Goal: Information Seeking & Learning: Learn about a topic

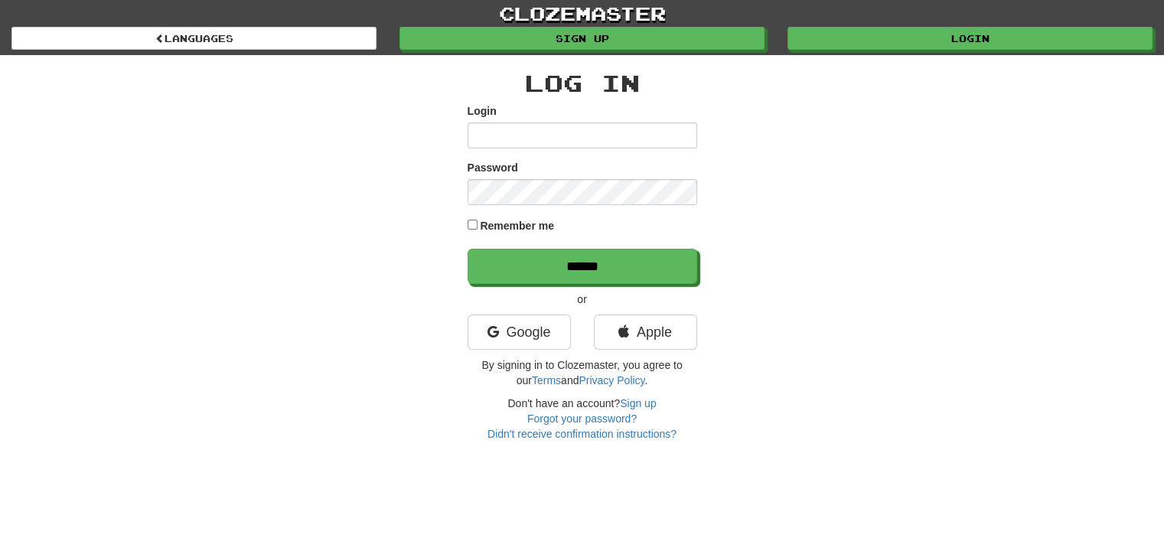
click at [548, 153] on form "Login Password Remember me ******" at bounding box center [583, 193] width 230 height 181
click at [552, 133] on input "Login" at bounding box center [583, 135] width 230 height 26
type input "**********"
click at [468, 249] on input "******" at bounding box center [583, 266] width 230 height 35
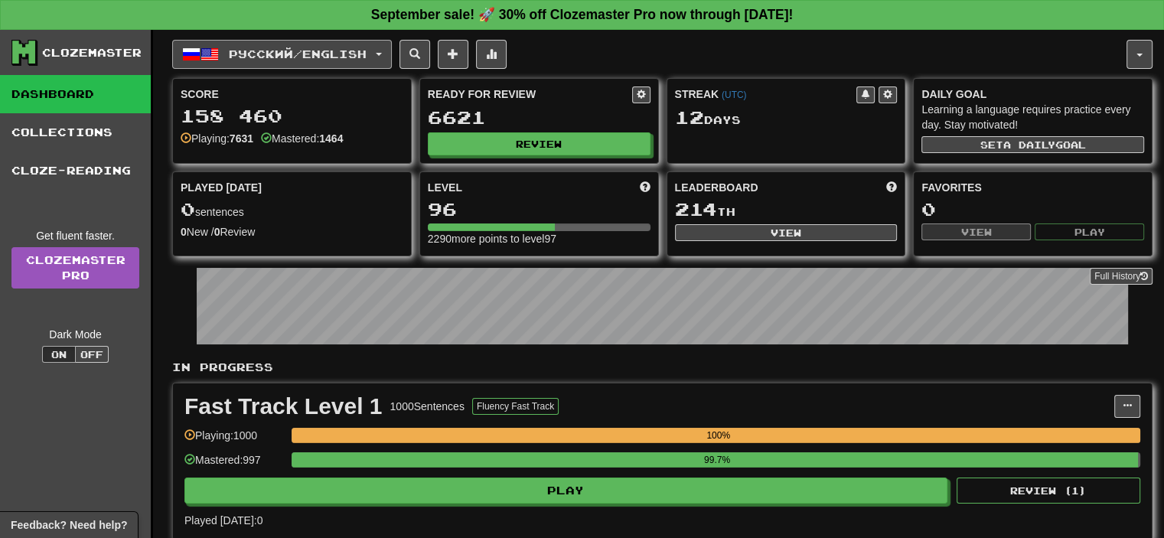
click at [326, 51] on span "Русский / English" at bounding box center [298, 53] width 138 height 13
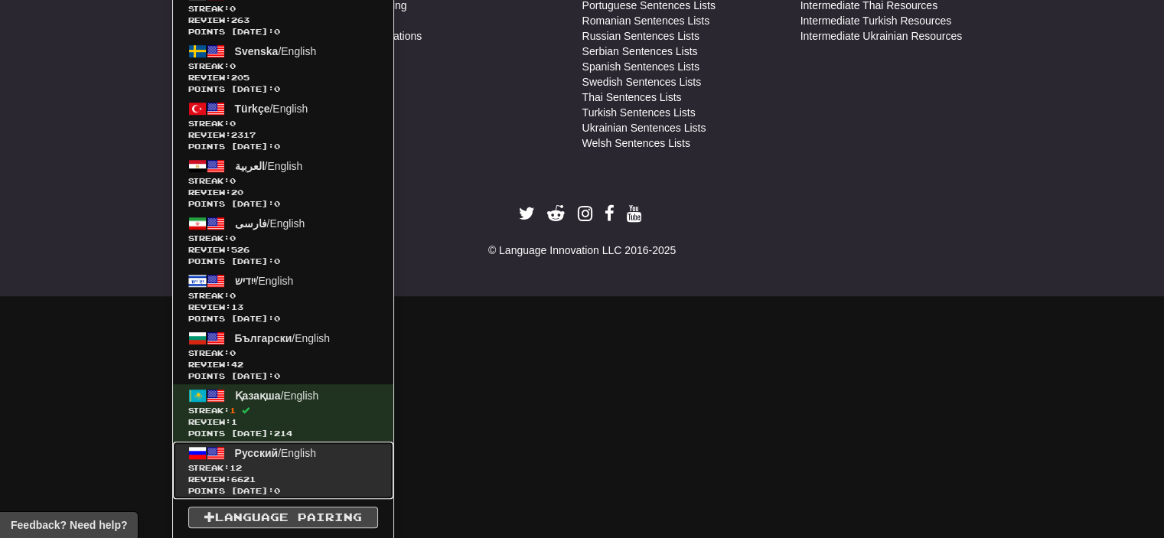
click at [280, 462] on span "Streak: 12" at bounding box center [283, 467] width 190 height 11
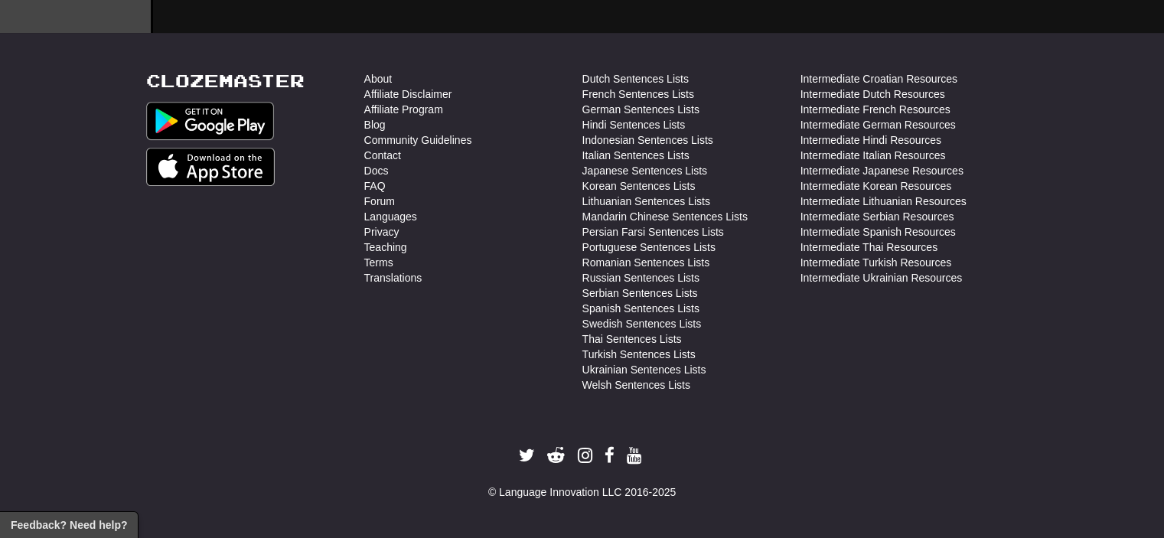
scroll to position [765, 0]
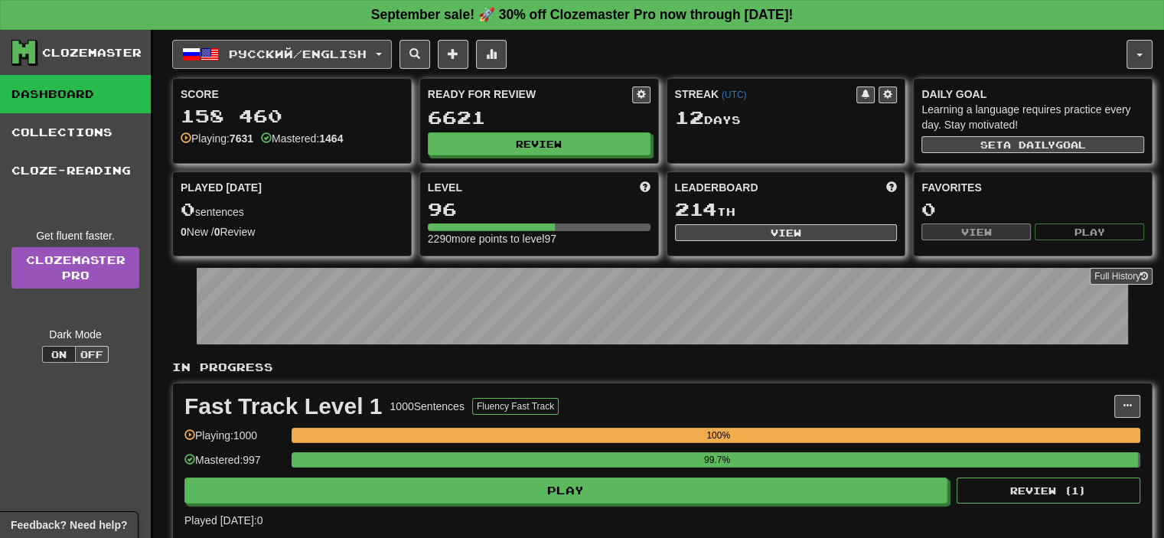
click at [283, 53] on span "Русский / English" at bounding box center [298, 53] width 138 height 13
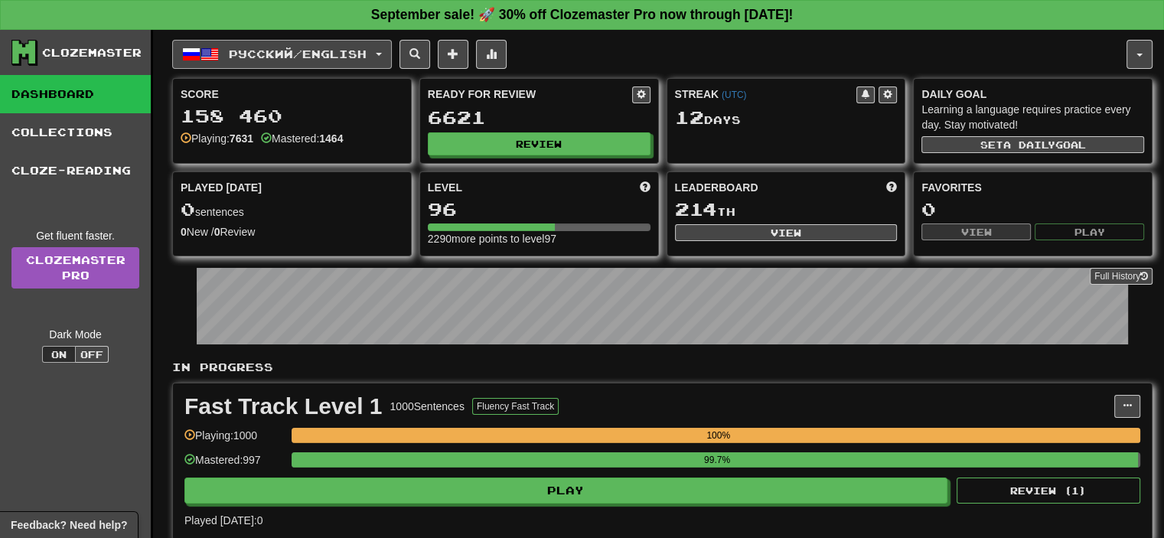
click at [386, 47] on button "Русский / English" at bounding box center [282, 54] width 220 height 29
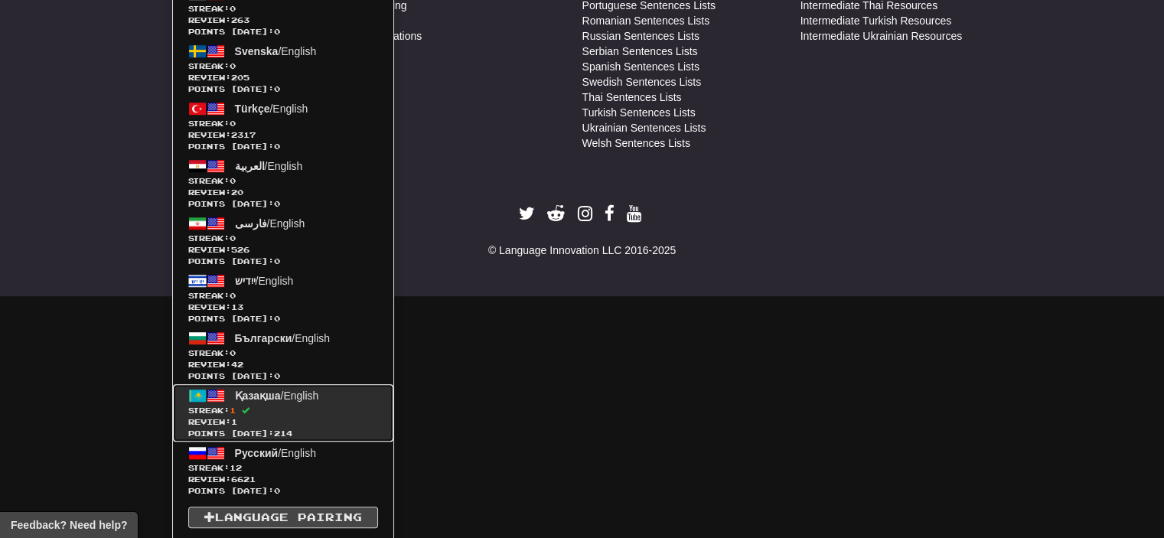
click at [275, 391] on span "Қазақша" at bounding box center [258, 395] width 46 height 12
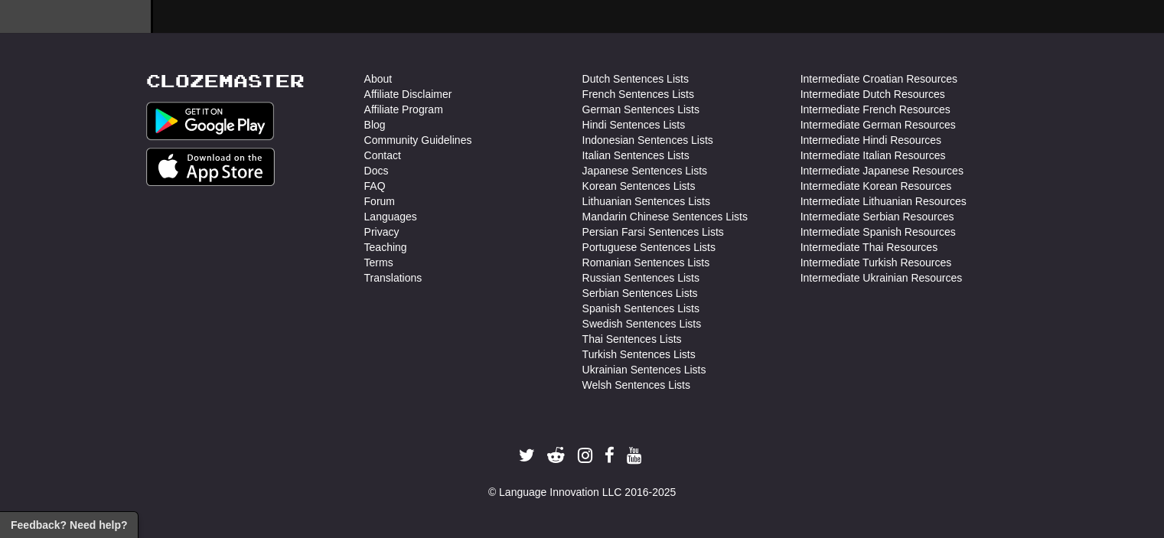
scroll to position [765, 0]
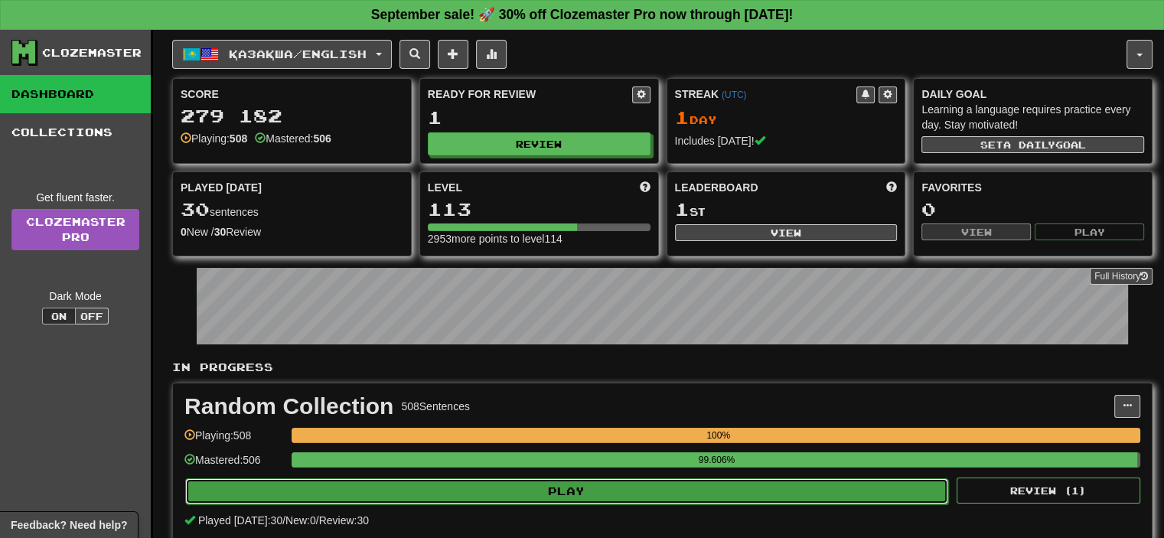
click at [575, 491] on button "Play" at bounding box center [566, 491] width 763 height 26
select select "**"
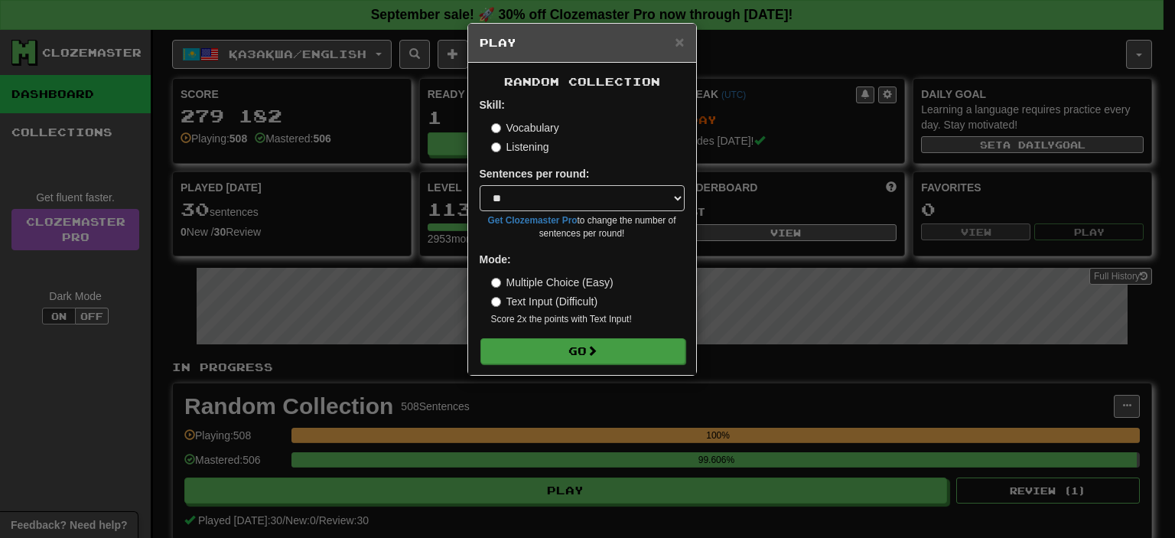
click at [587, 337] on form "Skill: Vocabulary Listening Sentences per round: * ** ** ** ** ** *** ******** …" at bounding box center [582, 230] width 205 height 266
click at [568, 354] on button "Go" at bounding box center [583, 351] width 205 height 26
click at [575, 351] on button "Go" at bounding box center [583, 351] width 205 height 26
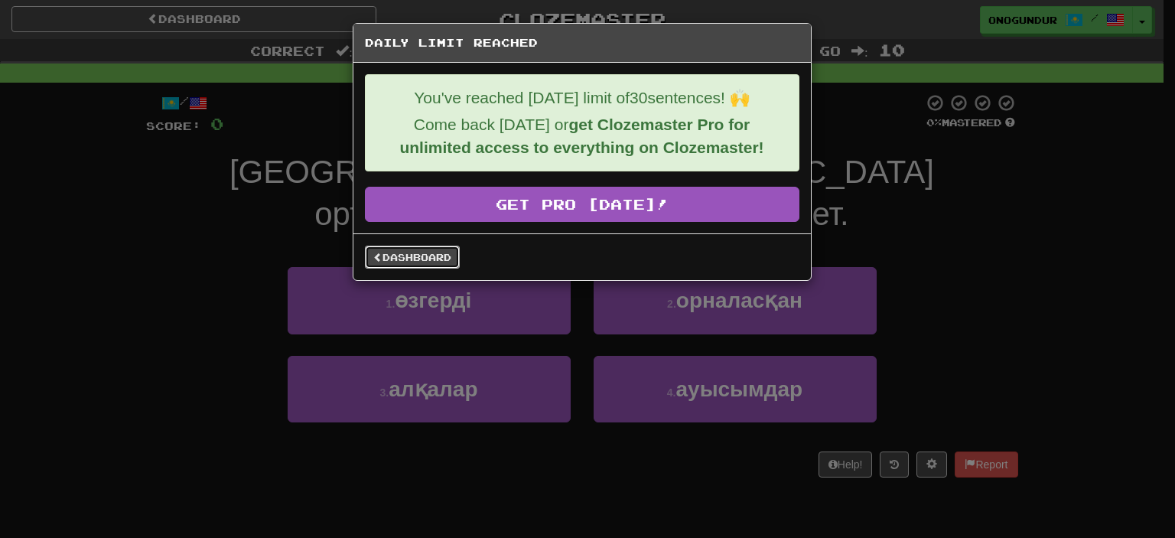
click at [429, 250] on link "Dashboard" at bounding box center [412, 257] width 95 height 23
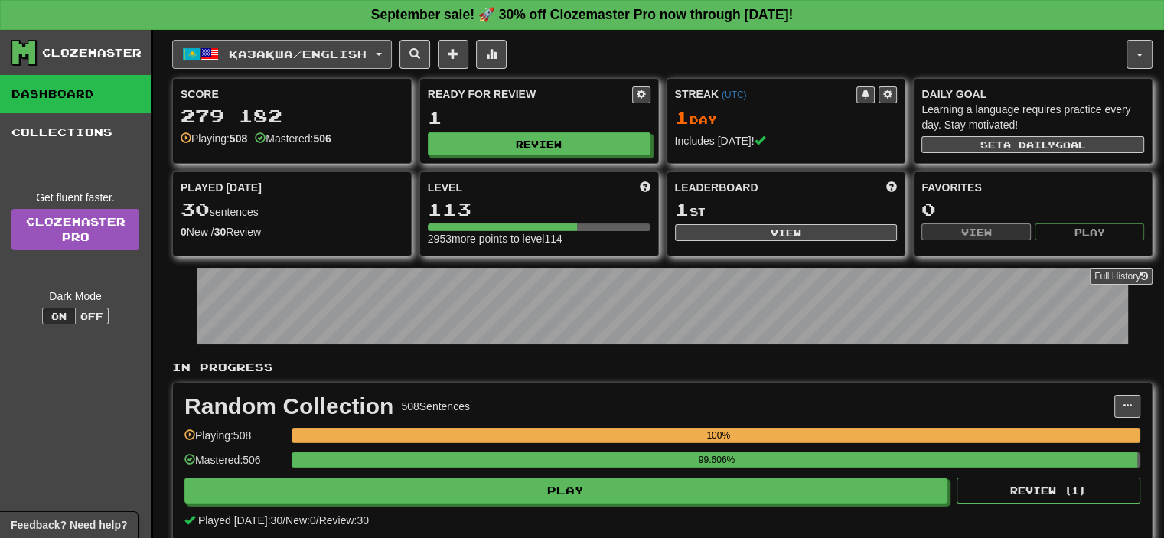
click at [321, 63] on button "Қазақша / English" at bounding box center [282, 54] width 220 height 29
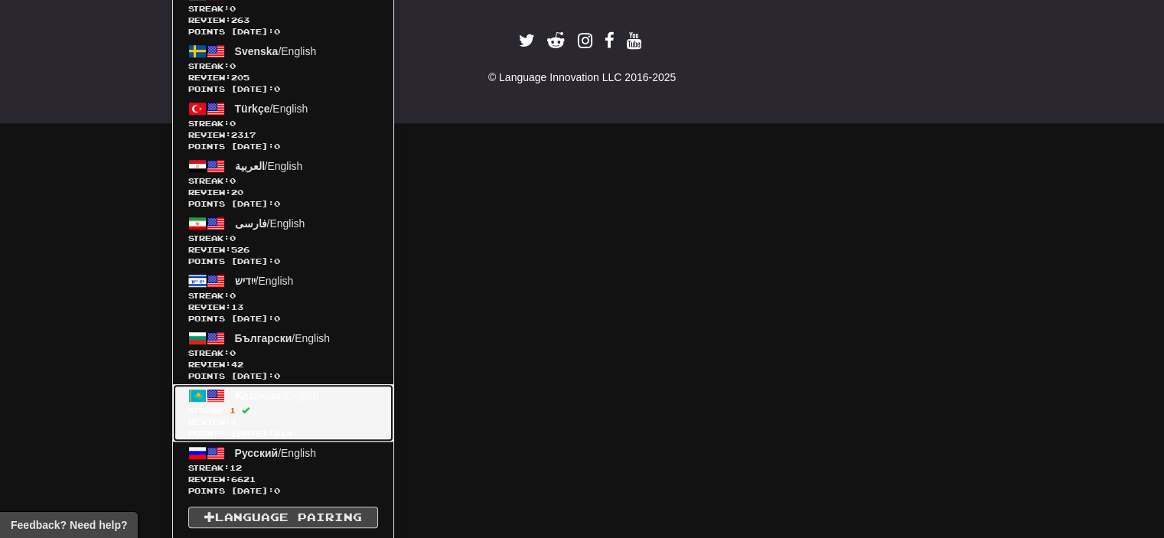
click at [297, 438] on link "Қазақша / English Streak: 1 Review: 1 Points today: 214" at bounding box center [283, 412] width 220 height 57
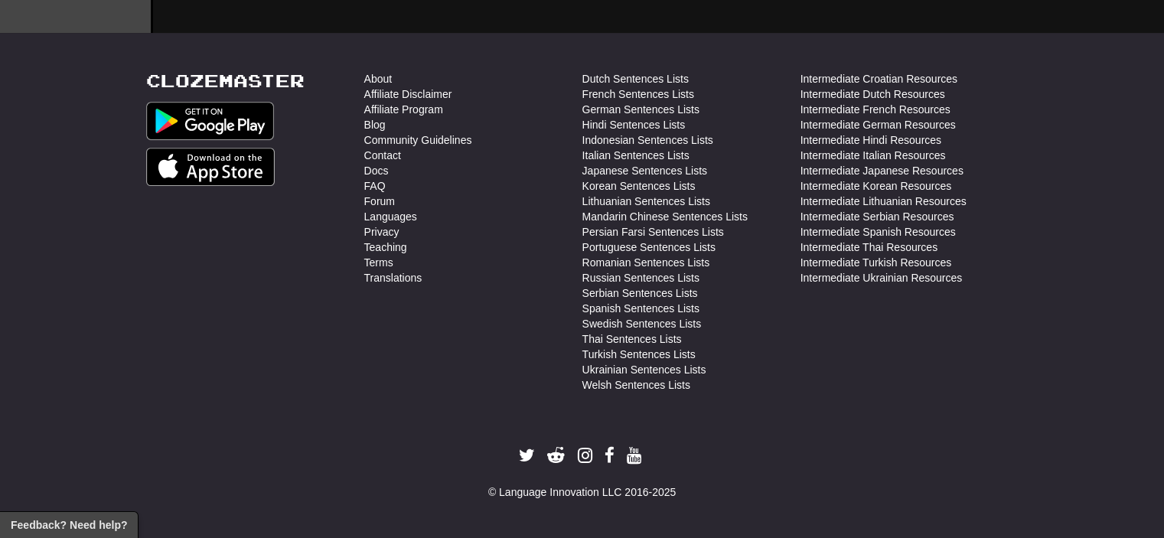
scroll to position [593, 0]
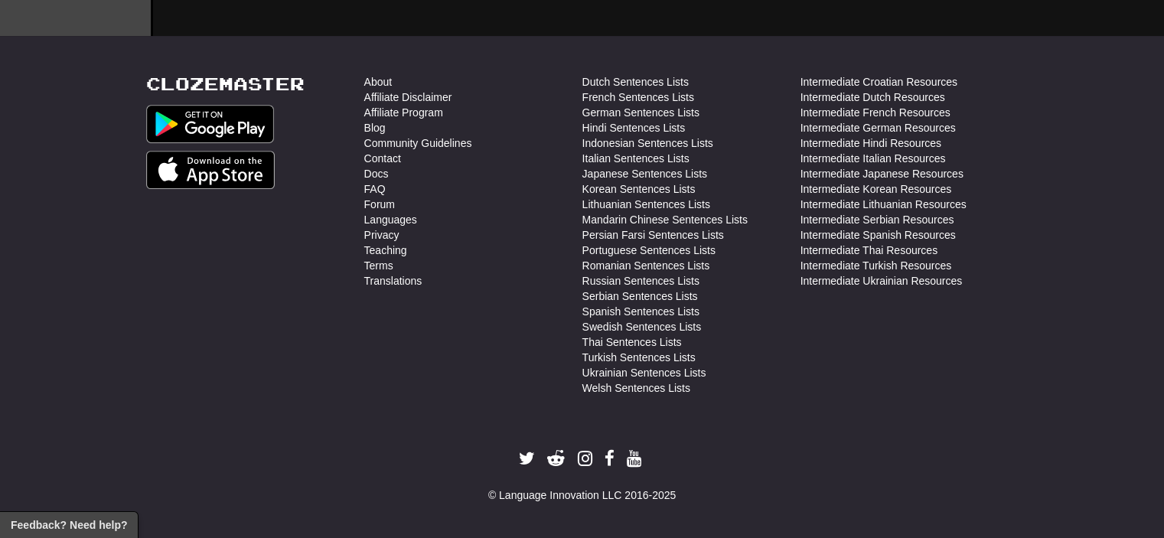
click at [288, 458] on ul at bounding box center [580, 458] width 876 height 19
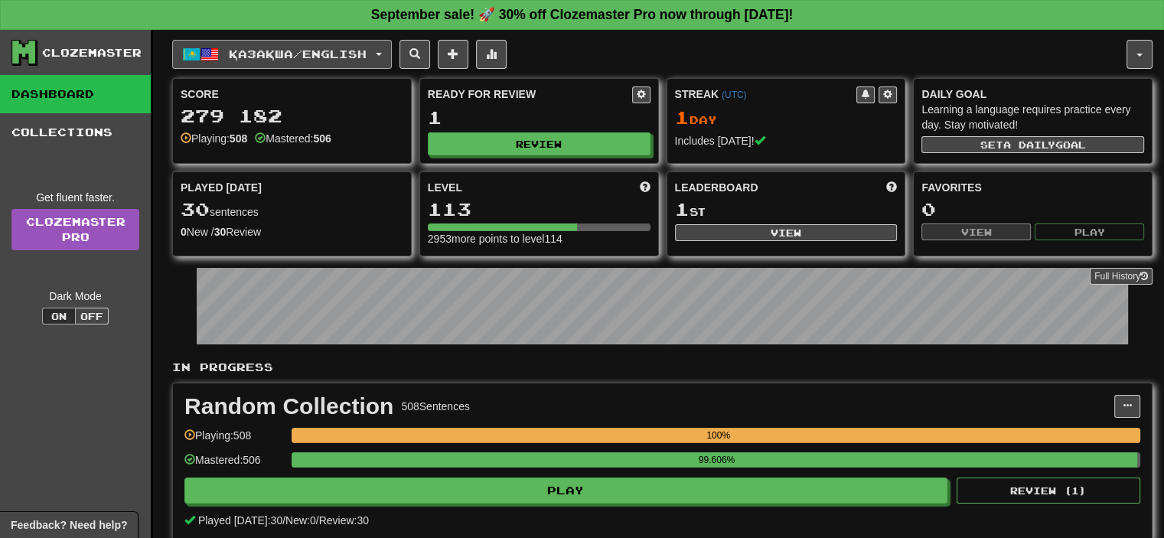
click at [312, 43] on button "Қазақша / English" at bounding box center [282, 54] width 220 height 29
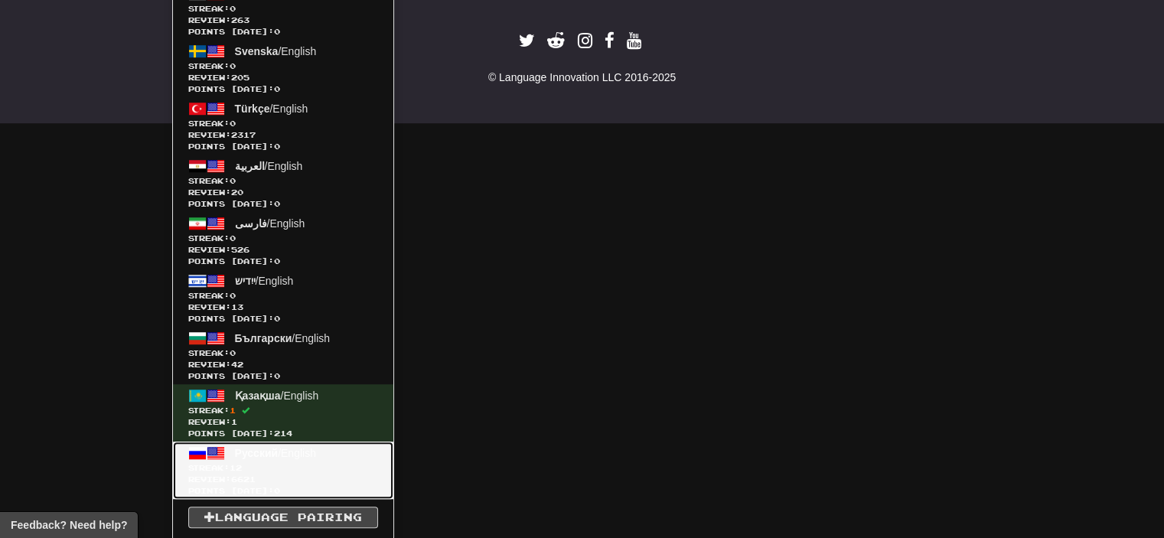
click at [270, 455] on span "Русский" at bounding box center [257, 453] width 44 height 12
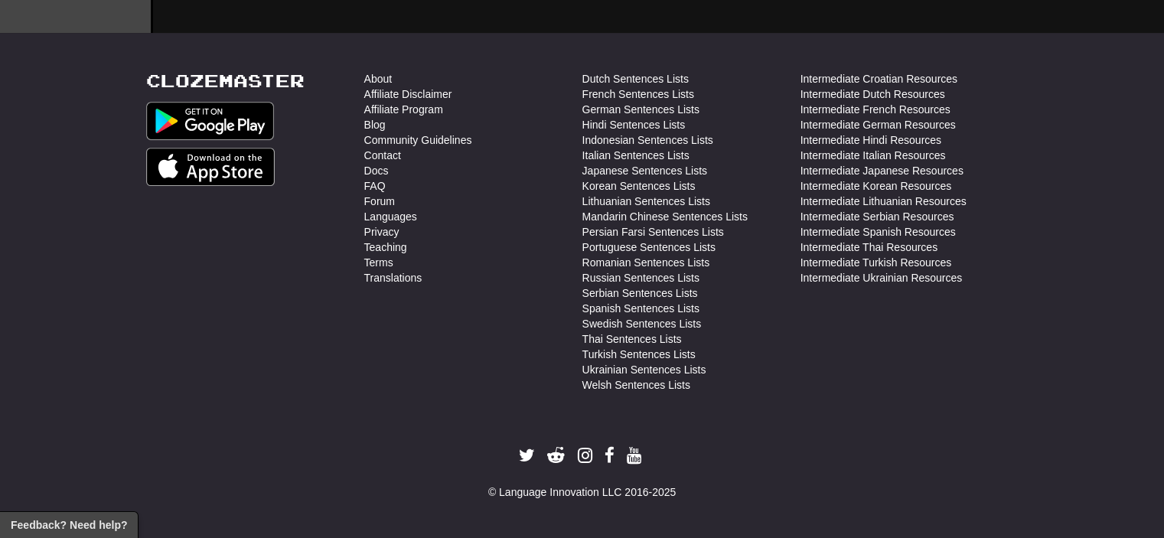
scroll to position [593, 0]
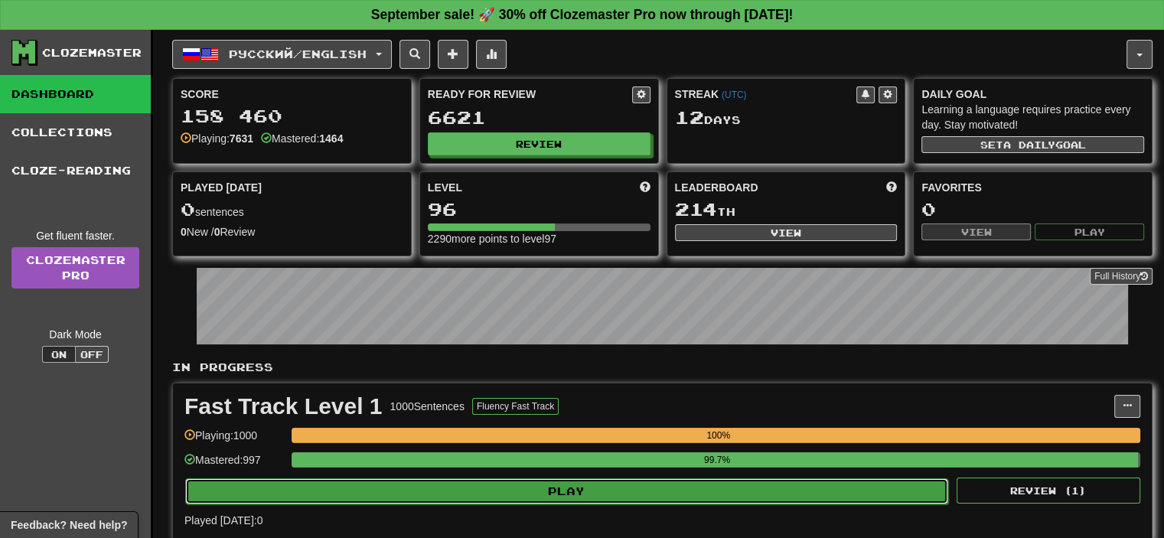
click at [560, 482] on button "Play" at bounding box center [566, 491] width 763 height 26
select select "**"
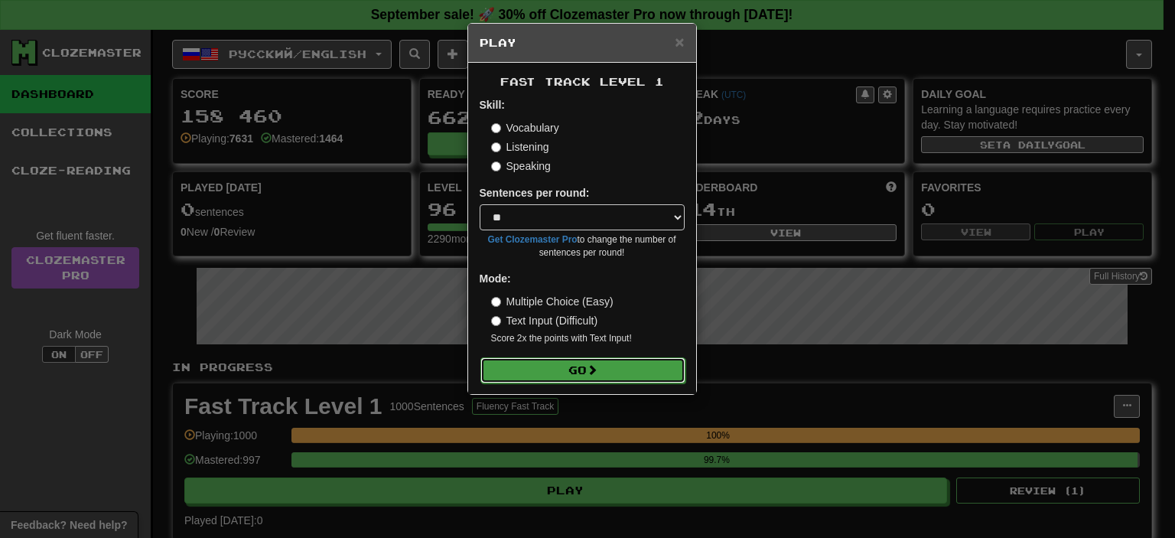
click at [574, 377] on button "Go" at bounding box center [583, 370] width 205 height 26
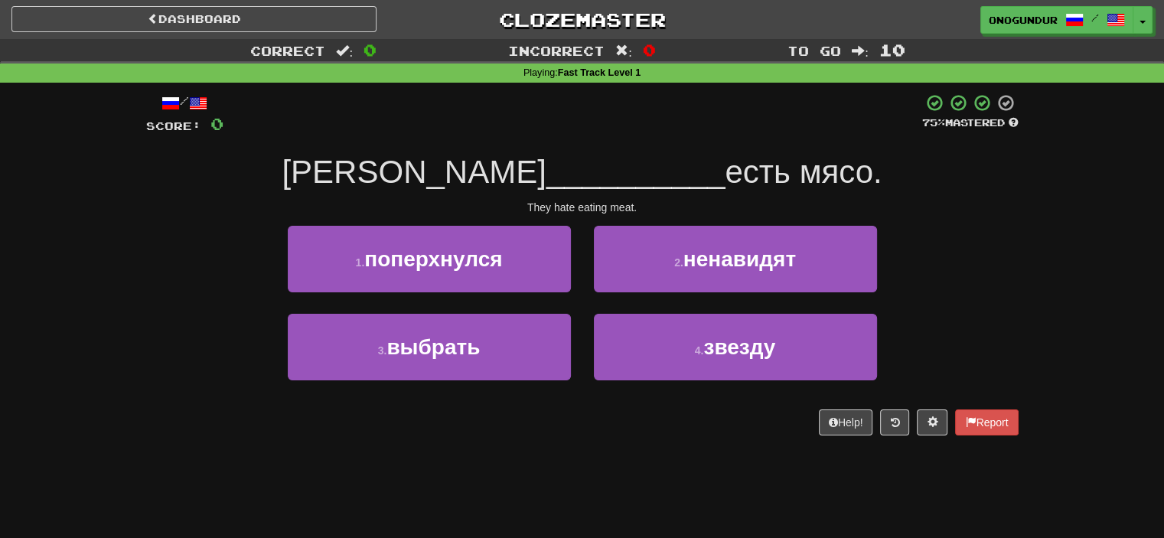
click at [582, 308] on div "2 . ненавидят" at bounding box center [735, 270] width 306 height 88
click at [615, 447] on div "/ Score: 0 75 % Mastered Они __________ есть мясо. They hate eating meat. 1 . п…" at bounding box center [582, 270] width 872 height 374
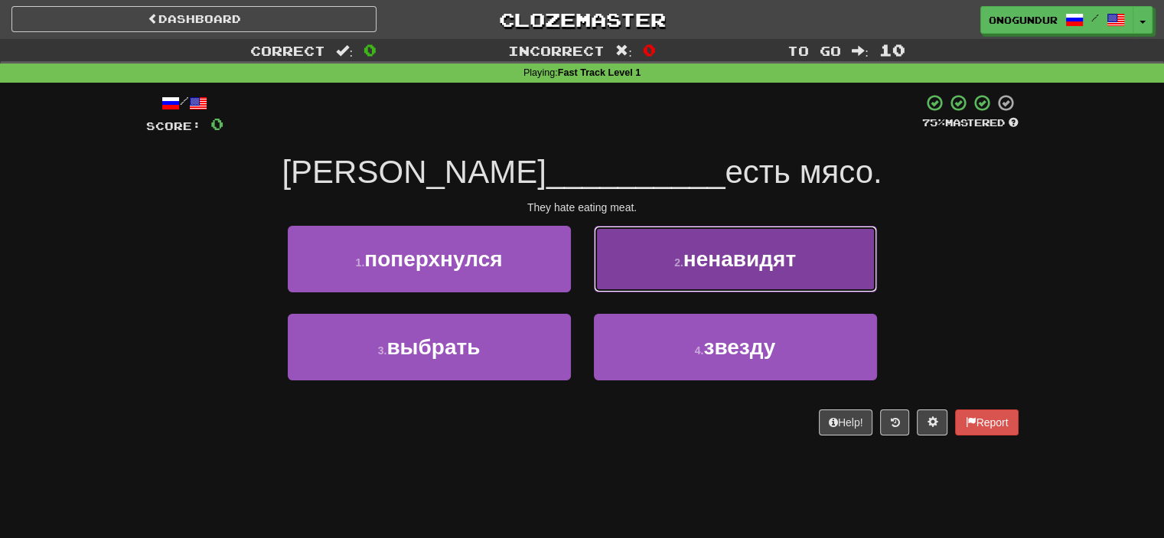
click at [646, 265] on button "2 . ненавидят" at bounding box center [735, 259] width 283 height 67
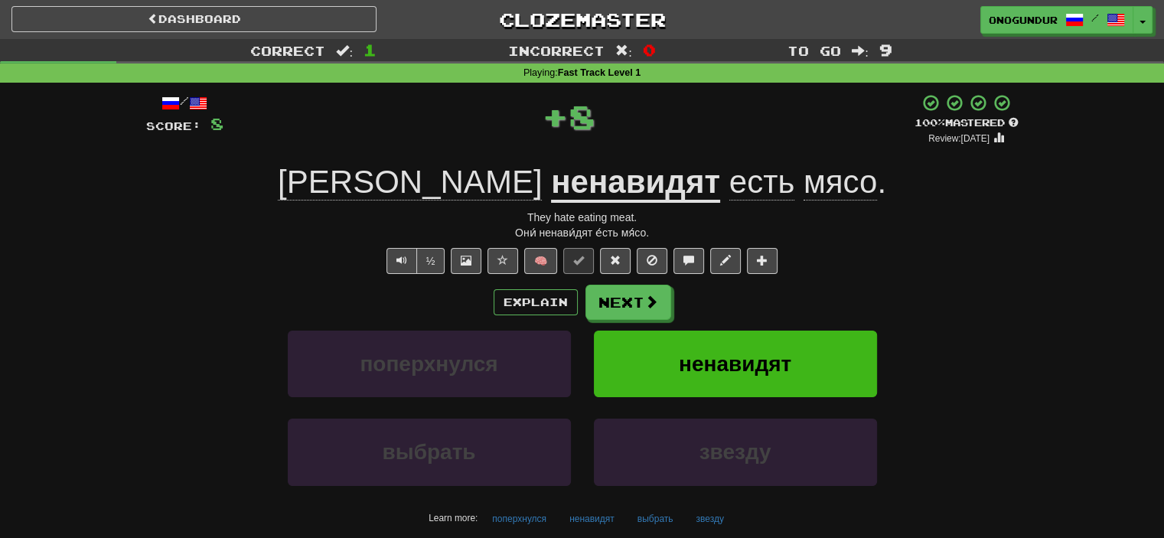
click at [646, 306] on span at bounding box center [651, 302] width 14 height 14
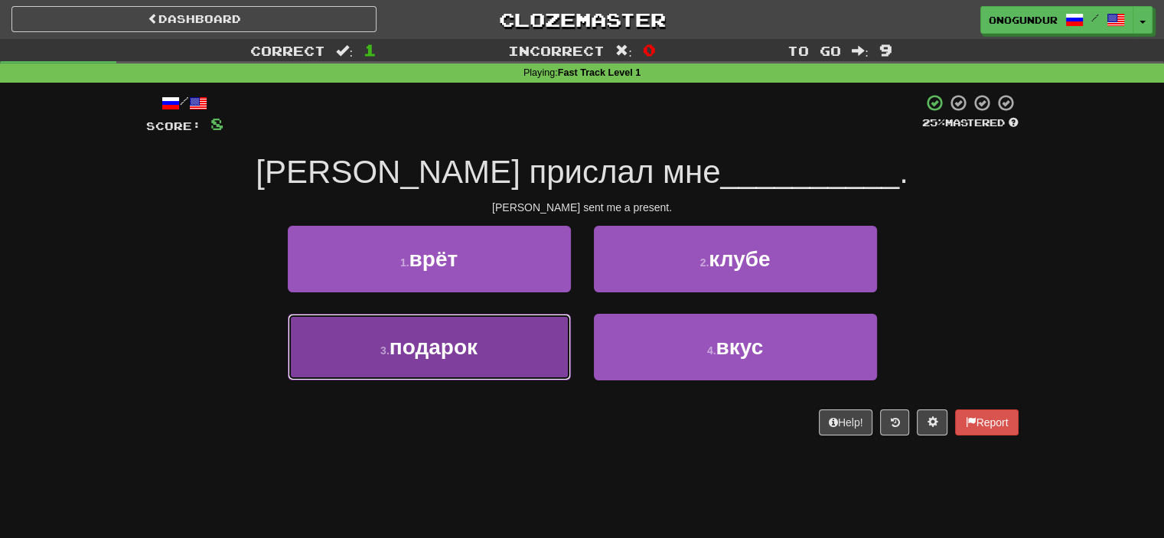
click at [509, 340] on button "3 . подарок" at bounding box center [429, 347] width 283 height 67
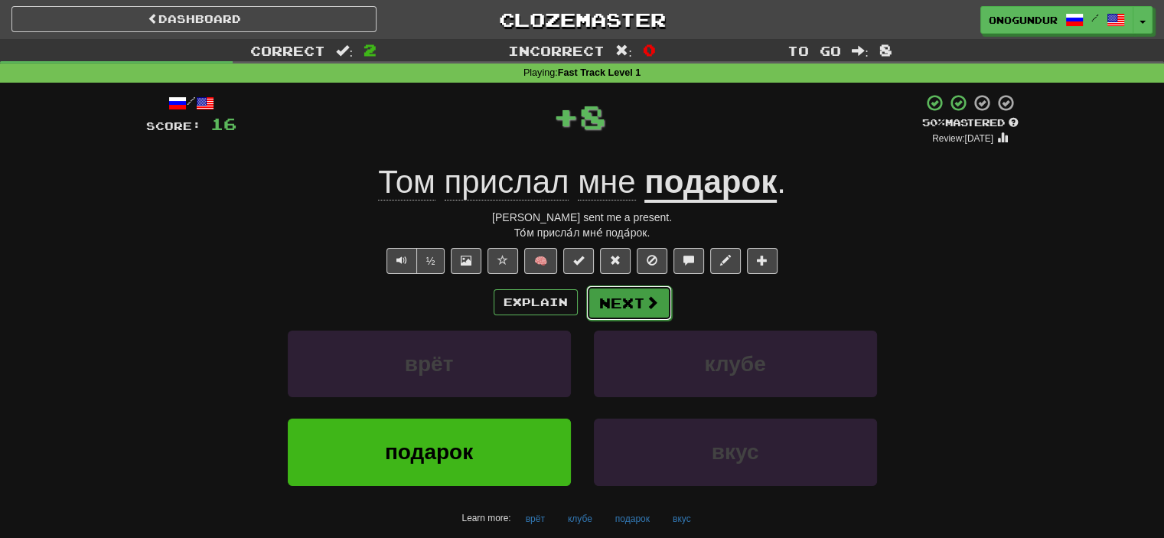
click at [615, 295] on button "Next" at bounding box center [629, 302] width 86 height 35
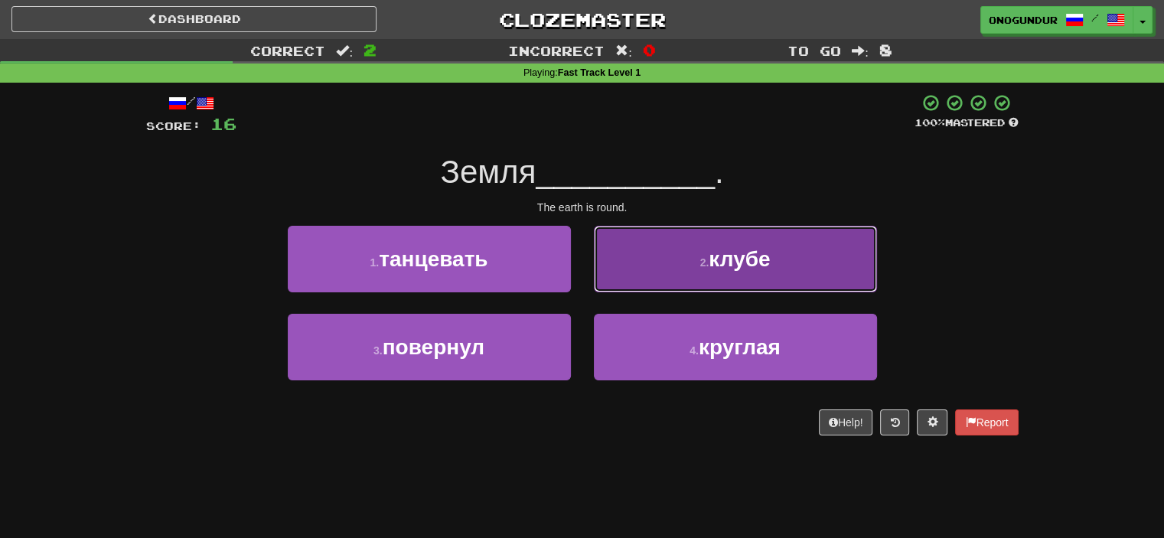
drag, startPoint x: 668, startPoint y: 258, endPoint x: 642, endPoint y: 277, distance: 32.3
click at [668, 259] on button "2 . клубе" at bounding box center [735, 259] width 283 height 67
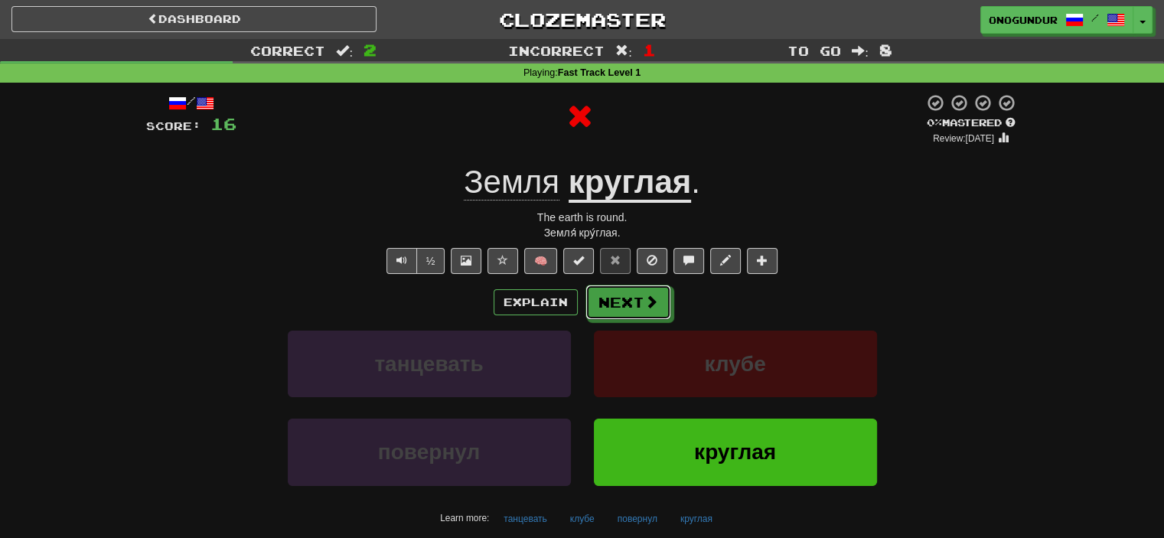
click at [621, 295] on button "Next" at bounding box center [628, 302] width 86 height 35
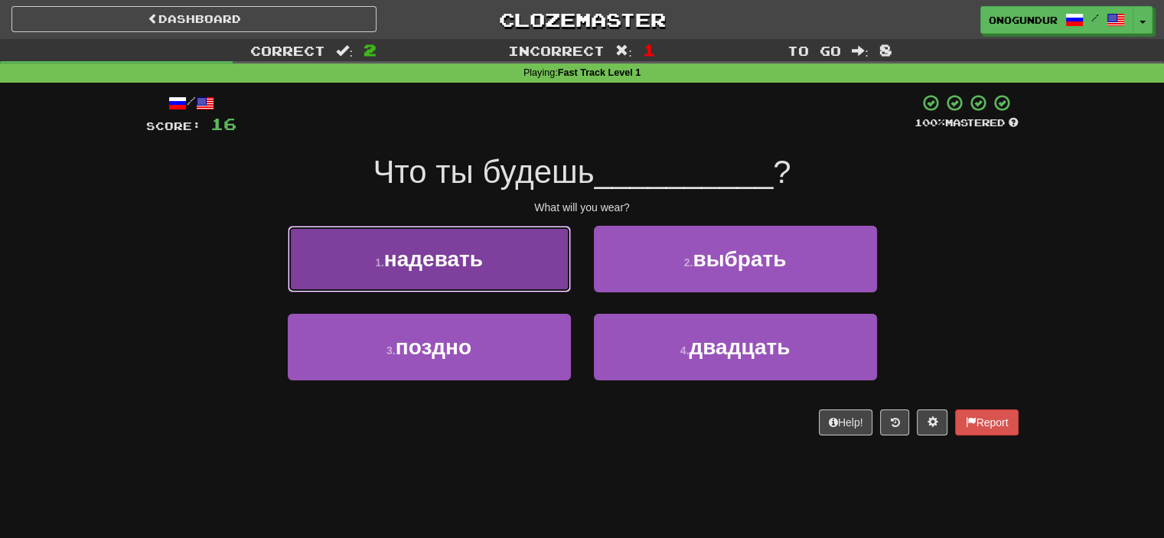
drag, startPoint x: 532, startPoint y: 272, endPoint x: 602, endPoint y: 282, distance: 71.1
click at [534, 272] on button "1 . надевать" at bounding box center [429, 259] width 283 height 67
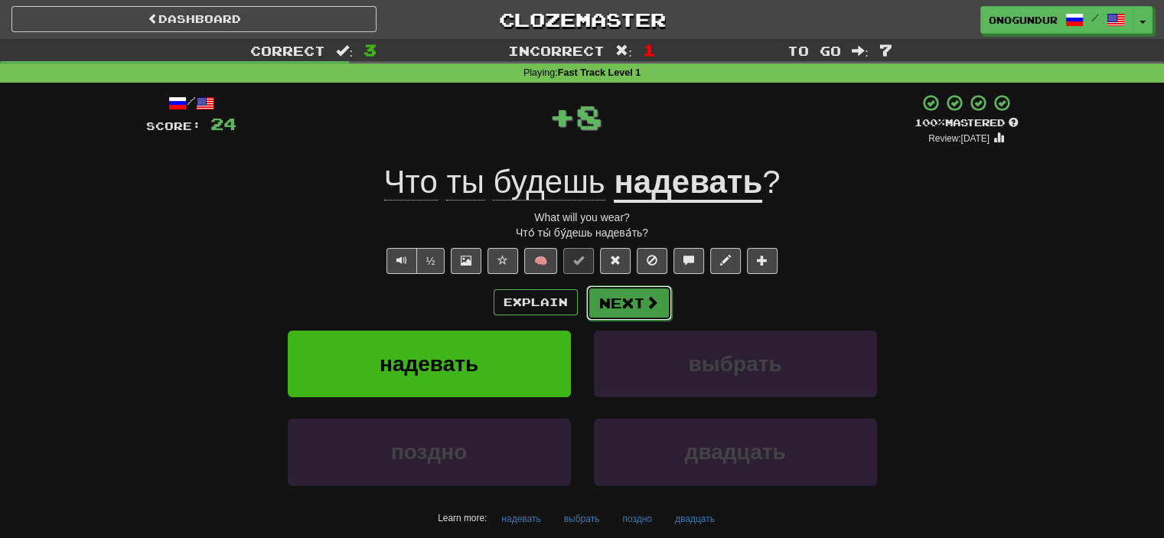
drag, startPoint x: 602, startPoint y: 282, endPoint x: 638, endPoint y: 285, distance: 36.2
click at [638, 285] on button "Next" at bounding box center [629, 302] width 86 height 35
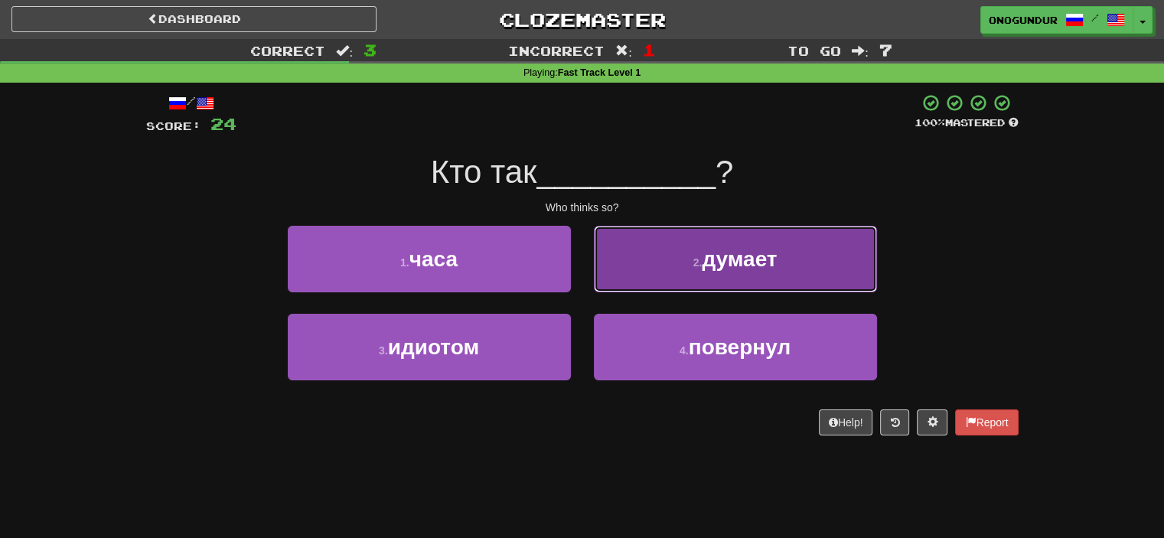
click at [663, 256] on button "2 . думает" at bounding box center [735, 259] width 283 height 67
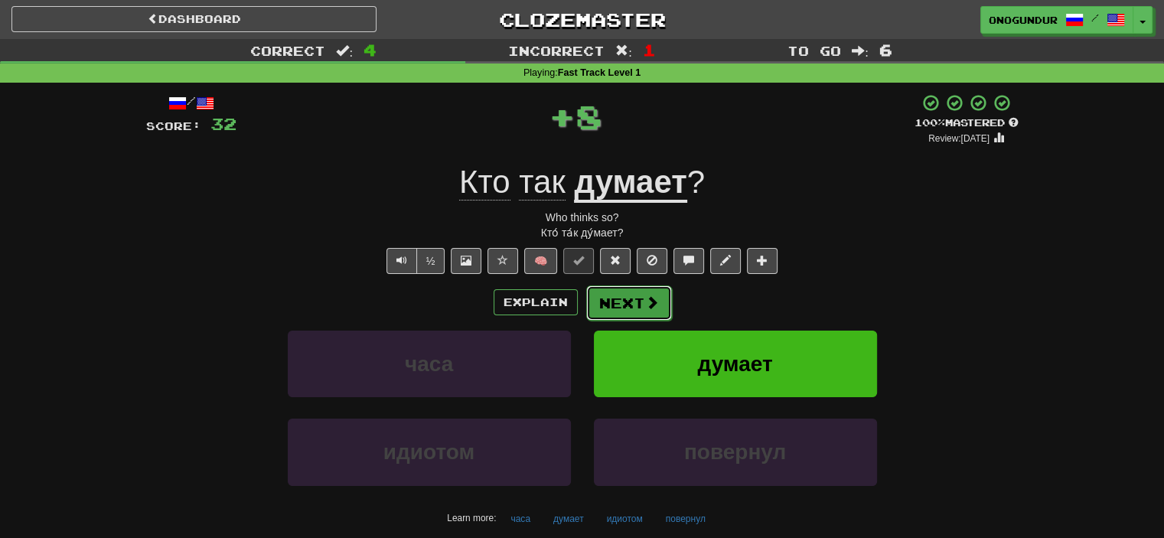
click at [628, 285] on button "Next" at bounding box center [629, 302] width 86 height 35
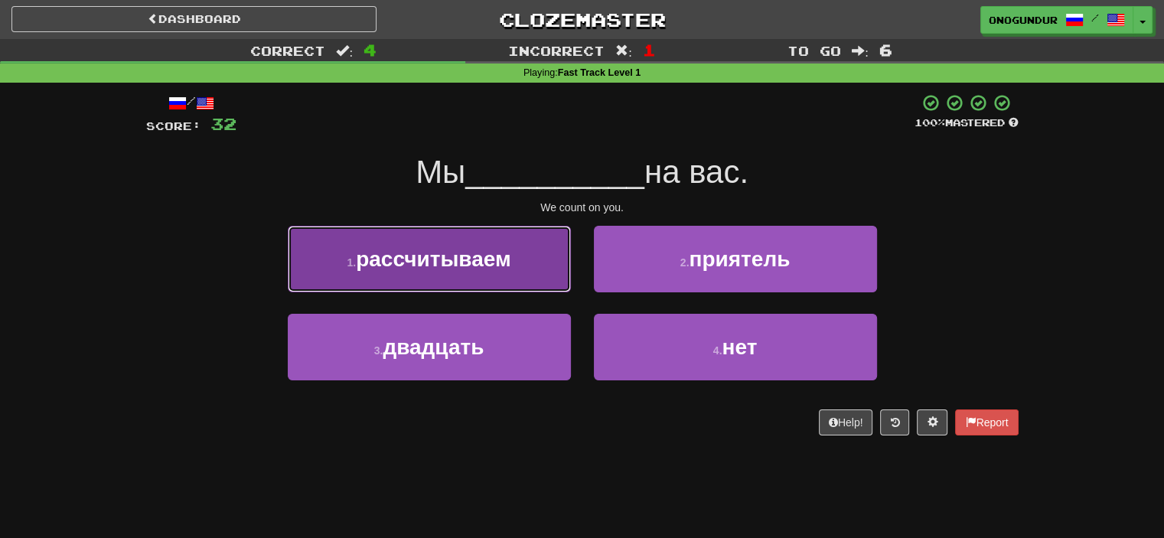
click at [518, 274] on button "1 . рассчитываем" at bounding box center [429, 259] width 283 height 67
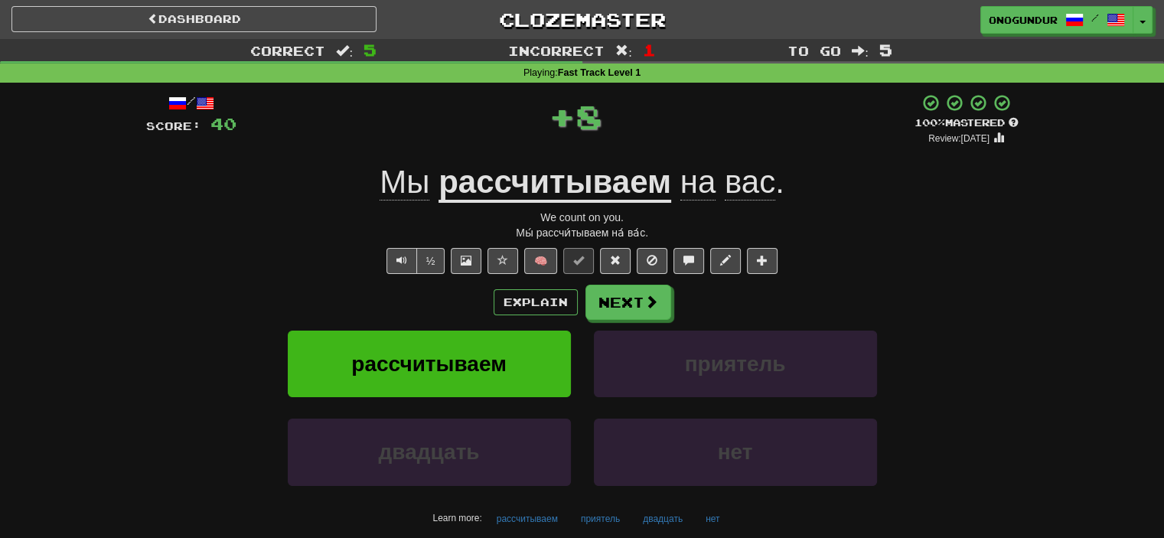
click at [636, 280] on div "/ Score: 40 + 8 100 % Mastered Review: 2026-03-15 Мы рассчитываем на вас . We c…" at bounding box center [582, 328] width 872 height 470
click at [627, 289] on button "Next" at bounding box center [629, 302] width 86 height 35
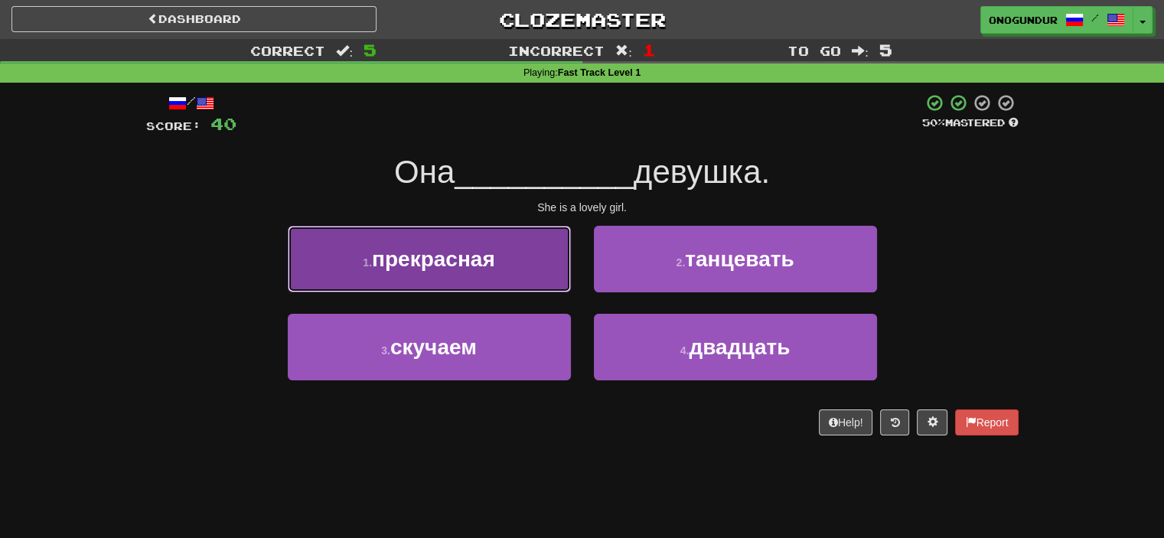
click at [546, 254] on button "1 . прекрасная" at bounding box center [429, 259] width 283 height 67
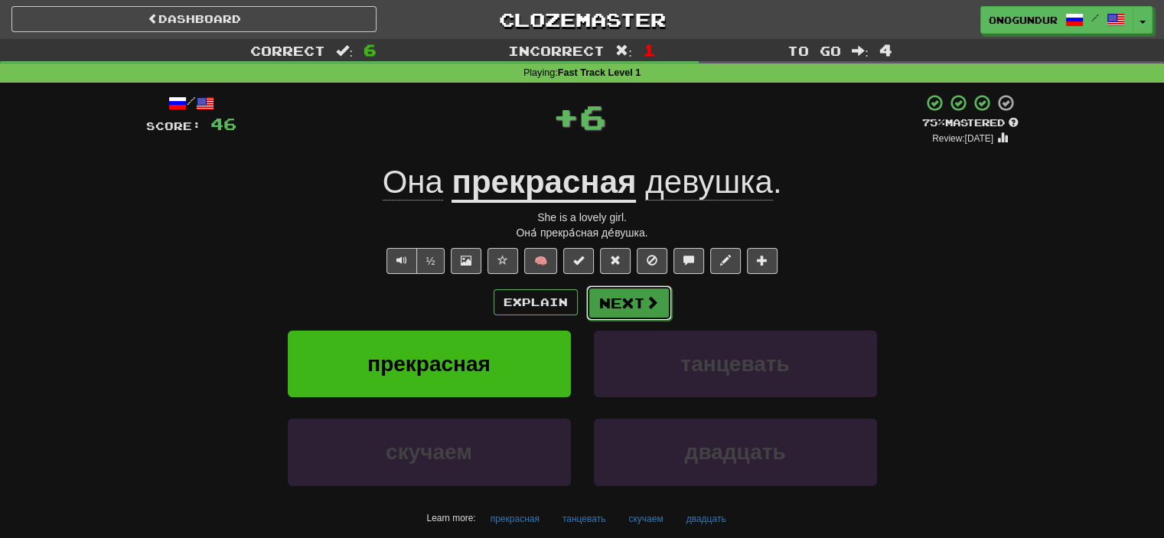
click at [652, 298] on span at bounding box center [652, 302] width 14 height 14
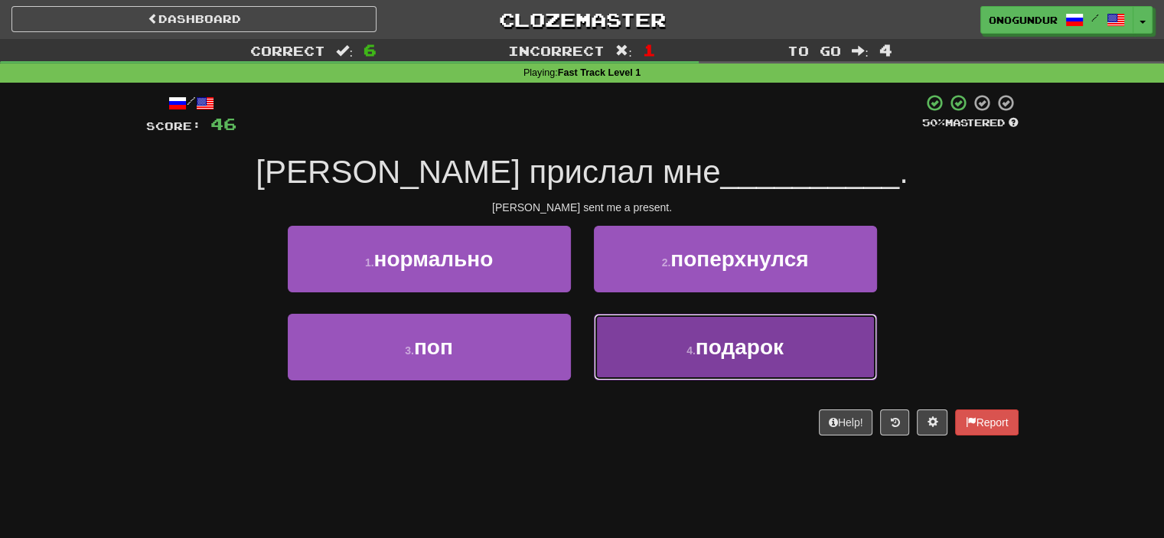
click at [628, 343] on button "4 . подарок" at bounding box center [735, 347] width 283 height 67
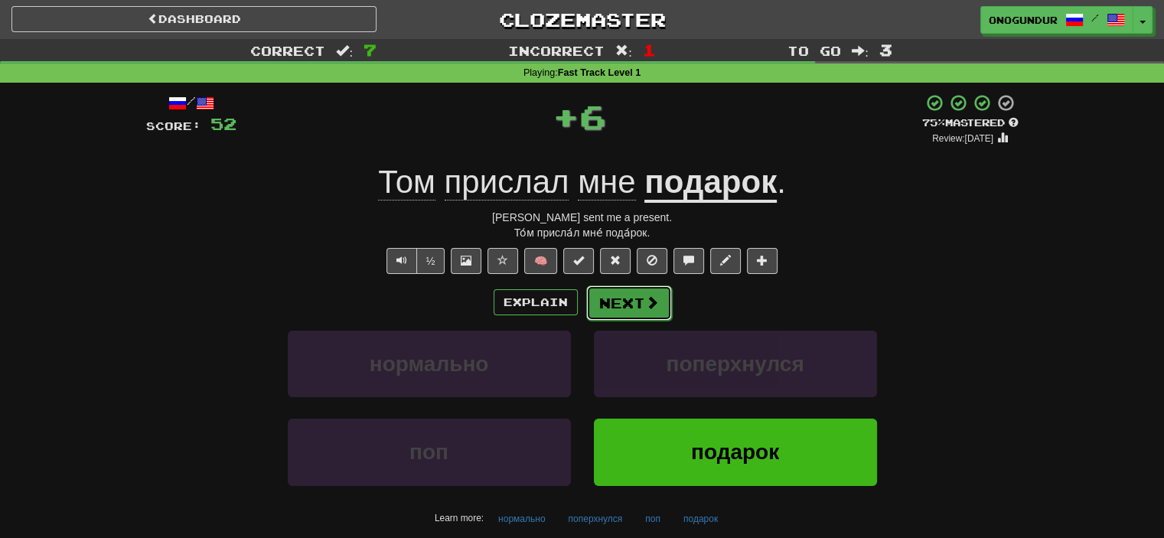
click at [629, 302] on button "Next" at bounding box center [629, 302] width 86 height 35
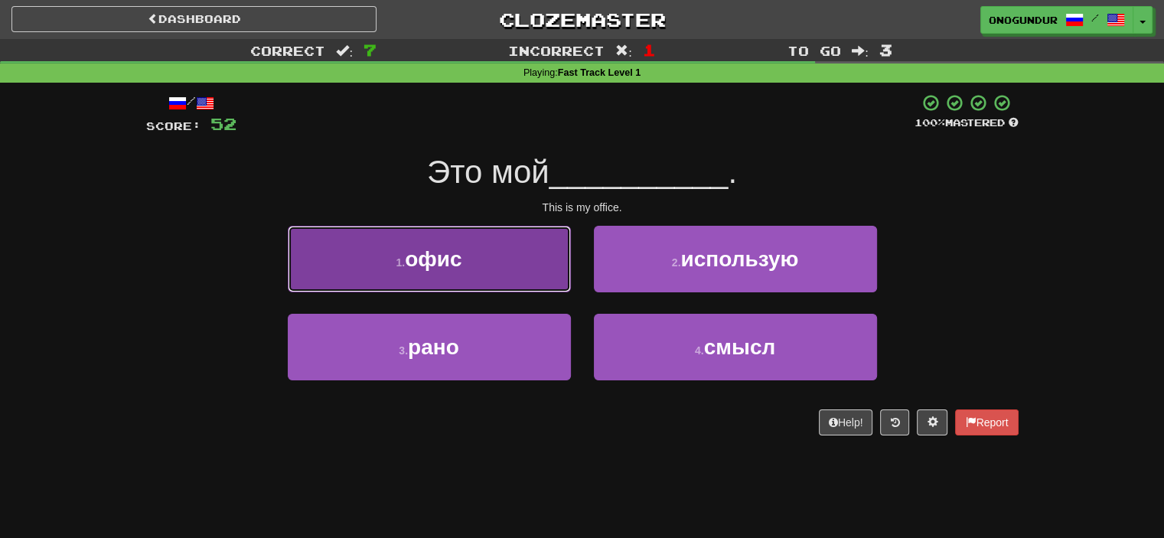
click at [530, 282] on button "1 . офис" at bounding box center [429, 259] width 283 height 67
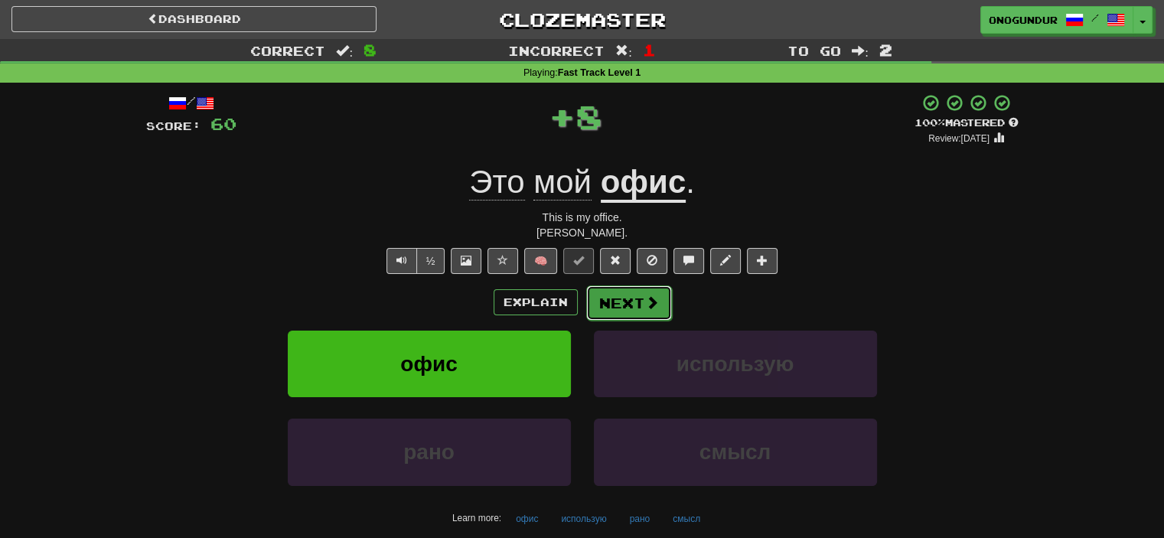
click at [624, 294] on button "Next" at bounding box center [629, 302] width 86 height 35
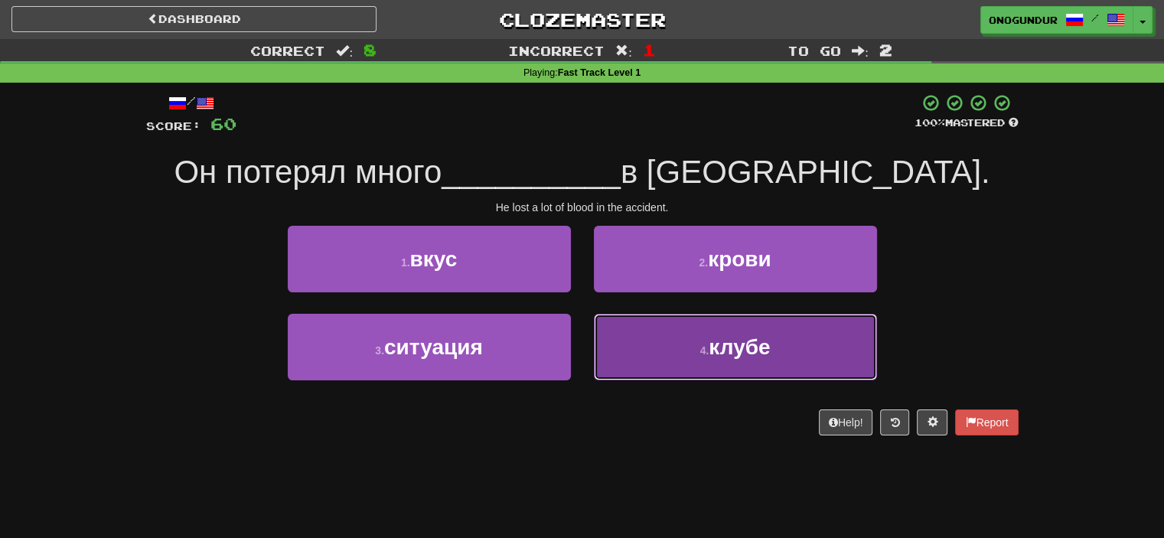
click at [700, 348] on small "4 ." at bounding box center [704, 350] width 9 height 12
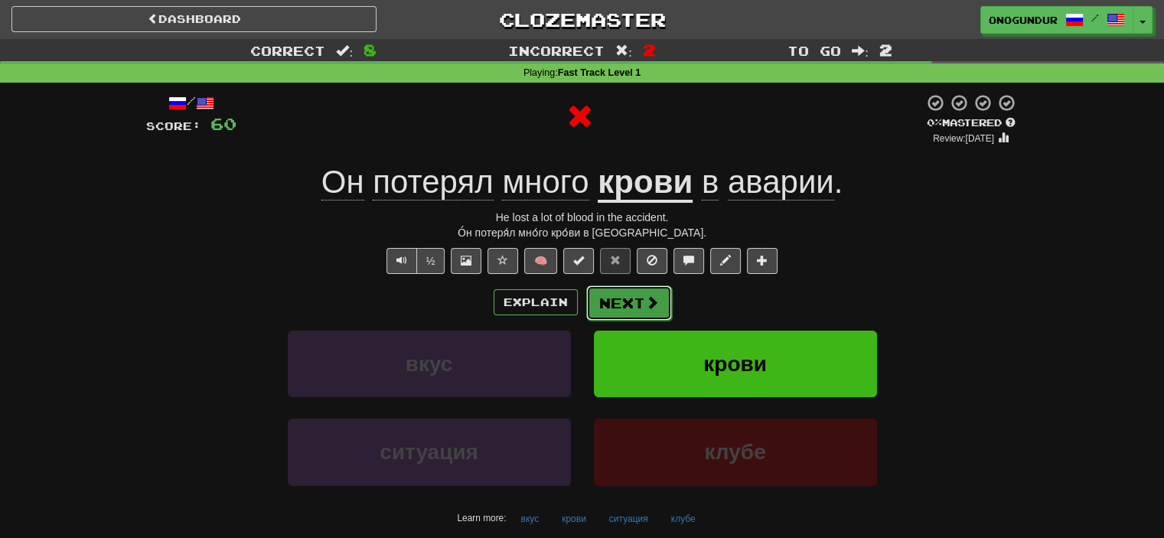
click at [650, 292] on button "Next" at bounding box center [629, 302] width 86 height 35
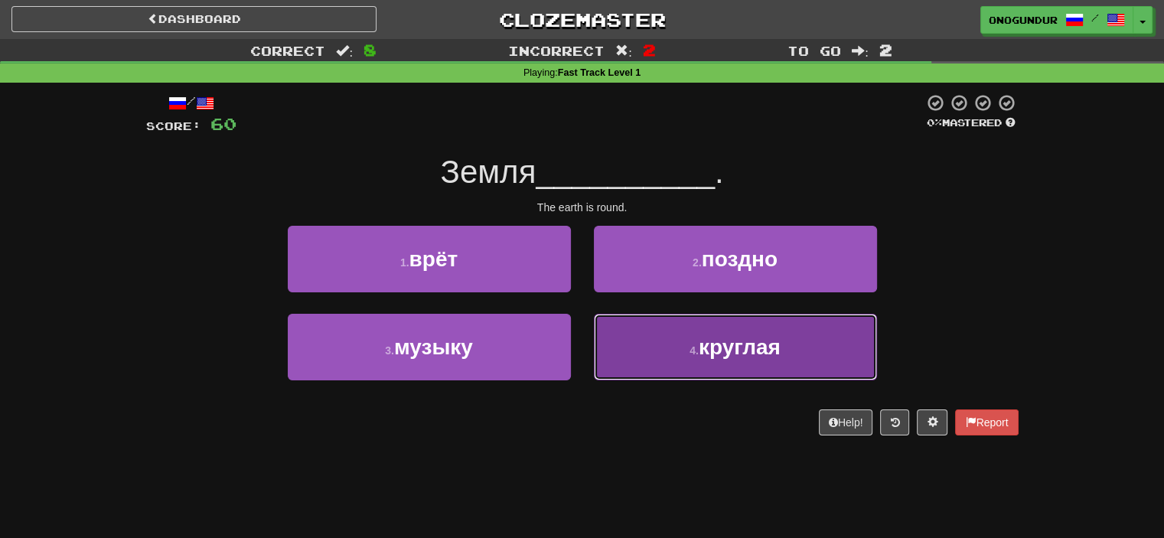
click at [702, 342] on span "круглая" at bounding box center [740, 347] width 82 height 24
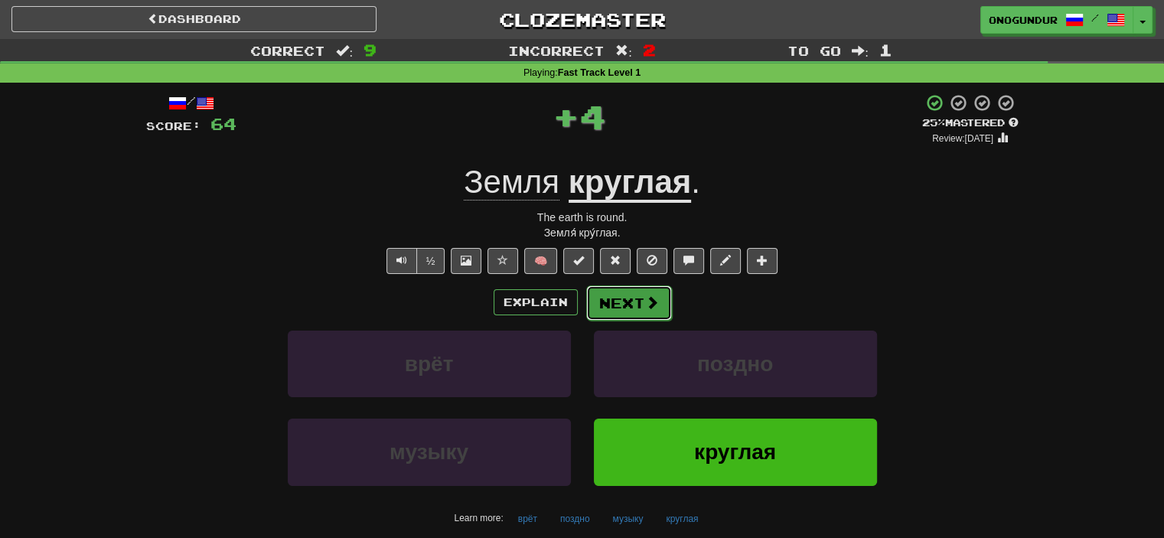
drag, startPoint x: 683, startPoint y: 330, endPoint x: 640, endPoint y: 293, distance: 57.0
click at [640, 293] on button "Next" at bounding box center [629, 302] width 86 height 35
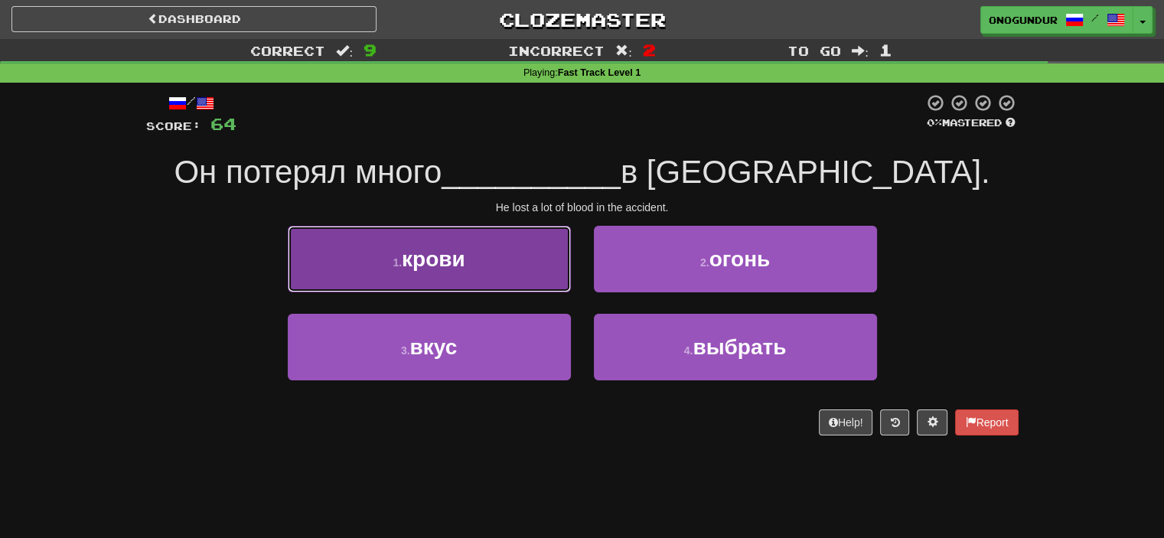
drag, startPoint x: 530, startPoint y: 264, endPoint x: 551, endPoint y: 274, distance: 22.9
click at [543, 272] on button "1 . крови" at bounding box center [429, 259] width 283 height 67
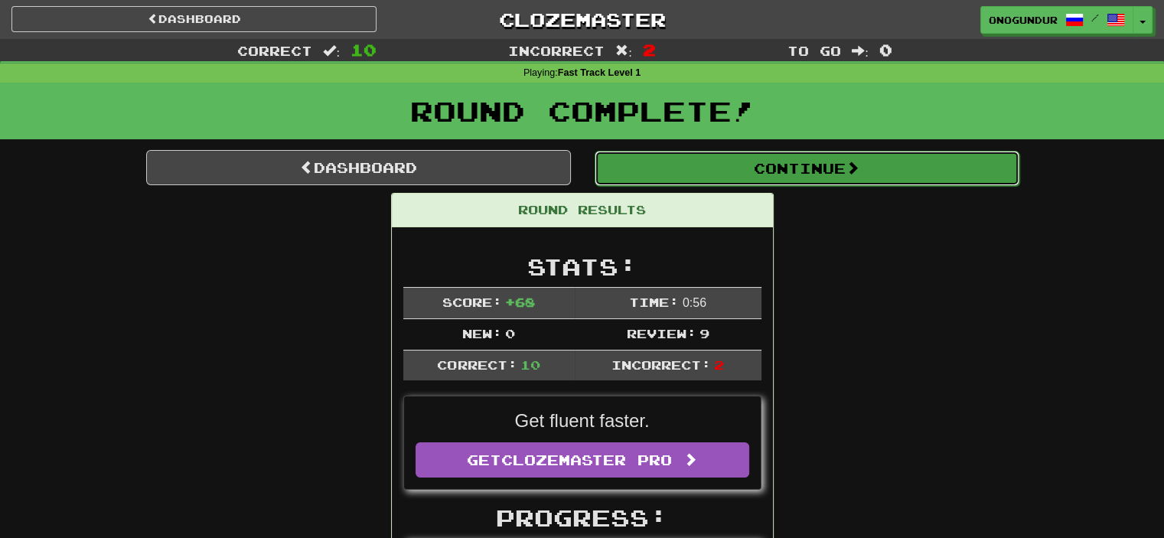
click at [859, 165] on span at bounding box center [853, 168] width 14 height 14
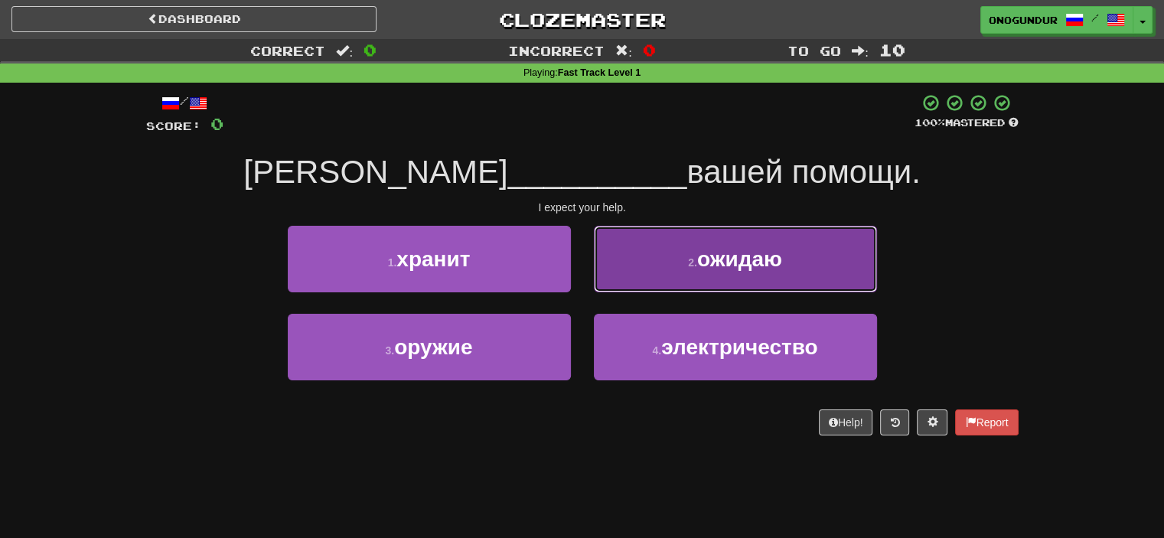
click at [659, 259] on button "2 . ожидаю" at bounding box center [735, 259] width 283 height 67
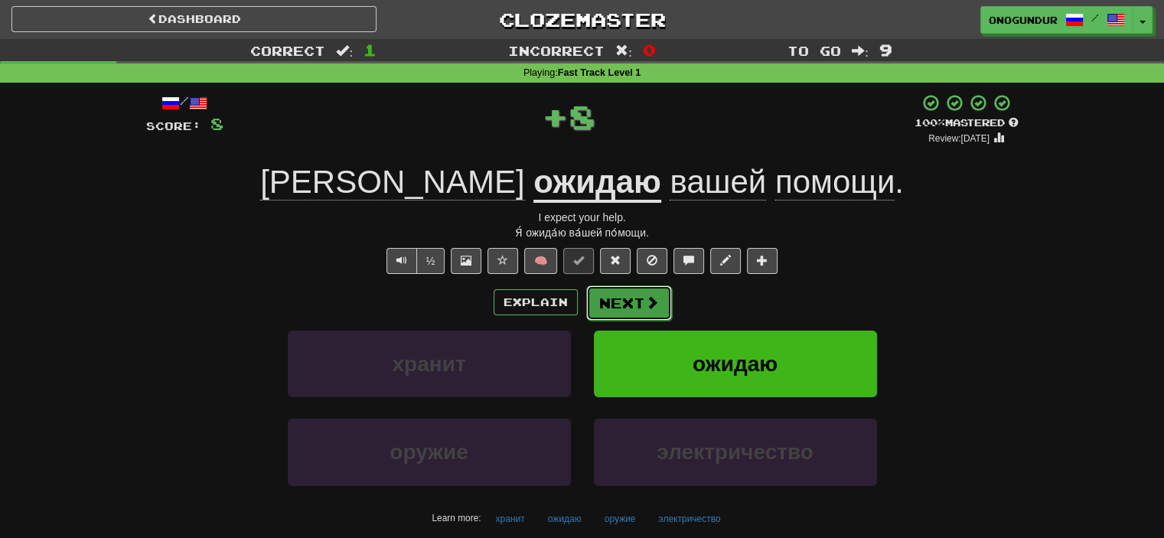
click at [639, 293] on button "Next" at bounding box center [629, 302] width 86 height 35
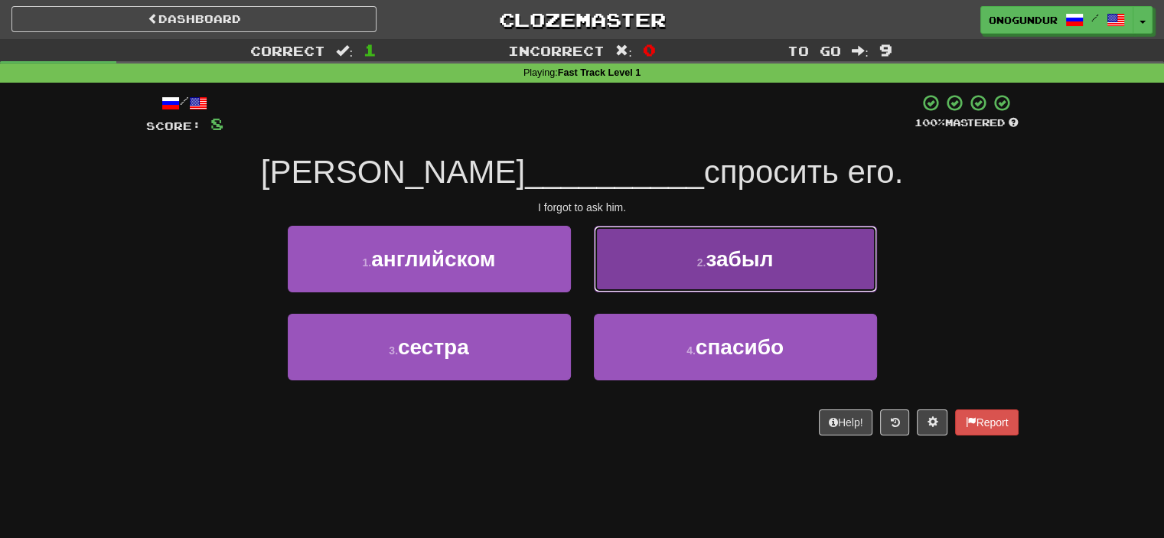
click at [646, 270] on button "2 . забыл" at bounding box center [735, 259] width 283 height 67
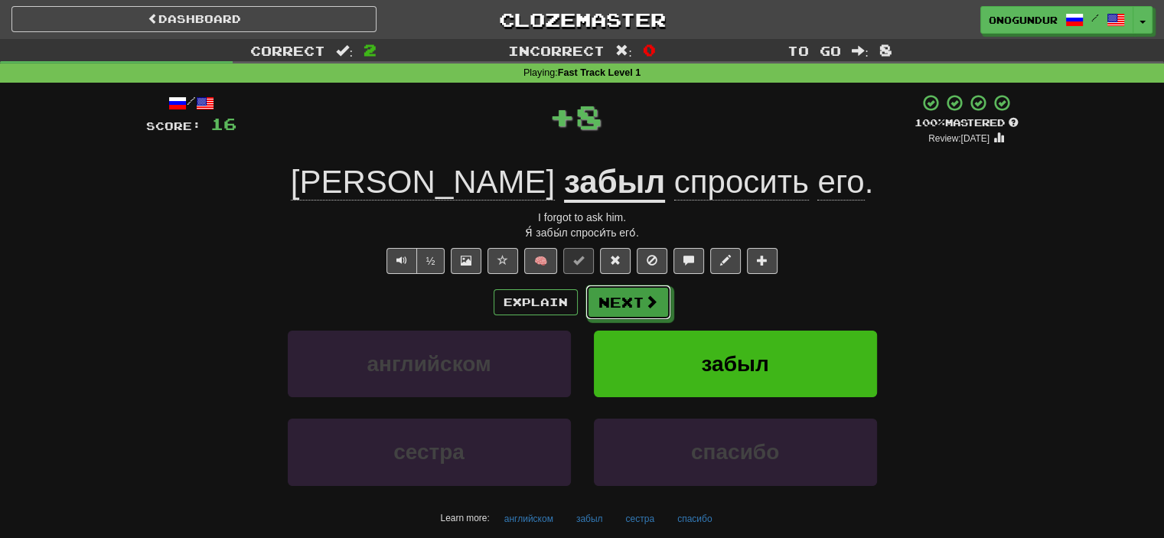
click at [631, 308] on button "Next" at bounding box center [628, 302] width 86 height 35
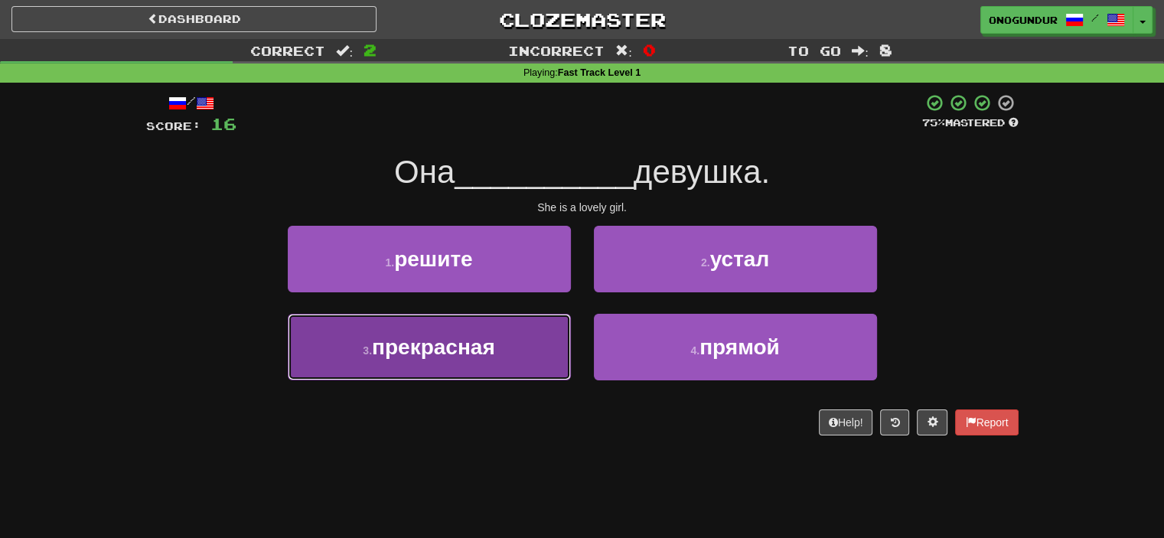
click at [527, 348] on button "3 . прекрасная" at bounding box center [429, 347] width 283 height 67
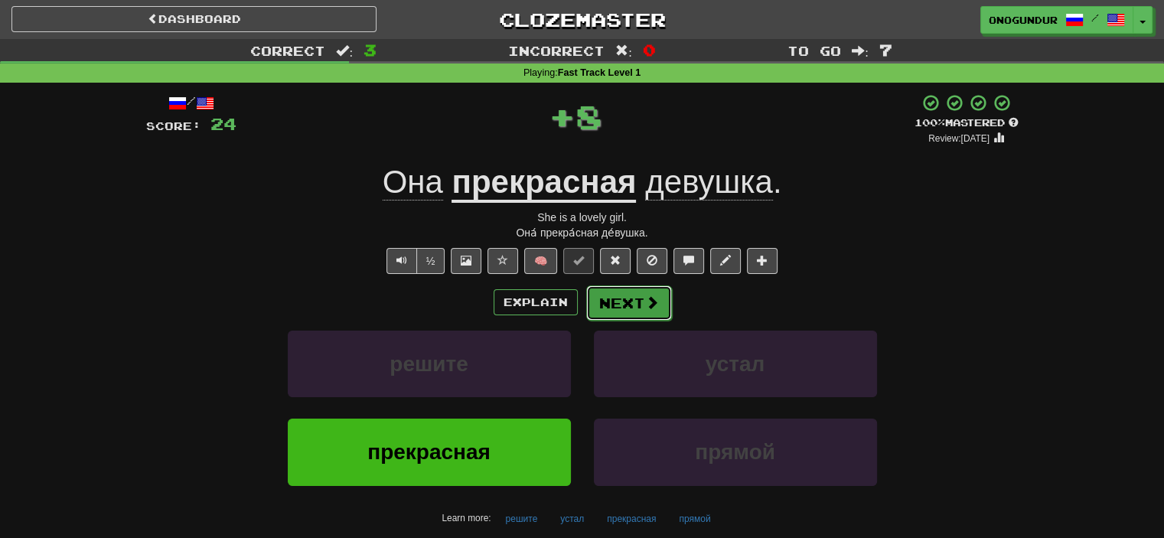
drag, startPoint x: 560, startPoint y: 326, endPoint x: 609, endPoint y: 300, distance: 55.5
click at [609, 300] on button "Next" at bounding box center [629, 302] width 86 height 35
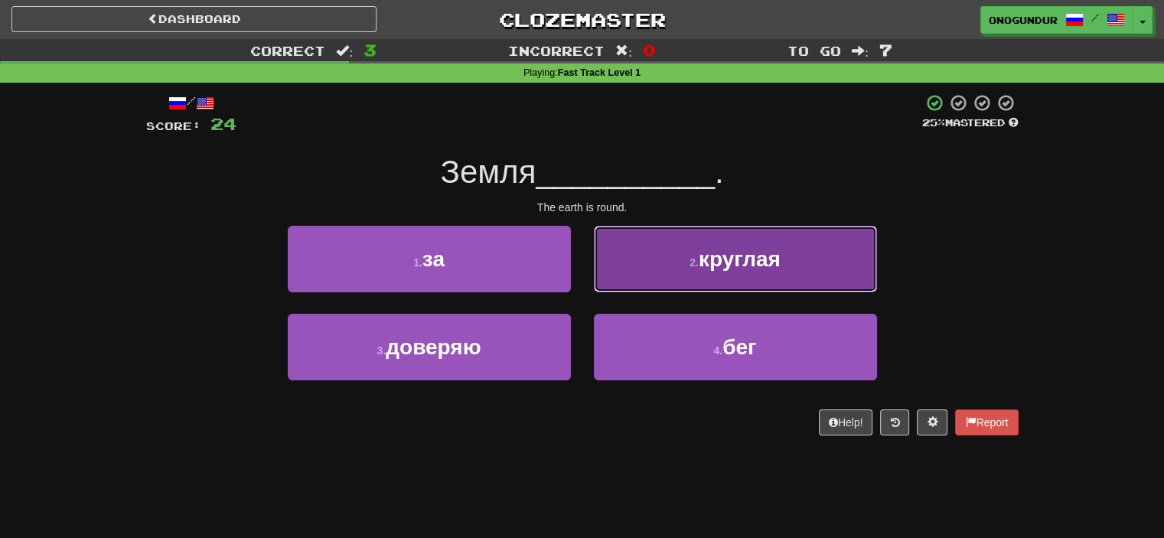
click at [640, 266] on button "2 . круглая" at bounding box center [735, 259] width 283 height 67
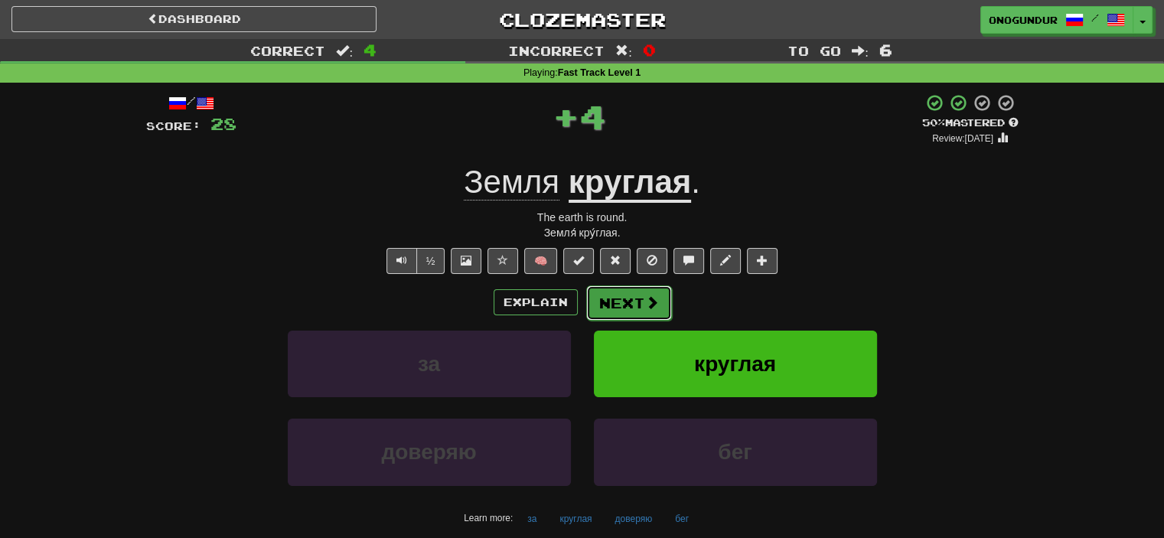
click at [610, 298] on button "Next" at bounding box center [629, 302] width 86 height 35
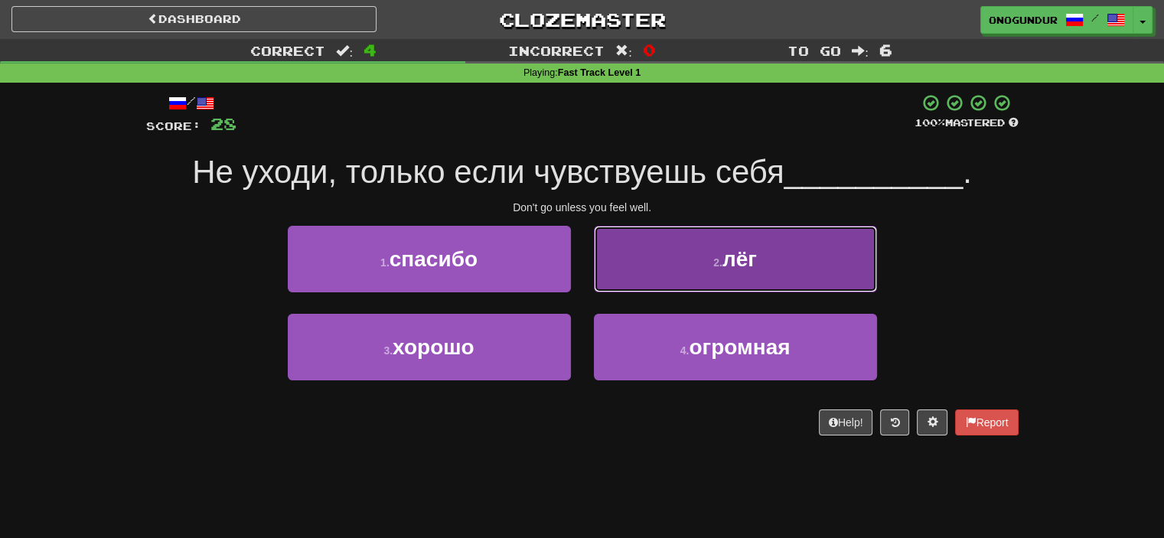
click at [678, 273] on button "2 . лёг" at bounding box center [735, 259] width 283 height 67
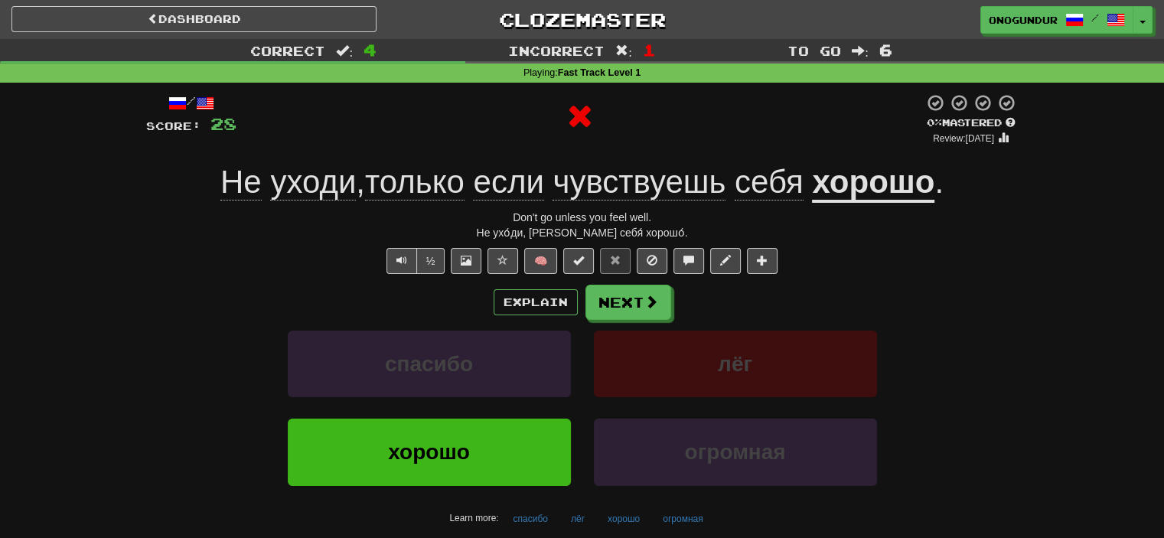
click at [646, 285] on button "Next" at bounding box center [628, 302] width 86 height 35
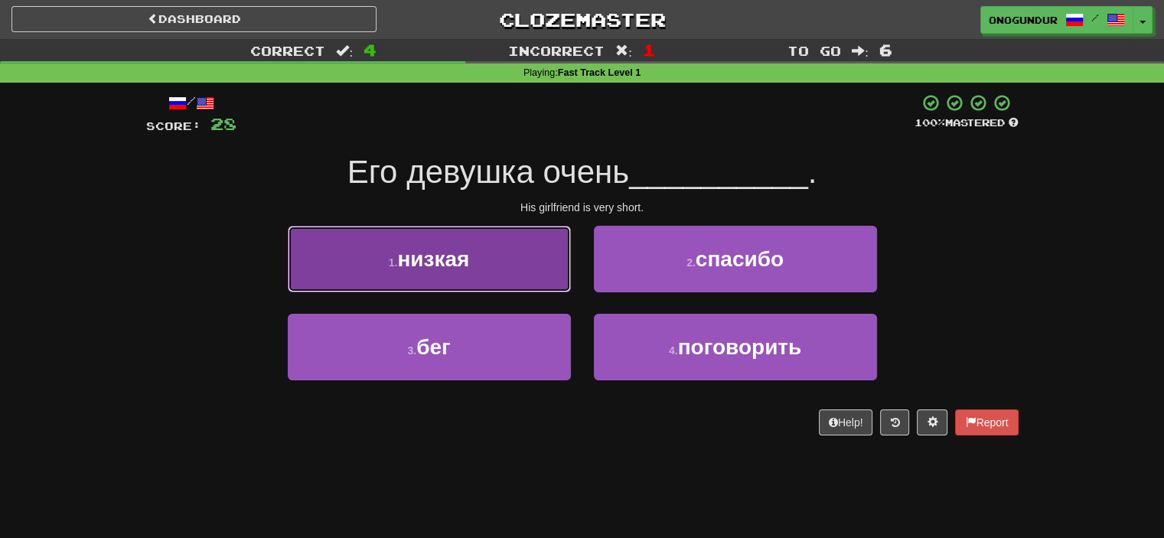
click at [526, 269] on button "1 . низкая" at bounding box center [429, 259] width 283 height 67
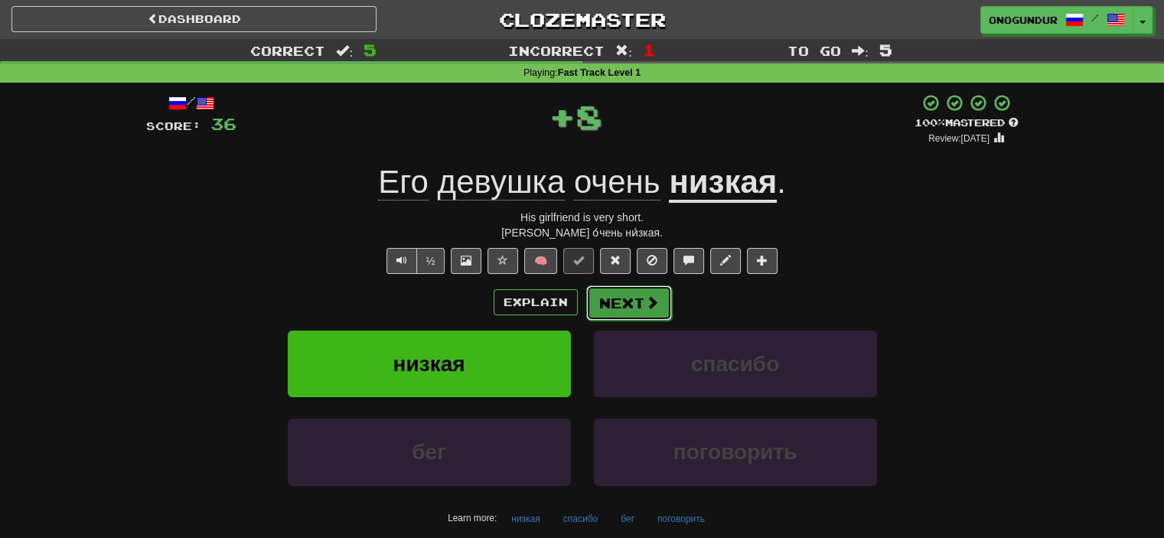
click at [631, 301] on button "Next" at bounding box center [629, 302] width 86 height 35
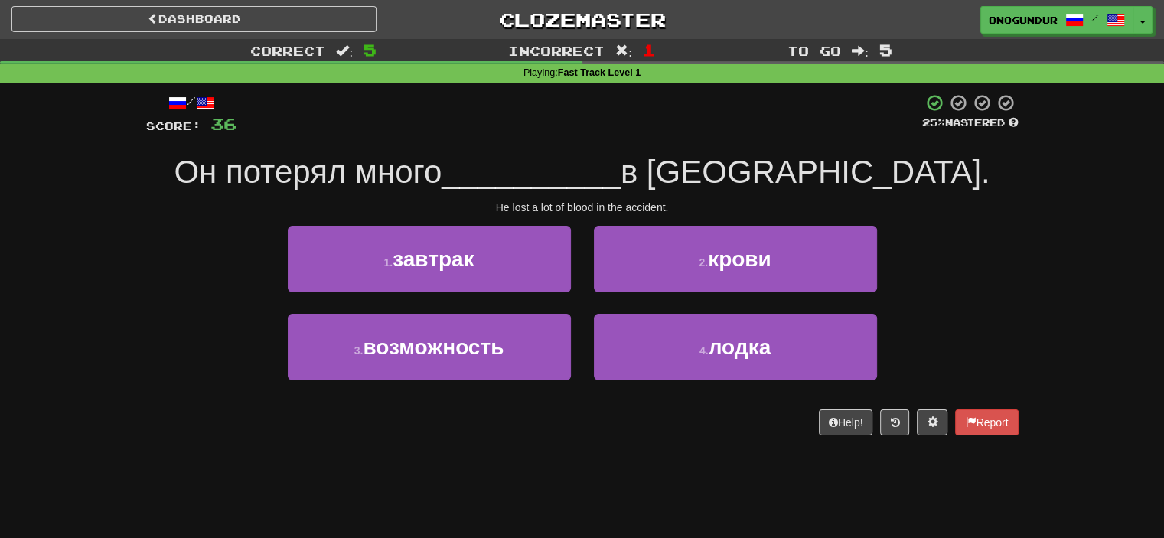
click at [579, 307] on div "1 . завтрак" at bounding box center [429, 270] width 306 height 88
click at [582, 304] on div "2 . крови" at bounding box center [735, 270] width 306 height 88
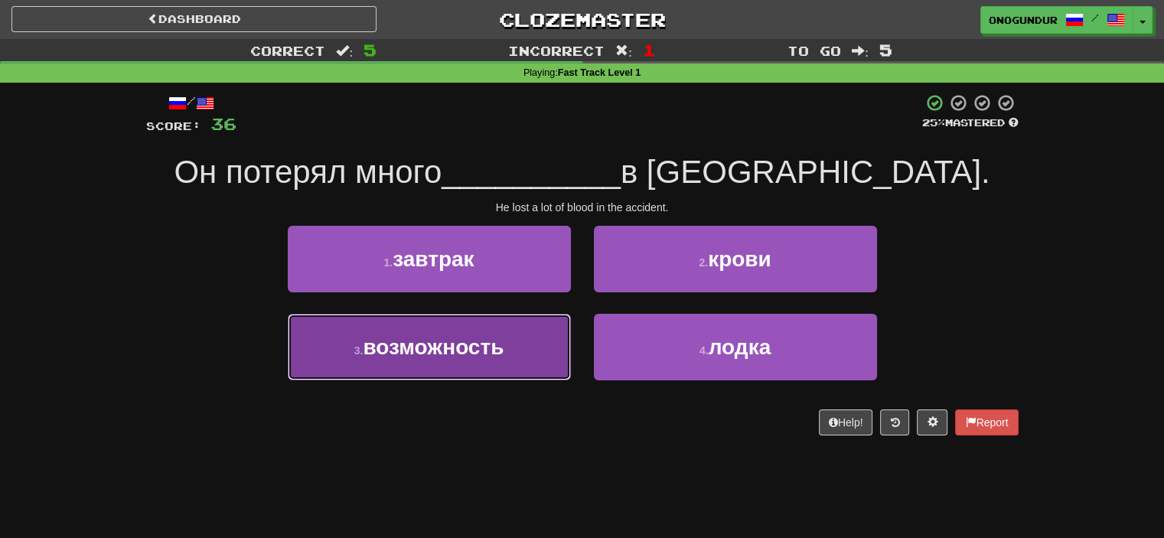
click at [528, 325] on button "3 . возможность" at bounding box center [429, 347] width 283 height 67
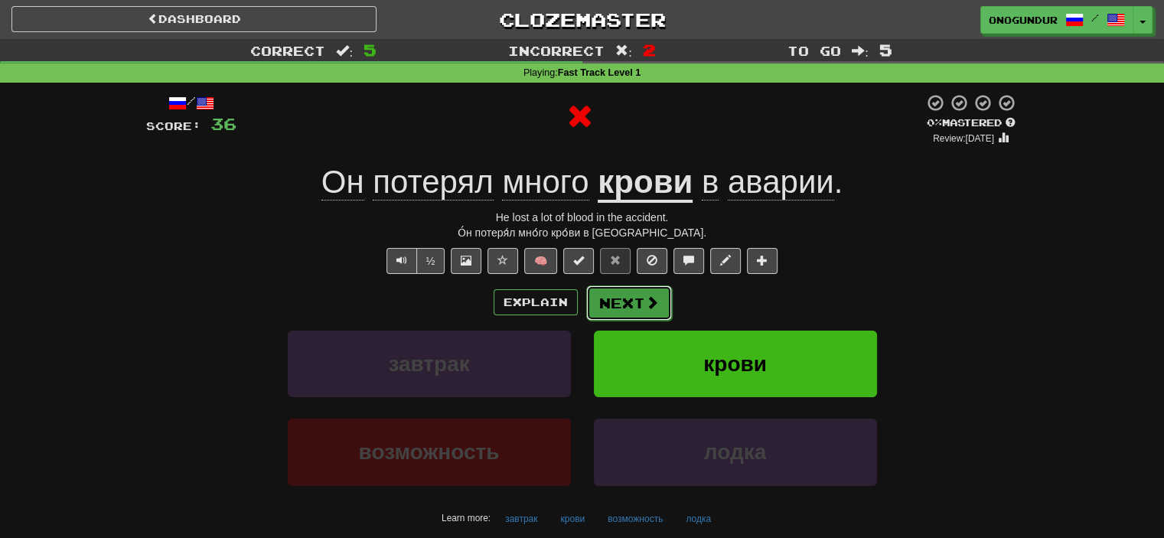
click at [614, 292] on button "Next" at bounding box center [629, 302] width 86 height 35
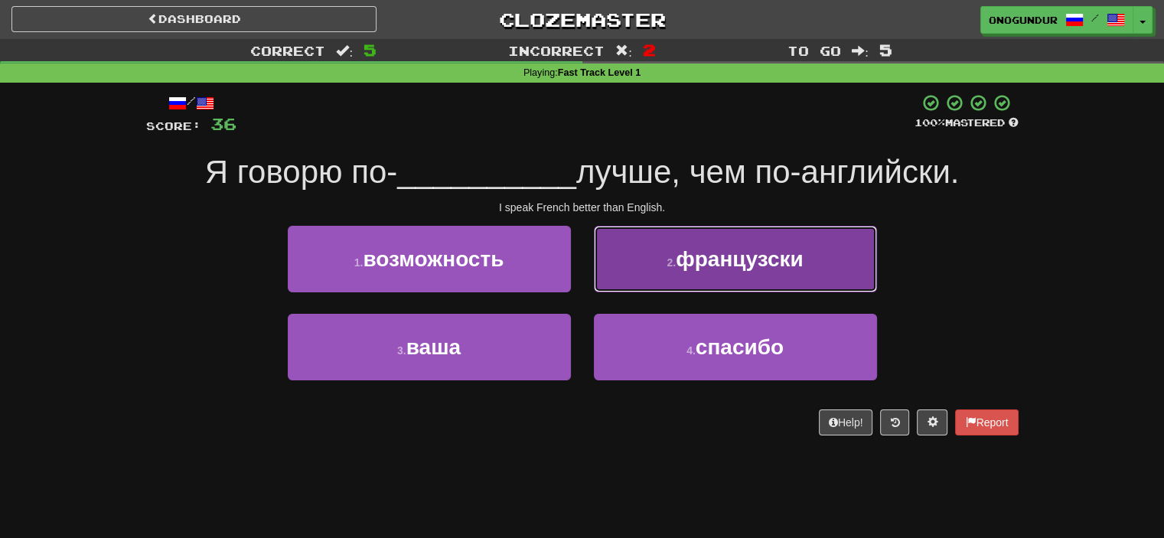
click at [627, 262] on button "2 . французски" at bounding box center [735, 259] width 283 height 67
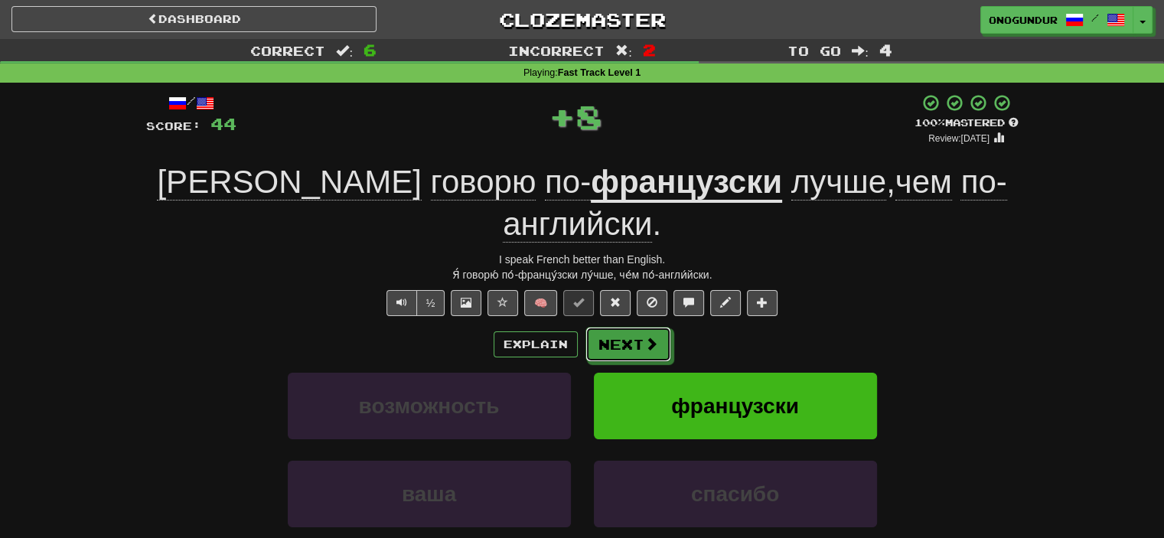
click at [603, 327] on button "Next" at bounding box center [628, 344] width 86 height 35
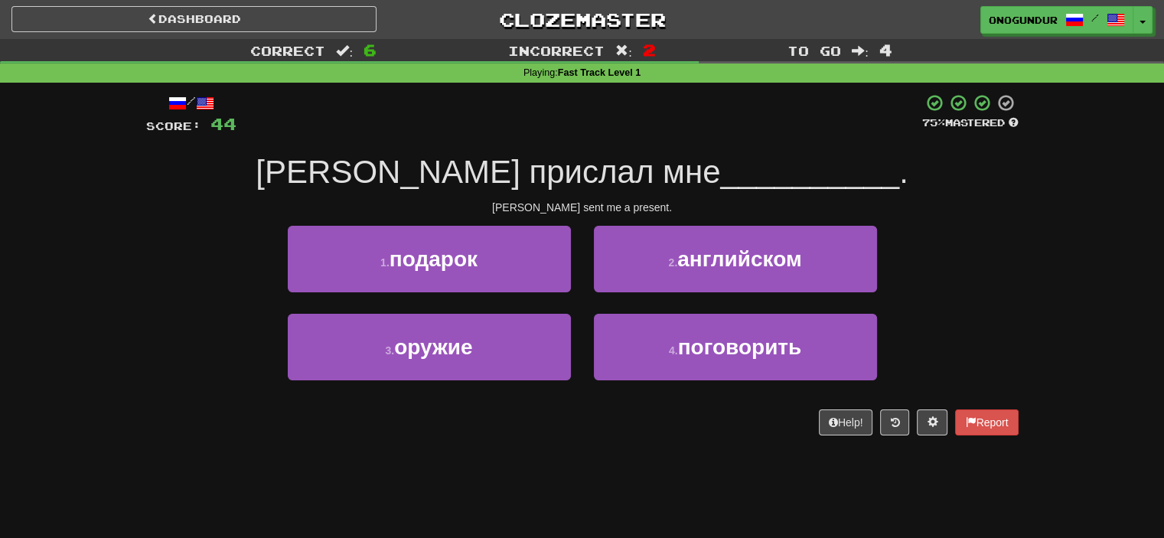
click at [580, 304] on div "1 . подарок" at bounding box center [429, 270] width 306 height 88
click at [582, 304] on div "2 . английском" at bounding box center [735, 270] width 306 height 88
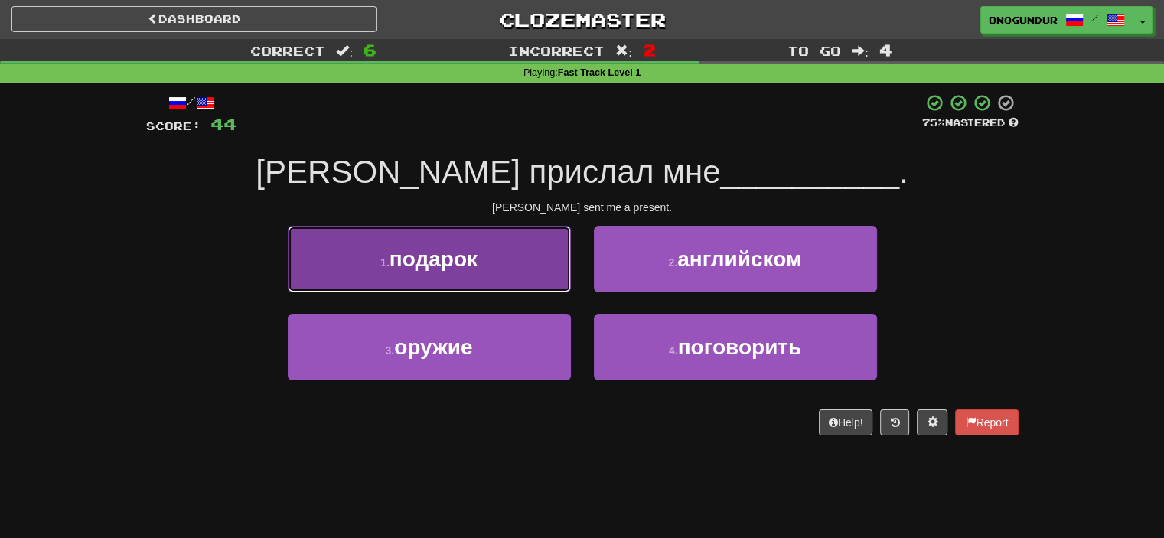
click at [538, 266] on button "1 . подарок" at bounding box center [429, 259] width 283 height 67
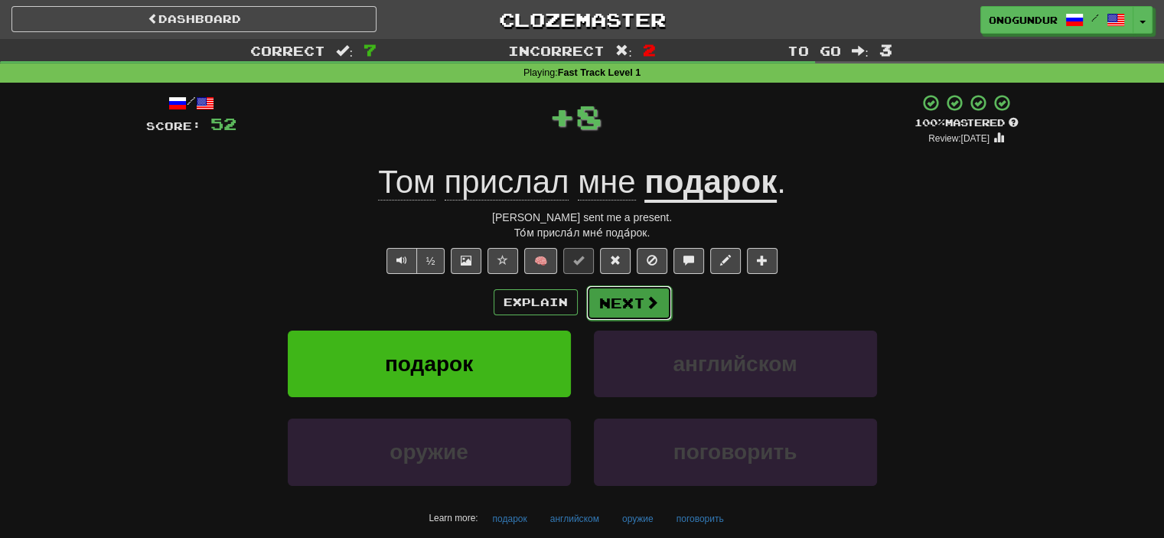
click at [600, 293] on button "Next" at bounding box center [629, 302] width 86 height 35
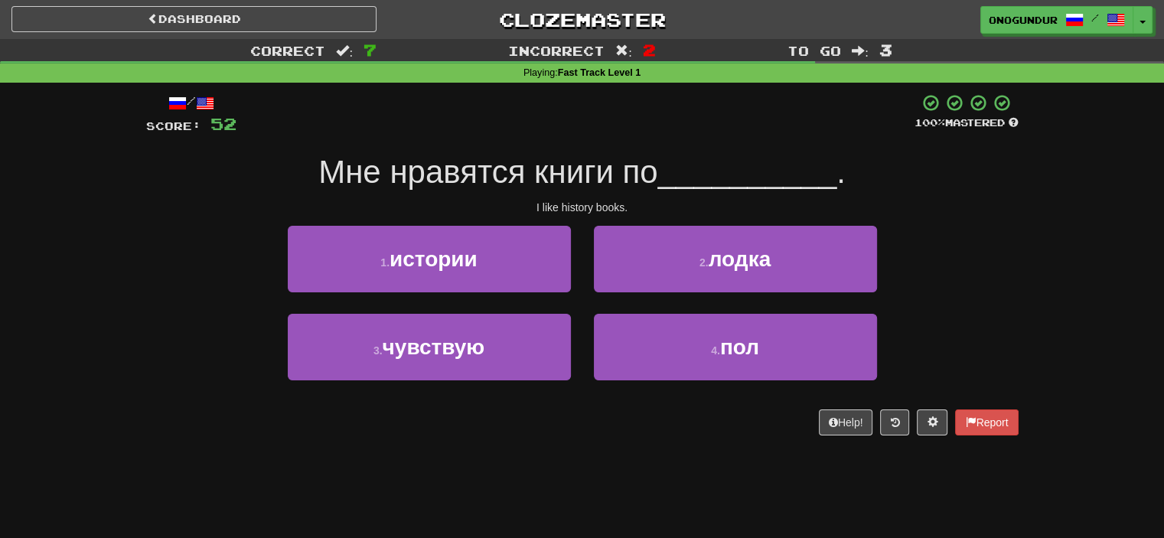
click at [583, 299] on div "2 . лодка" at bounding box center [735, 270] width 306 height 88
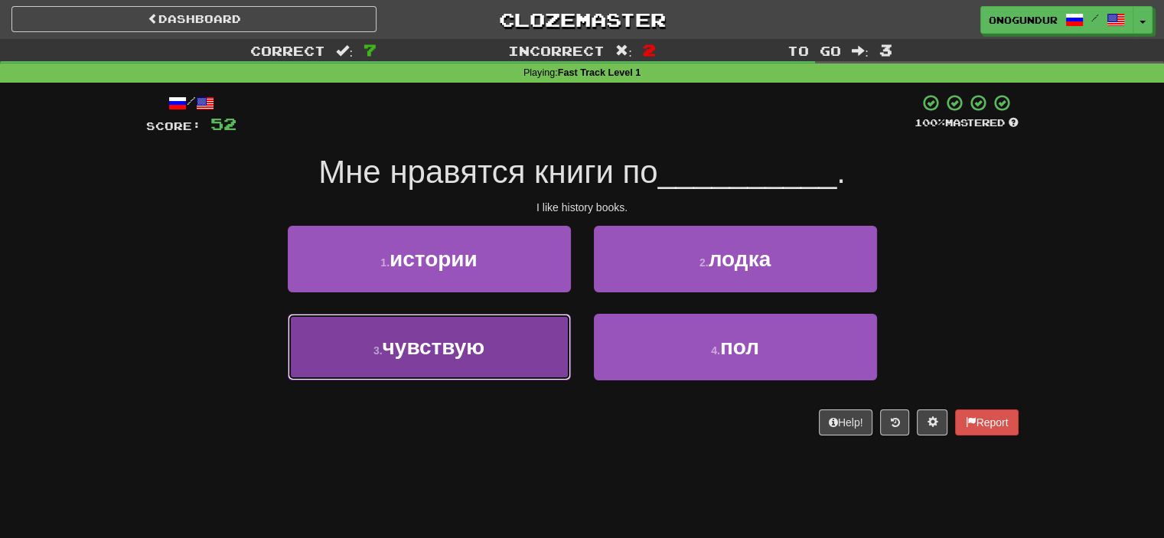
click at [532, 342] on button "3 . чувствую" at bounding box center [429, 347] width 283 height 67
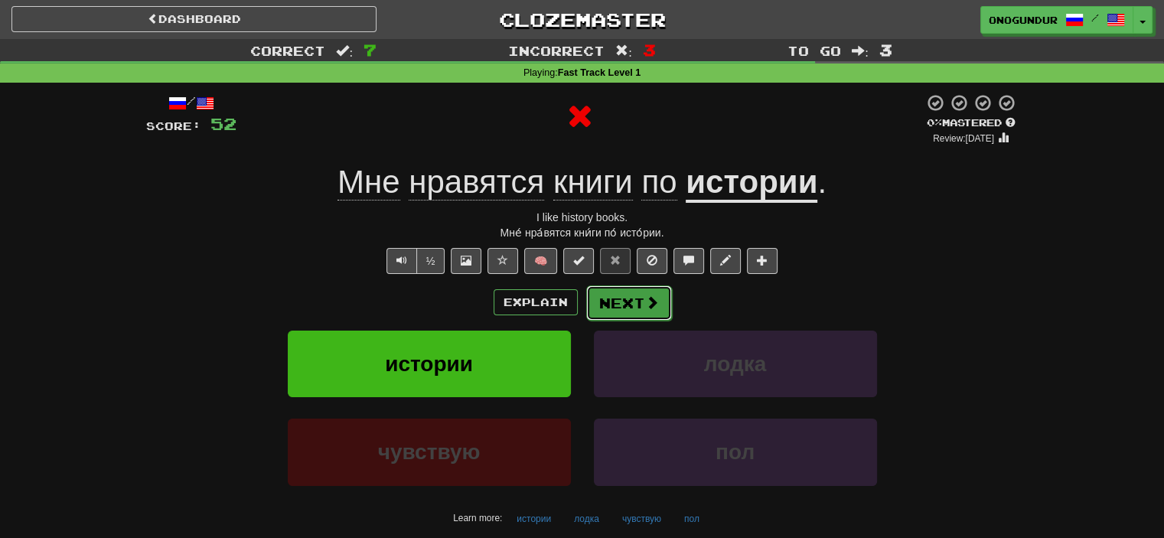
click at [591, 299] on button "Next" at bounding box center [629, 302] width 86 height 35
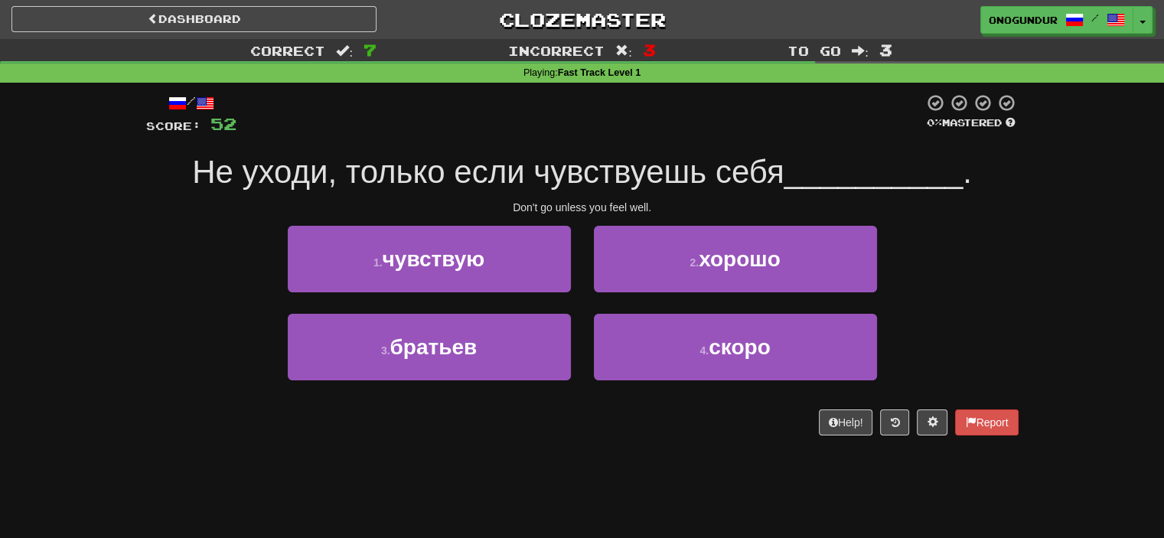
click at [580, 305] on div "1 . чувствую" at bounding box center [429, 270] width 306 height 88
click at [582, 304] on div "2 . хорошо" at bounding box center [735, 270] width 306 height 88
click at [582, 305] on div "2 . хорошо" at bounding box center [735, 270] width 306 height 88
click at [581, 302] on div "1 . чувствую" at bounding box center [429, 270] width 306 height 88
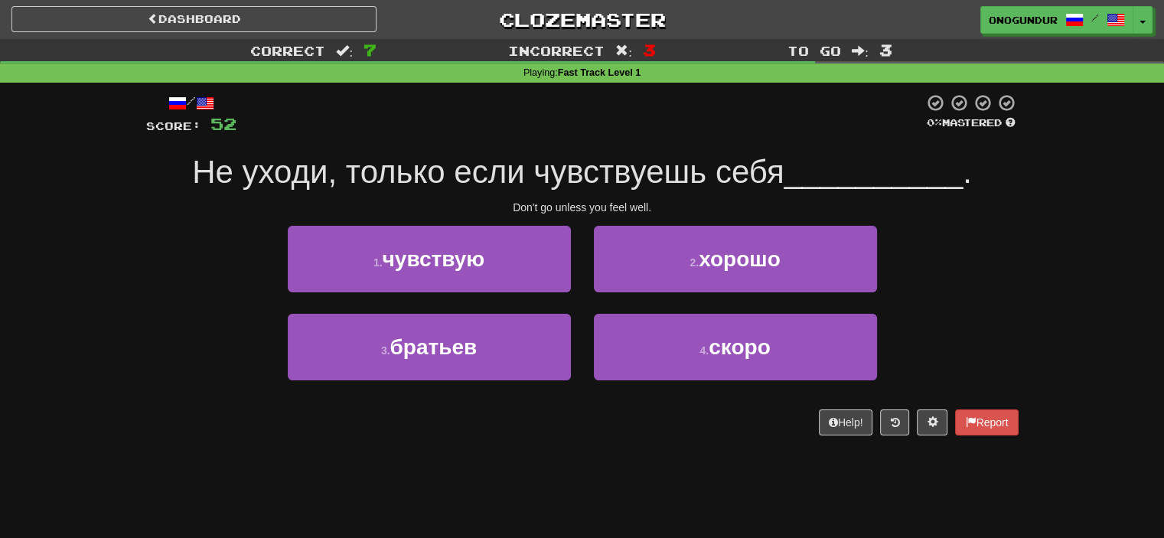
click at [582, 303] on div "2 . хорошо" at bounding box center [735, 270] width 306 height 88
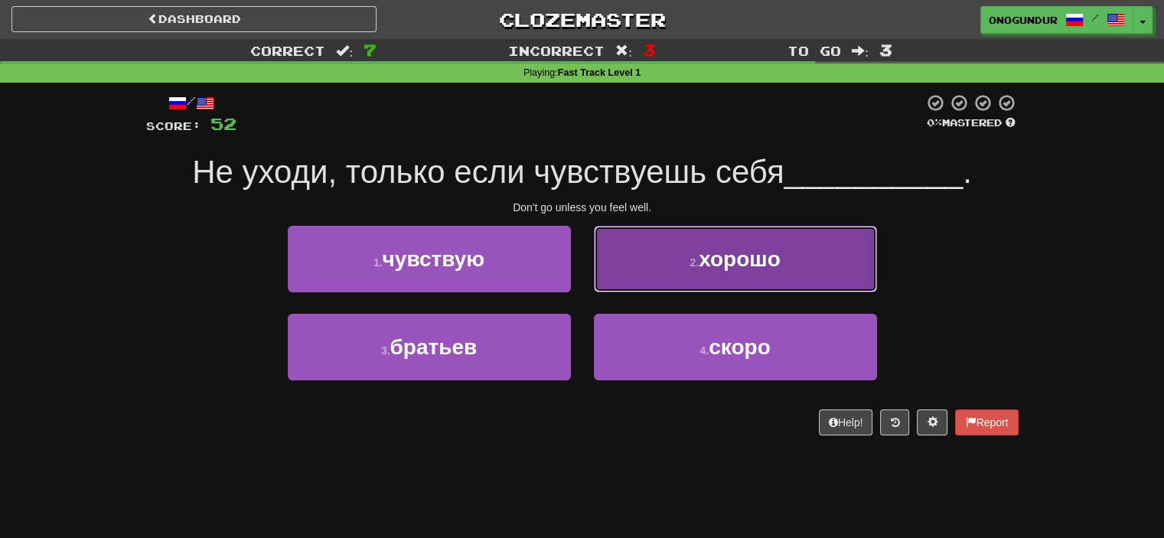
click at [640, 262] on button "2 . хорошо" at bounding box center [735, 259] width 283 height 67
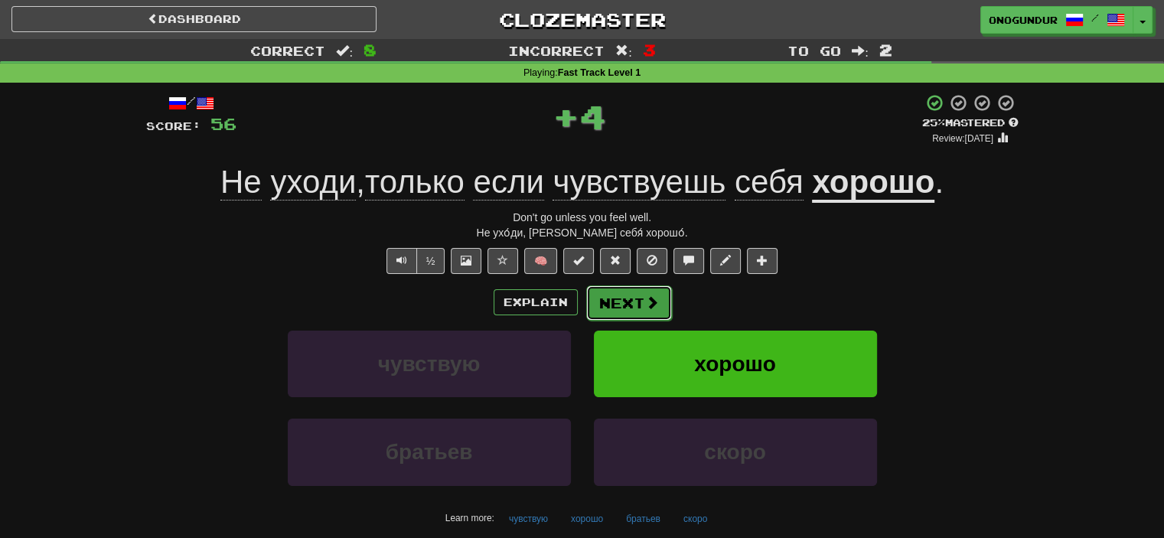
click at [608, 290] on button "Next" at bounding box center [629, 302] width 86 height 35
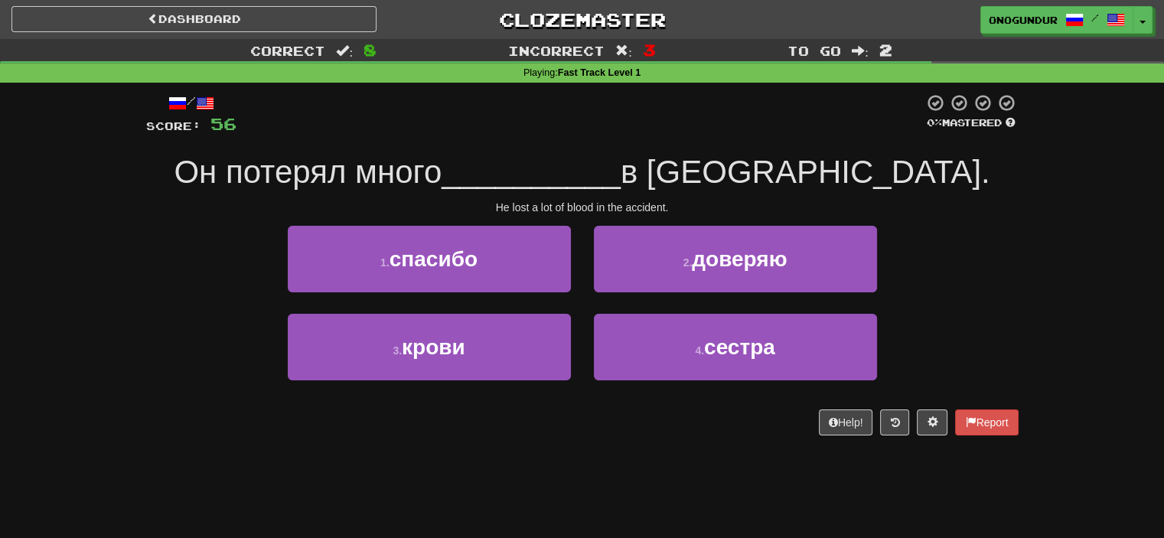
click at [614, 484] on div "Dashboard Clozemaster onogundur / Toggle Dropdown Dashboard Leaderboard Activit…" at bounding box center [582, 269] width 1164 height 538
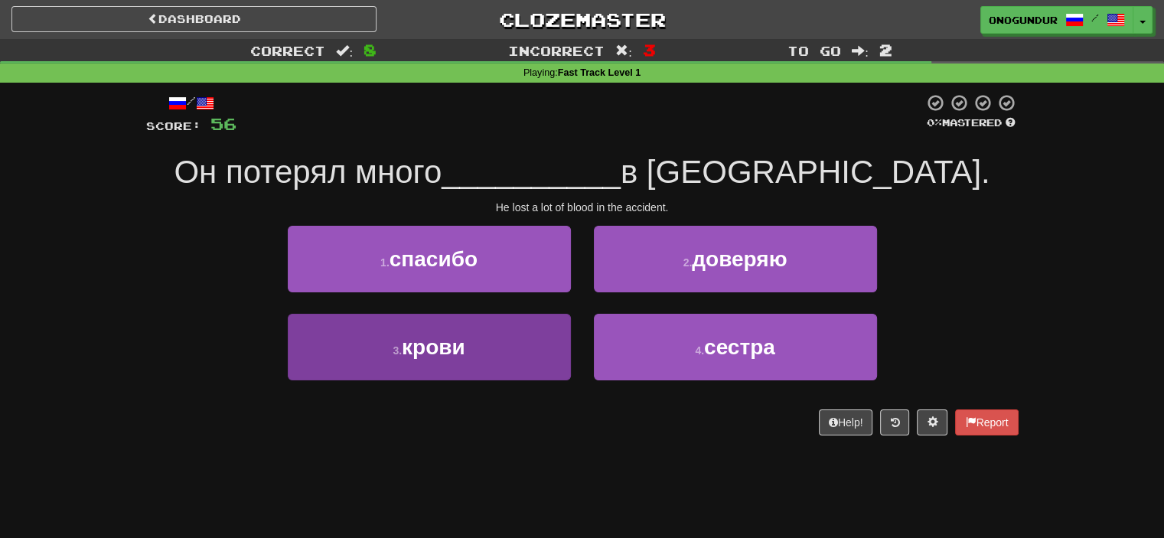
drag, startPoint x: 539, startPoint y: 394, endPoint x: 542, endPoint y: 376, distance: 17.7
click at [539, 391] on div "3 . крови" at bounding box center [429, 358] width 306 height 88
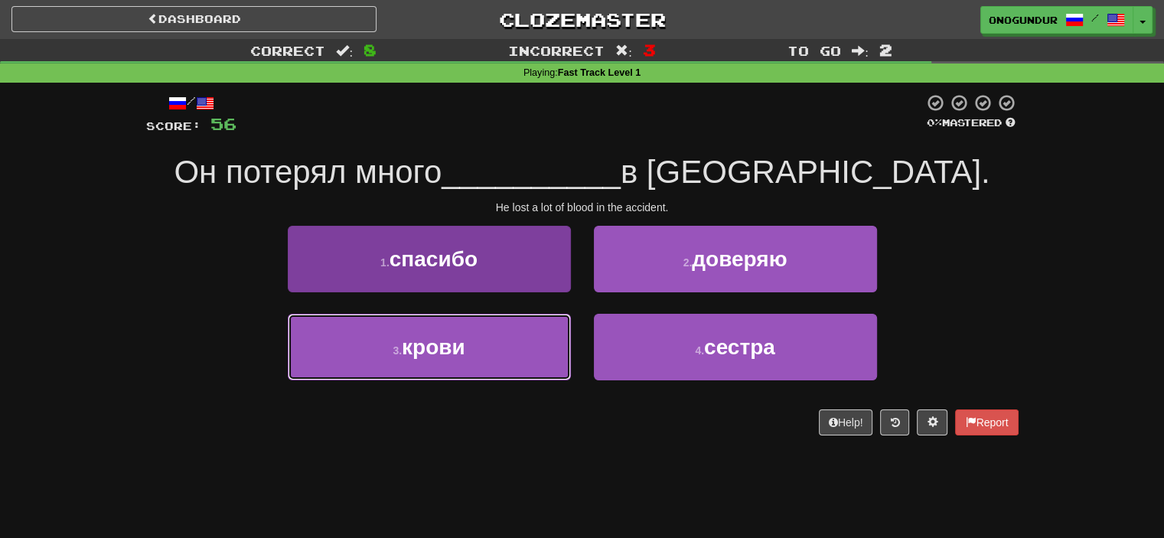
click at [543, 334] on button "3 . крови" at bounding box center [429, 347] width 283 height 67
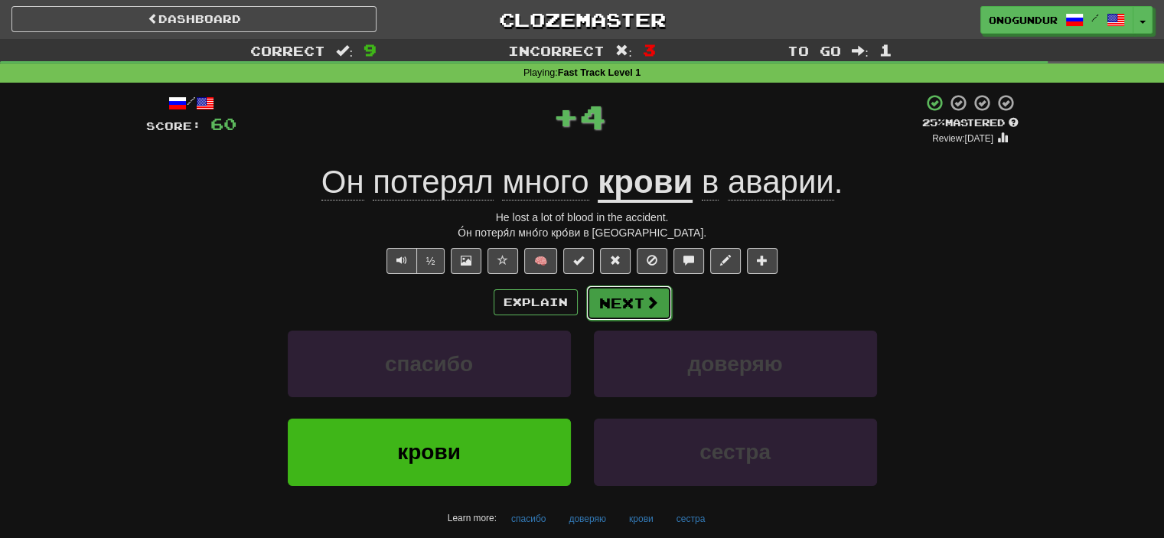
click at [608, 311] on button "Next" at bounding box center [629, 302] width 86 height 35
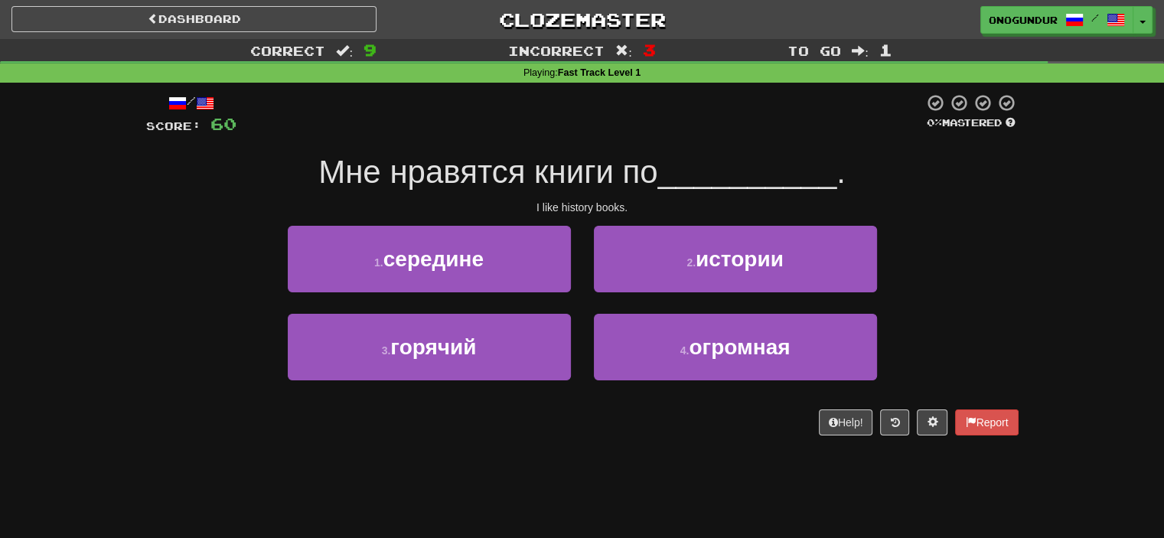
click at [594, 486] on div "Dashboard Clozemaster onogundur / Toggle Dropdown Dashboard Leaderboard Activit…" at bounding box center [582, 269] width 1164 height 538
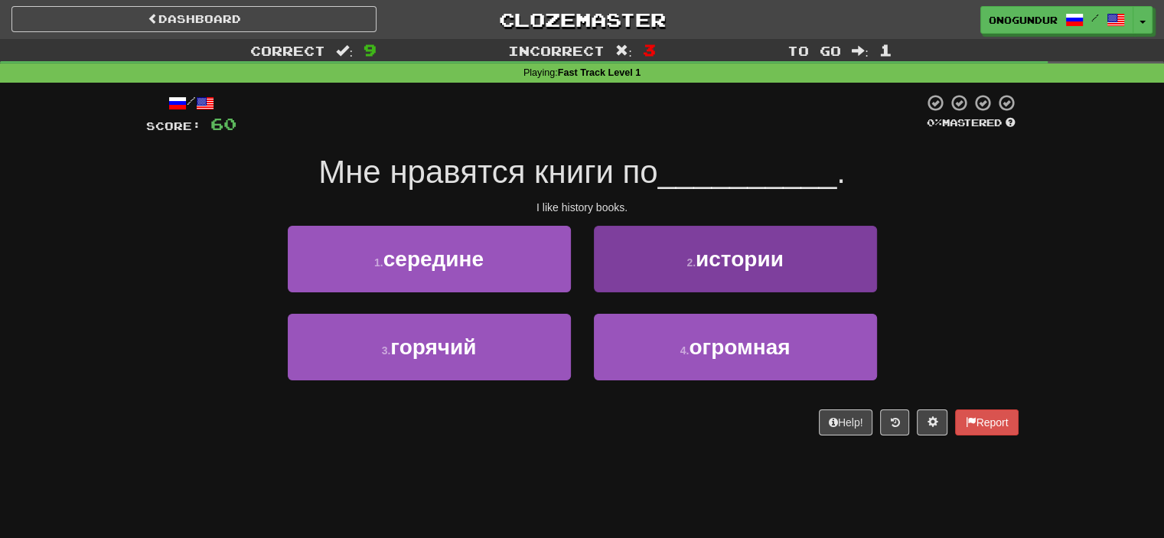
drag, startPoint x: 657, startPoint y: 305, endPoint x: 660, endPoint y: 287, distance: 18.8
click at [659, 300] on div "2 . истории" at bounding box center [735, 270] width 306 height 88
click at [660, 287] on button "2 . истории" at bounding box center [735, 259] width 283 height 67
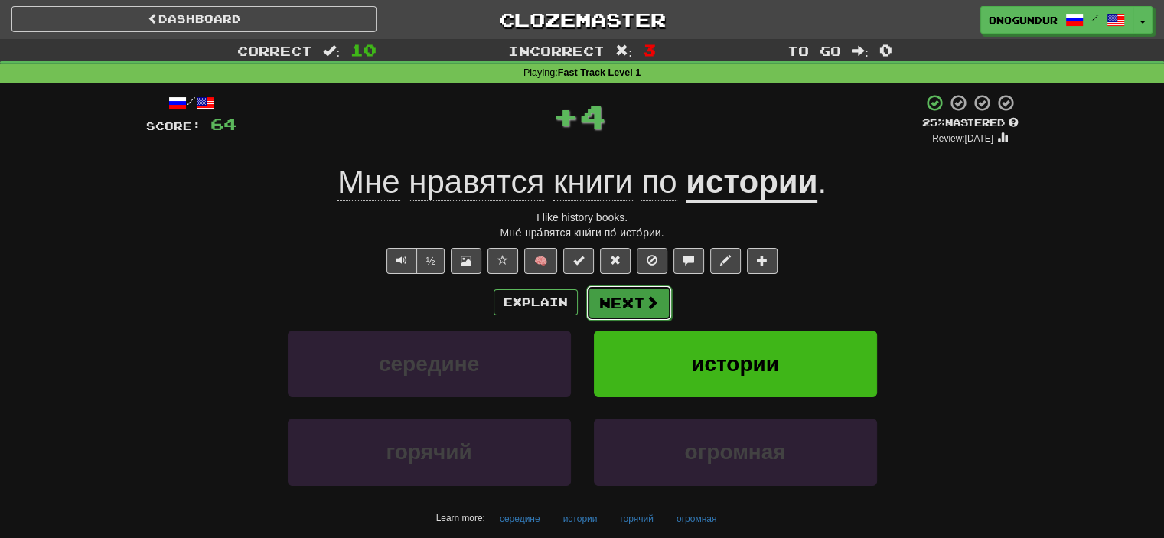
click at [617, 299] on button "Next" at bounding box center [629, 302] width 86 height 35
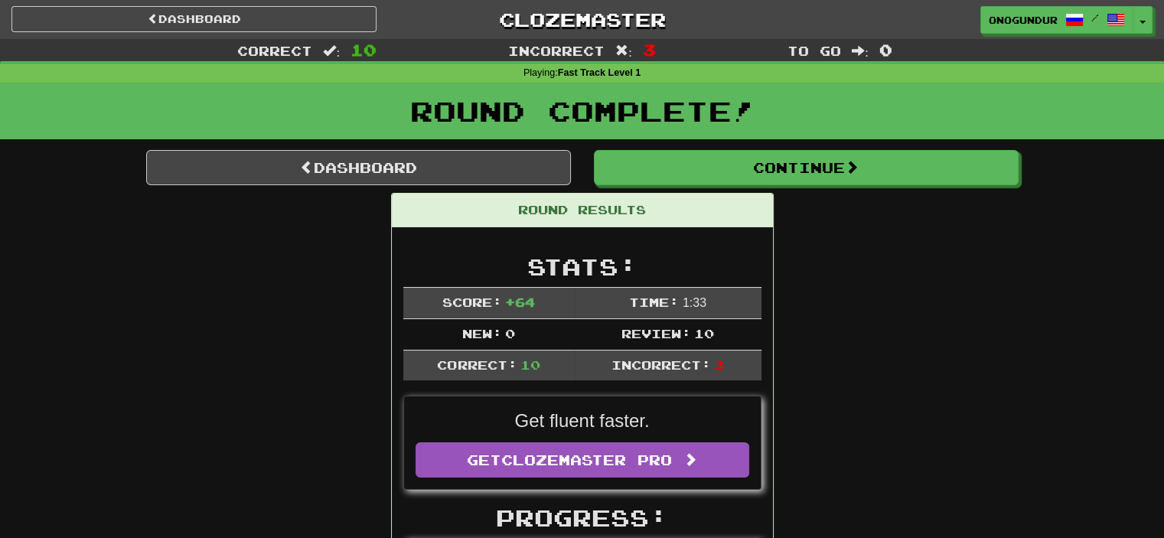
click at [826, 142] on div "Round Complete!" at bounding box center [582, 116] width 1164 height 67
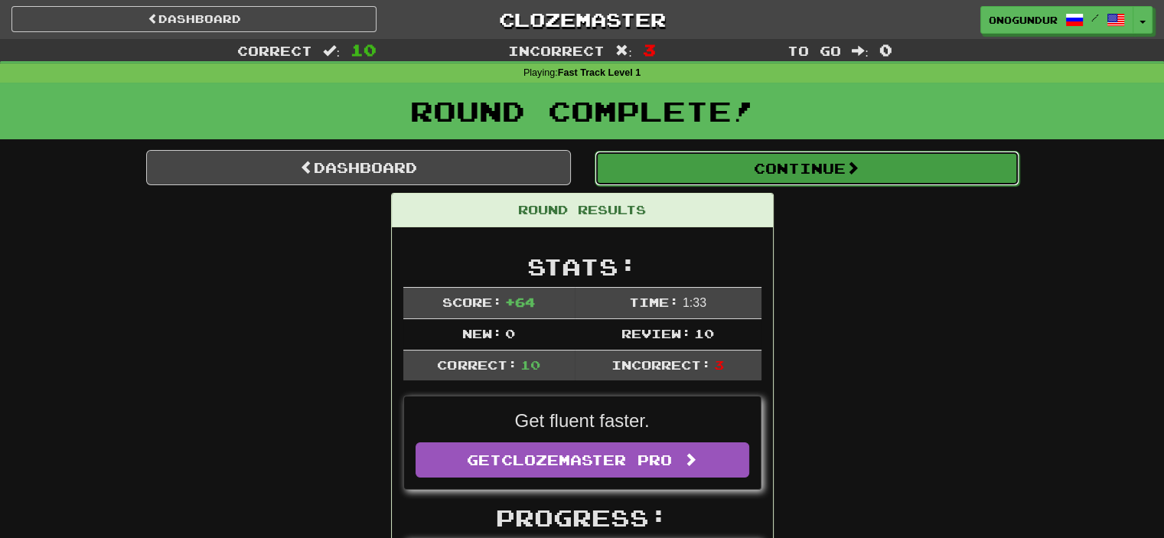
click at [818, 178] on button "Continue" at bounding box center [807, 168] width 425 height 35
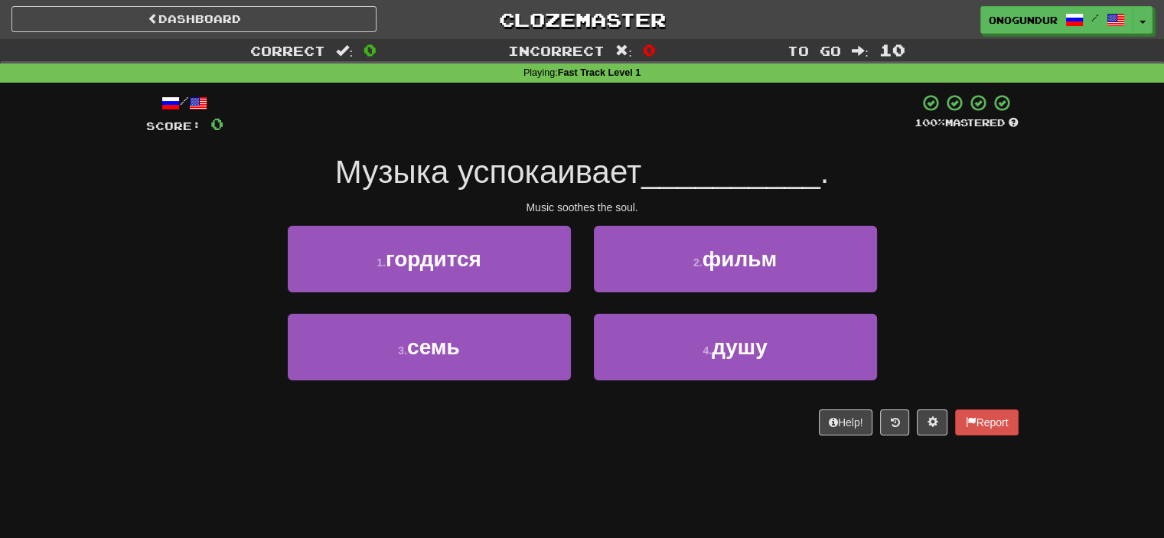
click at [556, 510] on div "Dashboard Clozemaster onogundur / Toggle Dropdown Dashboard Leaderboard Activit…" at bounding box center [582, 269] width 1164 height 538
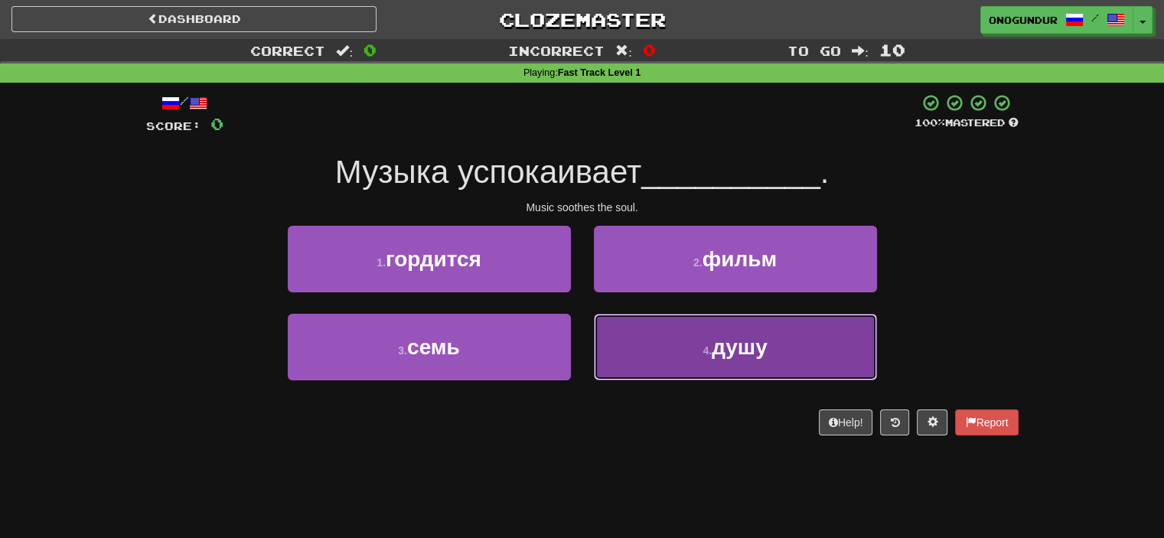
click at [619, 348] on button "4 . душу" at bounding box center [735, 347] width 283 height 67
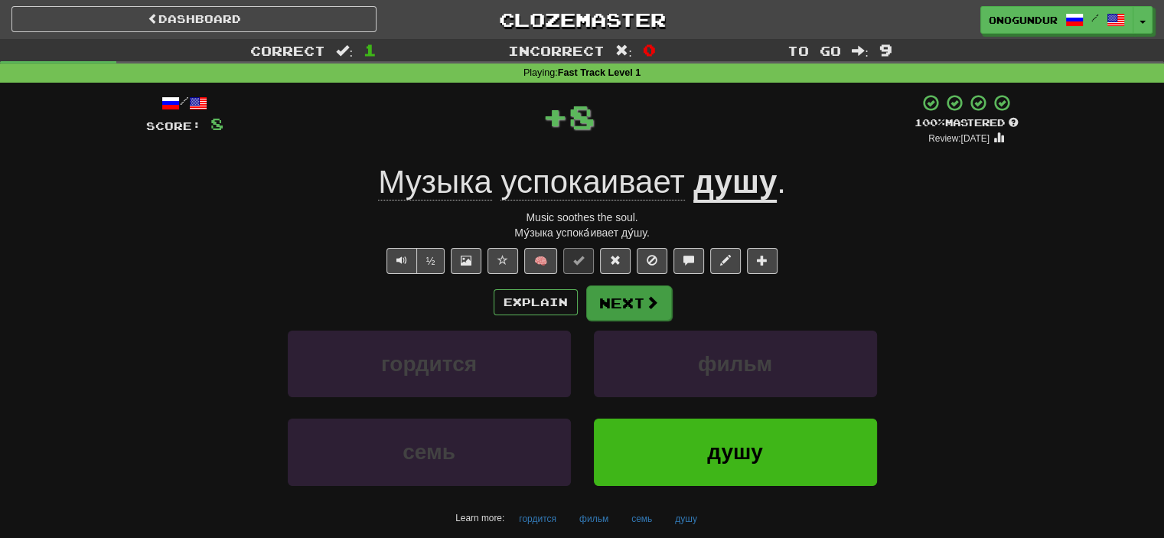
click at [619, 285] on div "Explain Next" at bounding box center [582, 302] width 872 height 35
click at [615, 309] on button "Next" at bounding box center [629, 302] width 86 height 35
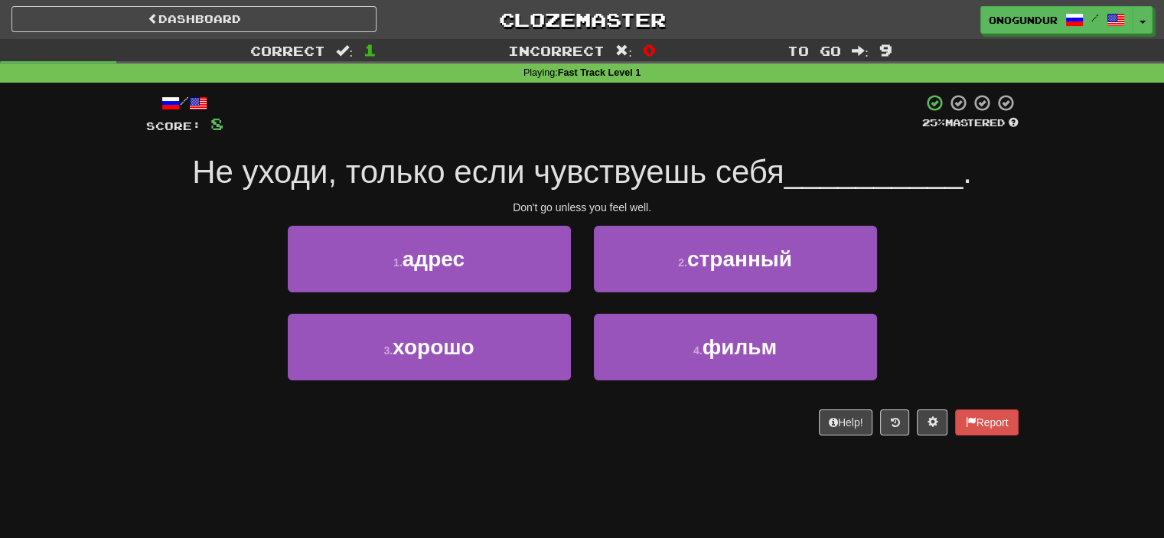
click at [602, 437] on div "/ Score: 8 25 % Mastered Не уходи, только если чувствуешь себя __________ . Don…" at bounding box center [582, 270] width 872 height 374
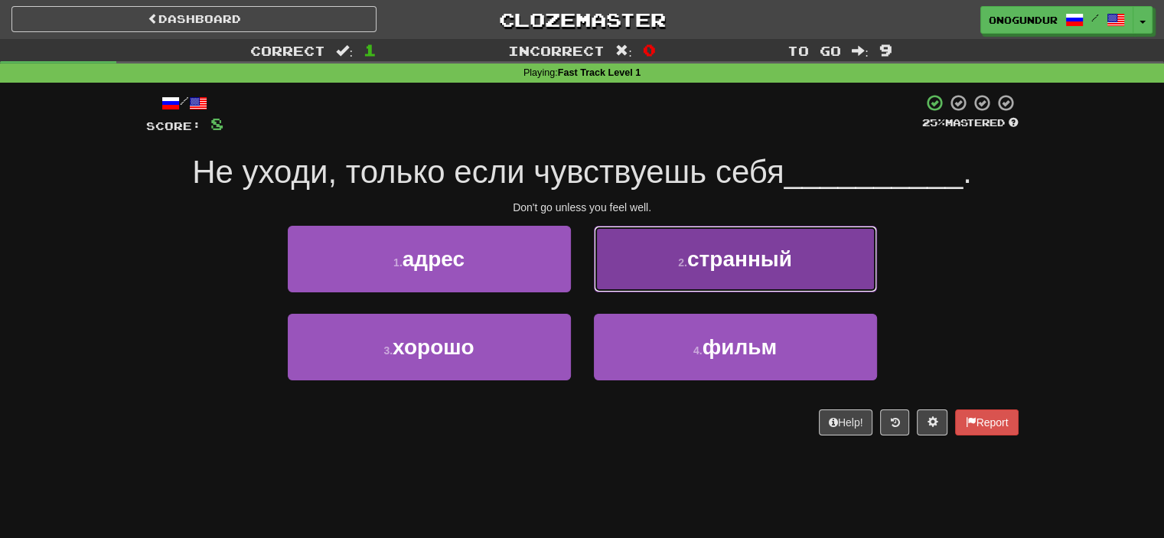
click at [621, 275] on button "2 . странный" at bounding box center [735, 259] width 283 height 67
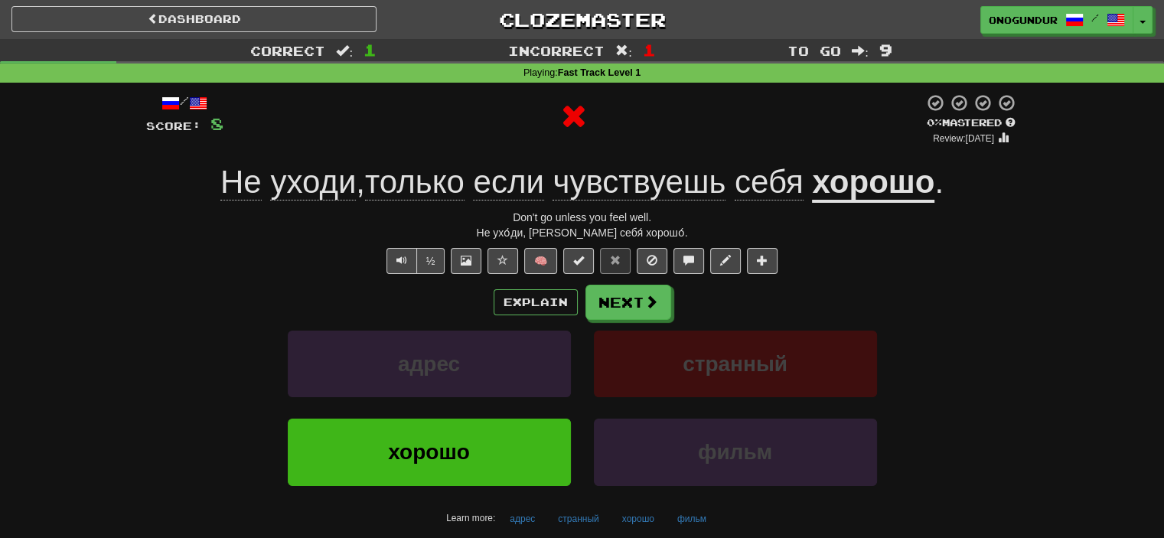
click at [614, 298] on button "Next" at bounding box center [628, 302] width 86 height 35
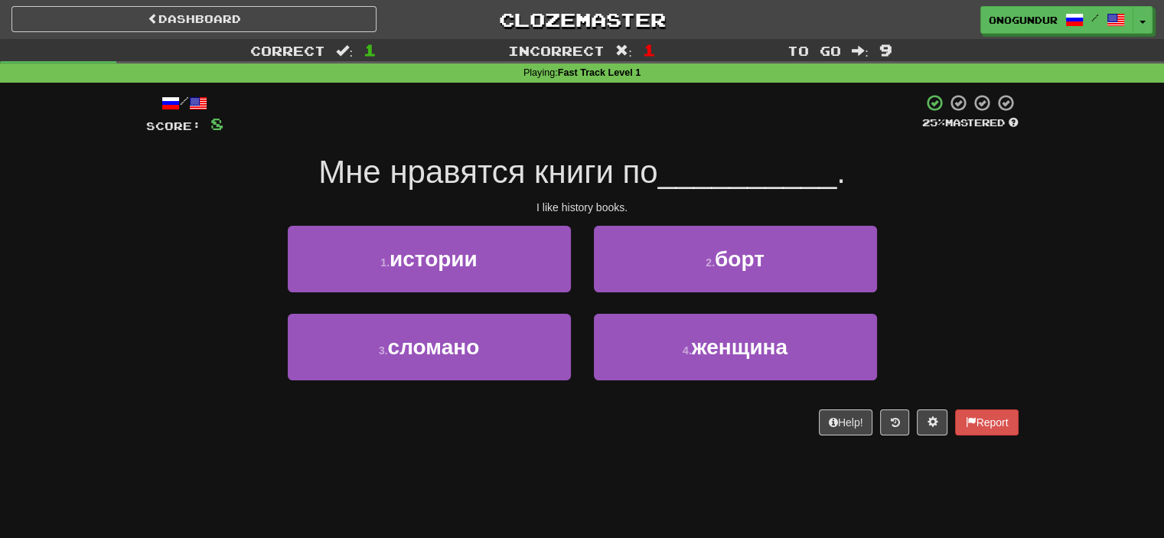
click at [582, 421] on div "Help! Report" at bounding box center [582, 422] width 872 height 26
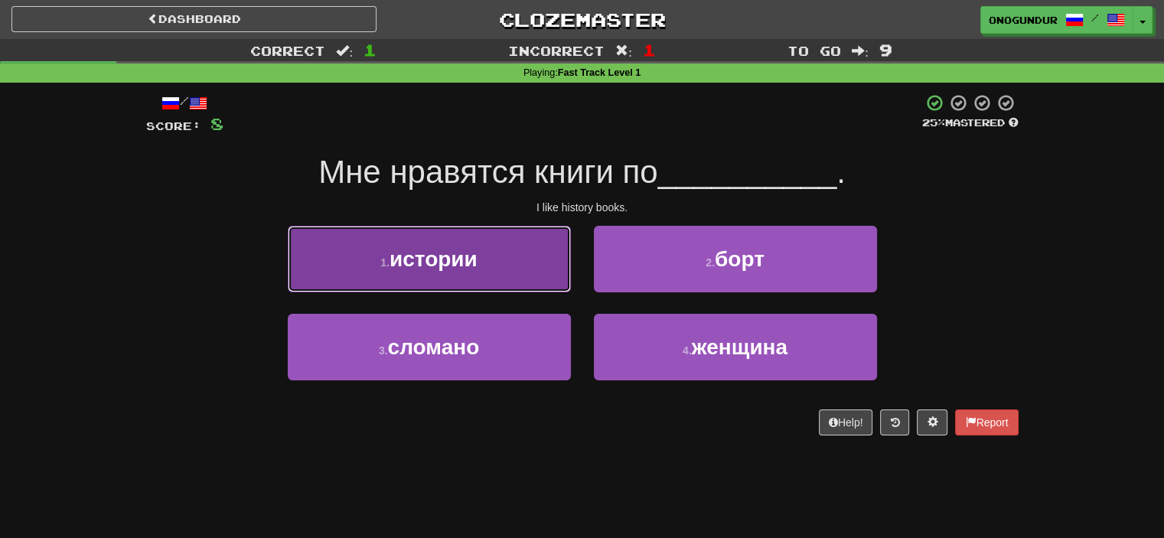
drag, startPoint x: 548, startPoint y: 264, endPoint x: 628, endPoint y: 283, distance: 82.6
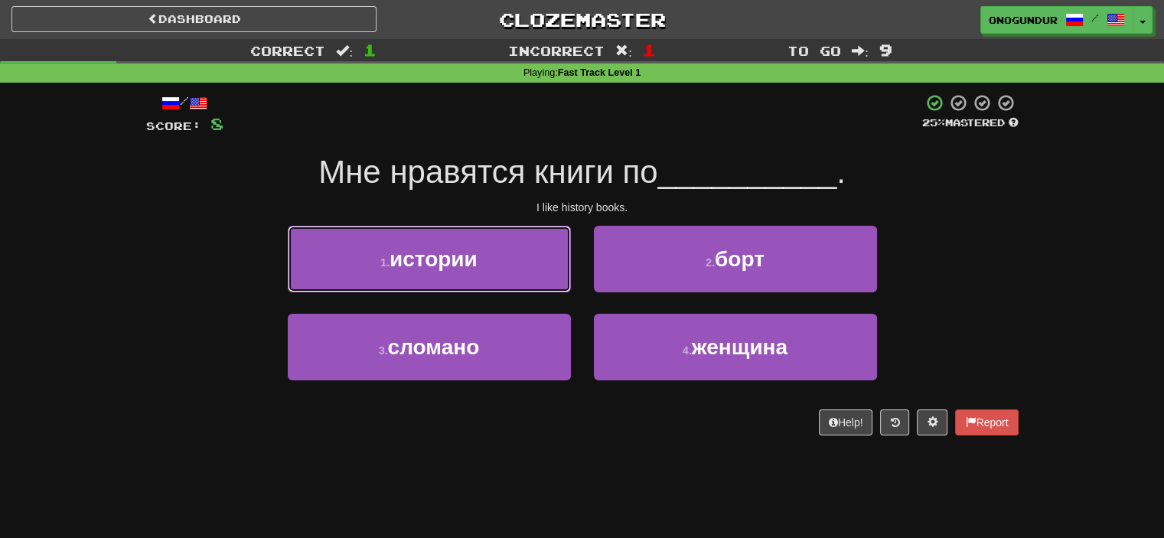
click at [549, 264] on button "1 . истории" at bounding box center [429, 259] width 283 height 67
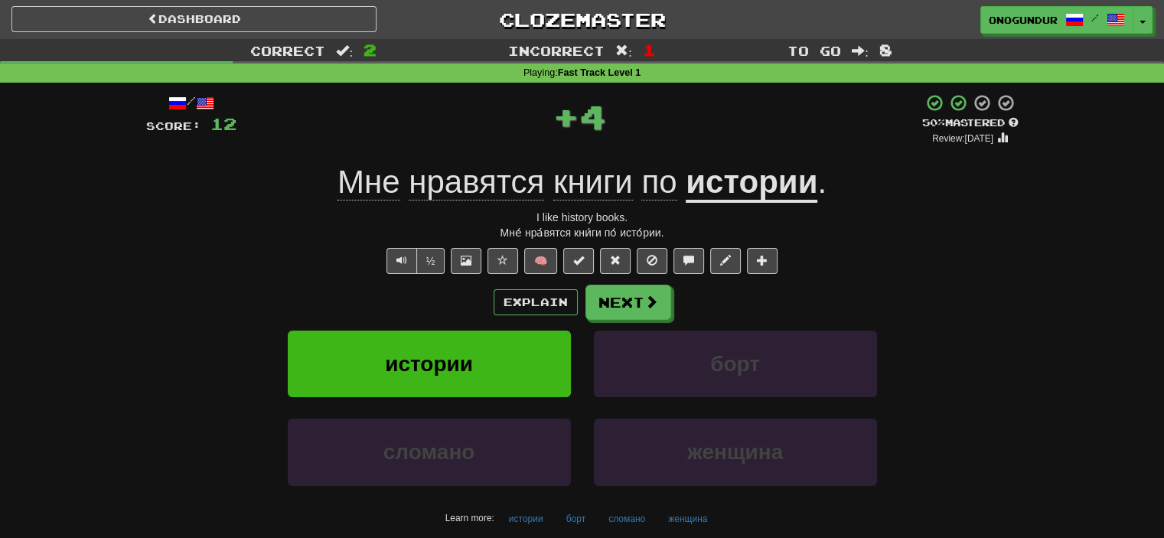
click at [631, 285] on div "Explain Next" at bounding box center [582, 302] width 872 height 35
click at [626, 317] on button "Next" at bounding box center [629, 302] width 86 height 35
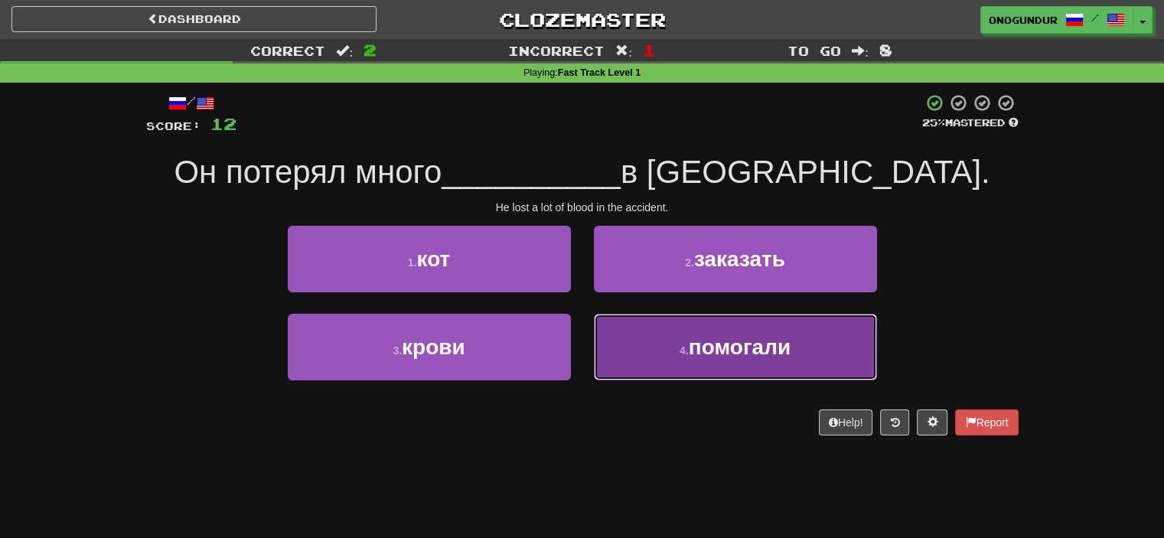
click at [618, 348] on button "4 . помогали" at bounding box center [735, 347] width 283 height 67
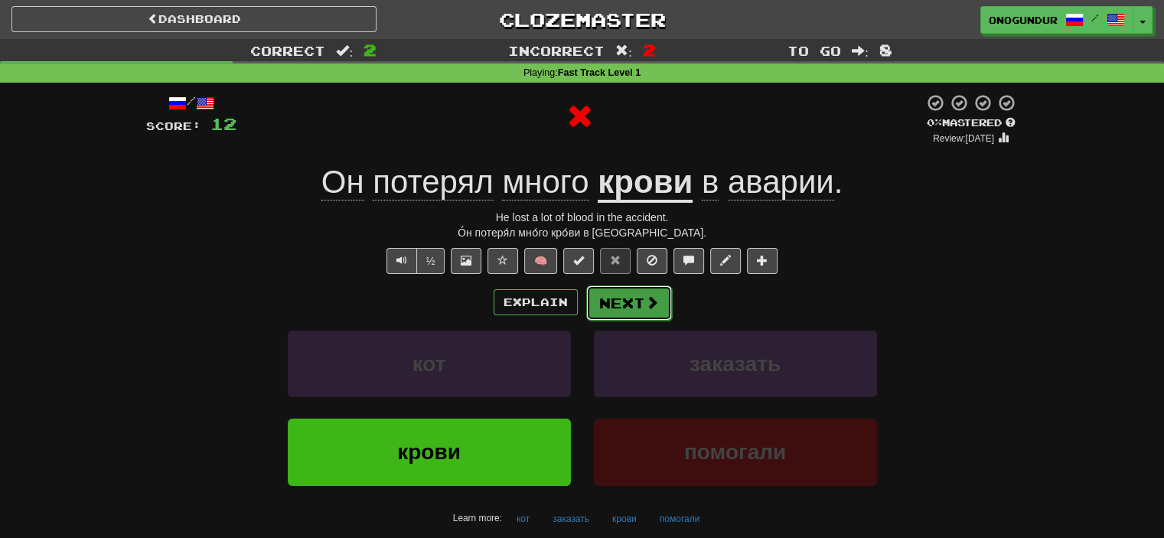
click at [601, 295] on button "Next" at bounding box center [629, 302] width 86 height 35
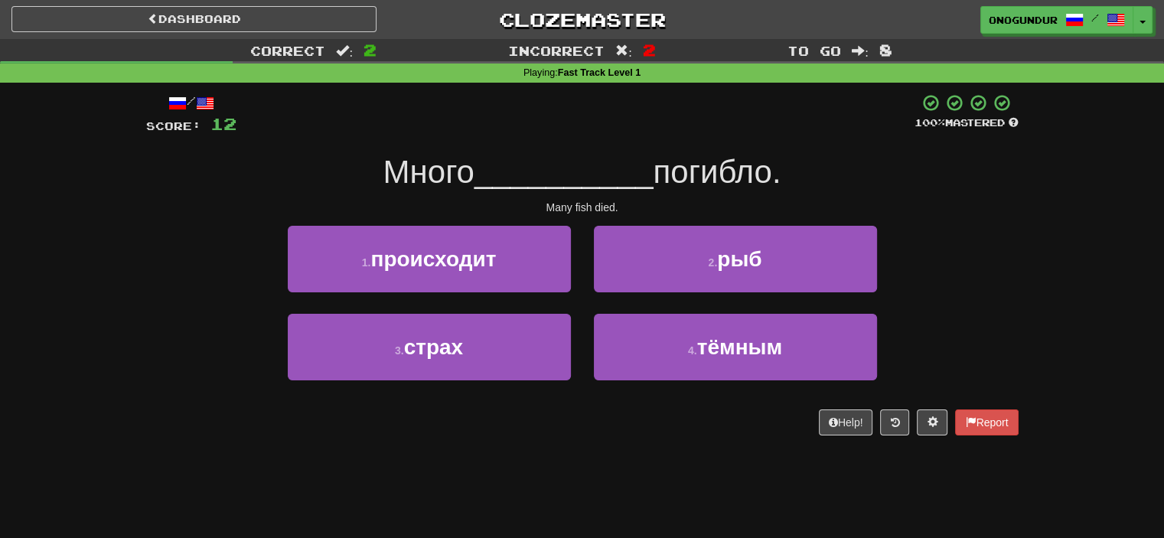
click at [597, 458] on div "Dashboard Clozemaster onogundur / Toggle Dropdown Dashboard Leaderboard Activit…" at bounding box center [582, 269] width 1164 height 538
click at [2, 239] on div "Correct : 2 Incorrect : 2 To go : 8 Playing : Fast Track Level 1 / Score: 12 10…" at bounding box center [582, 248] width 1164 height 418
click at [581, 305] on div "1 . происходит" at bounding box center [429, 270] width 306 height 88
click at [581, 306] on div "1 . происходит" at bounding box center [429, 270] width 306 height 88
click at [581, 305] on div "1 . происходит" at bounding box center [429, 270] width 306 height 88
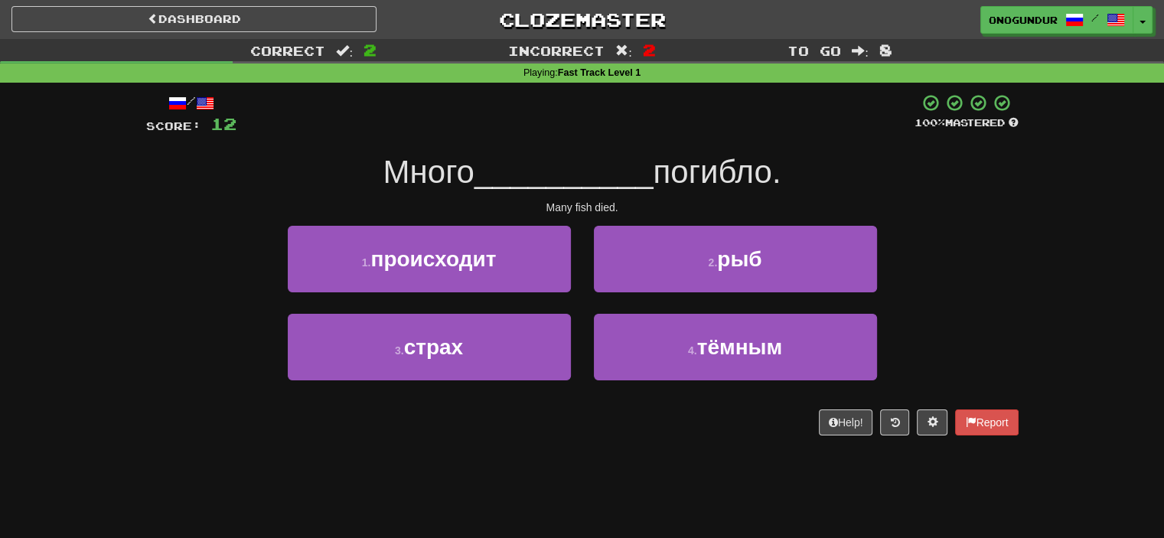
click at [582, 299] on div "2 . рыб" at bounding box center [735, 270] width 306 height 88
click at [582, 303] on div "2 . рыб" at bounding box center [735, 270] width 306 height 88
click at [580, 301] on div "1 . происходит" at bounding box center [429, 270] width 306 height 88
click at [582, 302] on div "2 . рыб" at bounding box center [735, 270] width 306 height 88
click at [581, 302] on div "1 . происходит" at bounding box center [429, 270] width 306 height 88
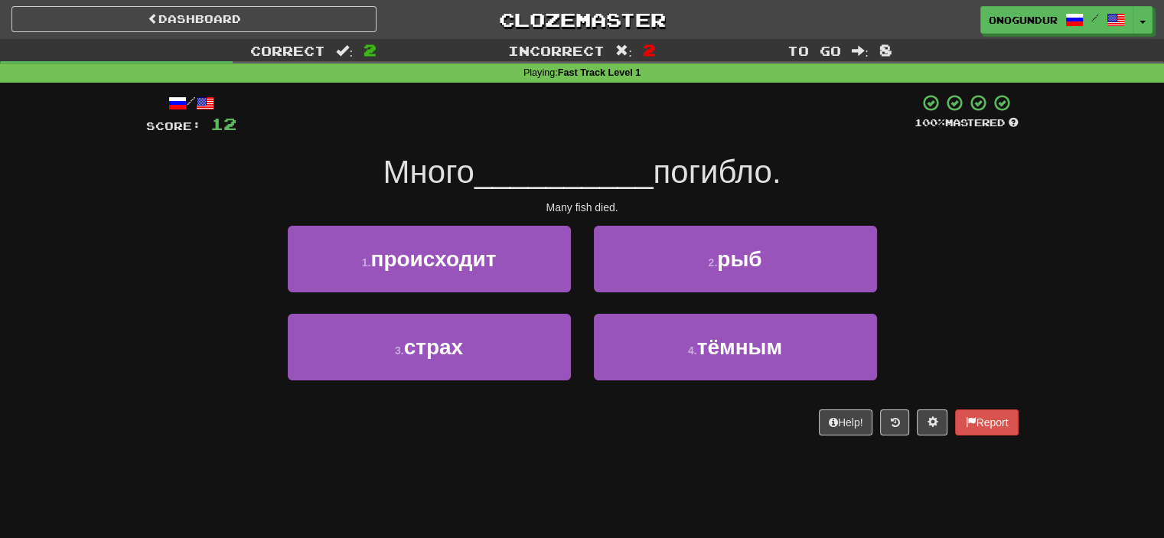
click at [582, 301] on div "2 . рыб" at bounding box center [735, 270] width 306 height 88
click at [582, 303] on div "2 . рыб" at bounding box center [735, 270] width 306 height 88
click at [581, 302] on div "1 . происходит" at bounding box center [429, 270] width 306 height 88
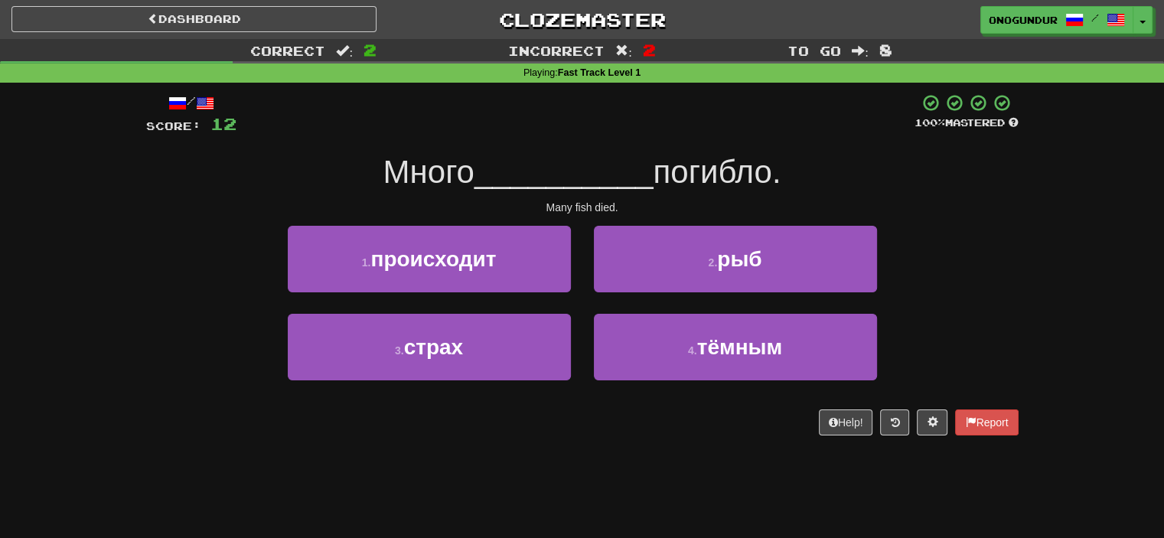
click at [582, 301] on div "2 . рыб" at bounding box center [735, 270] width 306 height 88
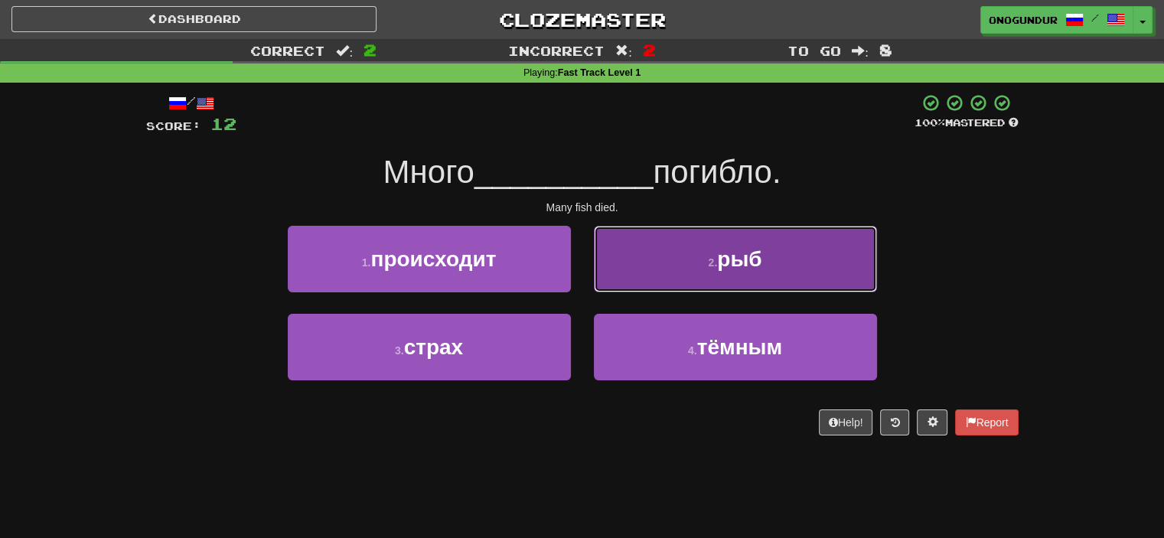
click at [756, 248] on span "рыб" at bounding box center [739, 259] width 44 height 24
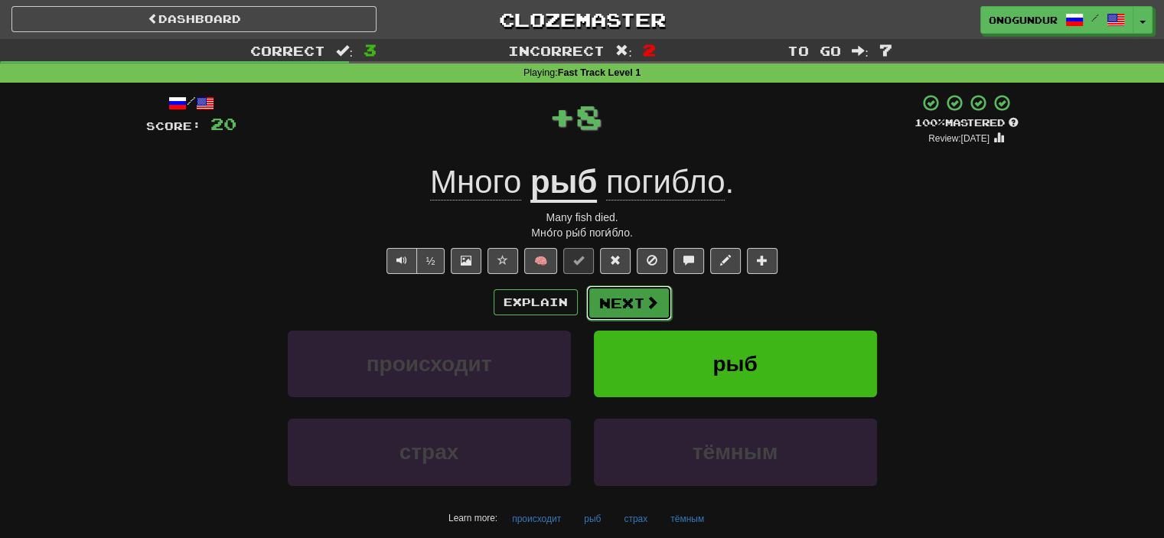
click at [618, 294] on button "Next" at bounding box center [629, 302] width 86 height 35
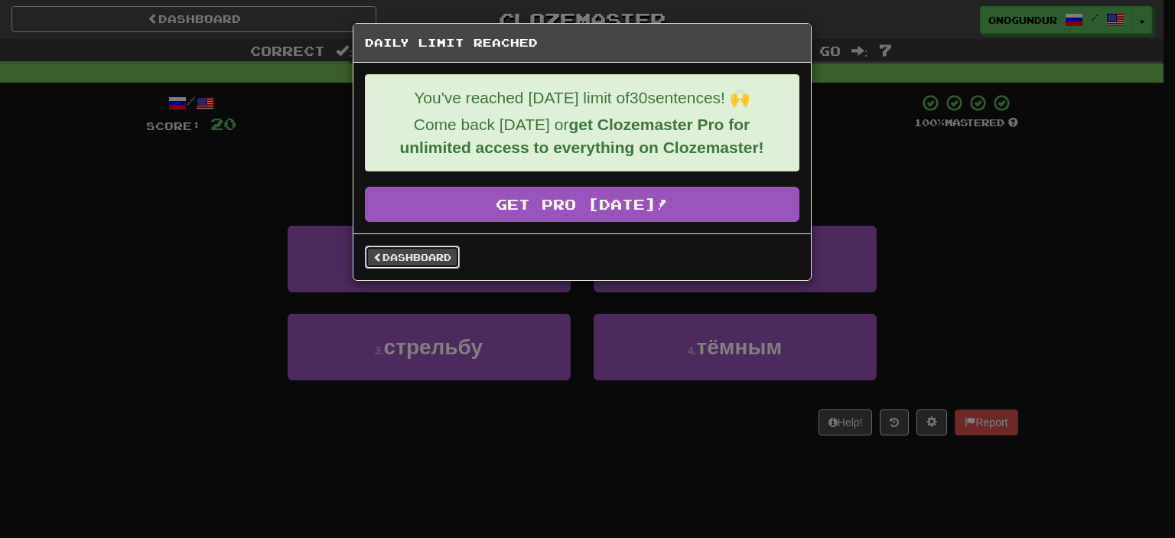
click at [410, 255] on link "Dashboard" at bounding box center [412, 257] width 95 height 23
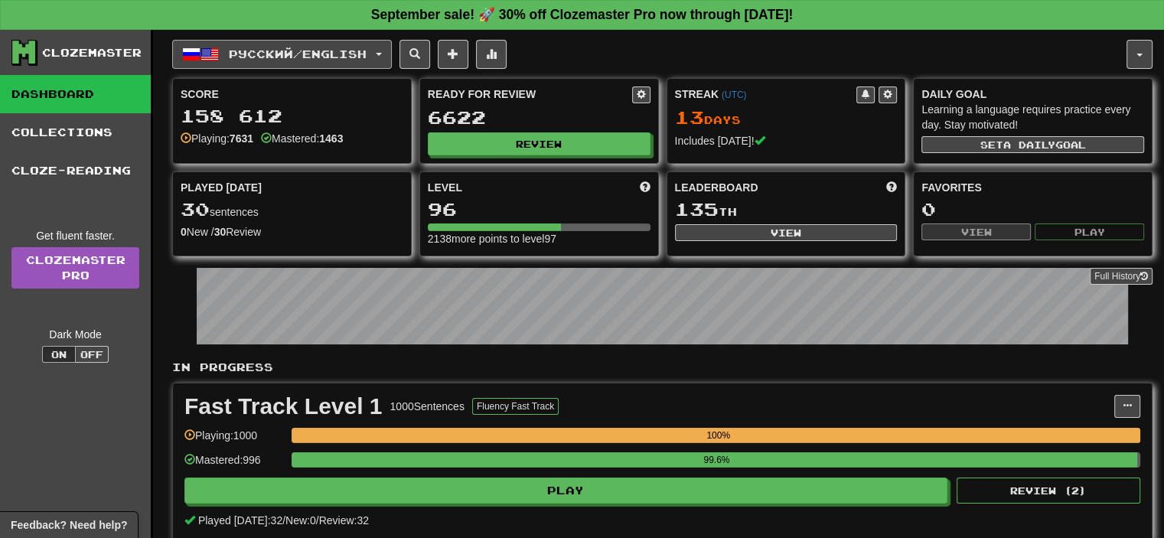
click at [316, 47] on span "Русский / English" at bounding box center [298, 53] width 138 height 13
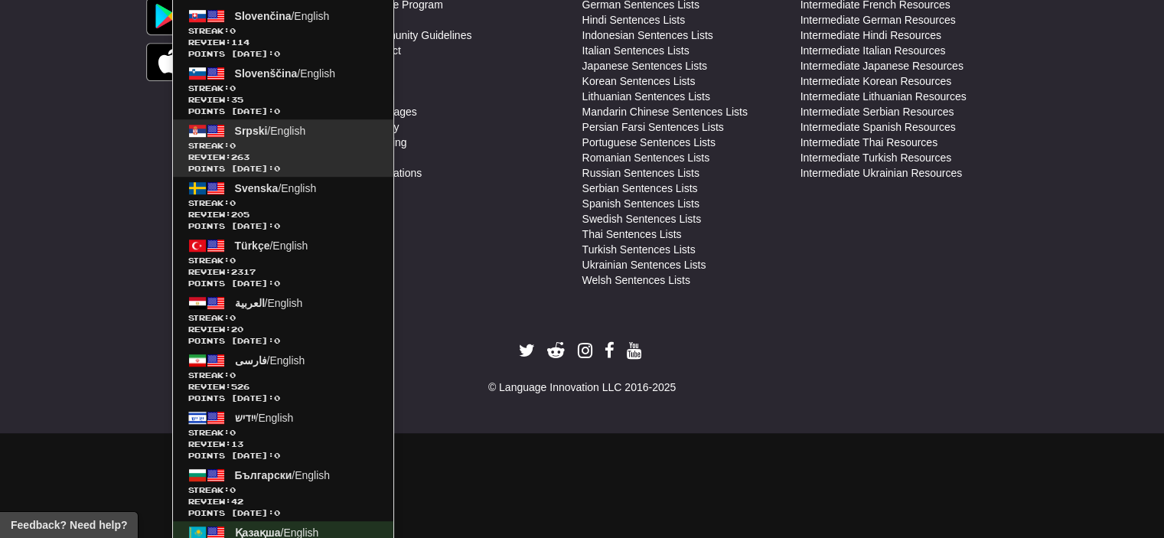
scroll to position [1011, 0]
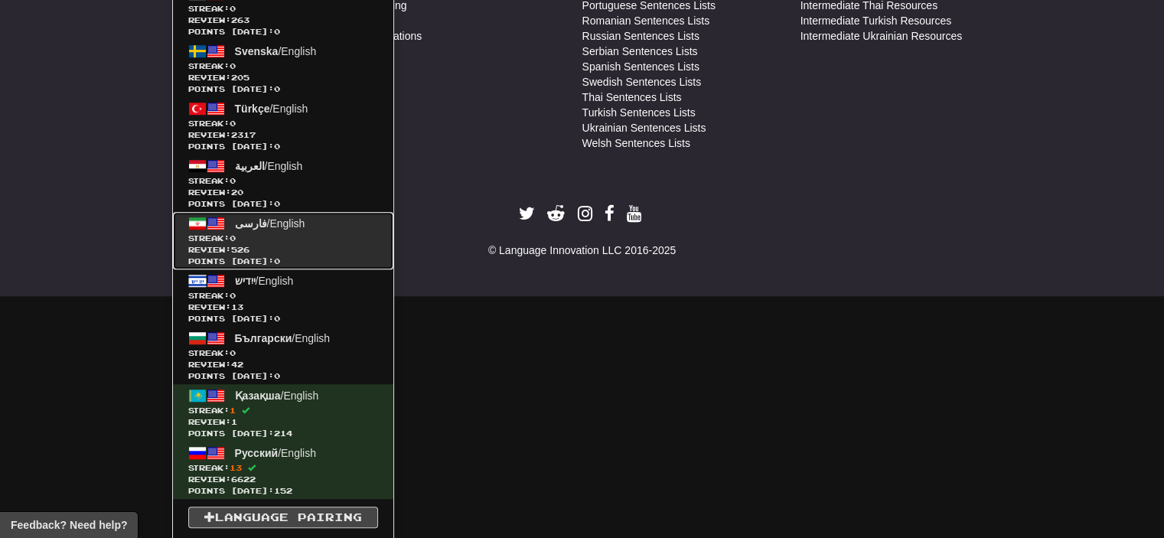
click at [312, 256] on span "Points today: 0" at bounding box center [283, 261] width 190 height 11
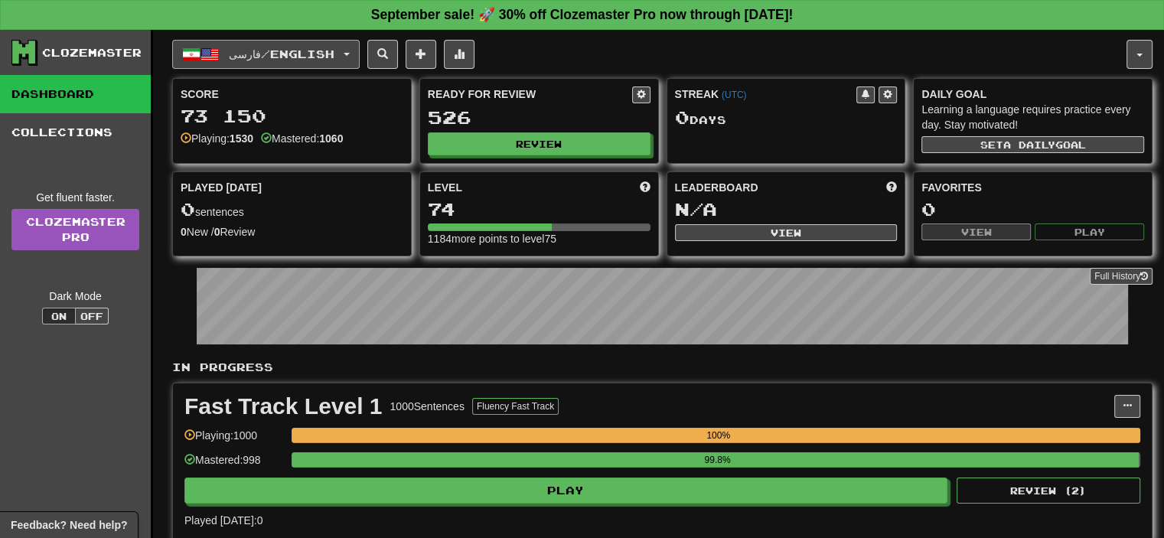
click at [285, 57] on span "فارسی / English" at bounding box center [282, 53] width 106 height 13
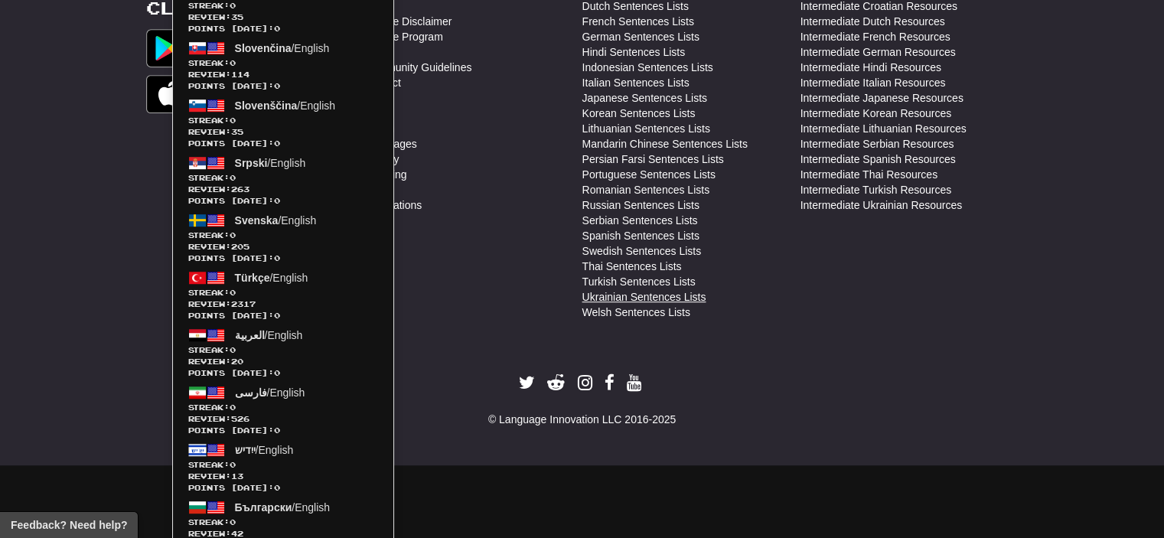
scroll to position [306, 0]
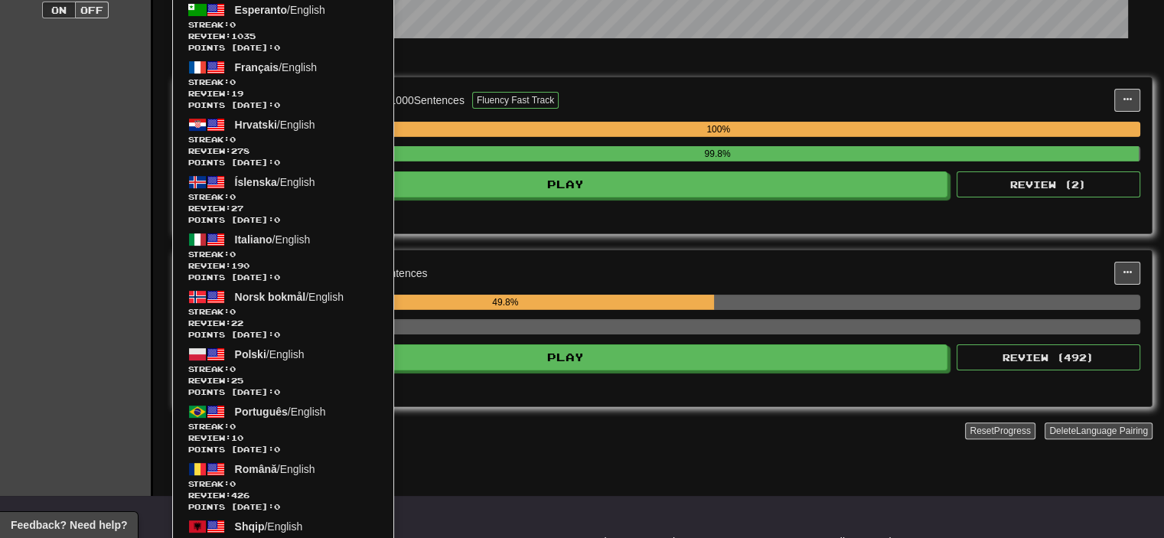
click at [776, 278] on div "The Essentials 1000 Sentences" at bounding box center [649, 273] width 930 height 23
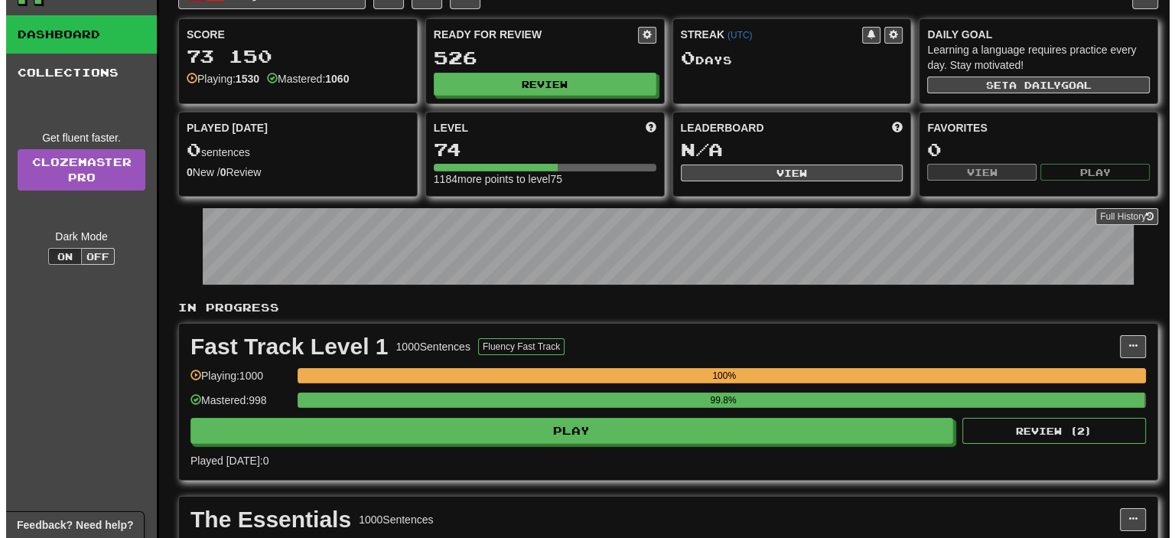
scroll to position [0, 0]
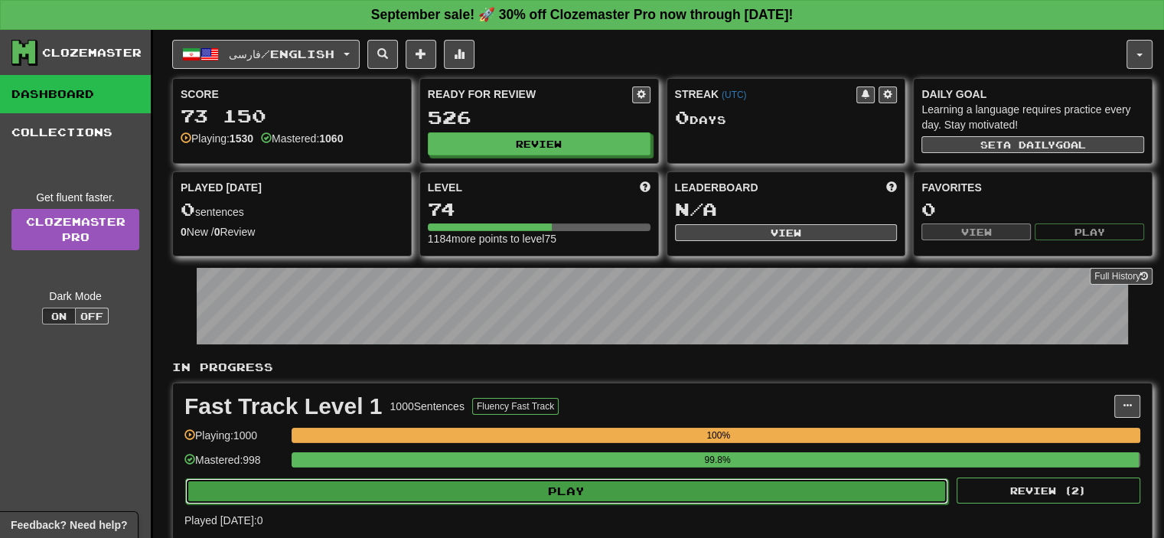
click at [541, 481] on button "Play" at bounding box center [566, 491] width 763 height 26
select select "**"
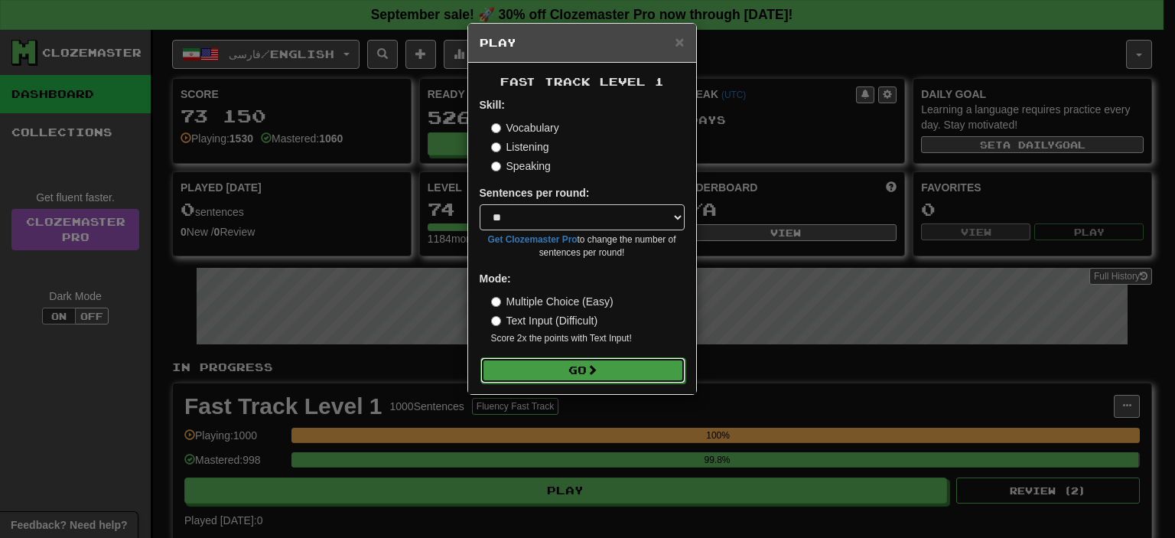
click at [594, 357] on form "Skill: Vocabulary Listening Speaking Sentences per round: * ** ** ** ** ** *** …" at bounding box center [582, 239] width 205 height 285
click at [569, 372] on button "Go" at bounding box center [583, 370] width 205 height 26
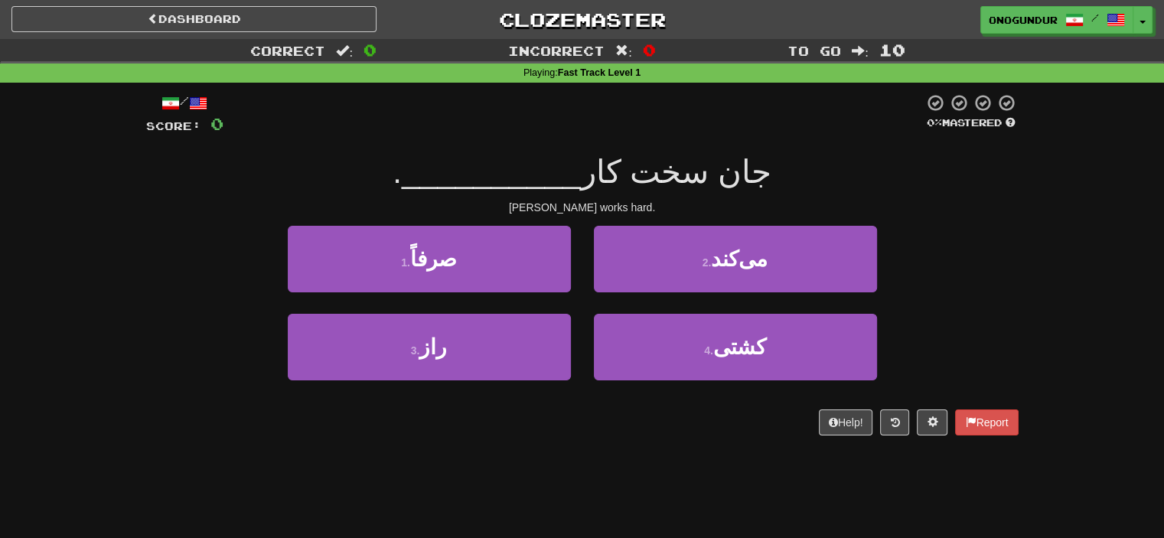
click at [487, 471] on div "Dashboard Clozemaster onogundur / Toggle Dropdown Dashboard Leaderboard Activit…" at bounding box center [582, 269] width 1164 height 538
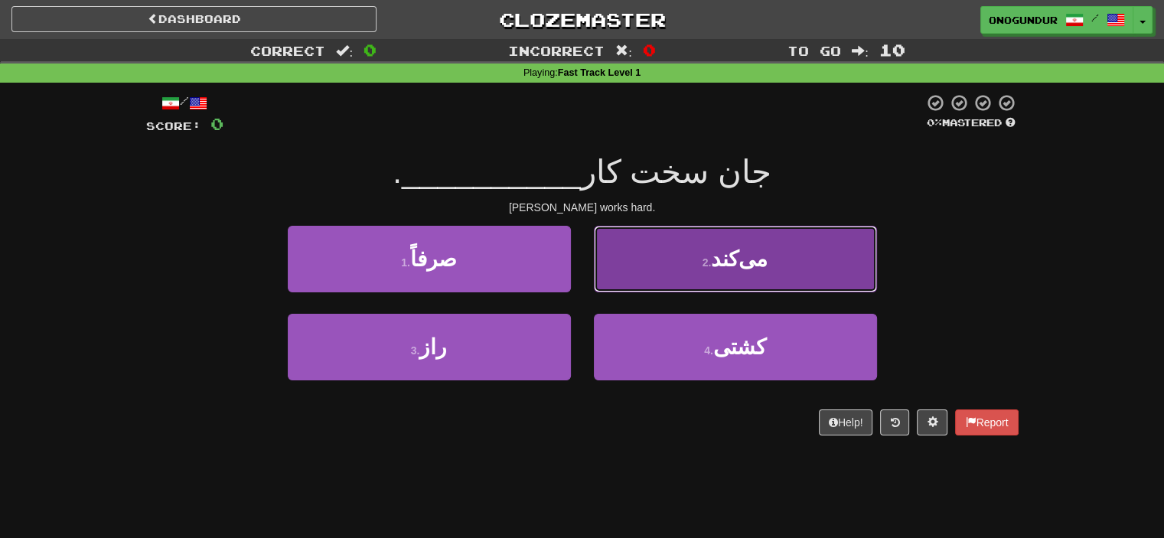
click at [634, 274] on button "2 . می‌کند" at bounding box center [735, 259] width 283 height 67
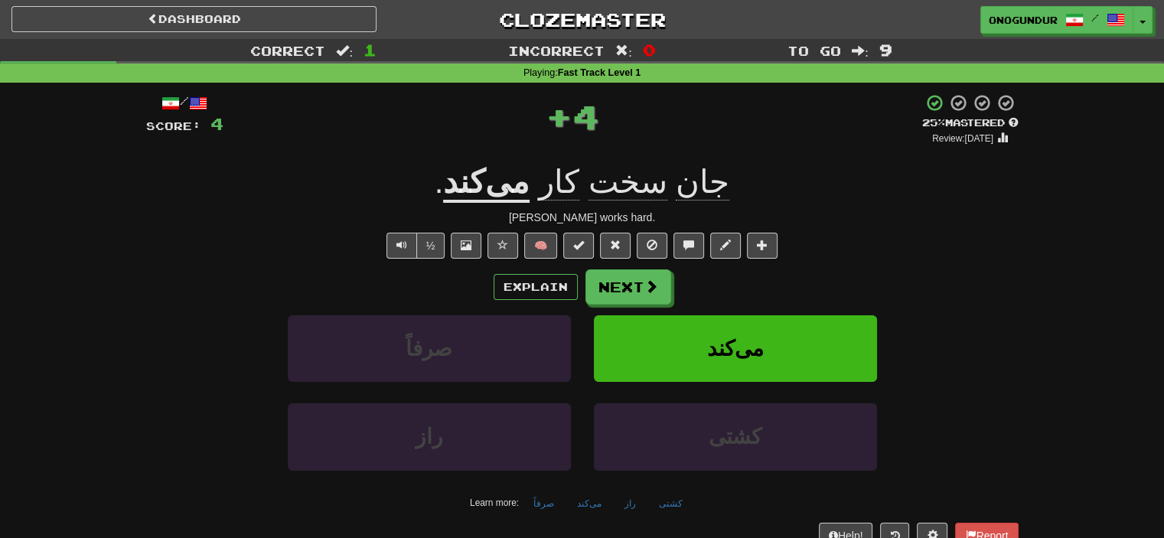
click at [621, 308] on div "Explain Next صرفاً می‌کند راز کشتی Learn more: صرفاً می‌کند راز کشتی" at bounding box center [582, 392] width 872 height 246
click at [621, 297] on button "Next" at bounding box center [629, 287] width 86 height 35
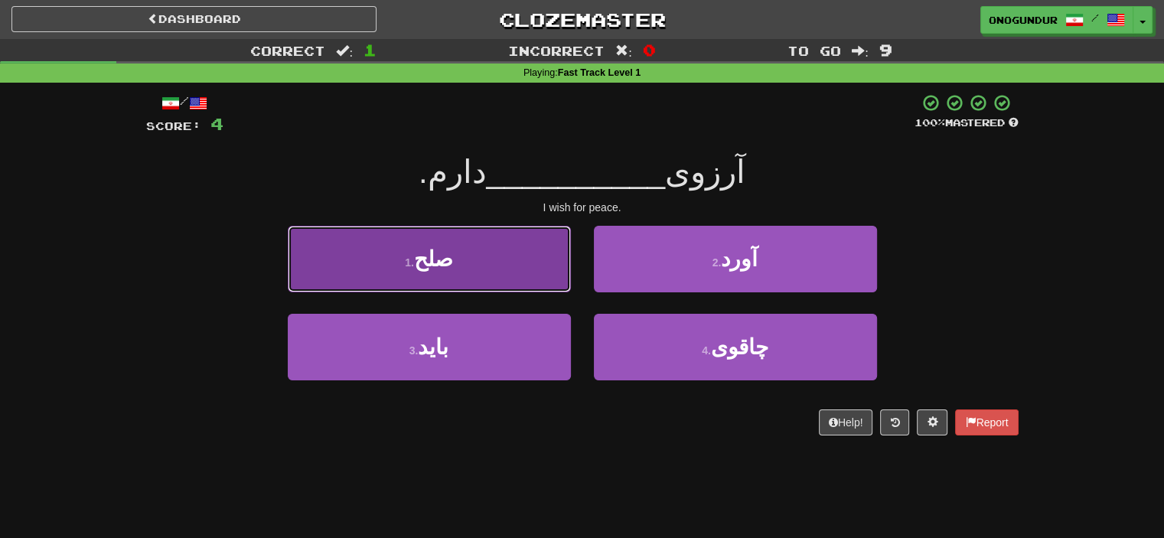
click at [490, 278] on button "1 . صلح" at bounding box center [429, 259] width 283 height 67
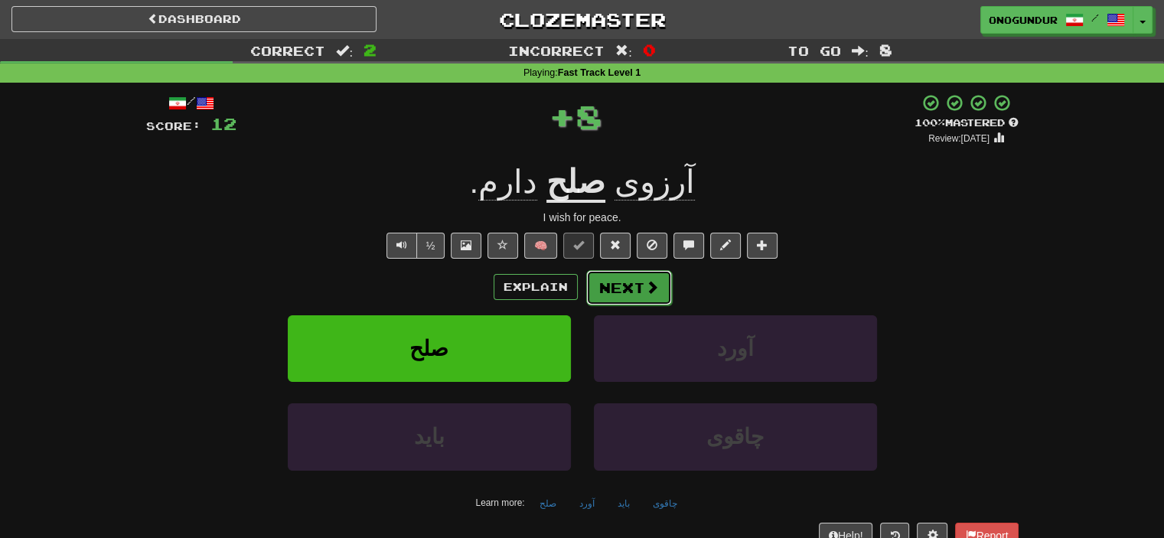
click at [622, 294] on button "Next" at bounding box center [629, 287] width 86 height 35
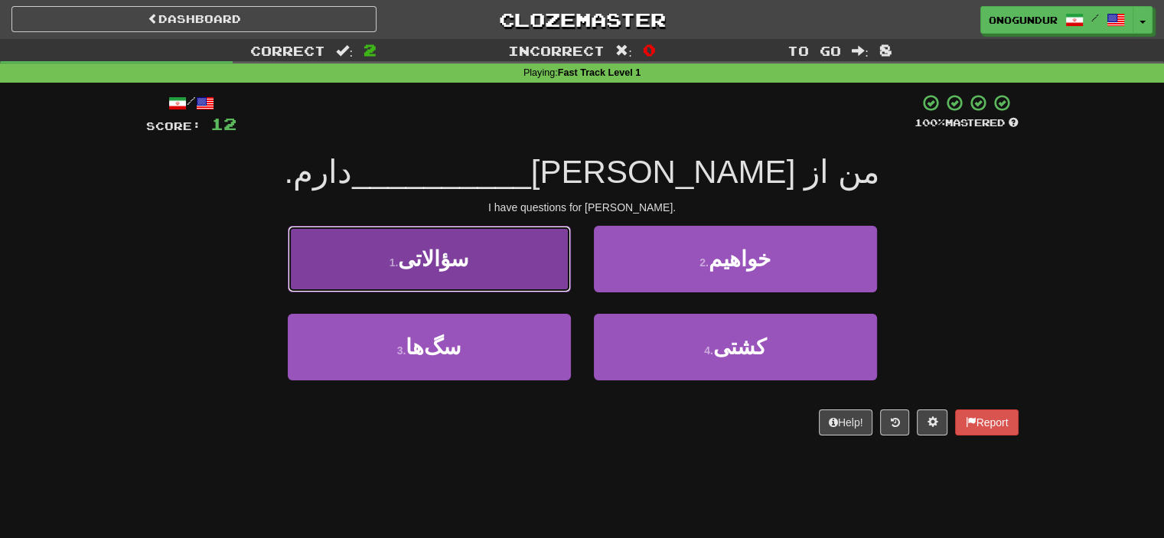
click at [534, 266] on button "1 . سؤالاتی" at bounding box center [429, 259] width 283 height 67
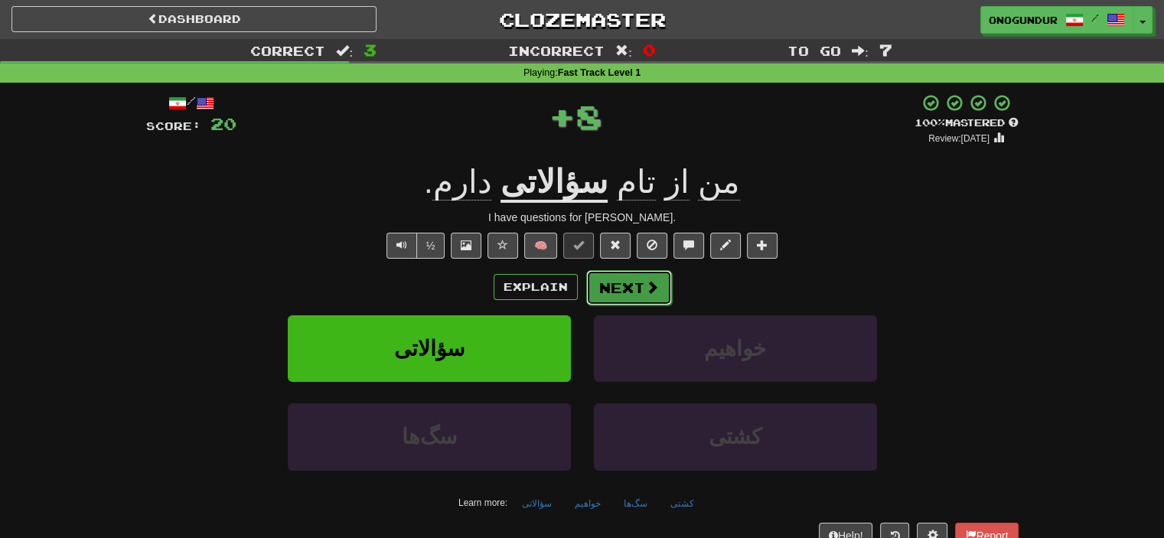
click at [644, 302] on button "Next" at bounding box center [629, 287] width 86 height 35
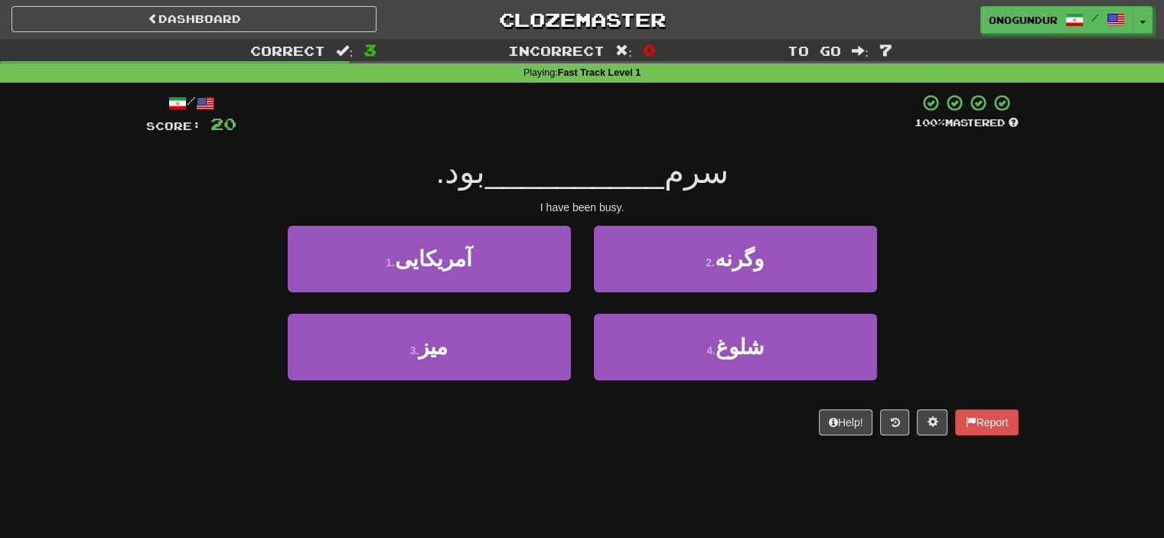
click at [0, 239] on div "Correct : 3 Incorrect : 0 To go : 7 Playing : Fast Track Level 1 / Score: 20 10…" at bounding box center [582, 248] width 1164 height 418
click at [1002, 243] on div "1 . آمریکایی 2 . وگرنه" at bounding box center [582, 270] width 918 height 88
click at [989, 237] on div "1 . آمریکایی 2 . وگرنه" at bounding box center [582, 270] width 918 height 88
click at [1004, 252] on div "1 . آمریکایی 2 . وگرنه" at bounding box center [582, 270] width 918 height 88
click at [1008, 240] on div "1 . آمریکایی 2 . وگرنه" at bounding box center [582, 270] width 918 height 88
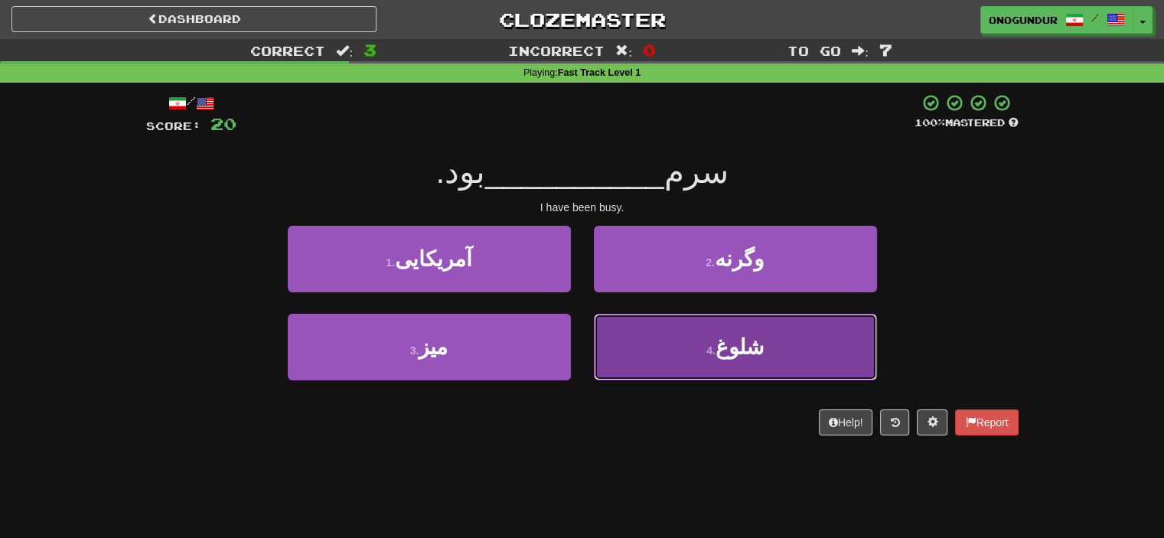
click at [673, 359] on button "4 . شلوغ" at bounding box center [735, 347] width 283 height 67
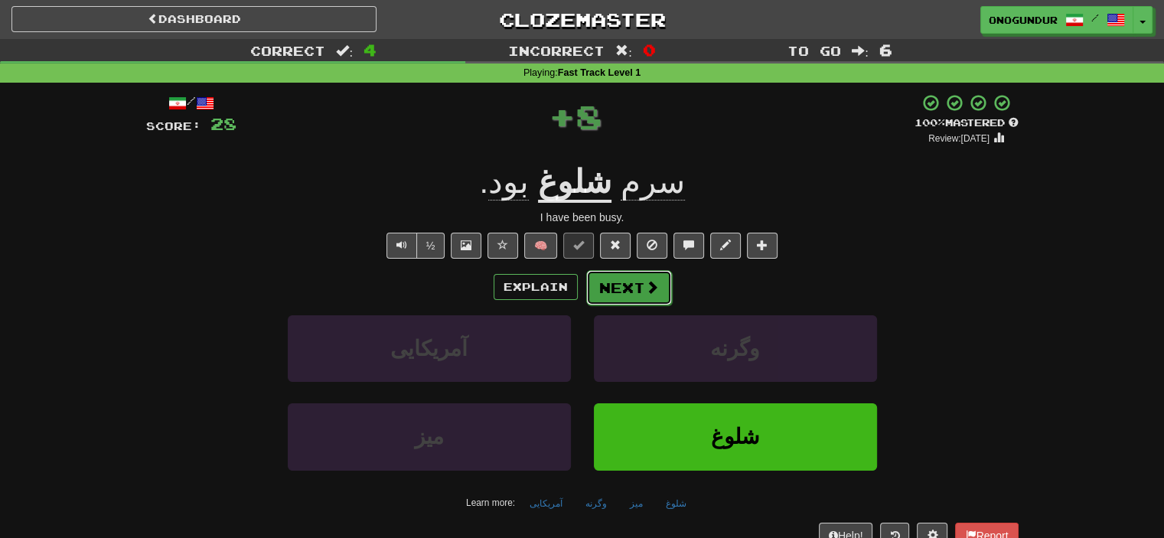
click at [636, 291] on button "Next" at bounding box center [629, 287] width 86 height 35
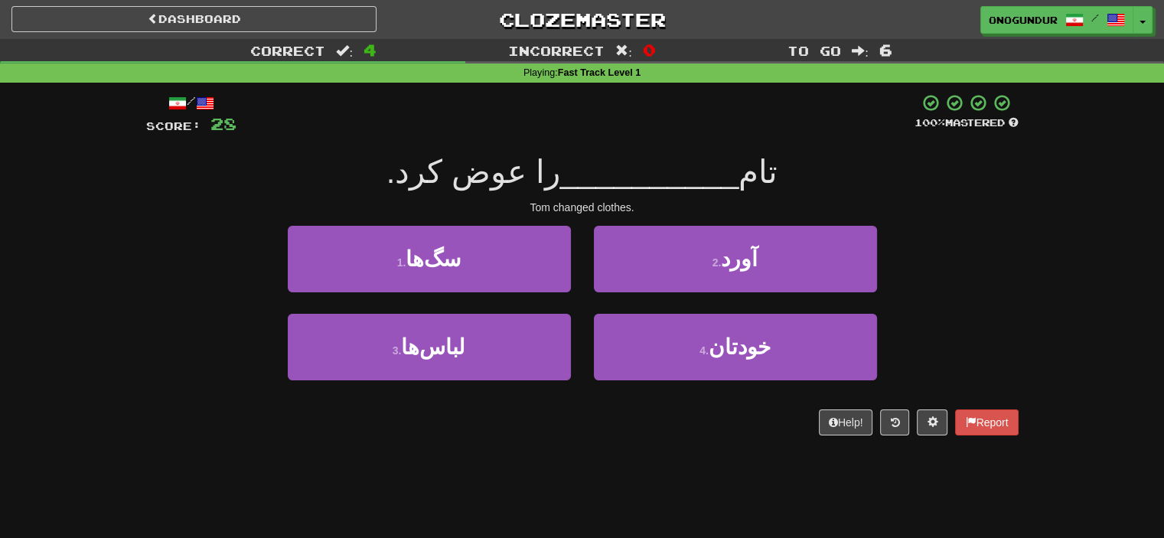
click at [577, 435] on div "/ Score: 28 100 % Mastered تام __________ را عوض کرد. Tom changed clothes. 1 . …" at bounding box center [582, 270] width 872 height 374
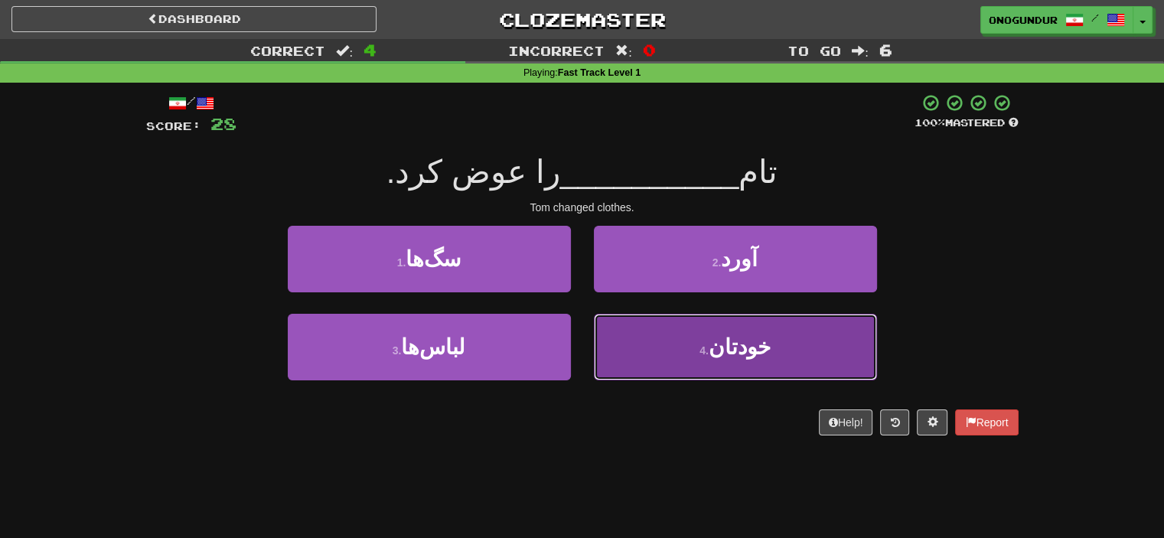
click at [619, 338] on button "4 . خودتان" at bounding box center [735, 347] width 283 height 67
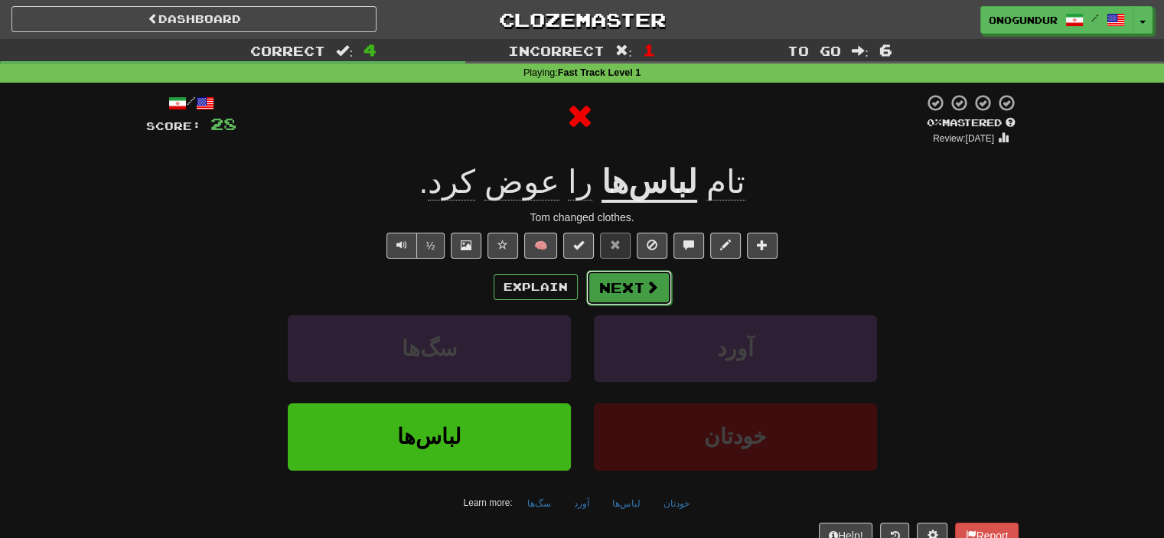
click at [606, 283] on button "Next" at bounding box center [629, 287] width 86 height 35
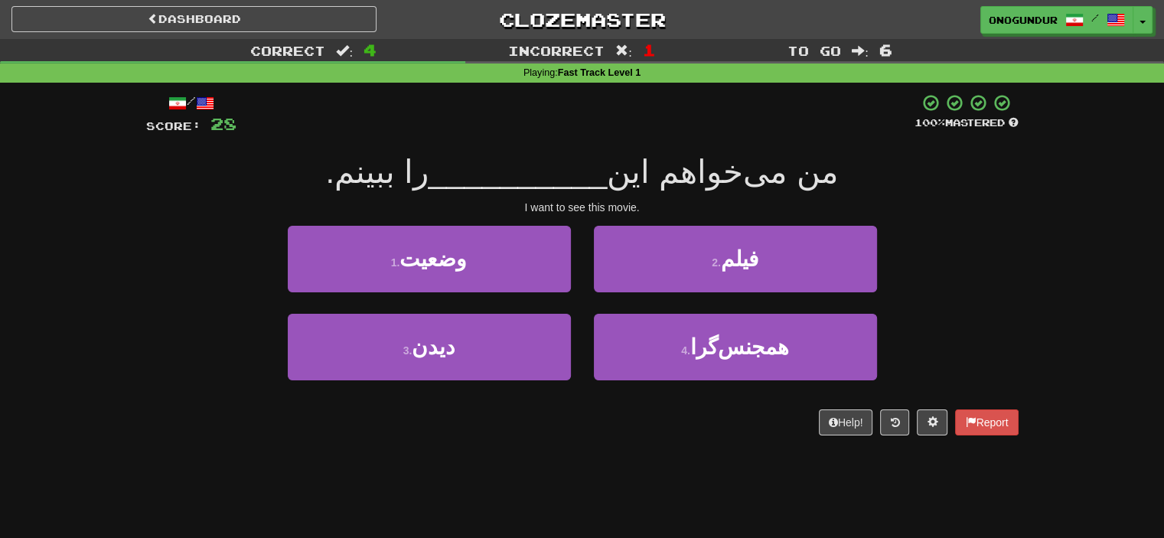
click at [606, 430] on div "Help! Report" at bounding box center [582, 422] width 872 height 26
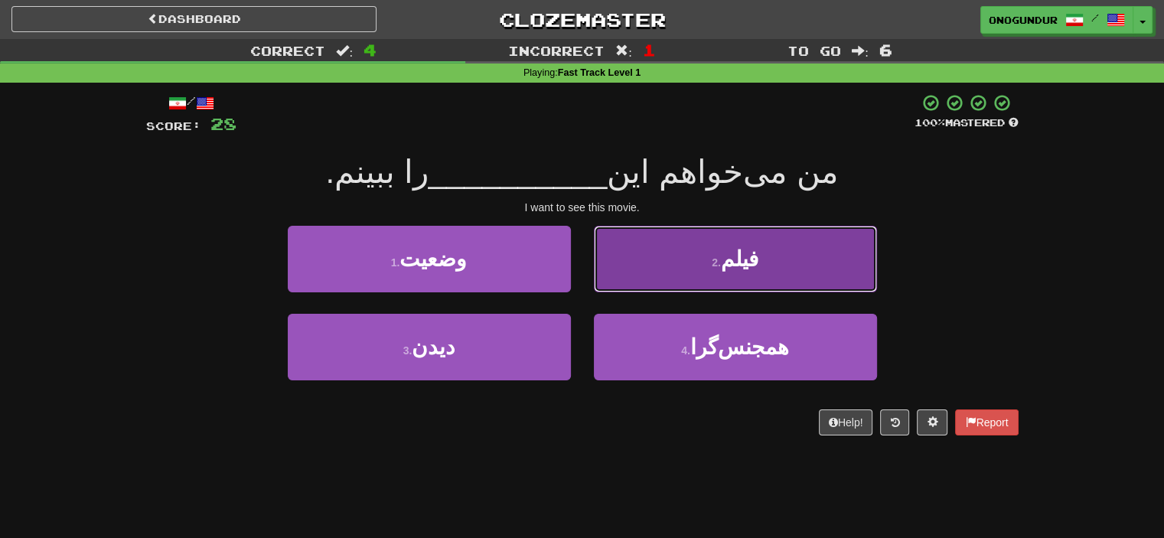
click at [774, 266] on button "2 . فیلم" at bounding box center [735, 259] width 283 height 67
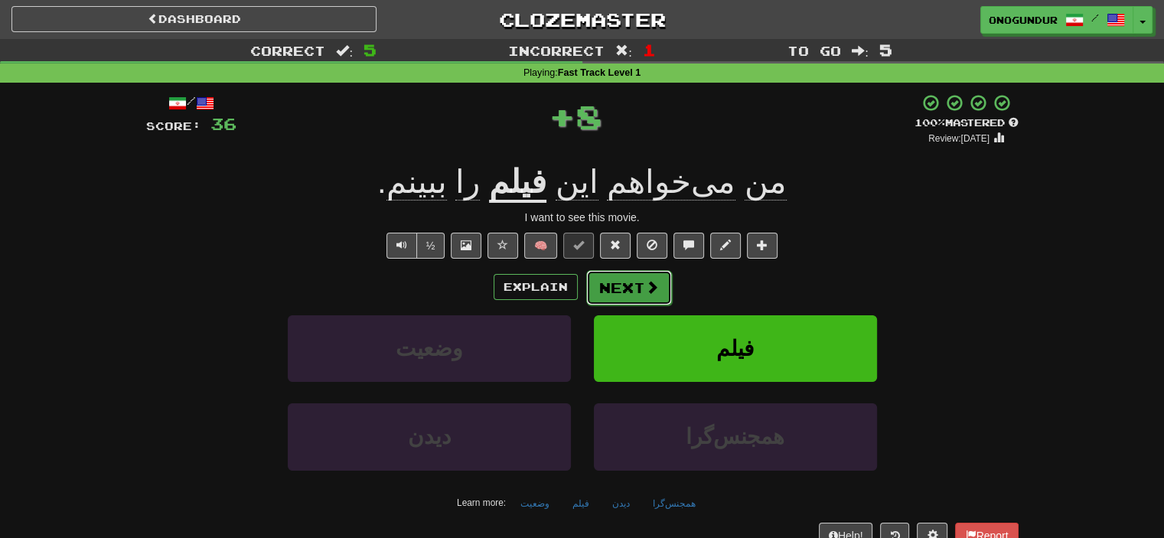
click at [637, 283] on button "Next" at bounding box center [629, 287] width 86 height 35
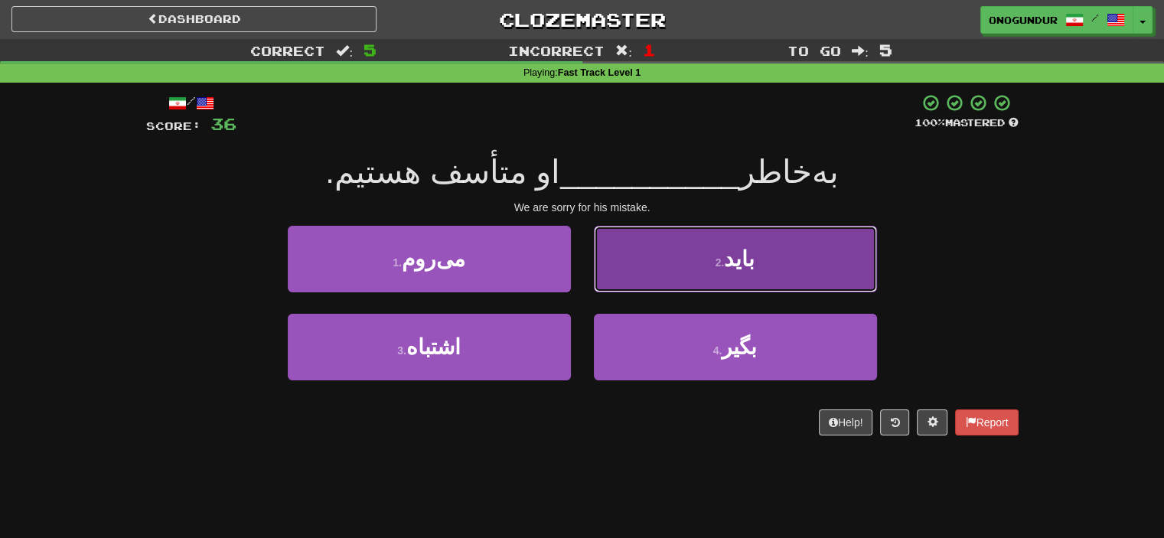
click at [679, 262] on button "2 . باید" at bounding box center [735, 259] width 283 height 67
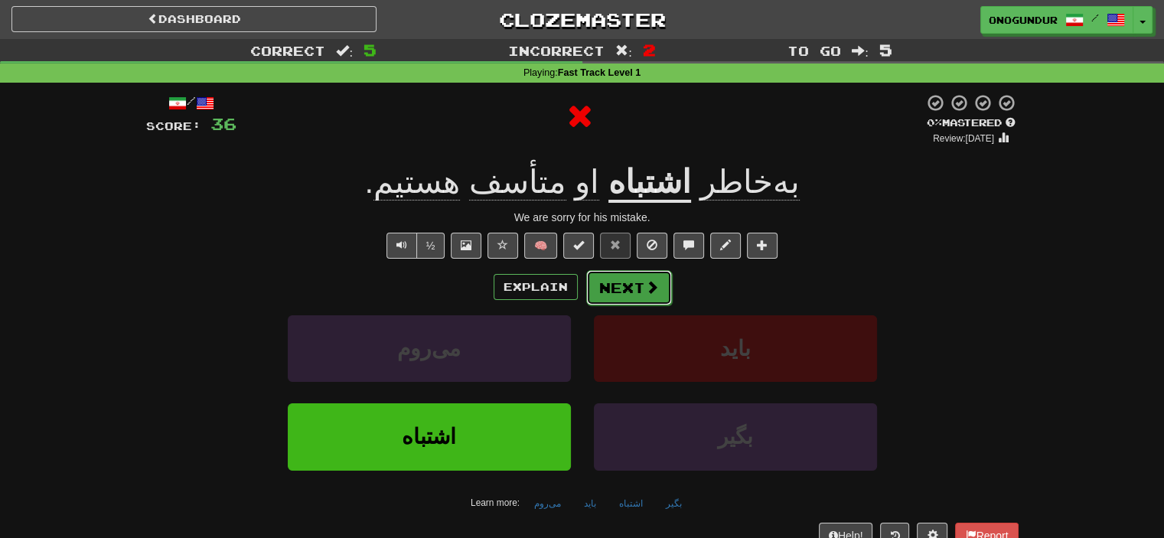
click at [645, 286] on span at bounding box center [652, 287] width 14 height 14
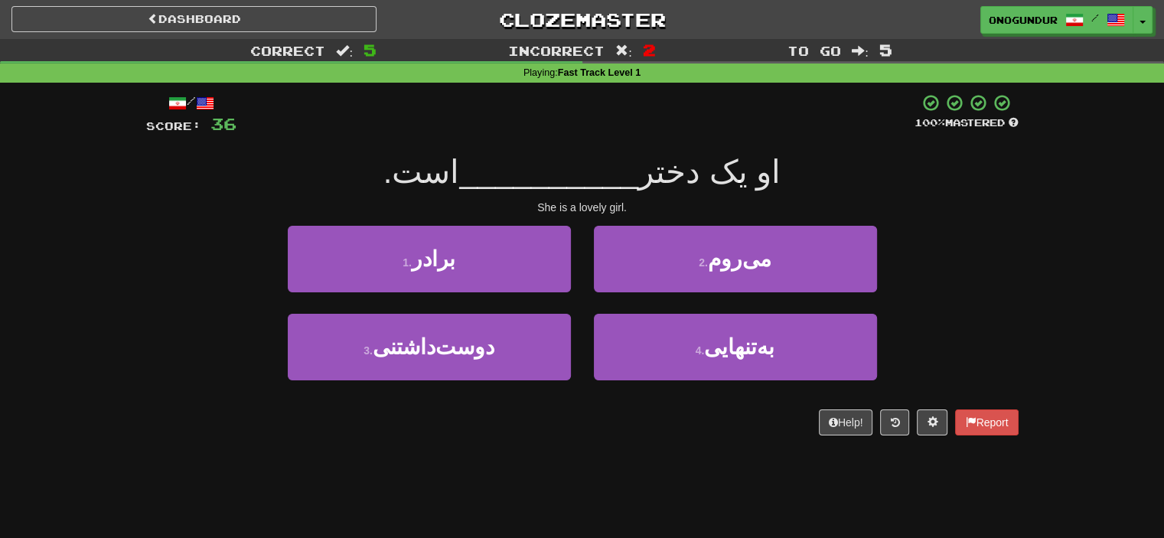
click at [606, 419] on div "Help! Report" at bounding box center [582, 422] width 872 height 26
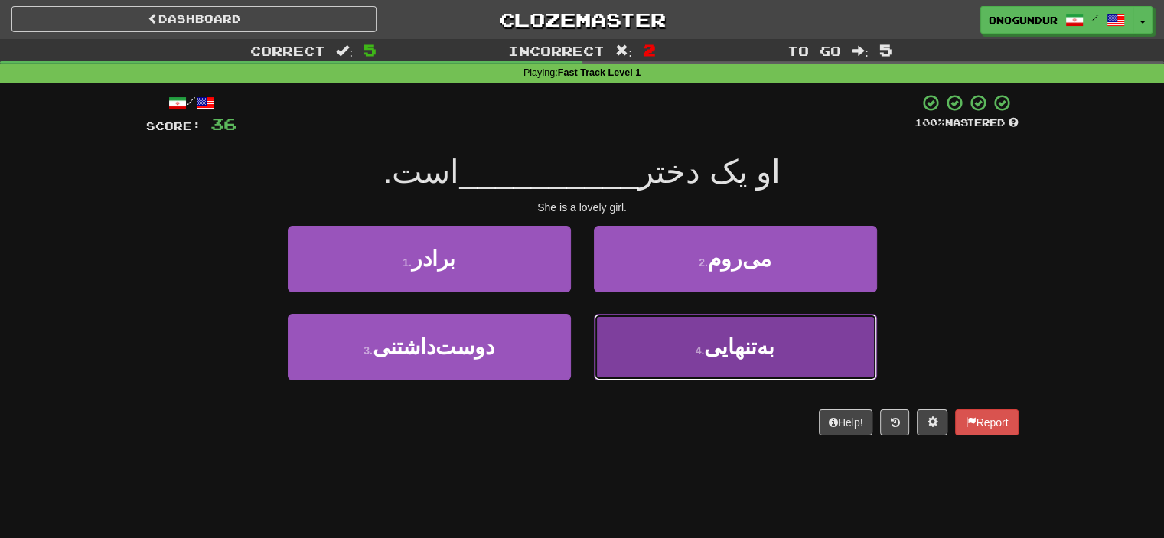
click at [598, 350] on button "4 . به‌تنهایی" at bounding box center [735, 347] width 283 height 67
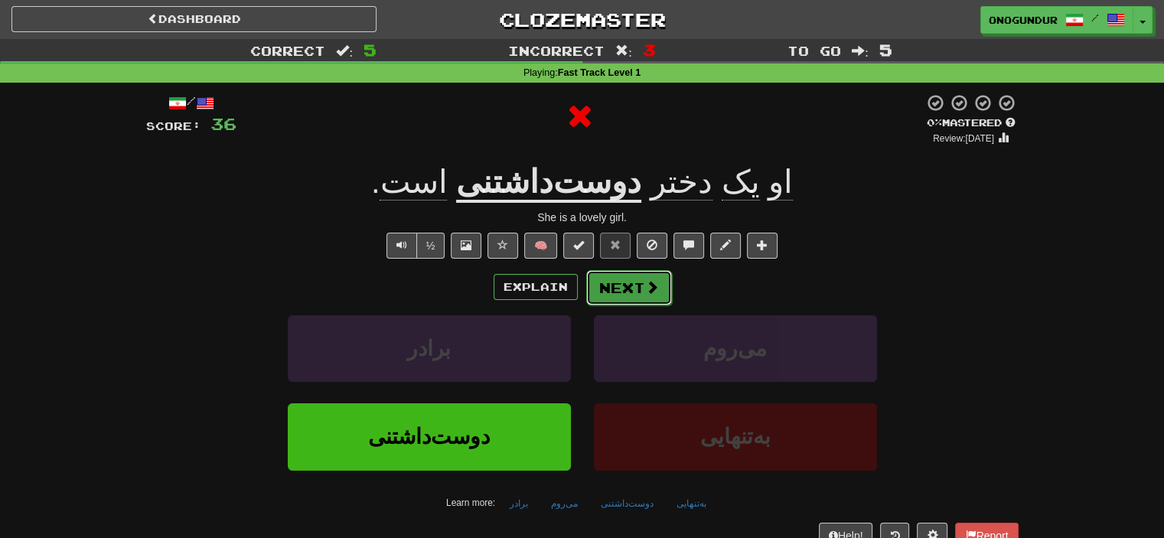
click at [615, 292] on button "Next" at bounding box center [629, 287] width 86 height 35
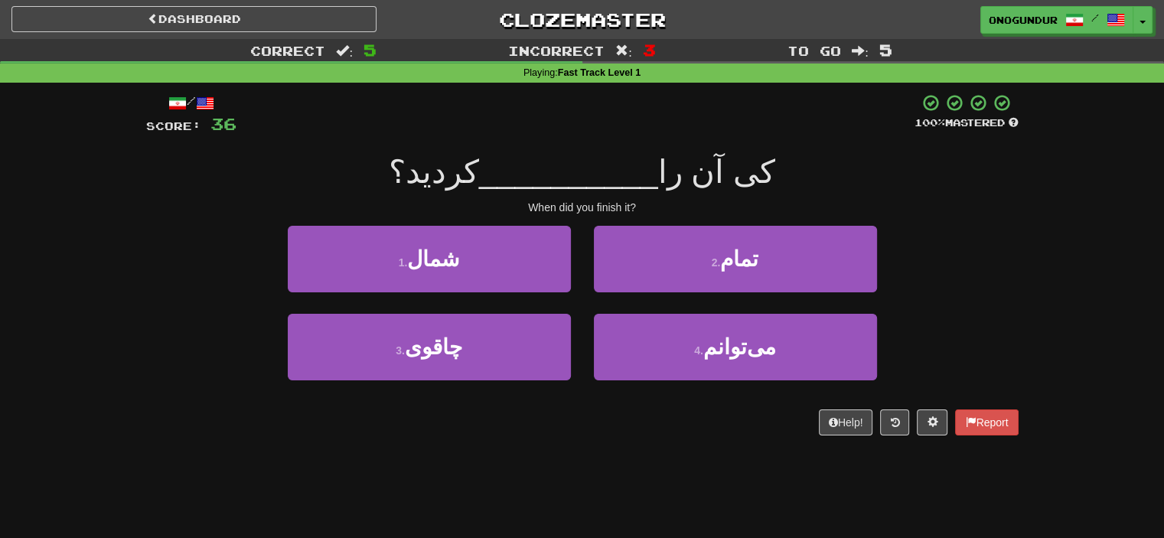
click at [595, 422] on div "Help! Report" at bounding box center [582, 422] width 872 height 26
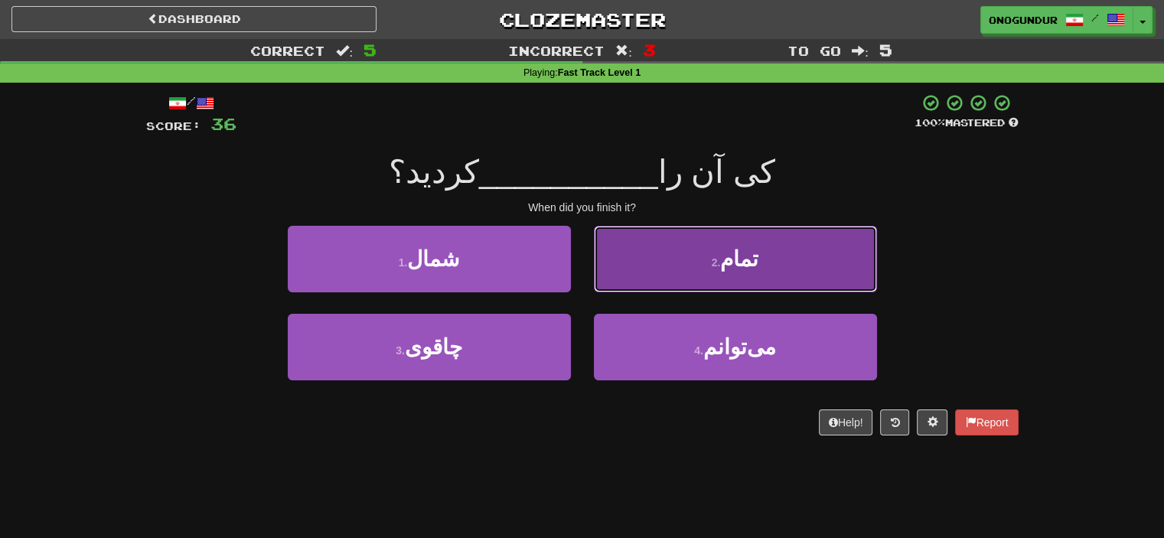
click at [664, 245] on button "2 . تمام" at bounding box center [735, 259] width 283 height 67
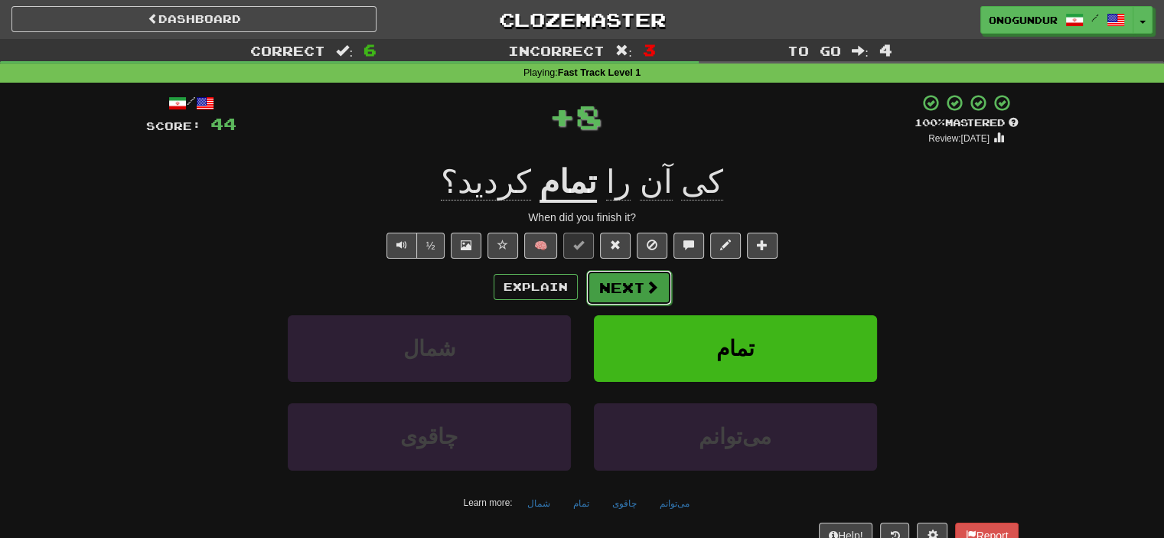
click at [627, 292] on button "Next" at bounding box center [629, 287] width 86 height 35
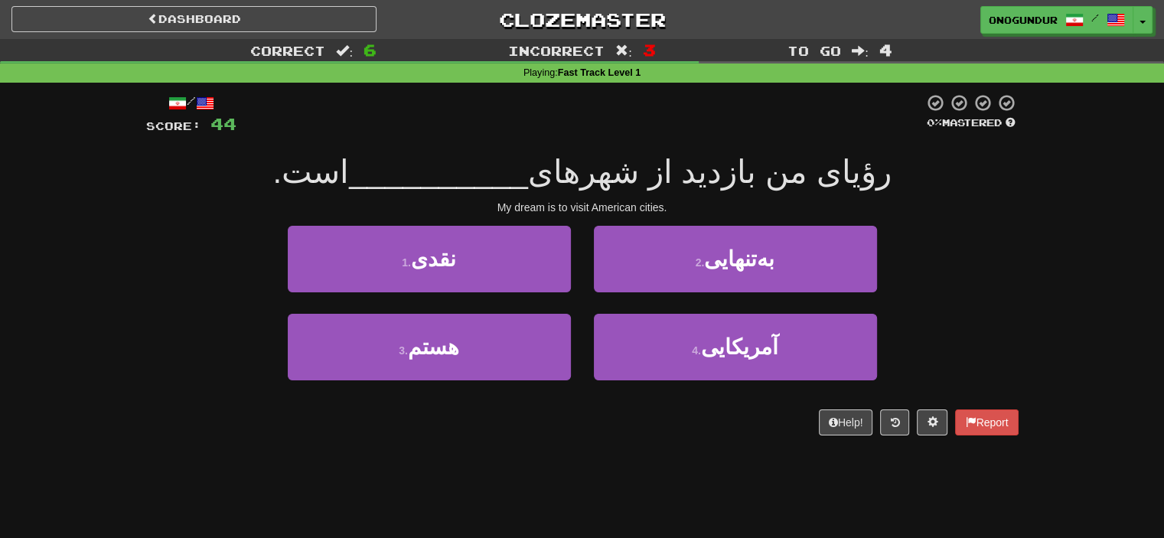
click at [587, 434] on div "Help! Report" at bounding box center [582, 422] width 872 height 26
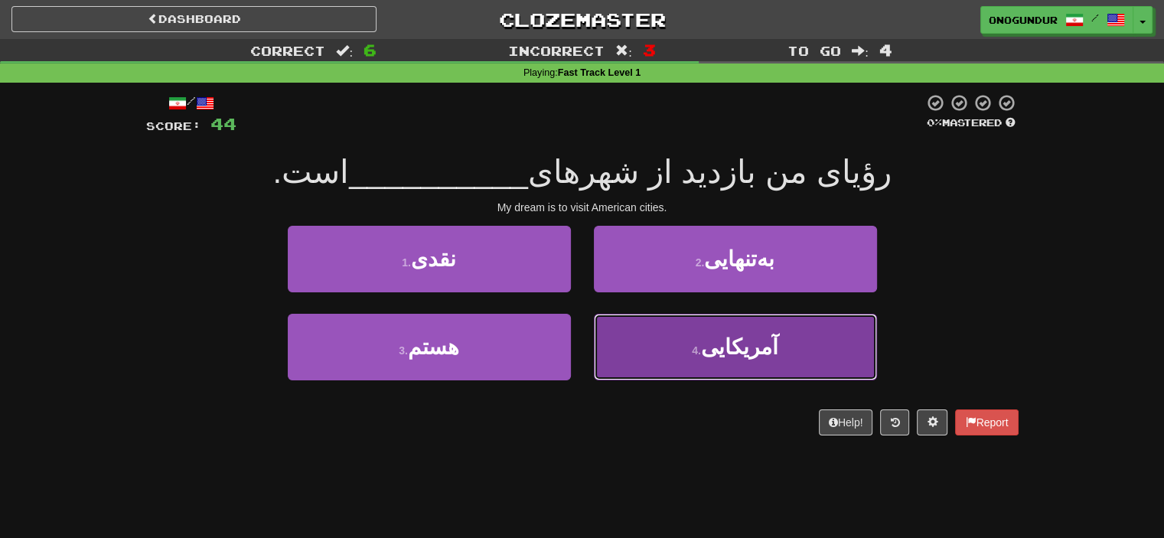
click at [718, 377] on button "4 . آمریکایی" at bounding box center [735, 347] width 283 height 67
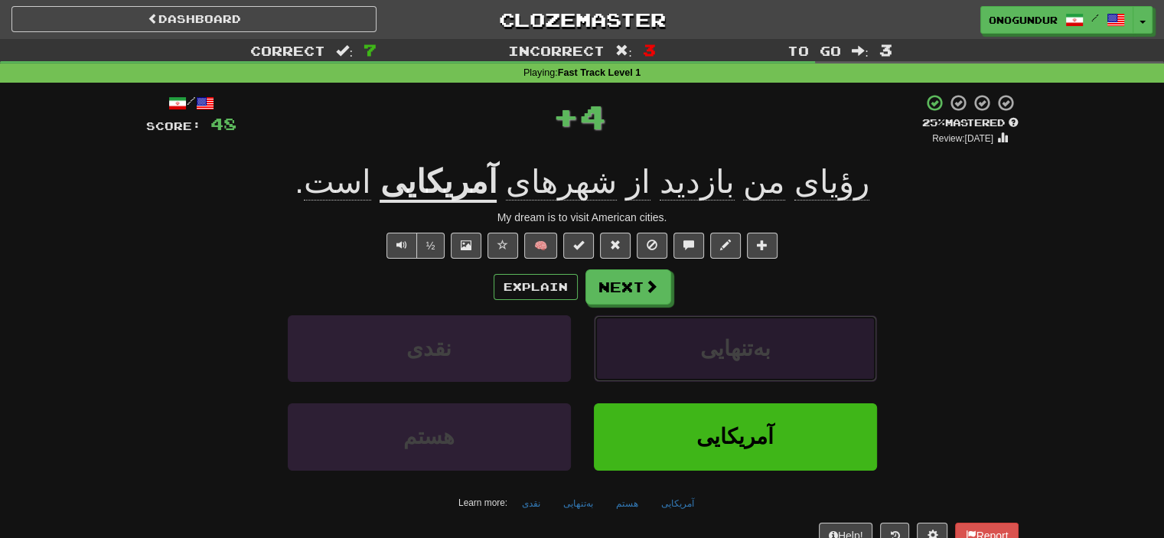
click at [701, 355] on button "به‌تنهایی" at bounding box center [735, 348] width 283 height 67
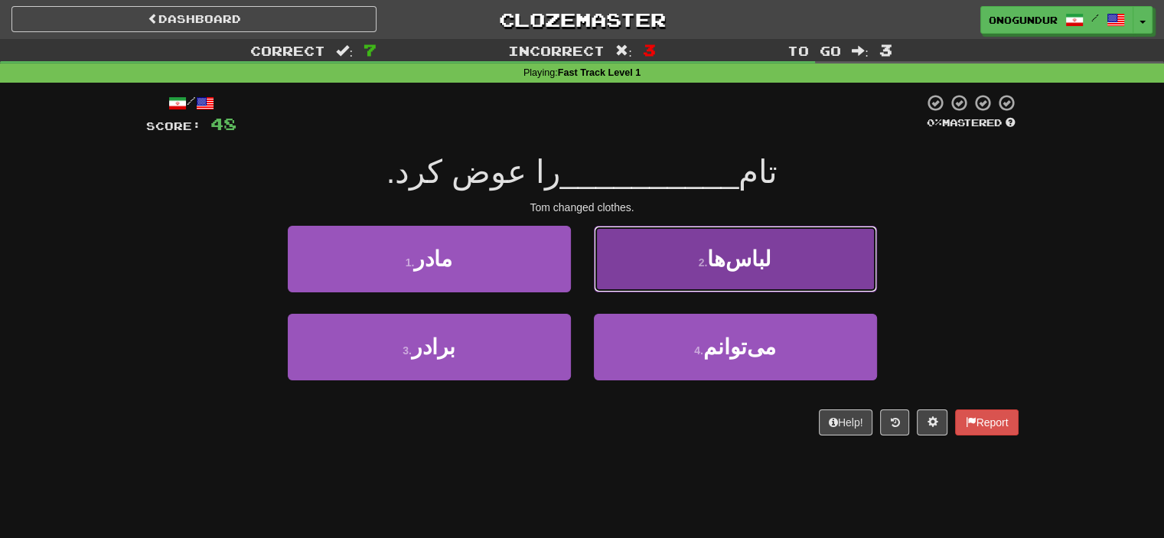
click at [646, 251] on button "2 . لباس‌ها" at bounding box center [735, 259] width 283 height 67
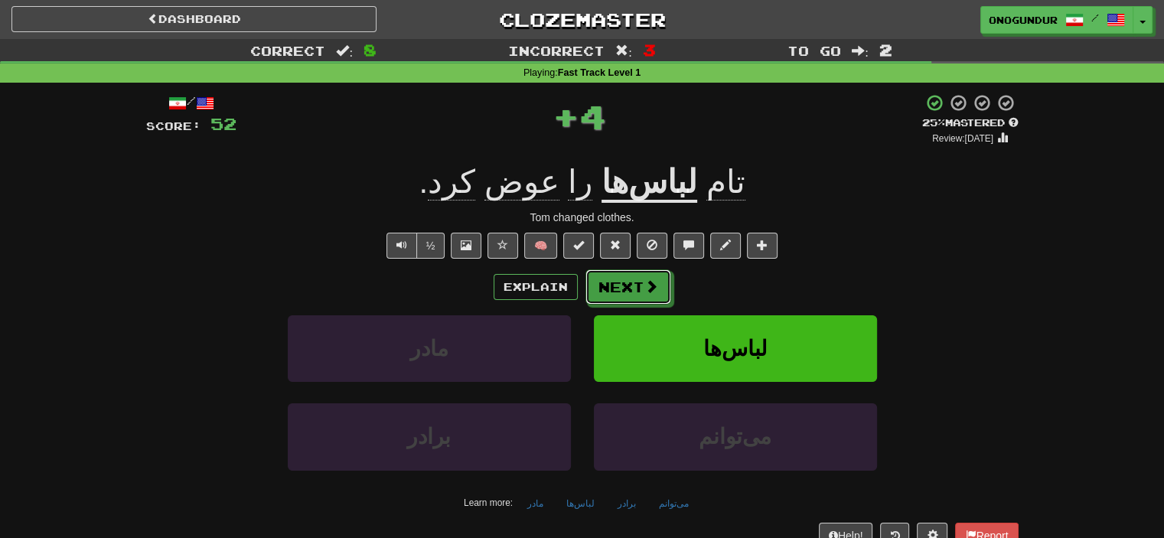
click at [621, 286] on button "Next" at bounding box center [628, 286] width 86 height 35
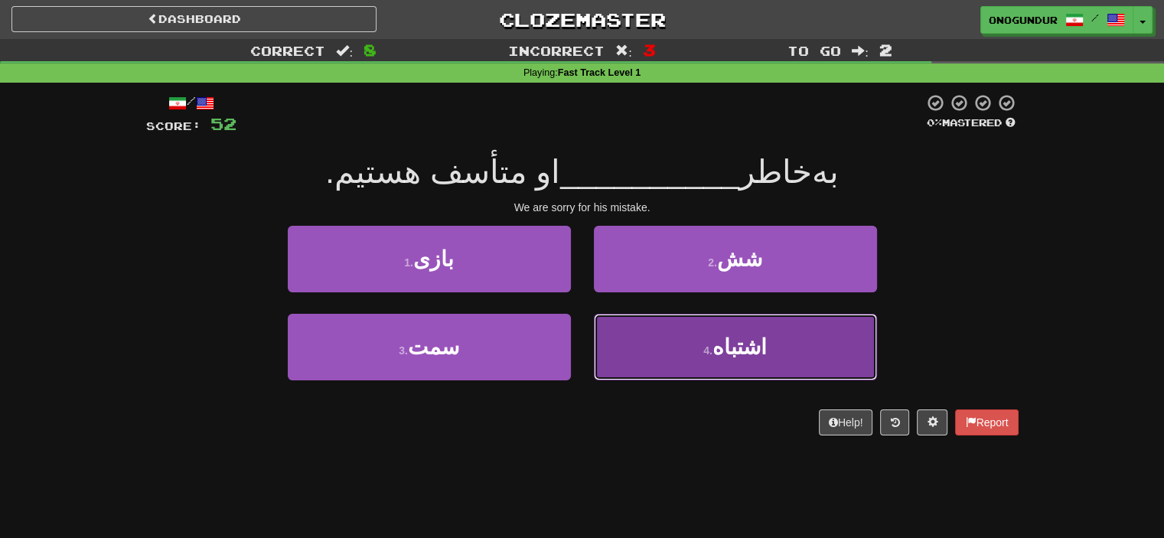
click at [694, 364] on button "4 . اشتباه" at bounding box center [735, 347] width 283 height 67
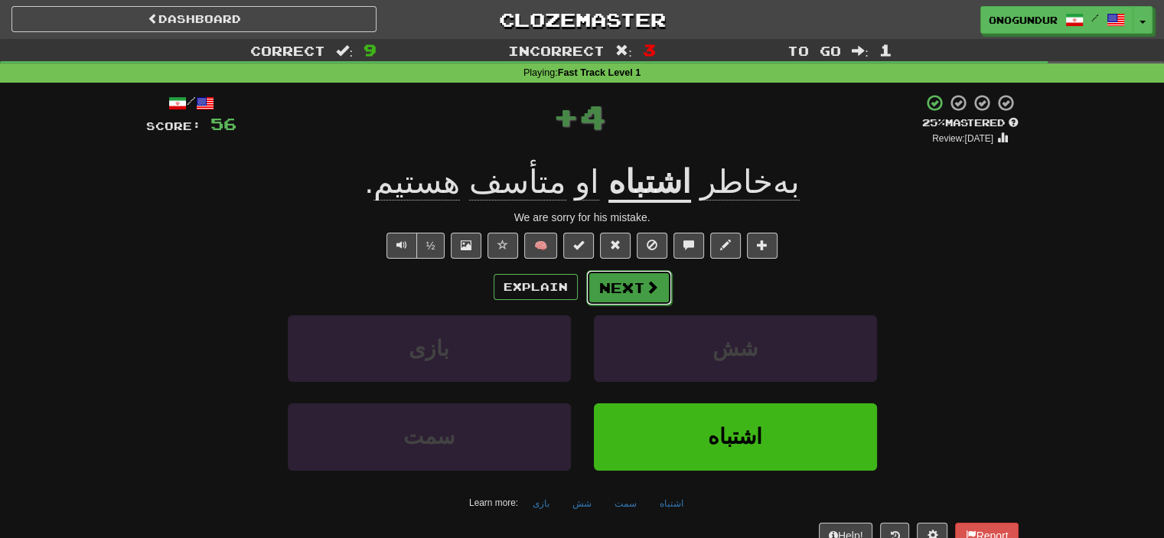
click at [616, 291] on button "Next" at bounding box center [629, 287] width 86 height 35
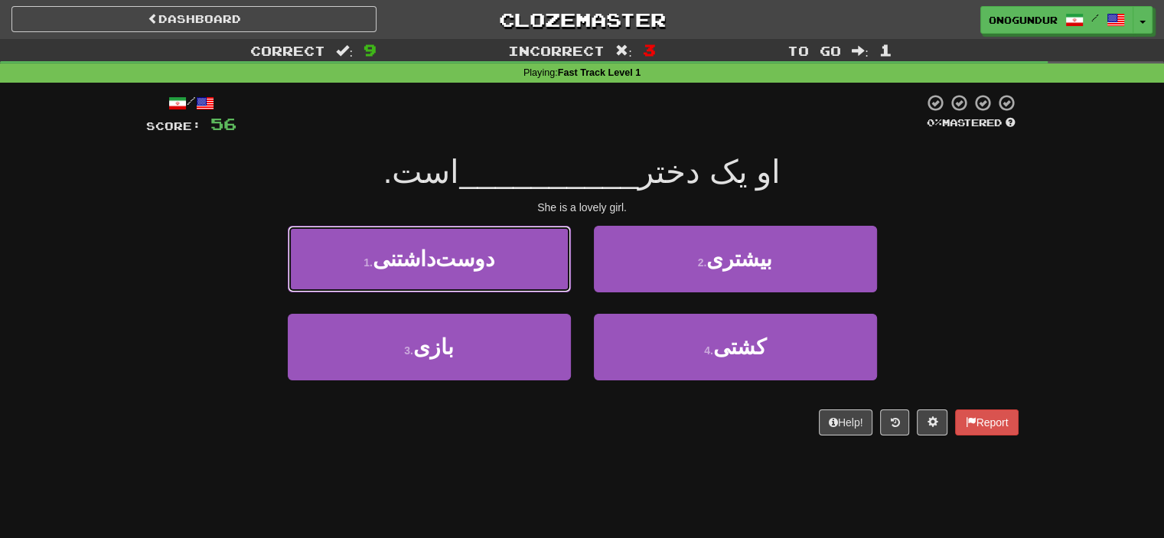
click at [447, 259] on span "دوست‌داشتنی" at bounding box center [434, 259] width 122 height 24
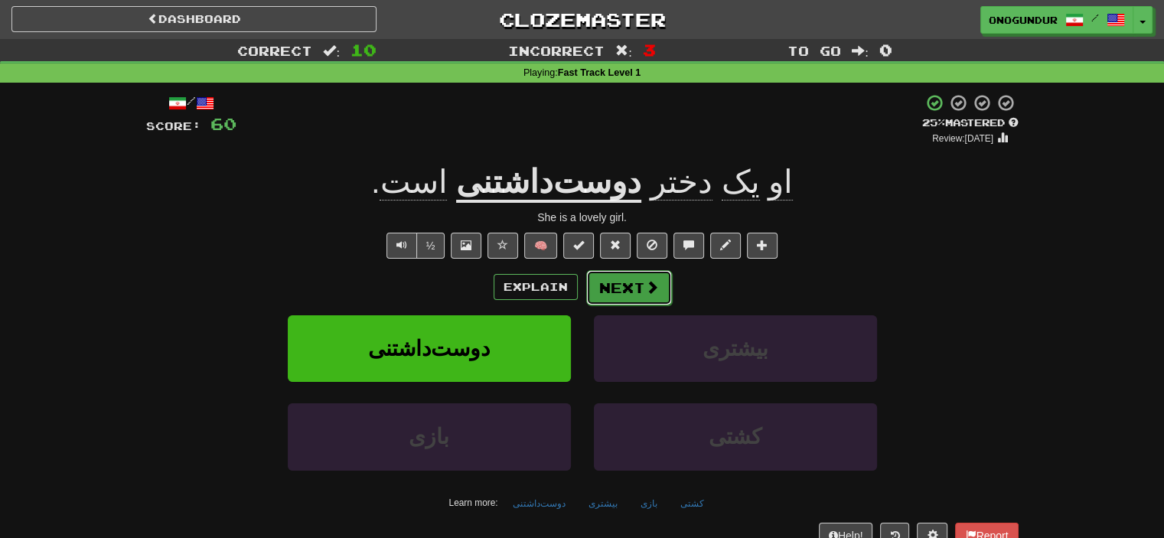
click at [637, 289] on button "Next" at bounding box center [629, 287] width 86 height 35
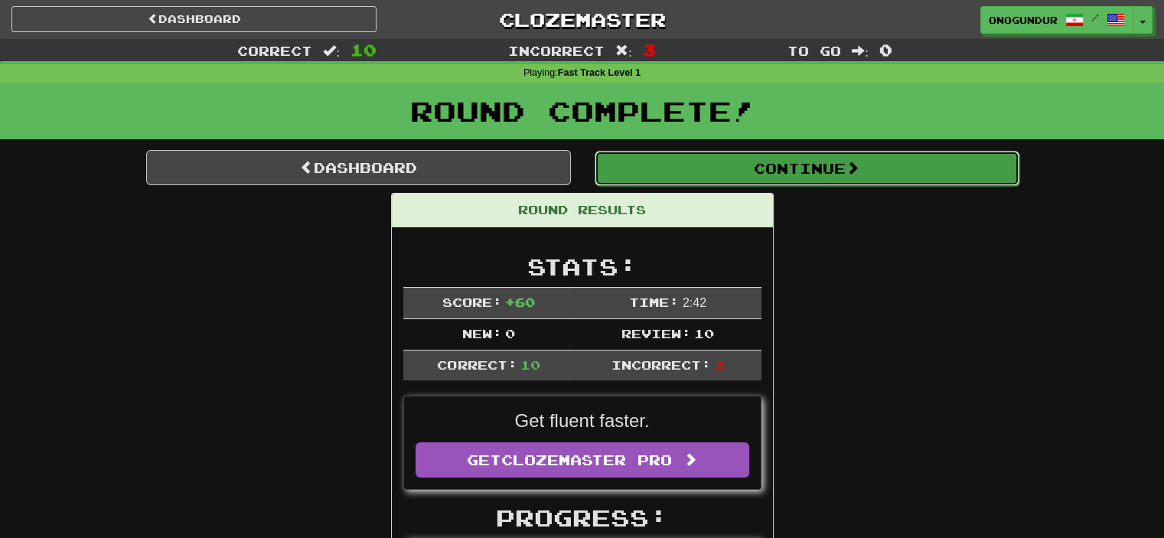
click at [786, 158] on button "Continue" at bounding box center [807, 168] width 425 height 35
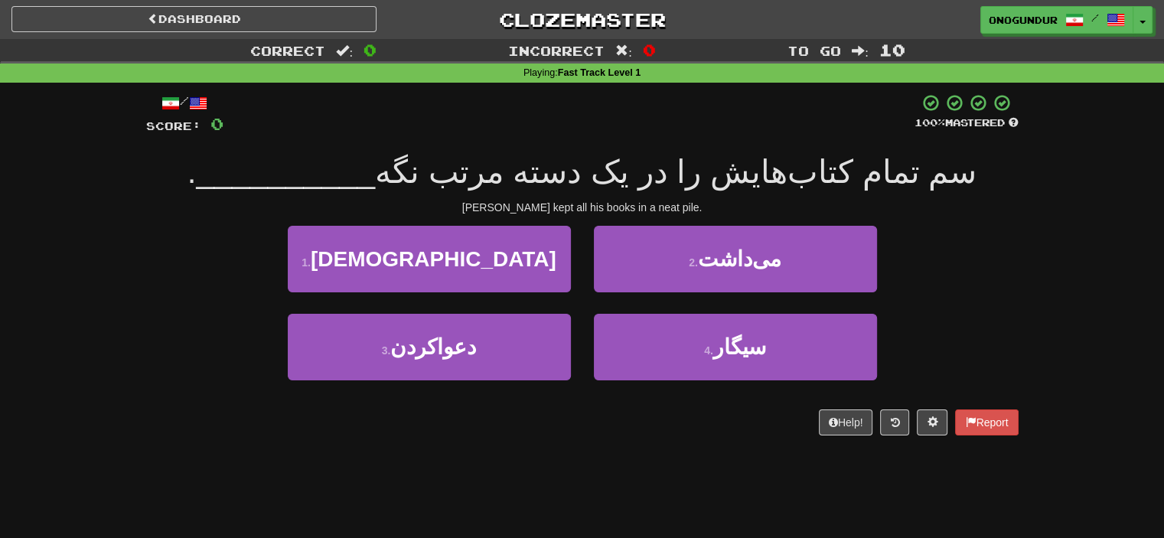
click at [712, 463] on div "Dashboard Clozemaster onogundur / Toggle Dropdown Dashboard Leaderboard Activit…" at bounding box center [582, 269] width 1164 height 538
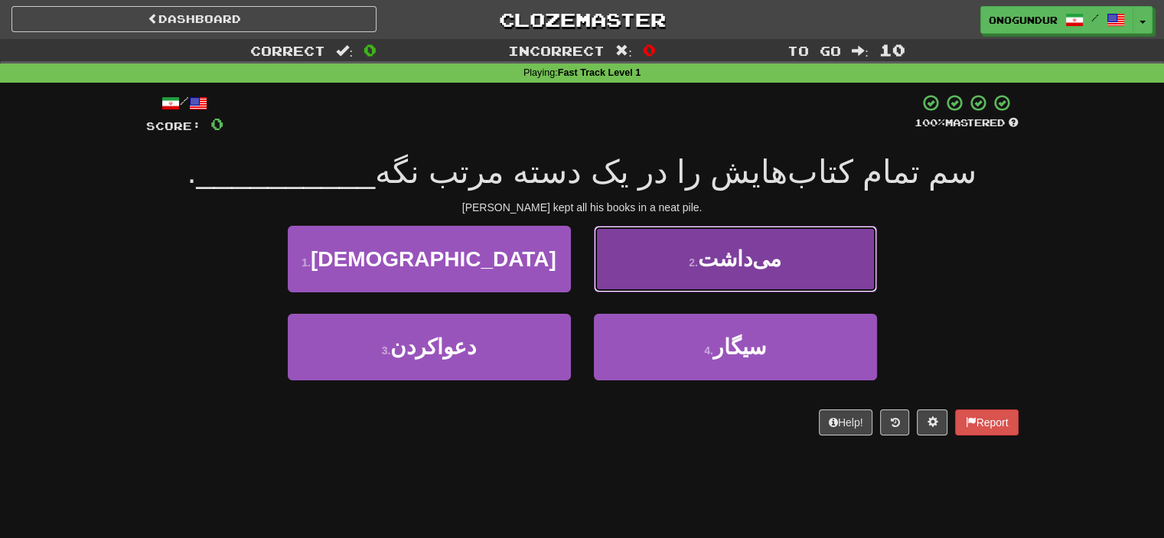
click at [726, 269] on span "می‌داشت" at bounding box center [739, 259] width 83 height 24
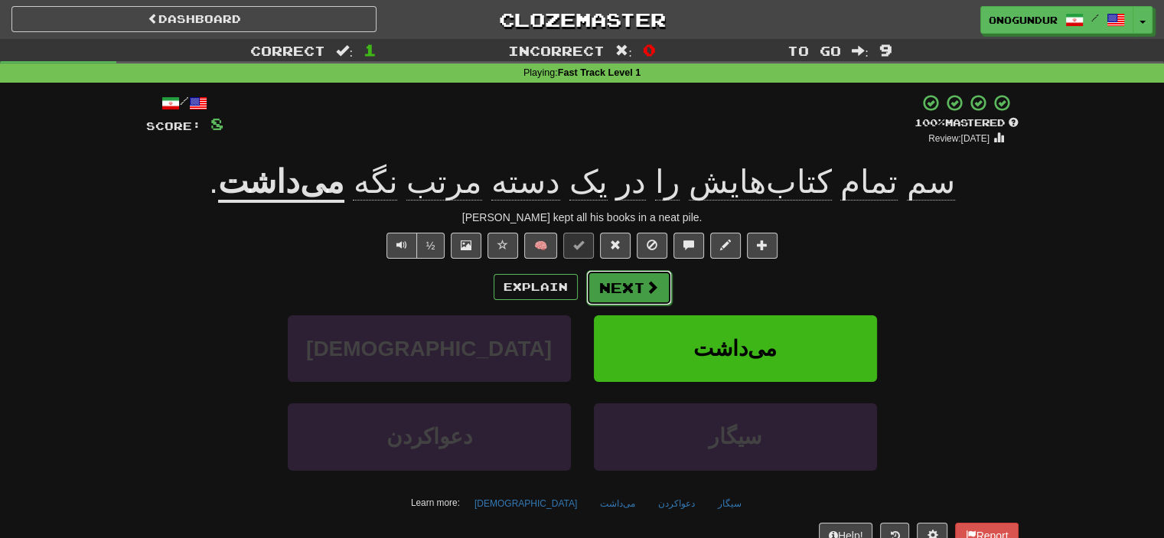
click at [646, 296] on button "Next" at bounding box center [629, 287] width 86 height 35
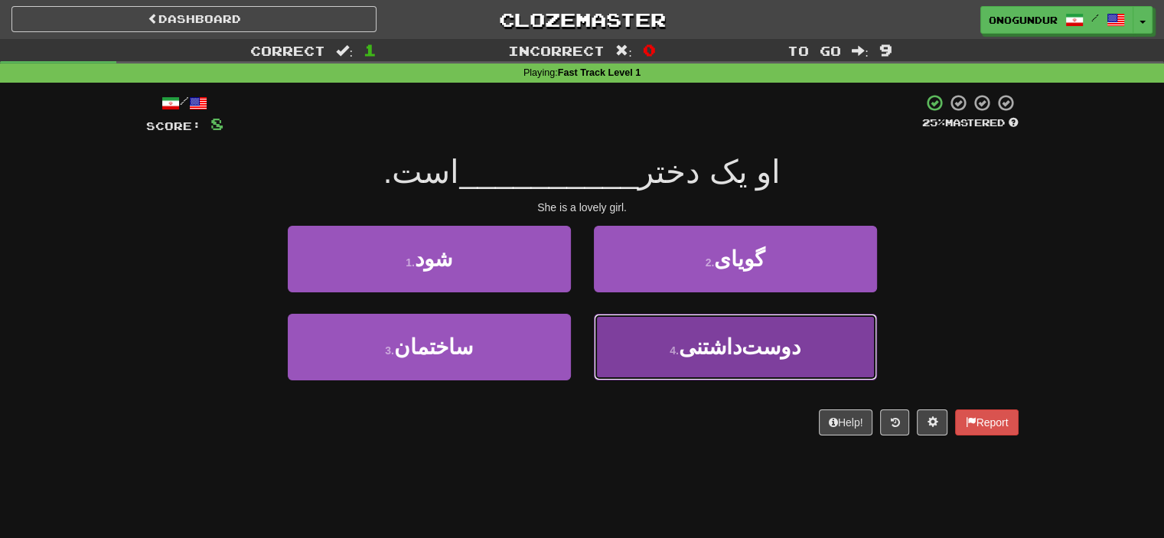
click at [653, 348] on button "4 . دوست‌داشتنی" at bounding box center [735, 347] width 283 height 67
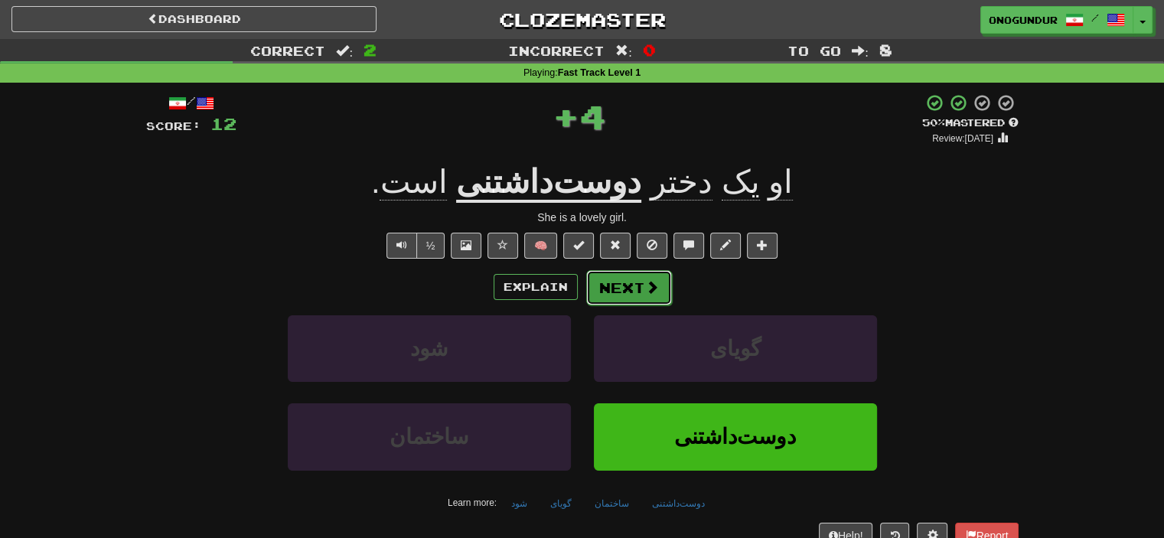
click at [621, 299] on button "Next" at bounding box center [629, 287] width 86 height 35
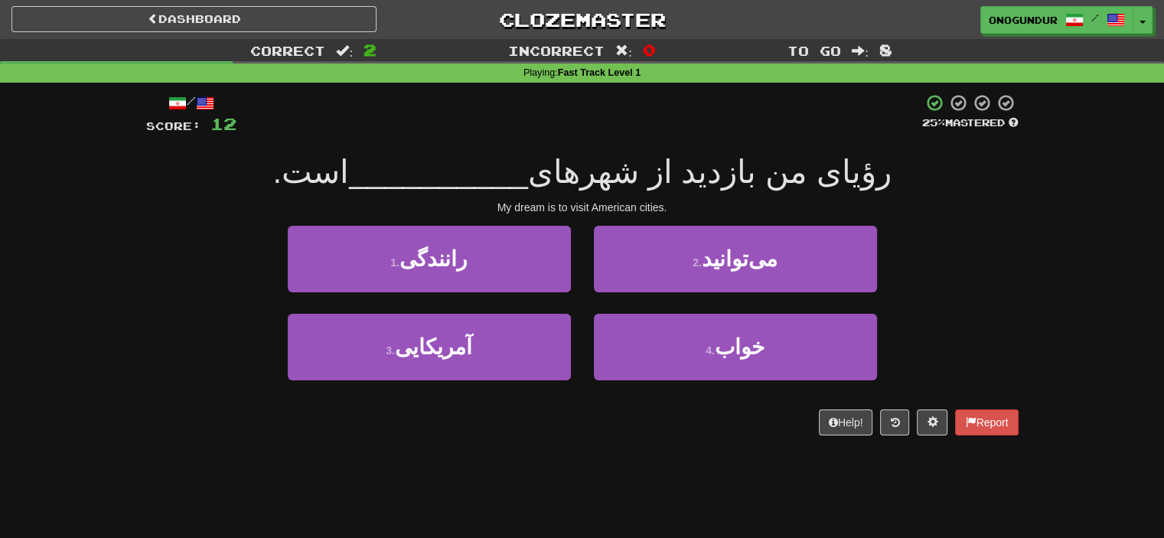
drag, startPoint x: 43, startPoint y: 237, endPoint x: 24, endPoint y: 235, distance: 18.5
click at [38, 238] on div "Correct : 2 Incorrect : 0 To go : 8 Playing : Fast Track Level 1 / Score: 12 25…" at bounding box center [582, 248] width 1164 height 418
click at [18, 233] on div "Correct : 2 Incorrect : 0 To go : 8 Playing : Fast Track Level 1 / Score: 12 25…" at bounding box center [582, 248] width 1164 height 418
click at [932, 232] on div "1 . رانندگی 2 . می‌توانید" at bounding box center [582, 270] width 918 height 88
click at [569, 424] on div "Help! Report" at bounding box center [582, 422] width 872 height 26
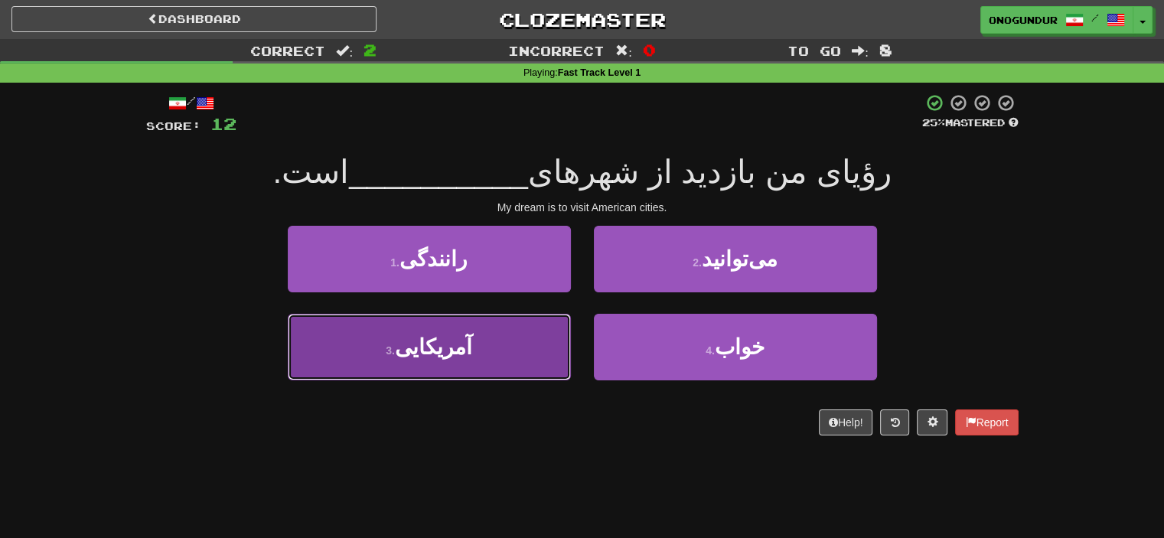
click at [500, 354] on button "3 . آمریکایی" at bounding box center [429, 347] width 283 height 67
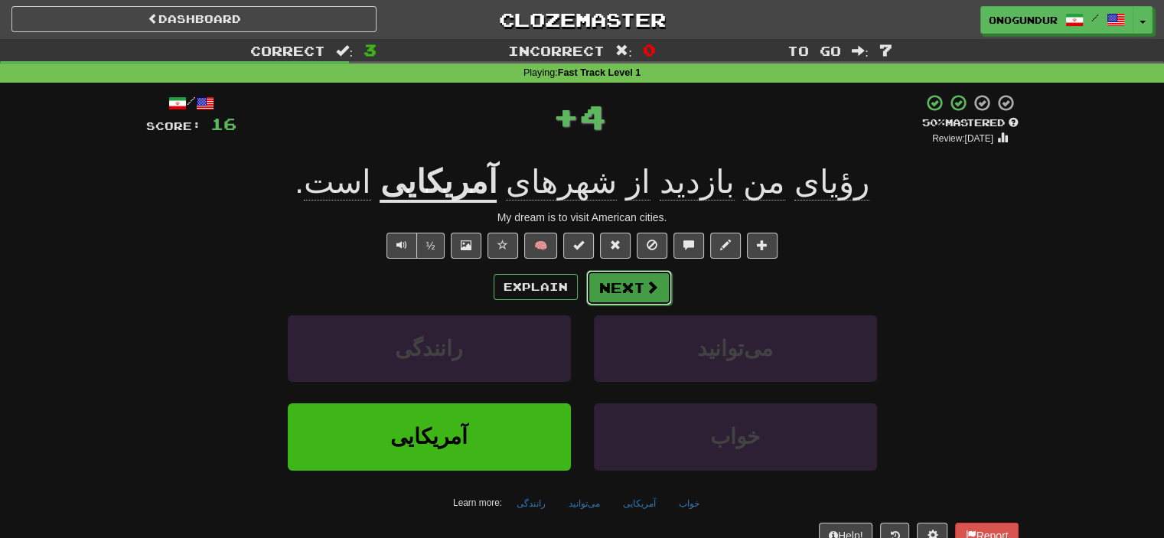
click at [633, 281] on button "Next" at bounding box center [629, 287] width 86 height 35
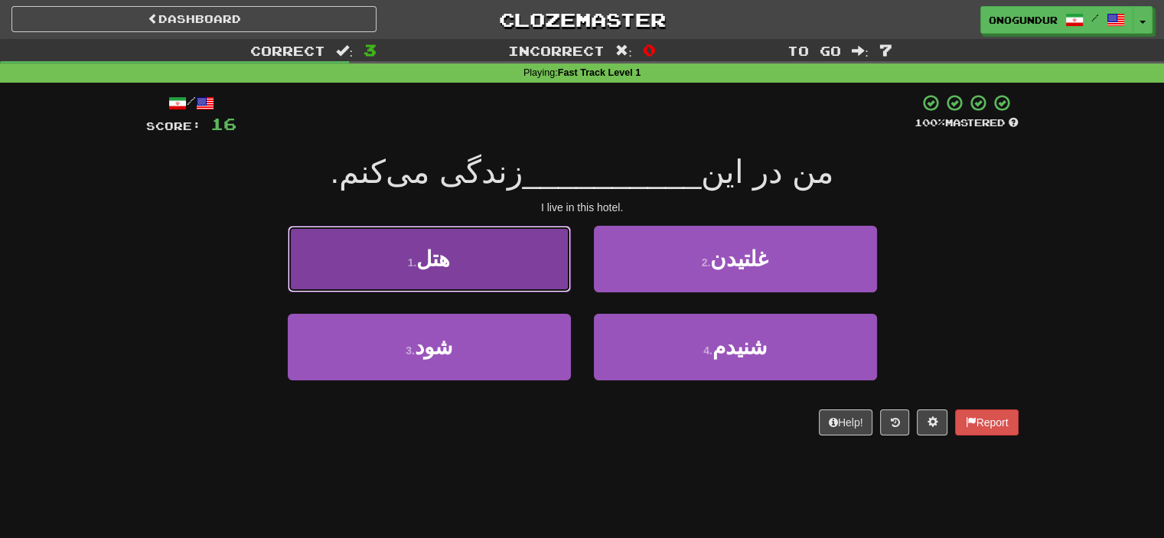
click at [526, 262] on button "1 . هتل" at bounding box center [429, 259] width 283 height 67
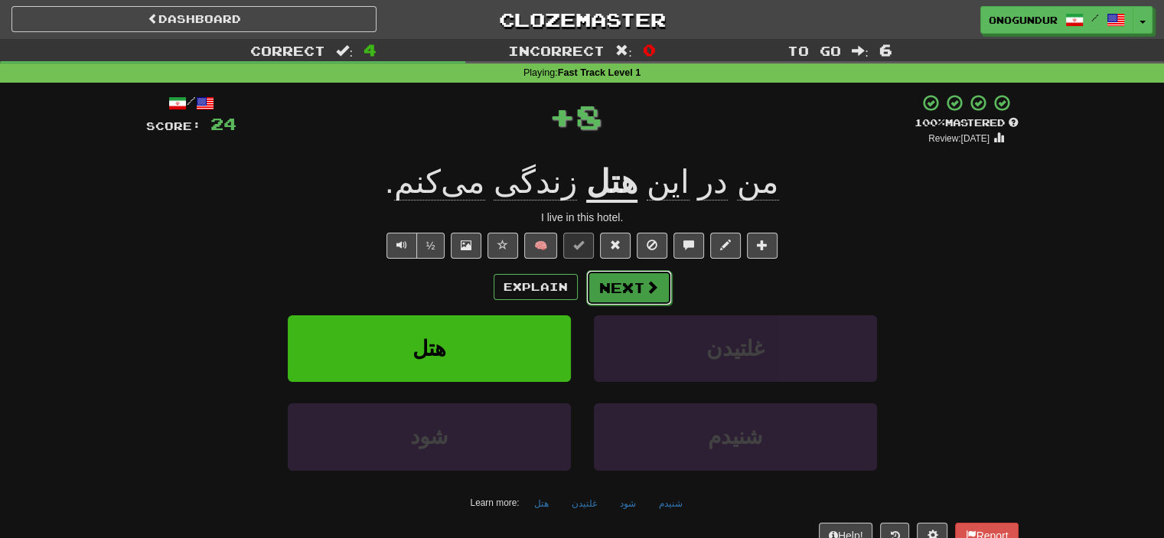
click at [627, 282] on button "Next" at bounding box center [629, 287] width 86 height 35
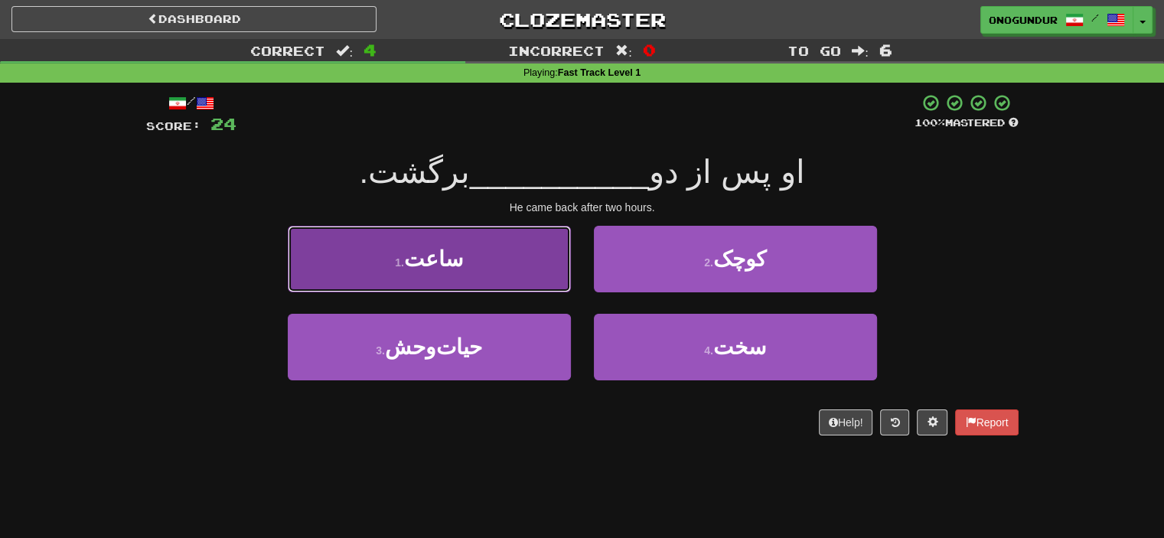
click at [474, 260] on button "1 . ساعت" at bounding box center [429, 259] width 283 height 67
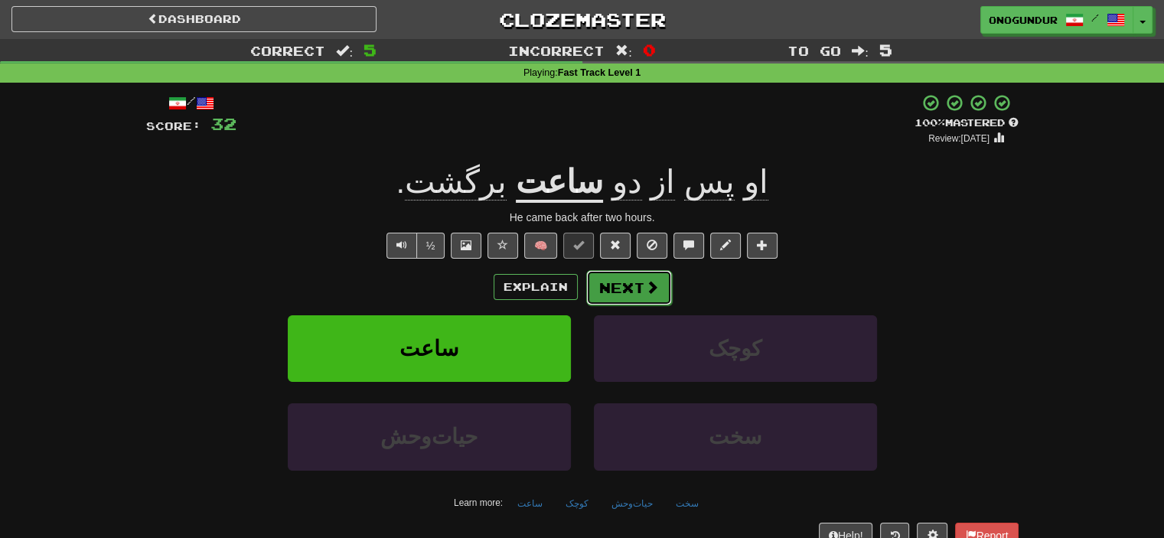
click at [627, 284] on button "Next" at bounding box center [629, 287] width 86 height 35
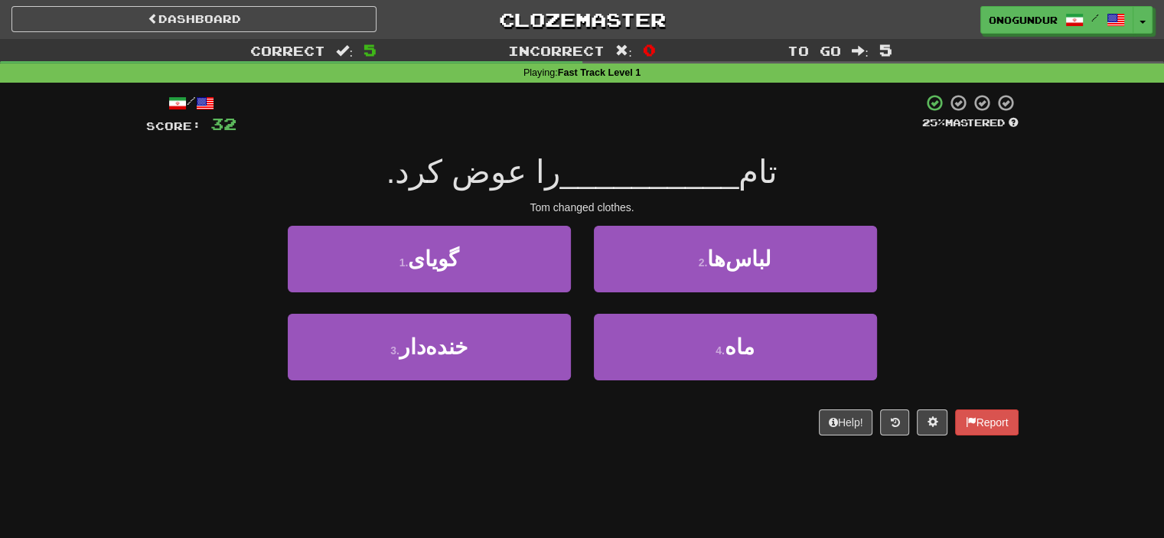
click at [586, 469] on div "Dashboard Clozemaster onogundur / Toggle Dropdown Dashboard Leaderboard Activit…" at bounding box center [582, 269] width 1164 height 538
drag, startPoint x: 750, startPoint y: 316, endPoint x: 753, endPoint y: 293, distance: 23.2
click at [750, 311] on div "1 . گویای 2 . لباس‌ها 3 . خنده‌دار 4 . ماه" at bounding box center [582, 314] width 895 height 177
click at [753, 293] on div "2 . لباس‌ها" at bounding box center [735, 270] width 306 height 88
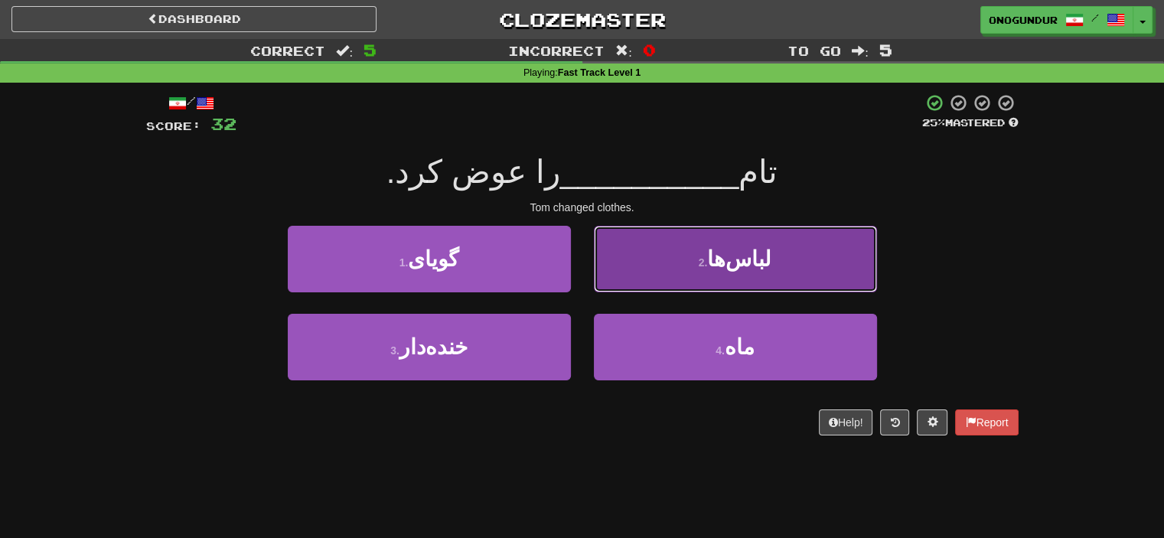
click at [703, 281] on button "2 . لباس‌ها" at bounding box center [735, 259] width 283 height 67
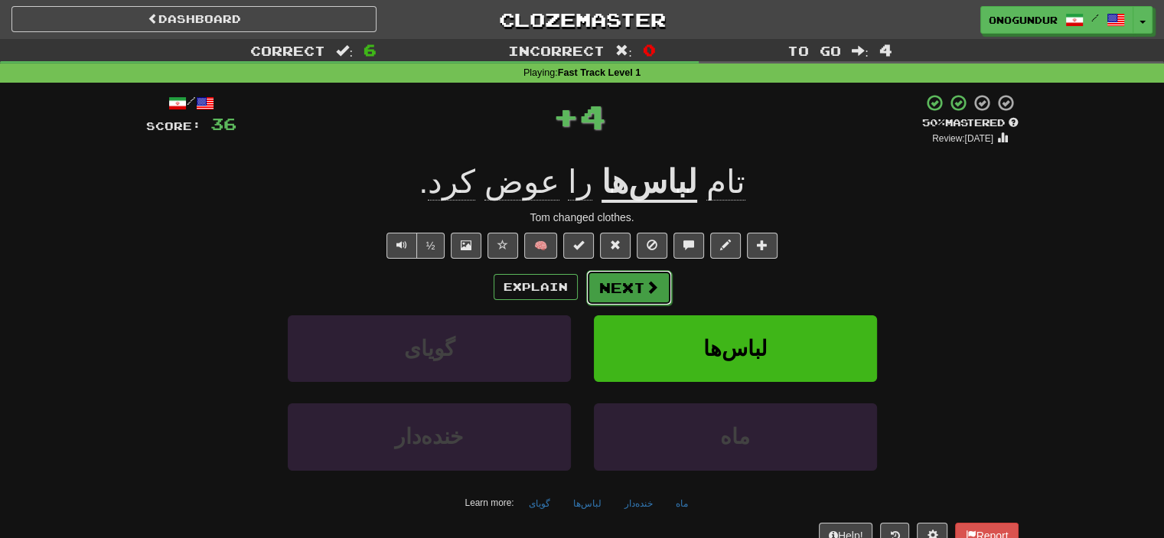
click at [636, 284] on button "Next" at bounding box center [629, 287] width 86 height 35
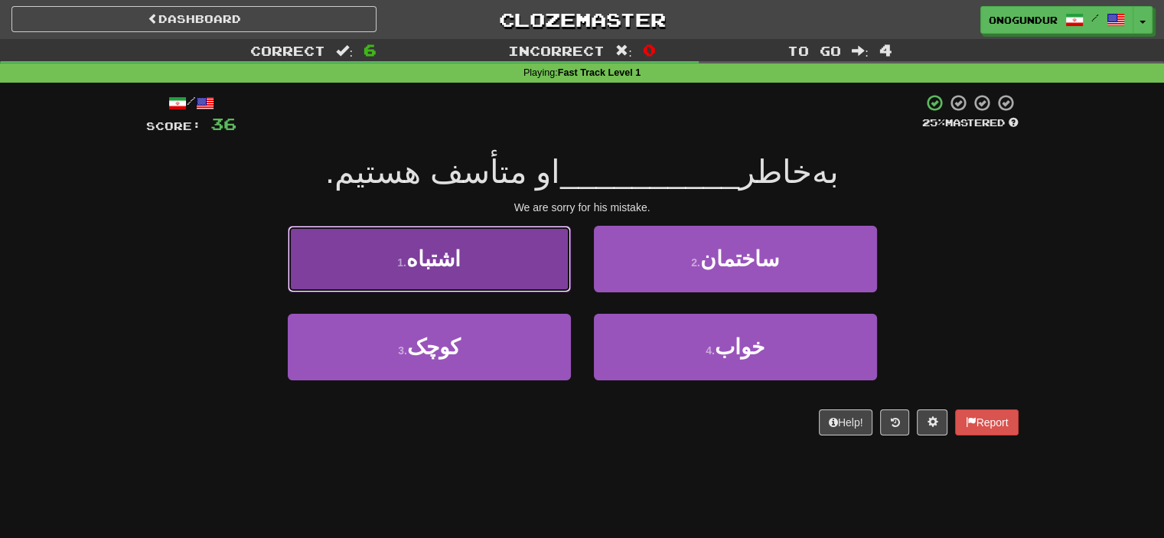
click at [510, 278] on button "1 . اشتباه" at bounding box center [429, 259] width 283 height 67
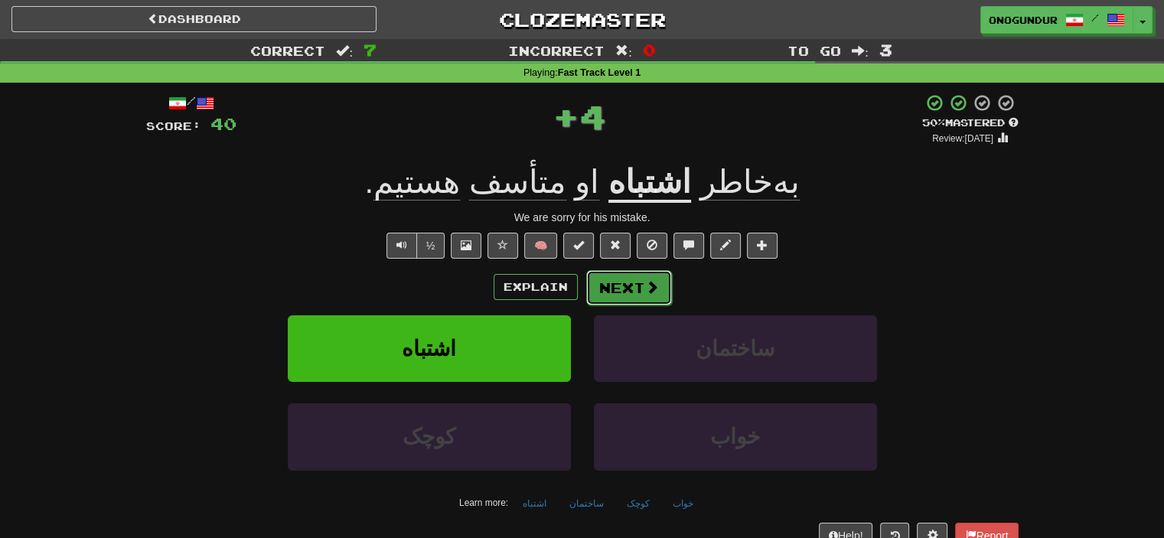
click at [645, 290] on span at bounding box center [652, 287] width 14 height 14
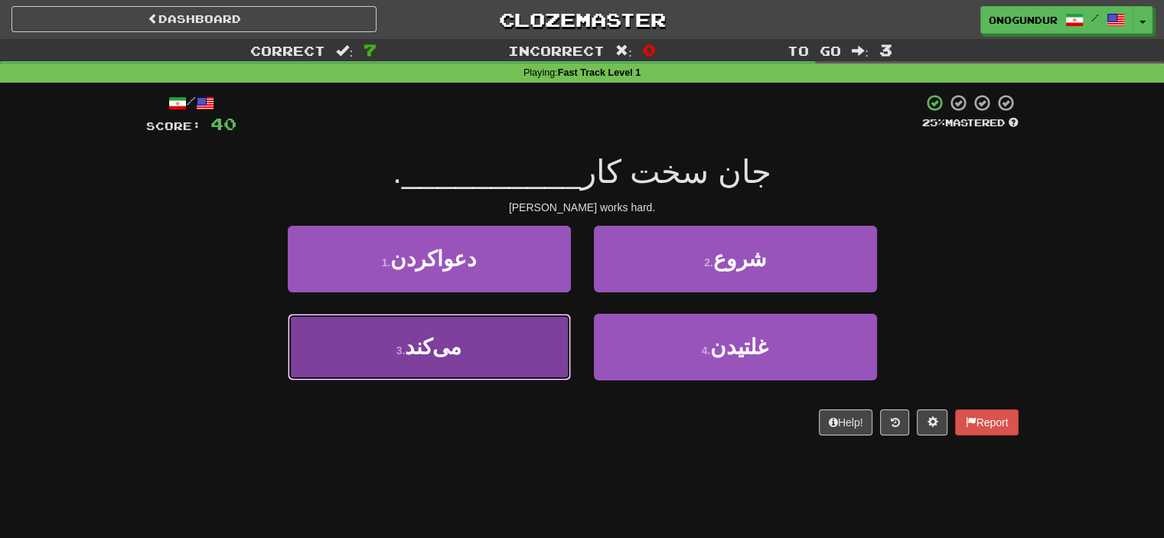
drag, startPoint x: 476, startPoint y: 341, endPoint x: 600, endPoint y: 304, distance: 129.3
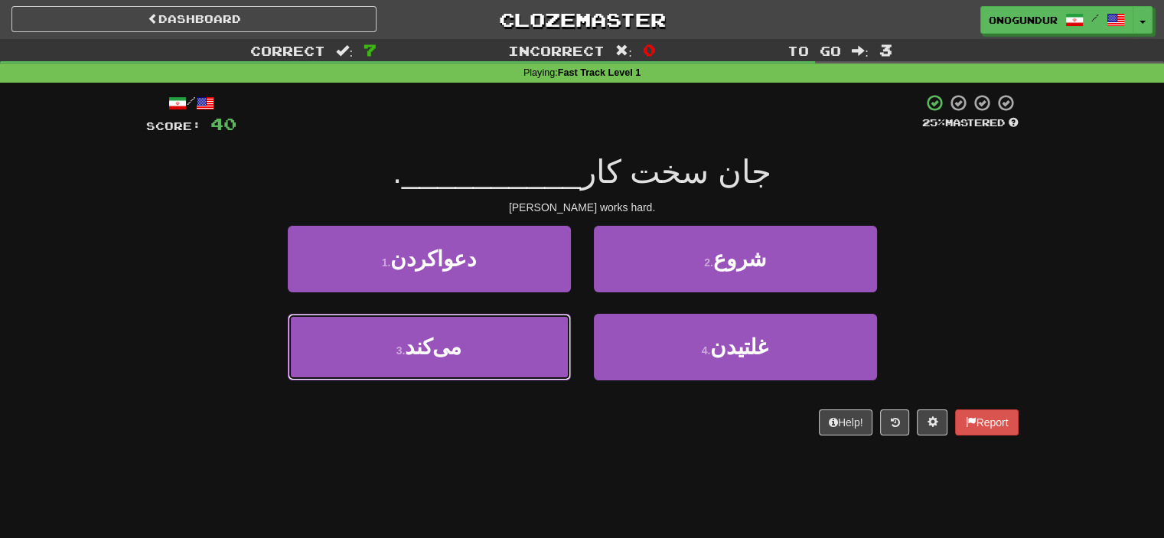
click at [477, 341] on button "3 . می‌کند" at bounding box center [429, 347] width 283 height 67
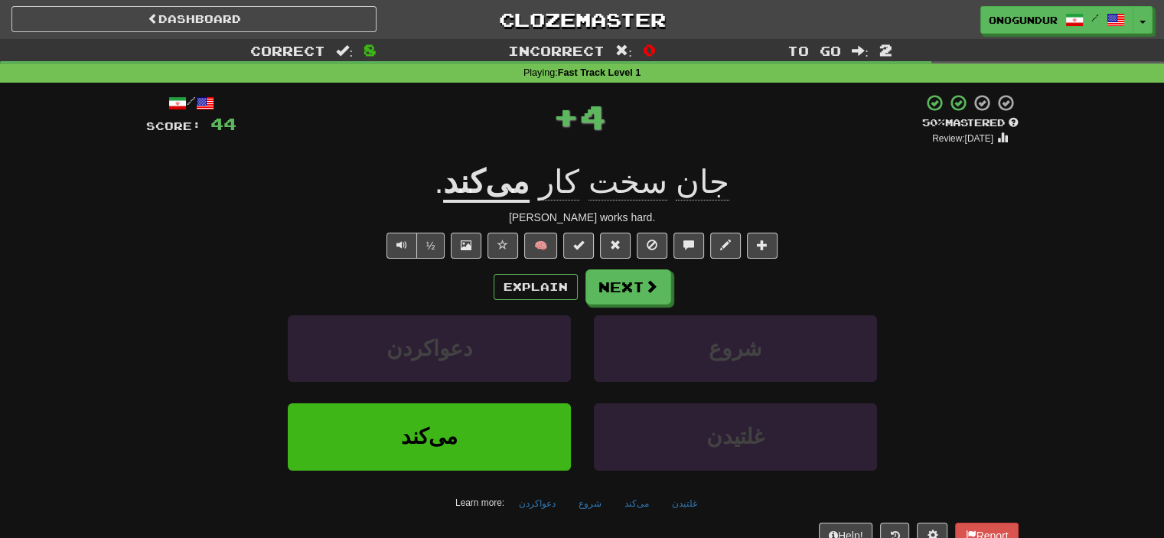
click at [618, 291] on button "Next" at bounding box center [628, 286] width 86 height 35
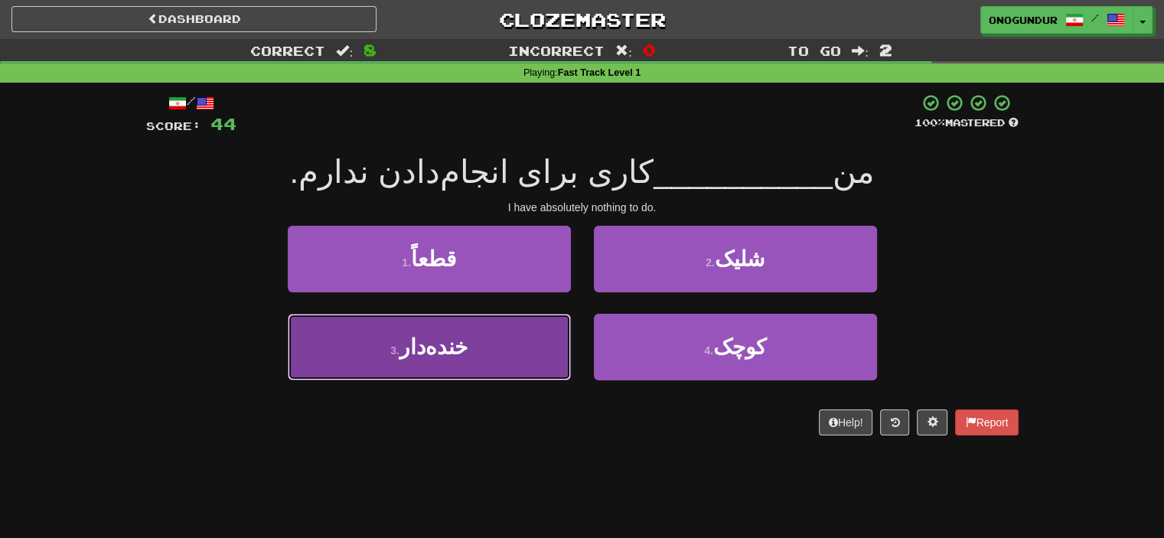
click at [424, 353] on span "خنده‌دار" at bounding box center [433, 347] width 68 height 24
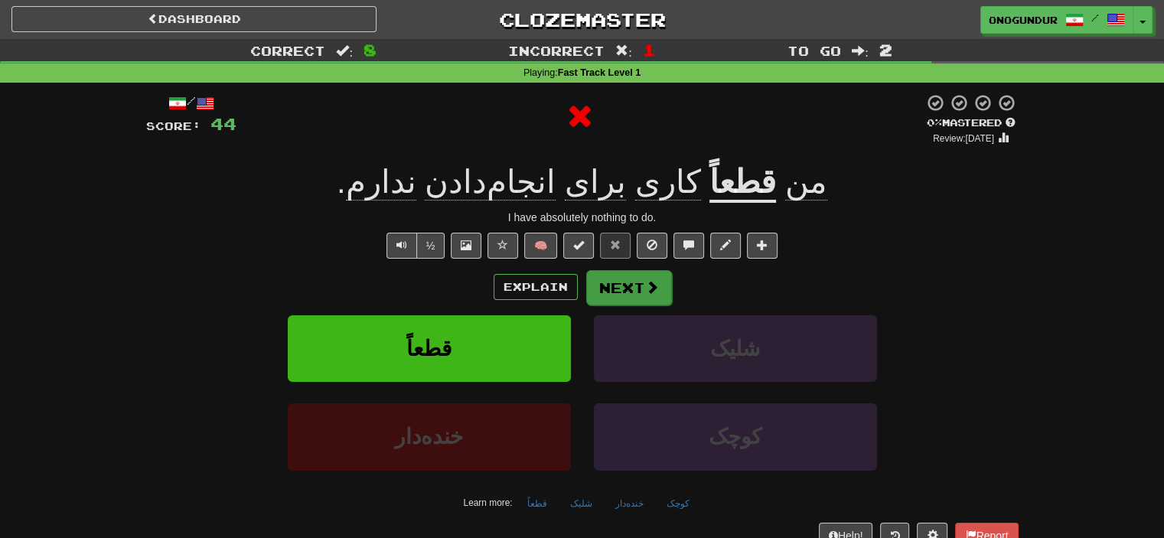
drag, startPoint x: 668, startPoint y: 290, endPoint x: 626, endPoint y: 281, distance: 43.1
click at [664, 289] on div "Explain Next" at bounding box center [582, 286] width 872 height 35
click at [625, 281] on button "Next" at bounding box center [629, 287] width 86 height 35
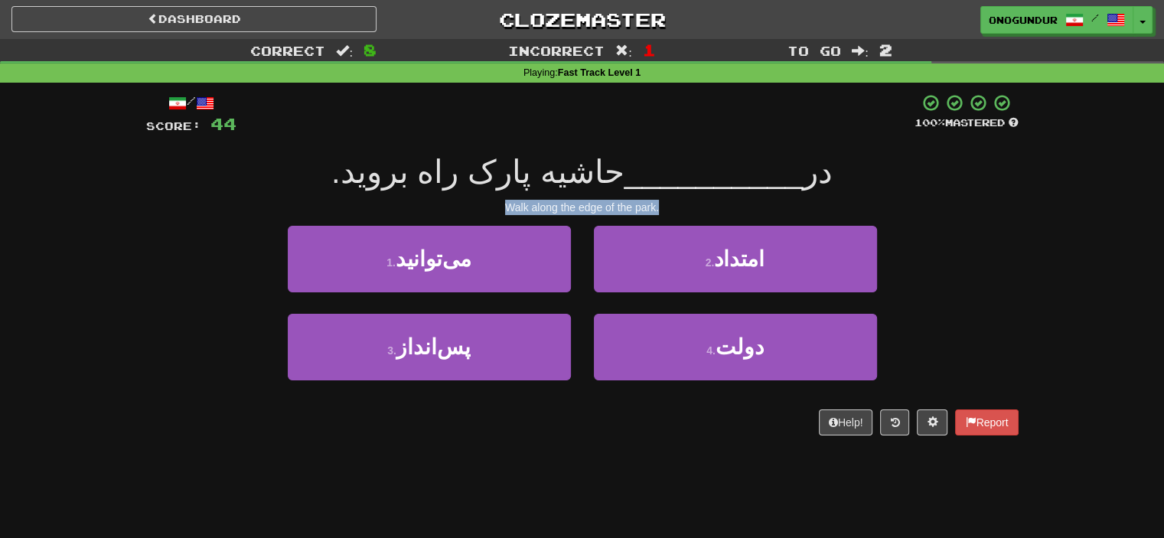
drag, startPoint x: 526, startPoint y: 204, endPoint x: 733, endPoint y: 204, distance: 207.4
click at [733, 204] on div "Walk along the edge of the park." at bounding box center [582, 207] width 872 height 15
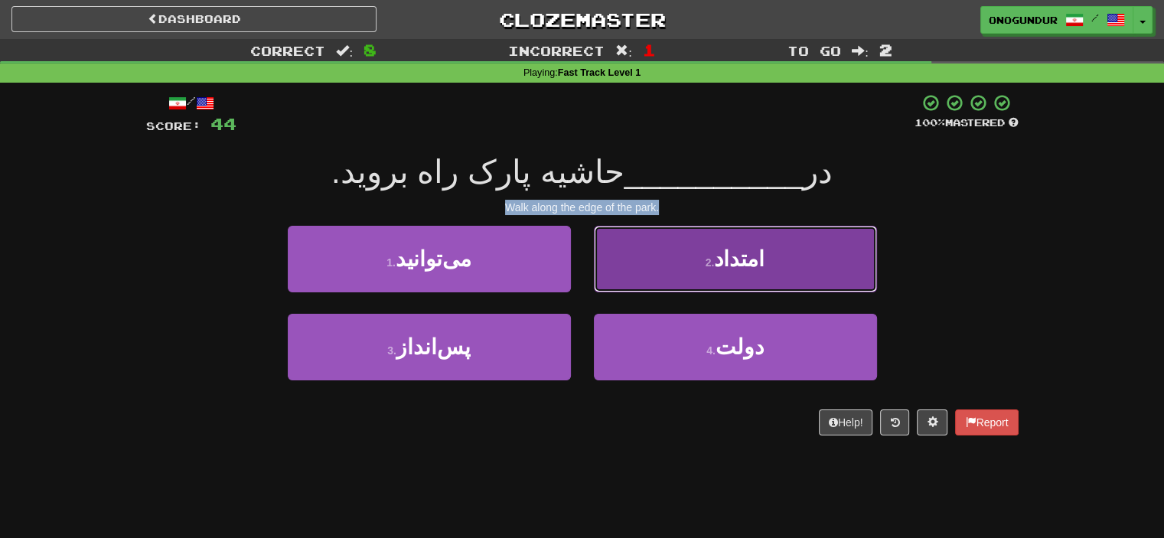
click at [722, 233] on button "2 . امتداد" at bounding box center [735, 259] width 283 height 67
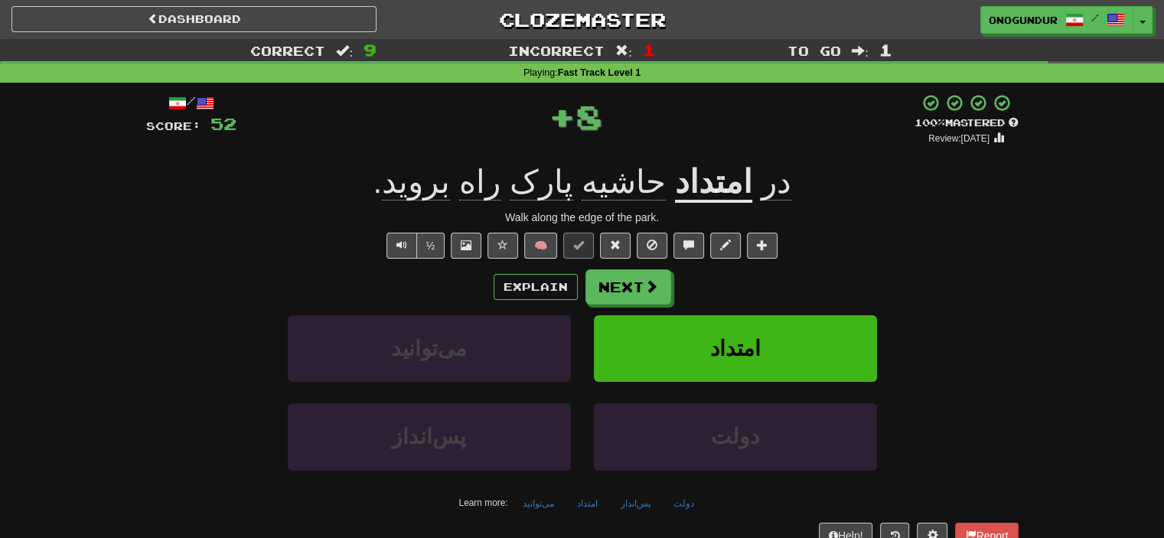
click at [641, 262] on div "/ Score: 52 + 8 100 % Mastered Review: 2026-03-15 در امتداد حاشیه پارک راه بروی…" at bounding box center [582, 320] width 872 height 455
click at [634, 292] on button "Next" at bounding box center [629, 287] width 86 height 35
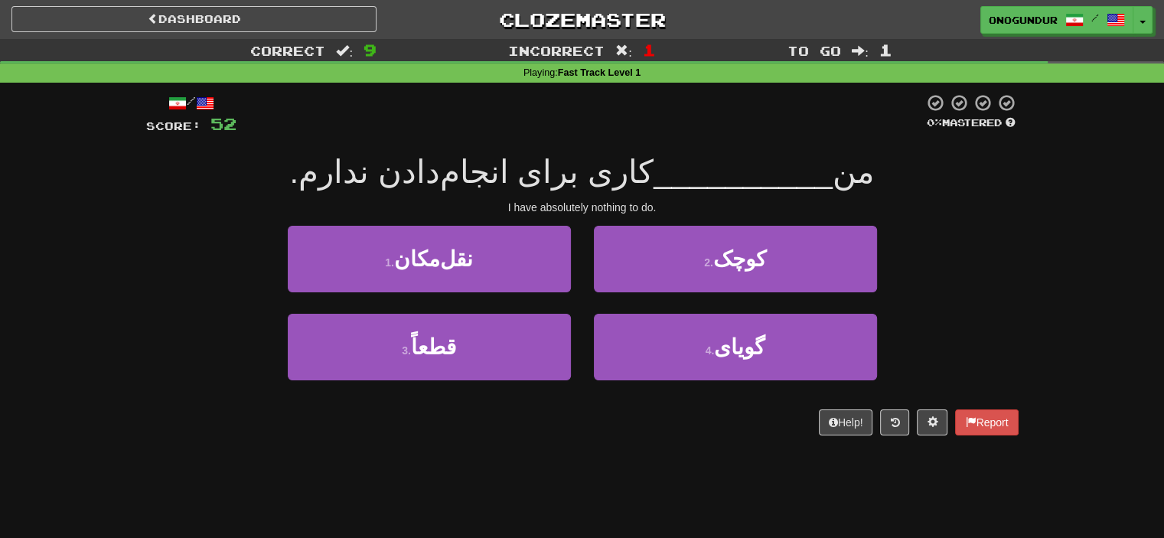
click at [557, 434] on div "Help! Report" at bounding box center [582, 422] width 872 height 26
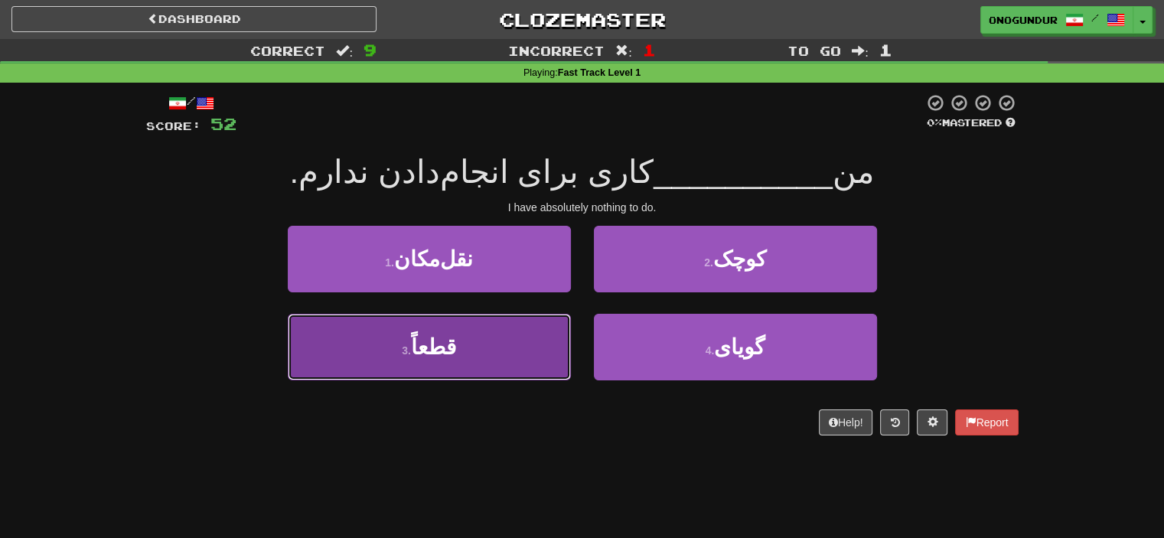
click at [452, 344] on button "3 . قطعاً" at bounding box center [429, 347] width 283 height 67
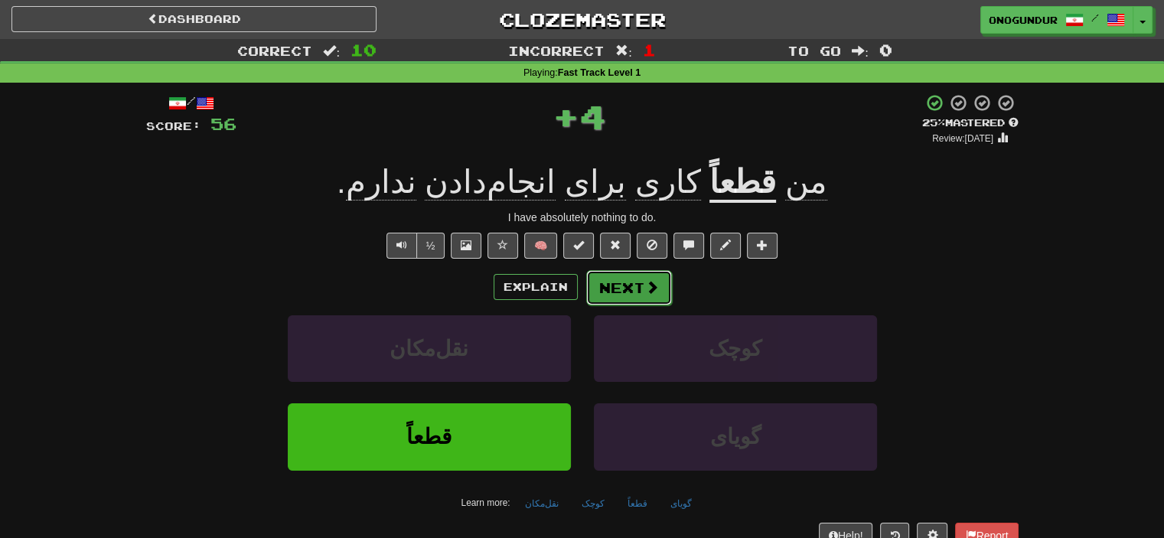
click at [628, 281] on button "Next" at bounding box center [629, 287] width 86 height 35
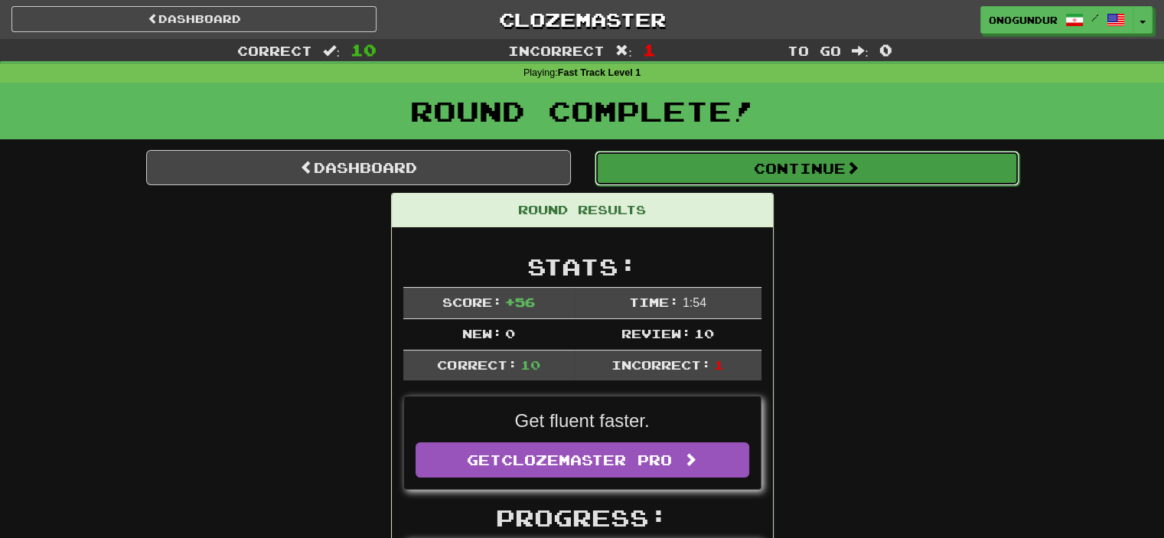
click at [835, 173] on button "Continue" at bounding box center [807, 168] width 425 height 35
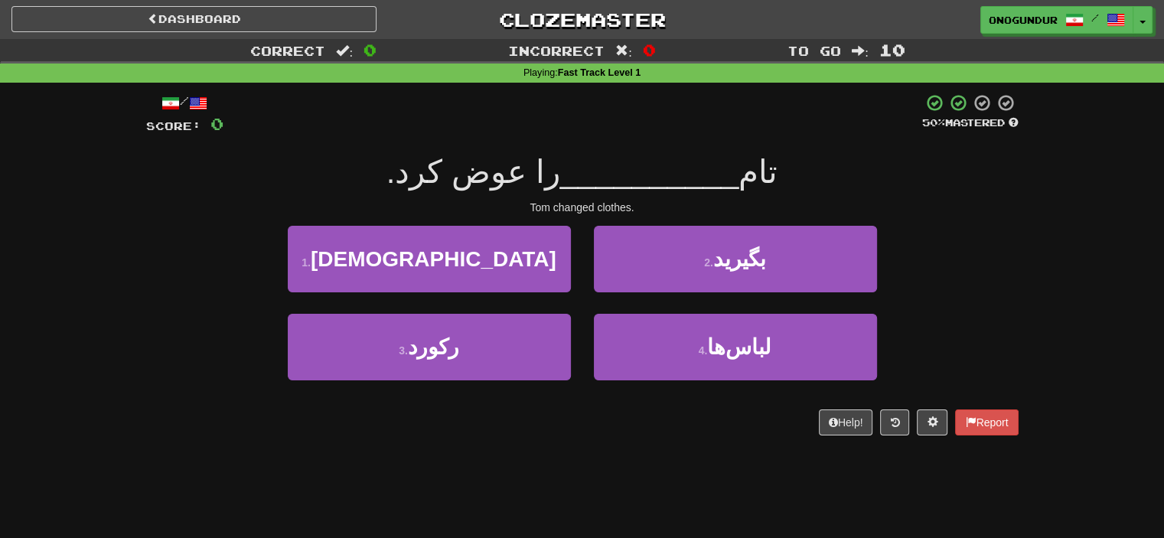
click at [533, 481] on div "Dashboard Clozemaster onogundur / Toggle Dropdown Dashboard Leaderboard Activit…" at bounding box center [582, 269] width 1164 height 538
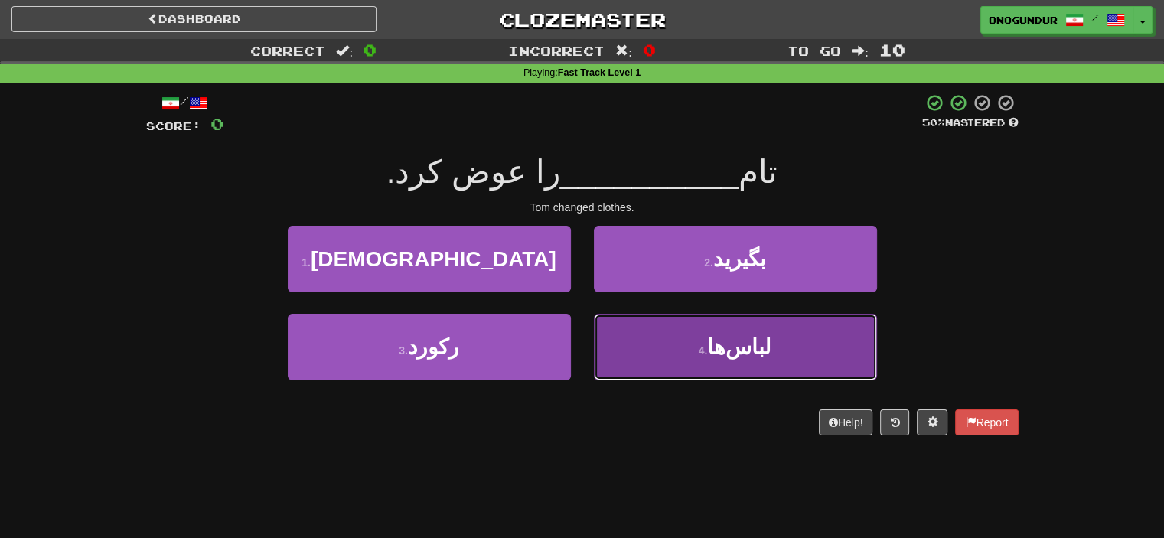
click at [673, 349] on button "4 . لباس‌ها" at bounding box center [735, 347] width 283 height 67
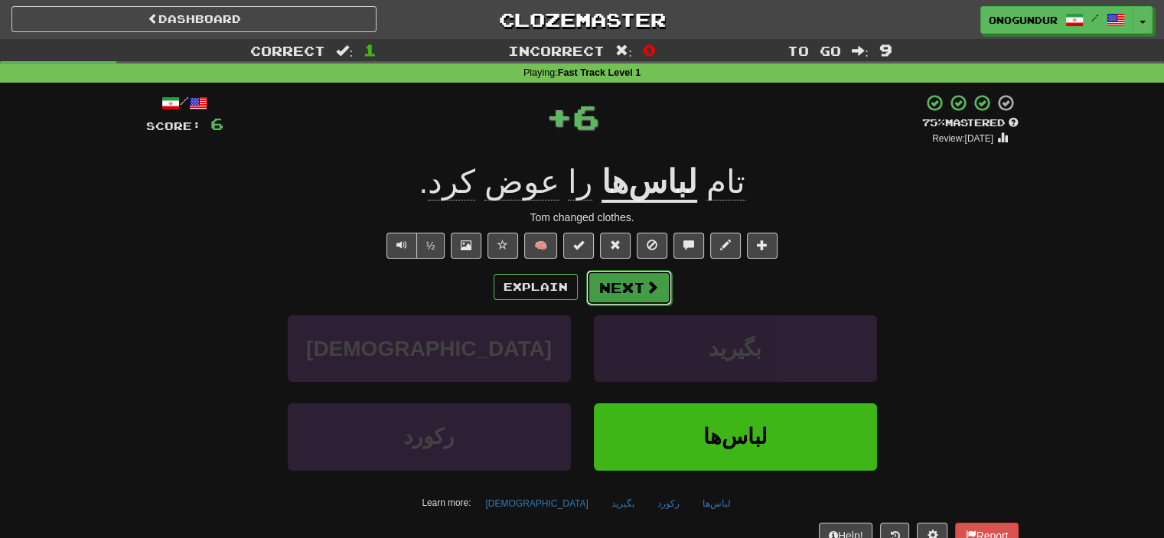
click at [601, 287] on button "Next" at bounding box center [629, 287] width 86 height 35
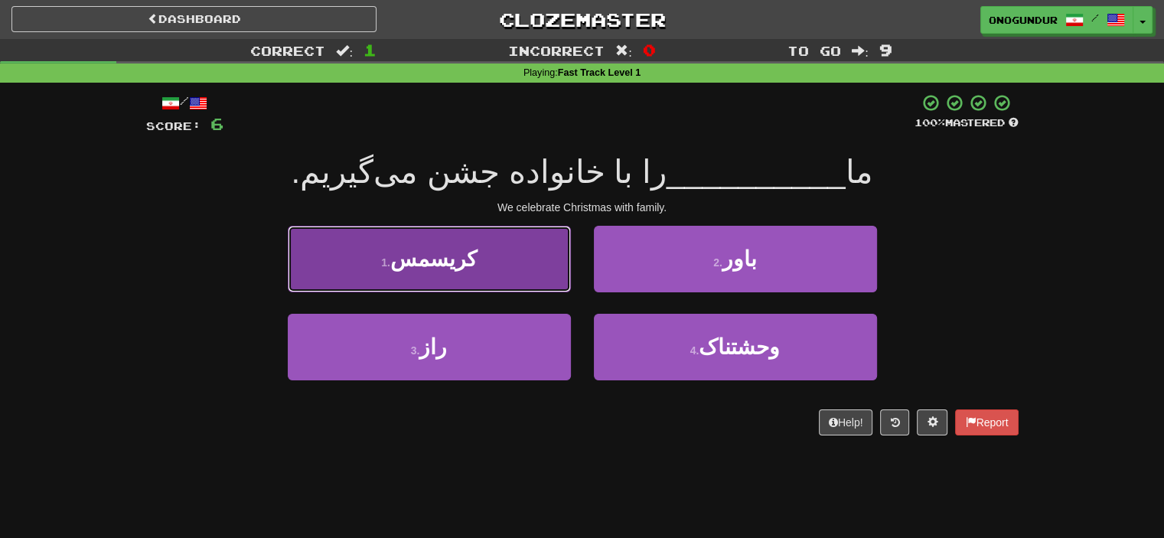
click at [453, 259] on span "کریسمس" at bounding box center [433, 259] width 86 height 24
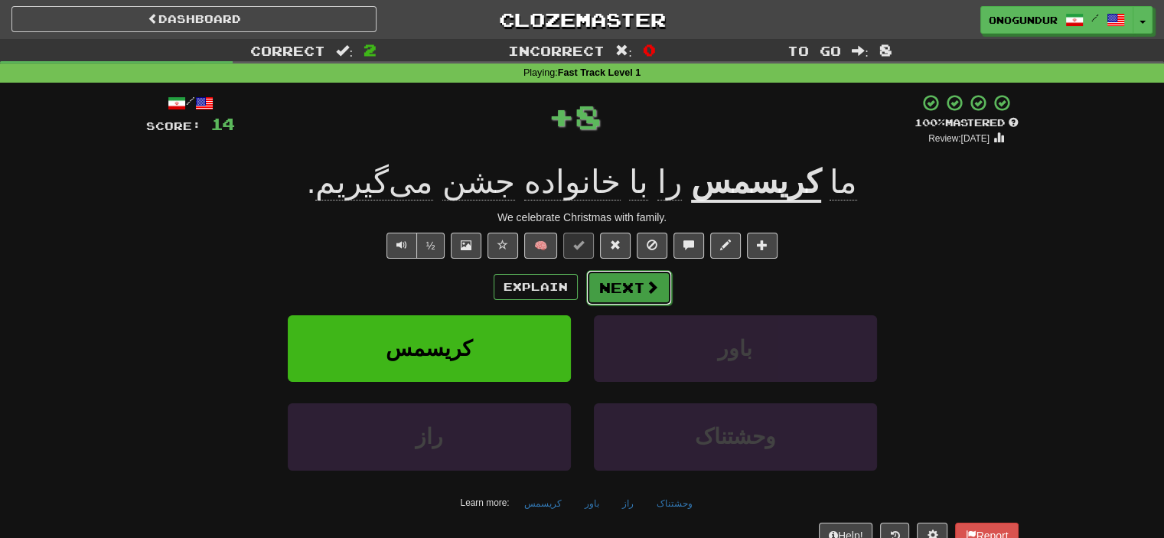
click at [649, 292] on span at bounding box center [652, 287] width 14 height 14
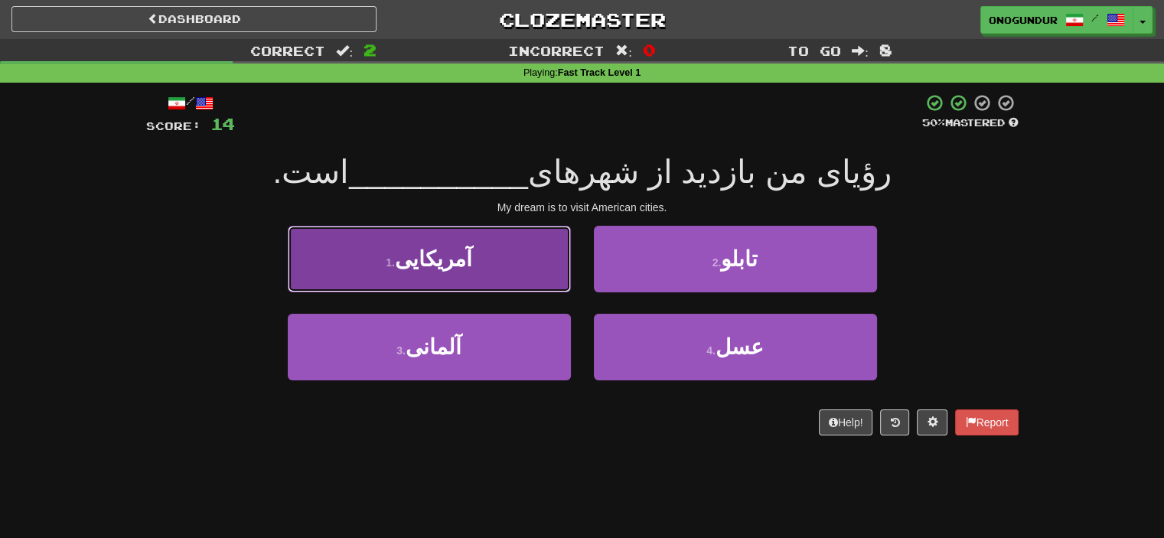
click at [470, 269] on button "1 . آمریکایی" at bounding box center [429, 259] width 283 height 67
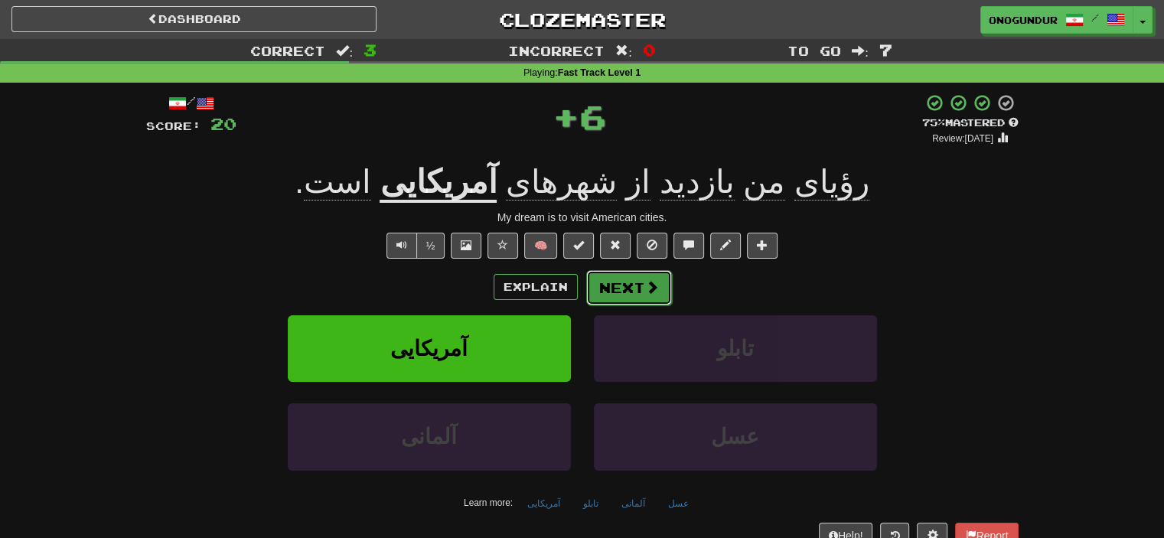
click at [610, 284] on button "Next" at bounding box center [629, 287] width 86 height 35
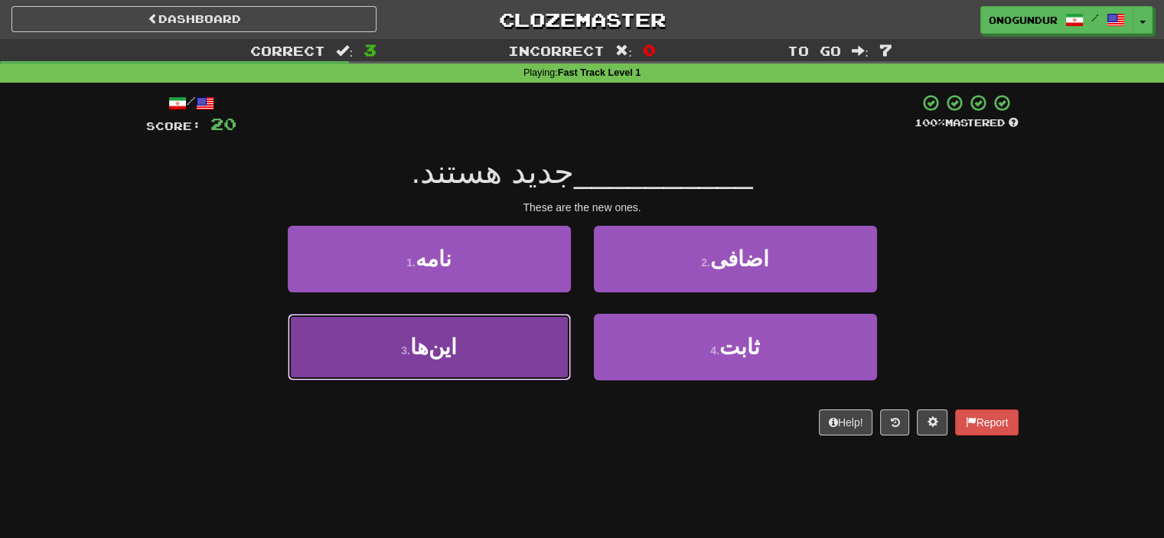
click at [496, 339] on button "3 . این‌ها" at bounding box center [429, 347] width 283 height 67
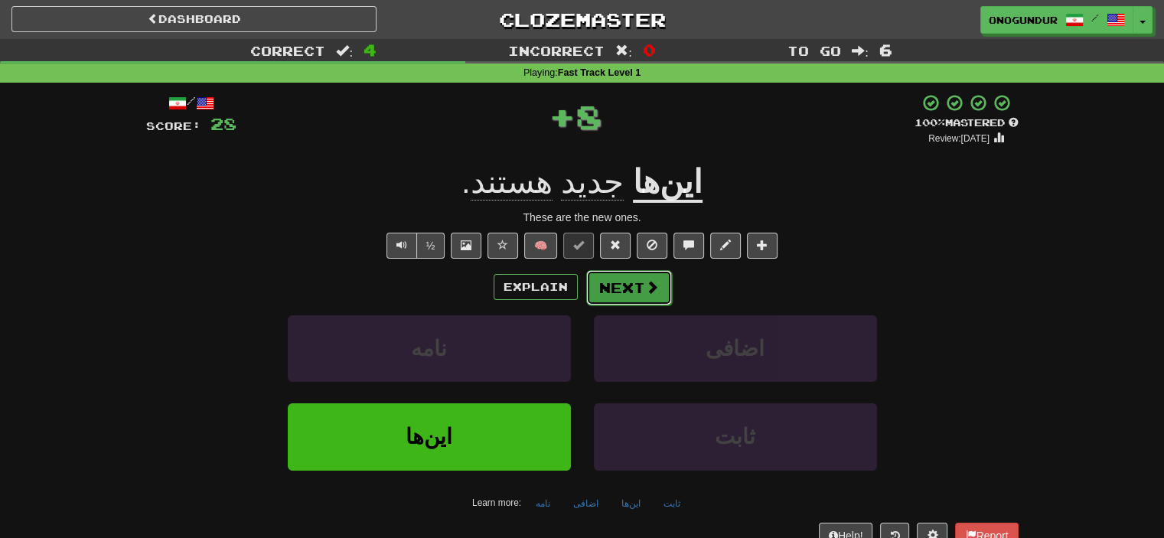
click at [631, 287] on button "Next" at bounding box center [629, 287] width 86 height 35
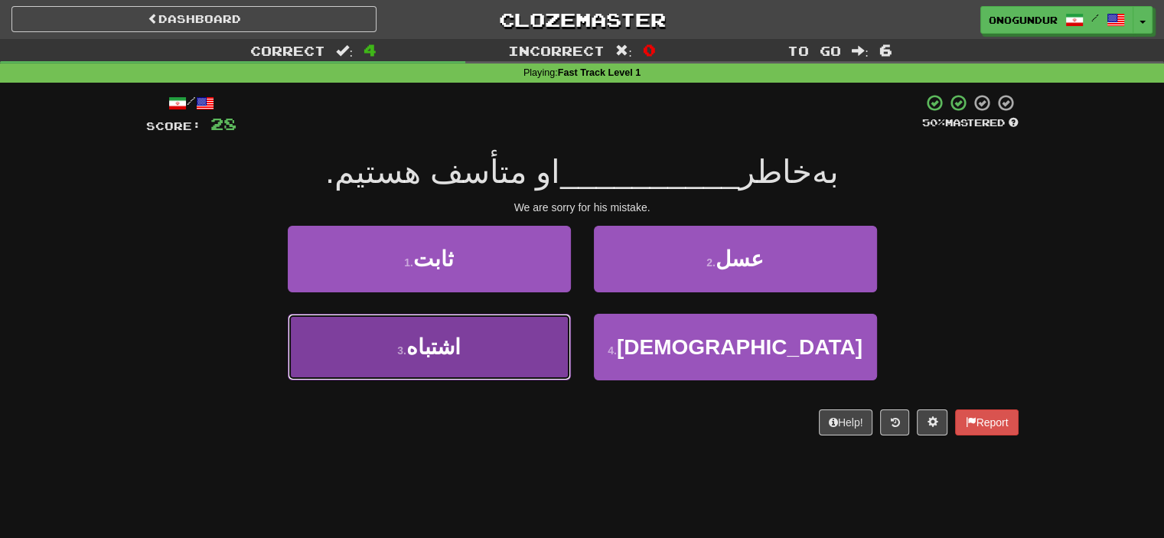
click at [490, 367] on button "3 . اشتباه" at bounding box center [429, 347] width 283 height 67
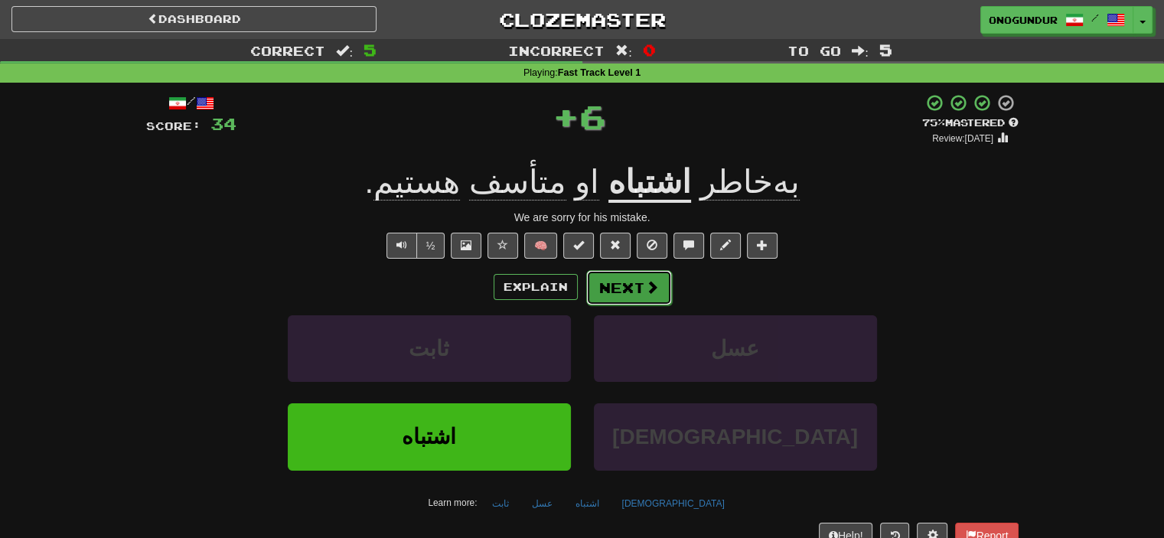
click at [613, 287] on button "Next" at bounding box center [629, 287] width 86 height 35
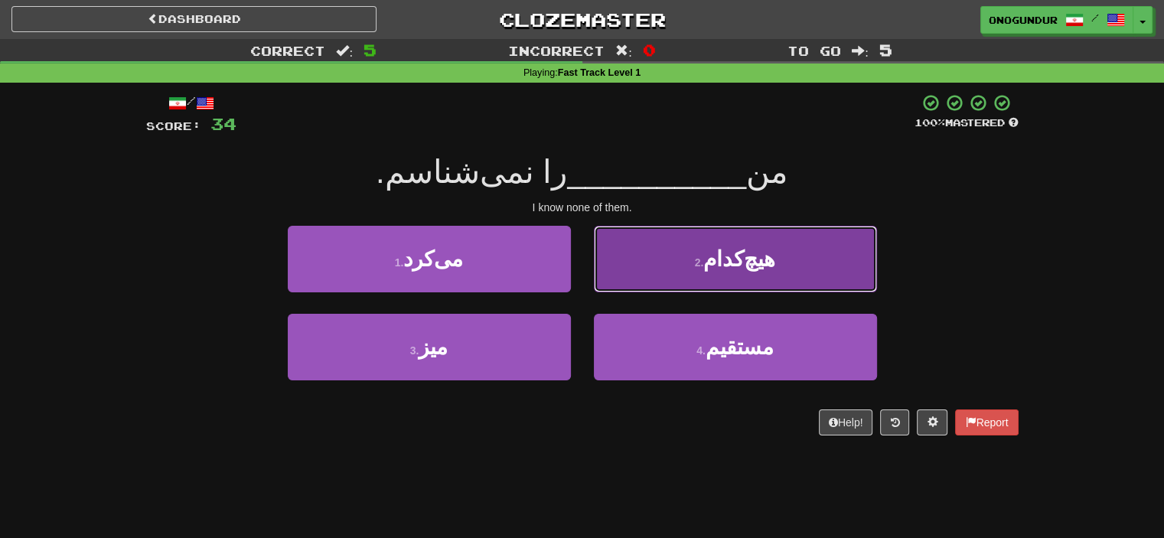
click at [673, 277] on button "2 . هیچ‌کدام" at bounding box center [735, 259] width 283 height 67
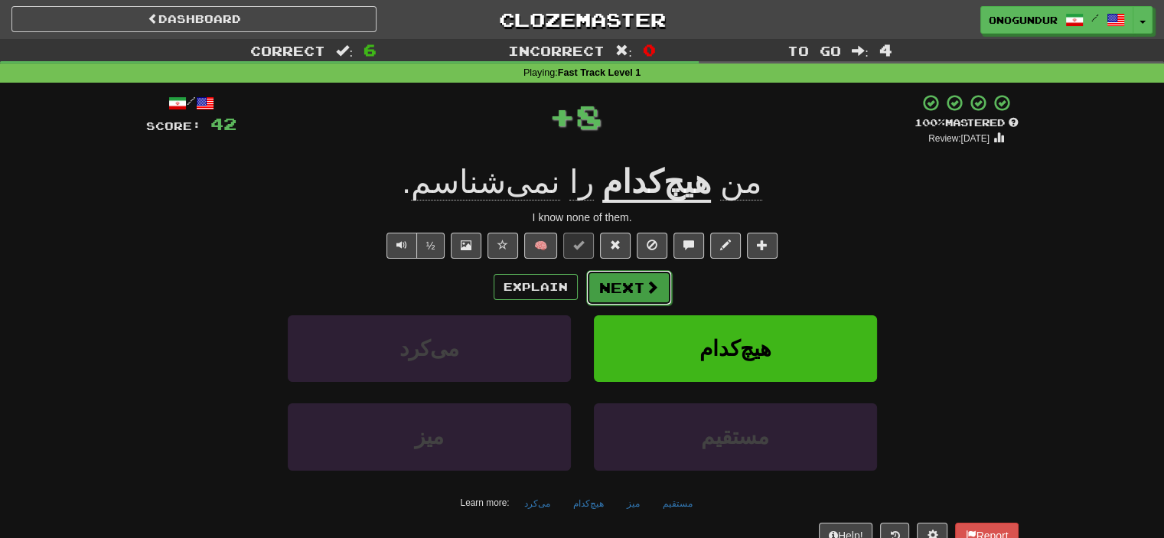
click at [626, 285] on button "Next" at bounding box center [629, 287] width 86 height 35
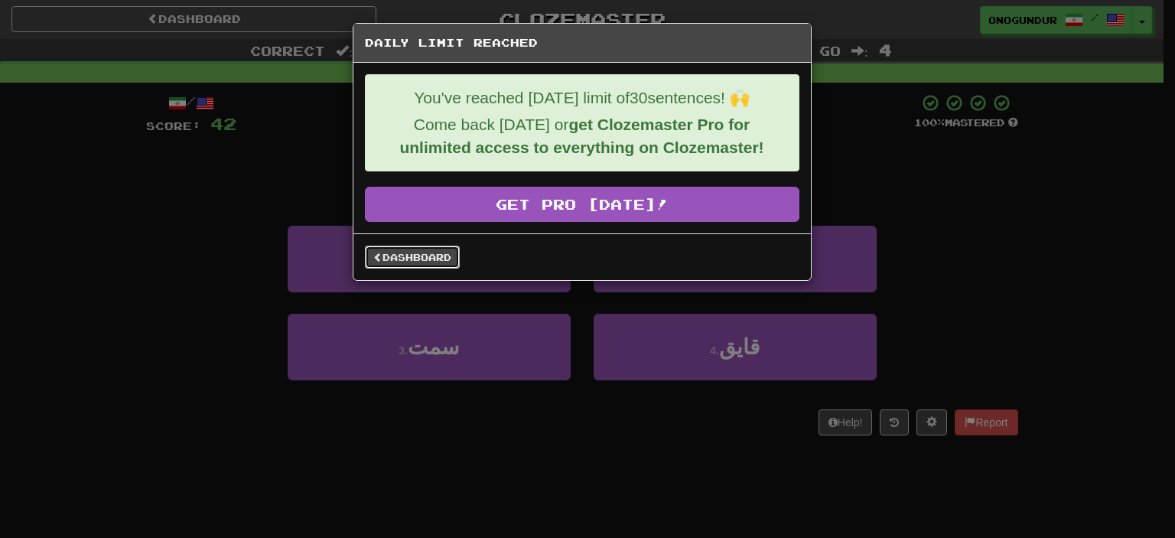
click at [448, 246] on link "Dashboard" at bounding box center [412, 257] width 95 height 23
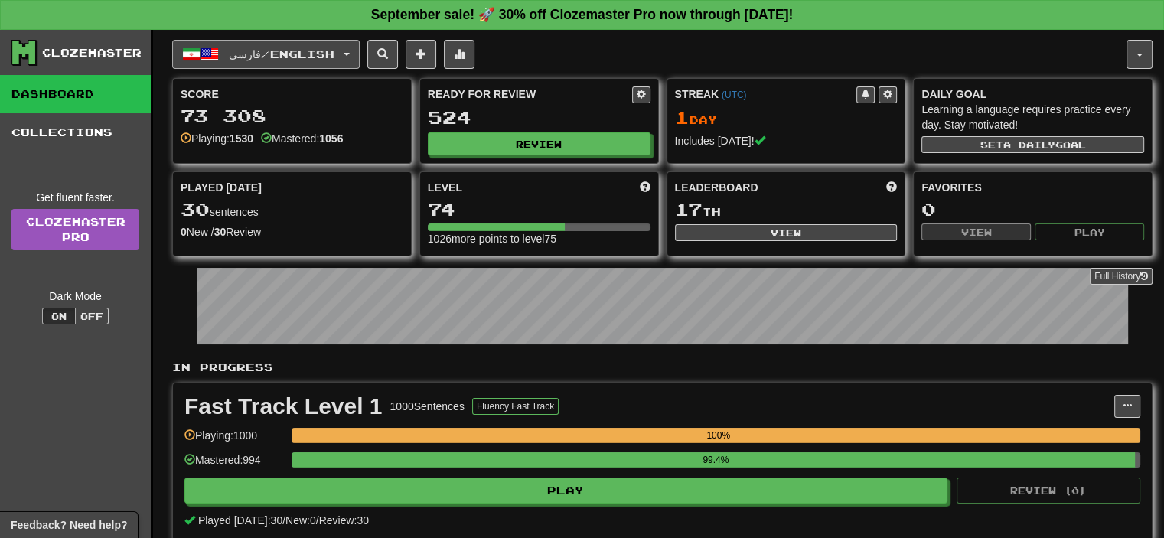
click at [272, 55] on span "فارسی / English" at bounding box center [282, 53] width 106 height 13
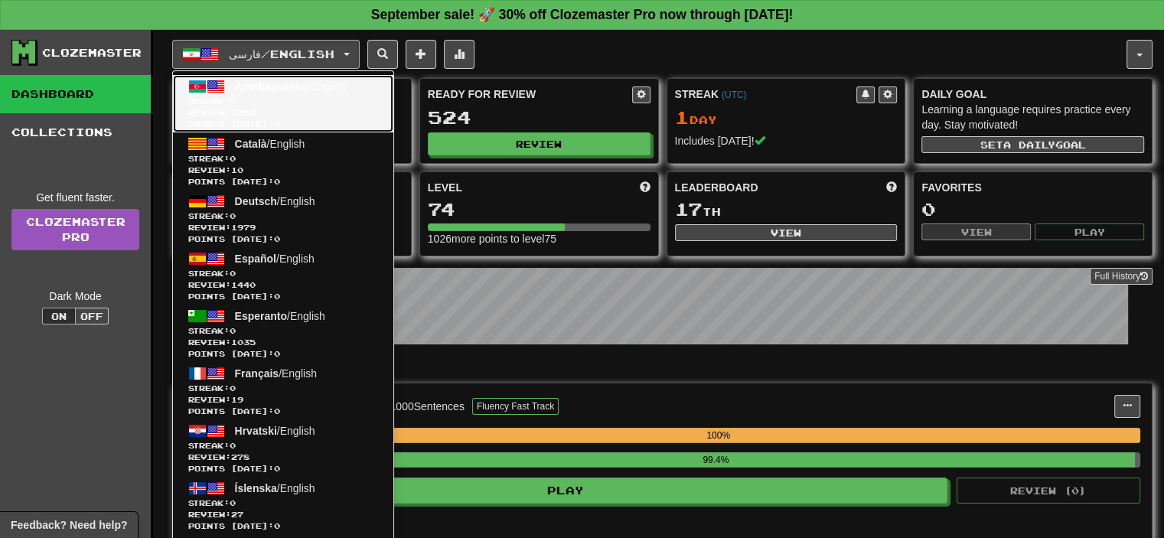
click at [266, 99] on span "Streak: 0" at bounding box center [283, 101] width 190 height 11
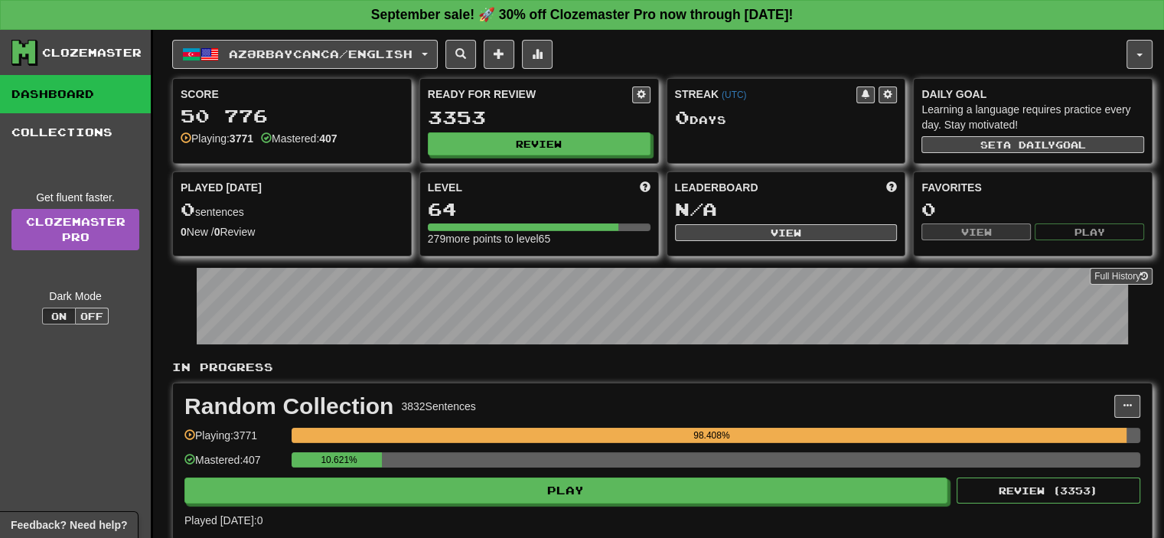
click at [481, 452] on div "10.621%" at bounding box center [716, 459] width 849 height 15
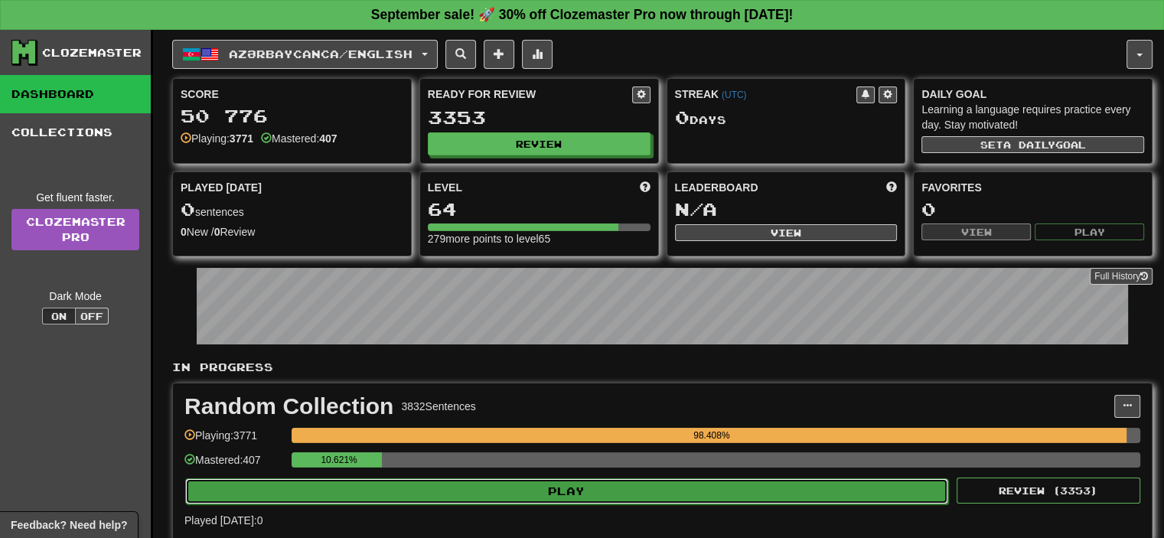
click at [484, 487] on button "Play" at bounding box center [566, 491] width 763 height 26
select select "**"
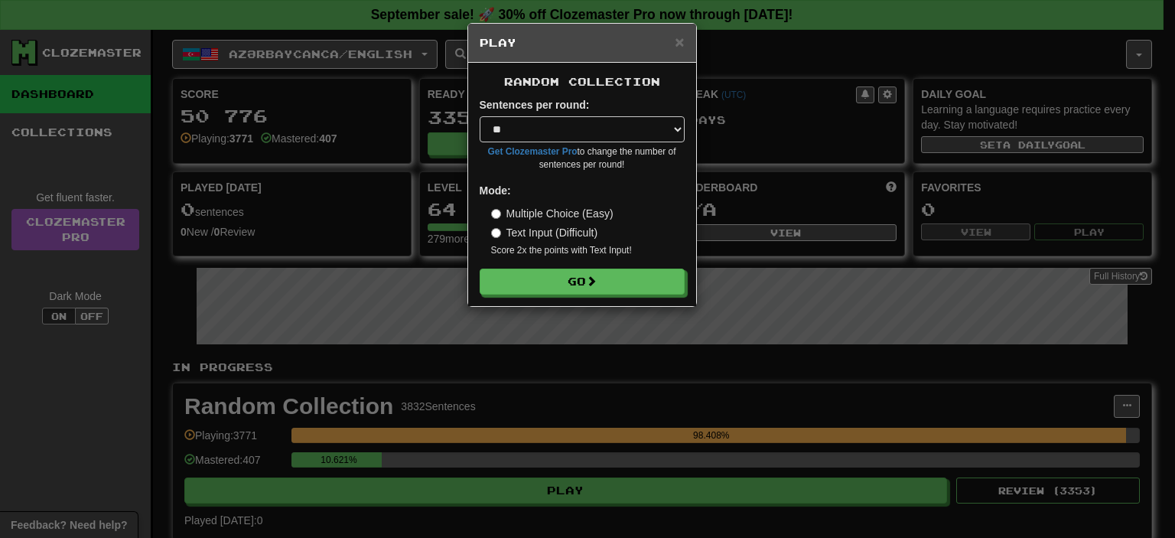
click at [586, 302] on div "Random Collection Sentences per round: * ** ** ** ** ** *** ******** Get Clozem…" at bounding box center [582, 184] width 228 height 243
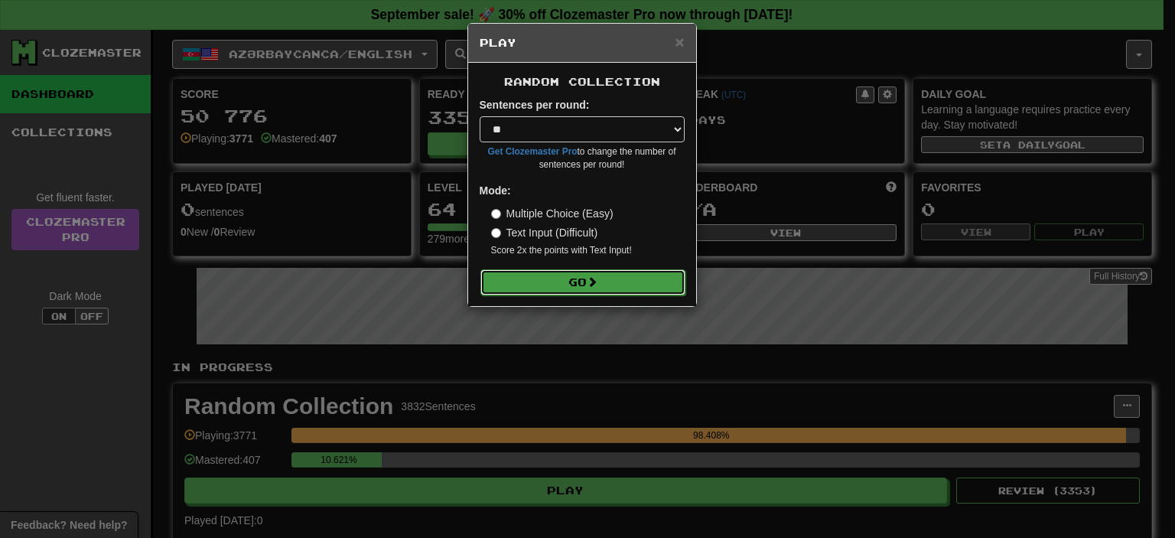
click at [597, 283] on span at bounding box center [592, 281] width 11 height 11
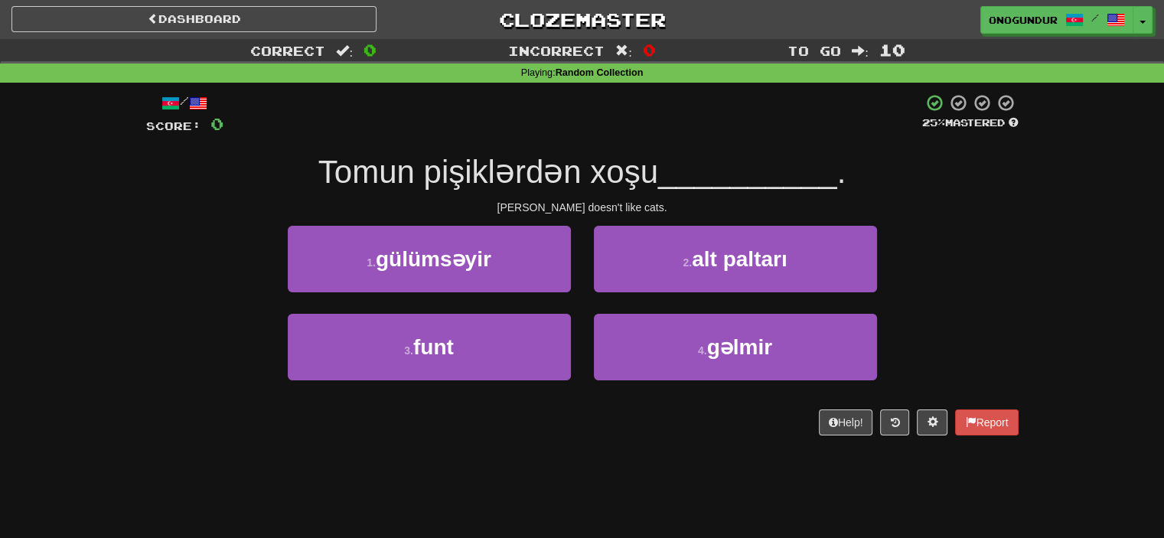
click at [585, 471] on div "Dashboard Clozemaster onogundur / Toggle Dropdown Dashboard Leaderboard Activit…" at bounding box center [582, 269] width 1164 height 538
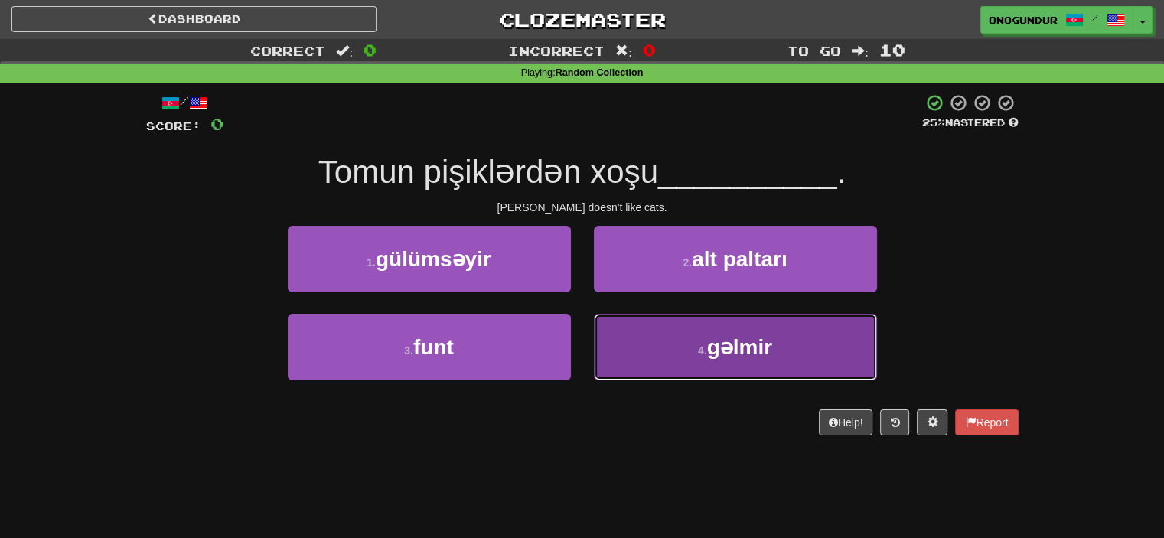
click at [645, 351] on button "4 . gəlmir" at bounding box center [735, 347] width 283 height 67
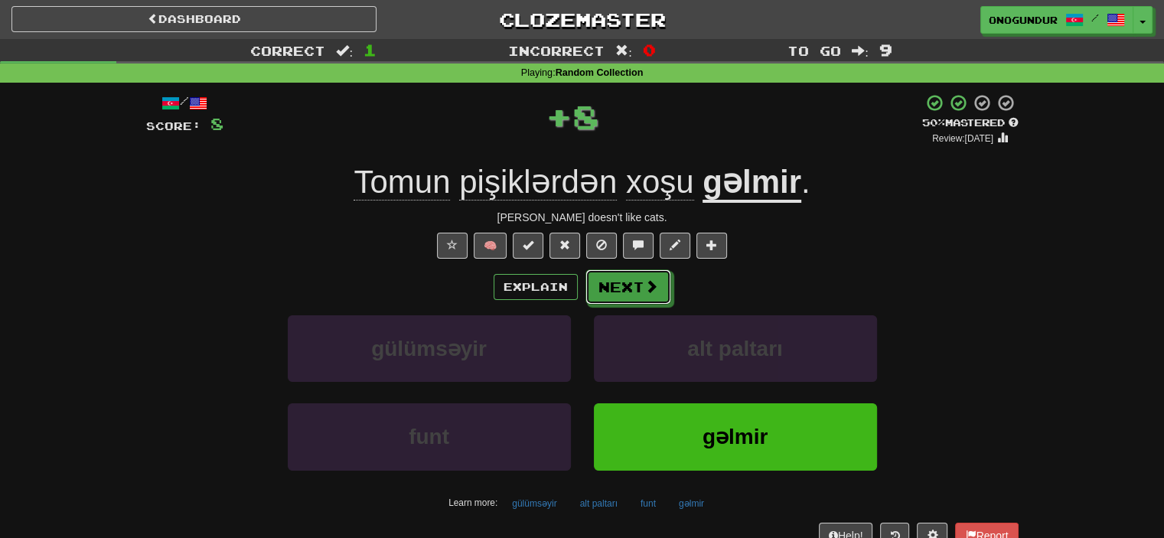
click at [652, 283] on span at bounding box center [651, 286] width 14 height 14
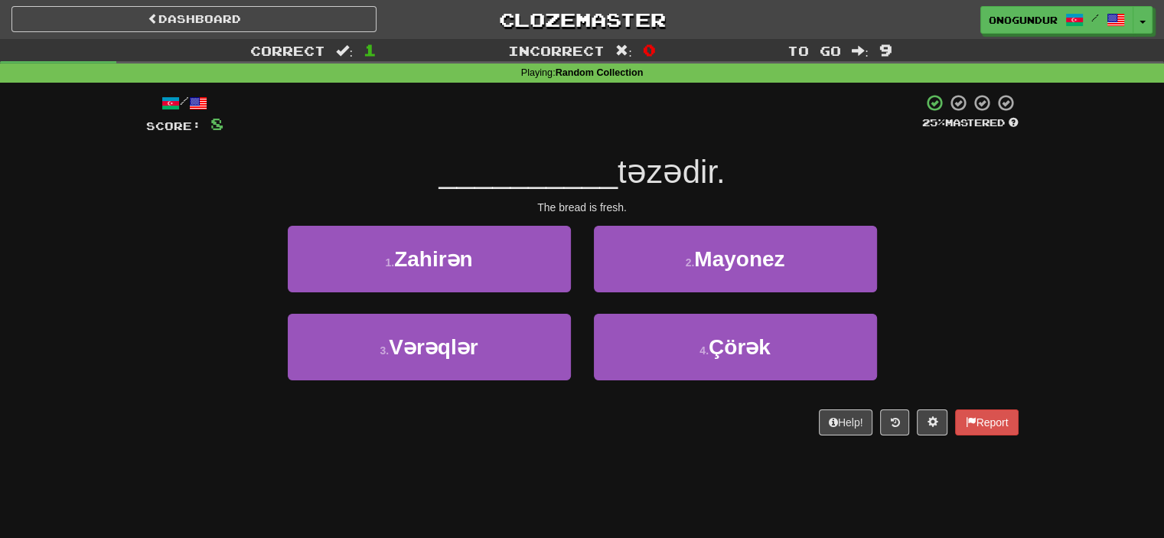
click at [605, 471] on div "Dashboard Clozemaster onogundur / Toggle Dropdown Dashboard Leaderboard Activit…" at bounding box center [582, 269] width 1164 height 538
click at [631, 383] on div "4 . Çörək" at bounding box center [735, 358] width 306 height 88
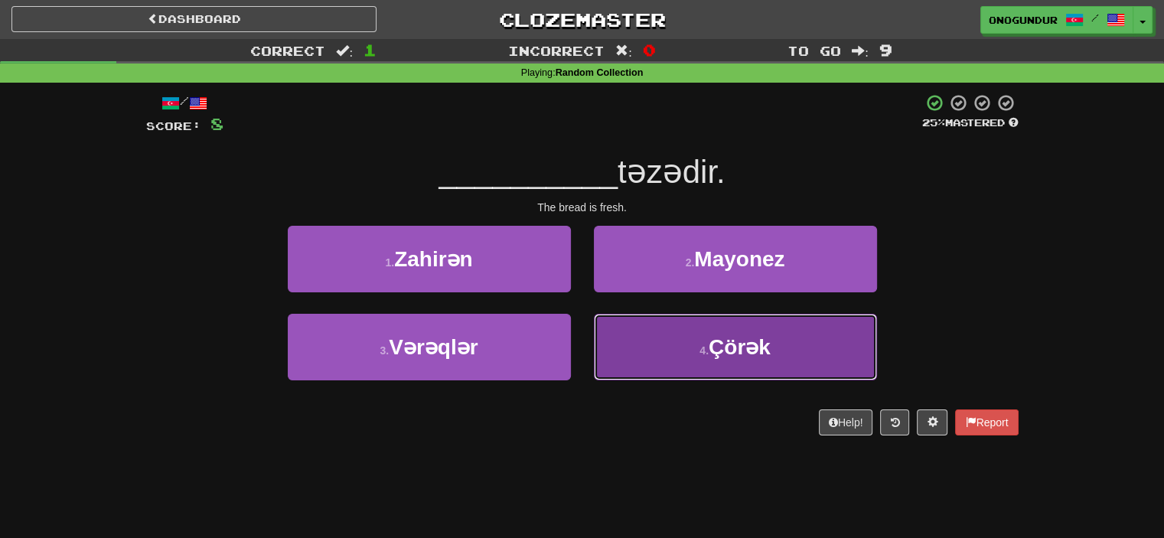
click at [637, 355] on button "4 . Çörək" at bounding box center [735, 347] width 283 height 67
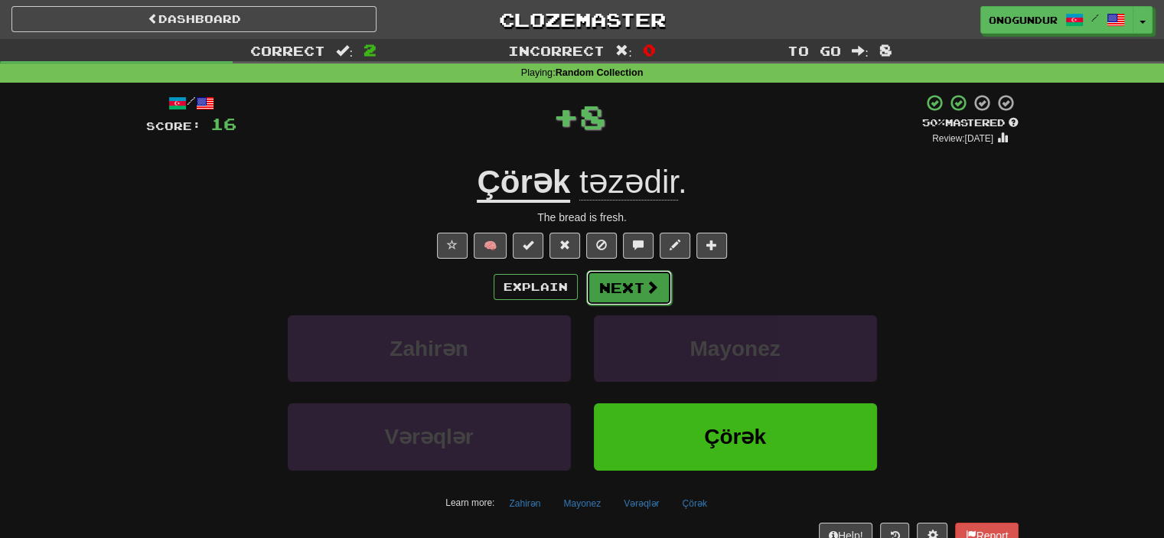
click at [638, 294] on button "Next" at bounding box center [629, 287] width 86 height 35
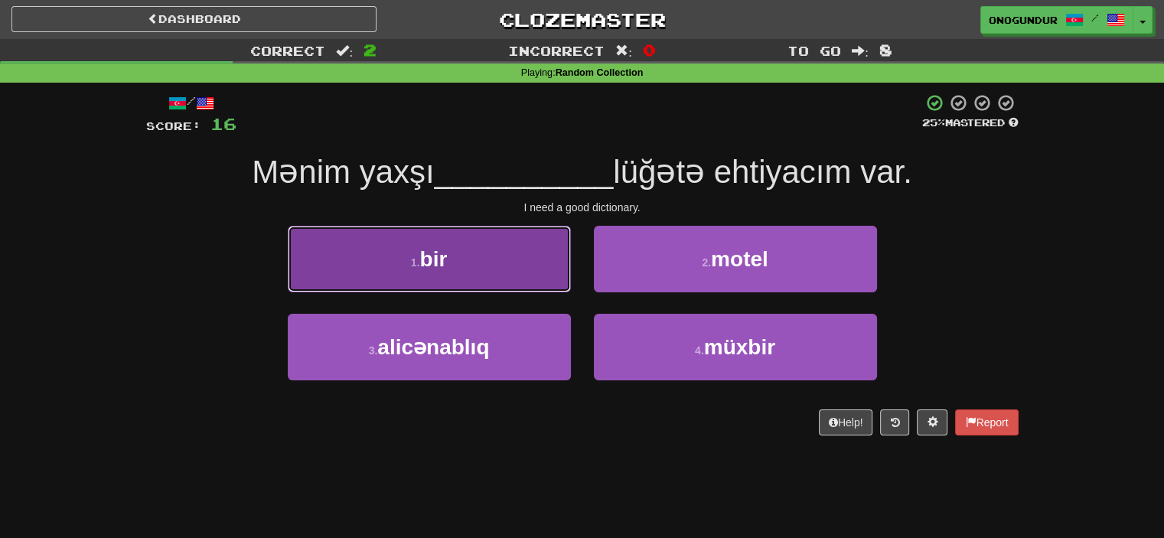
click at [522, 269] on button "1 . bir" at bounding box center [429, 259] width 283 height 67
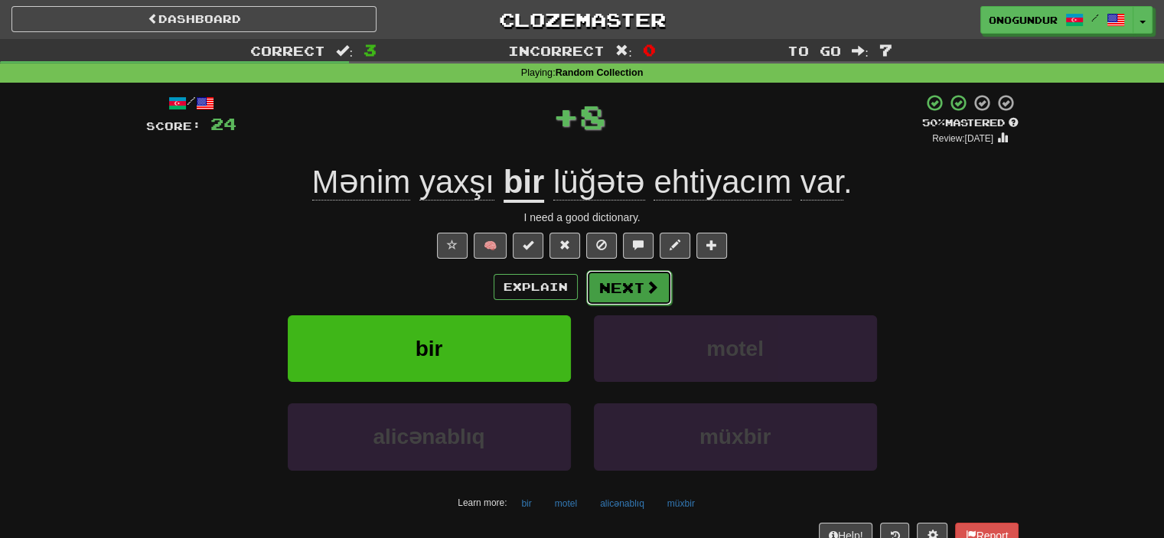
click at [634, 288] on button "Next" at bounding box center [629, 287] width 86 height 35
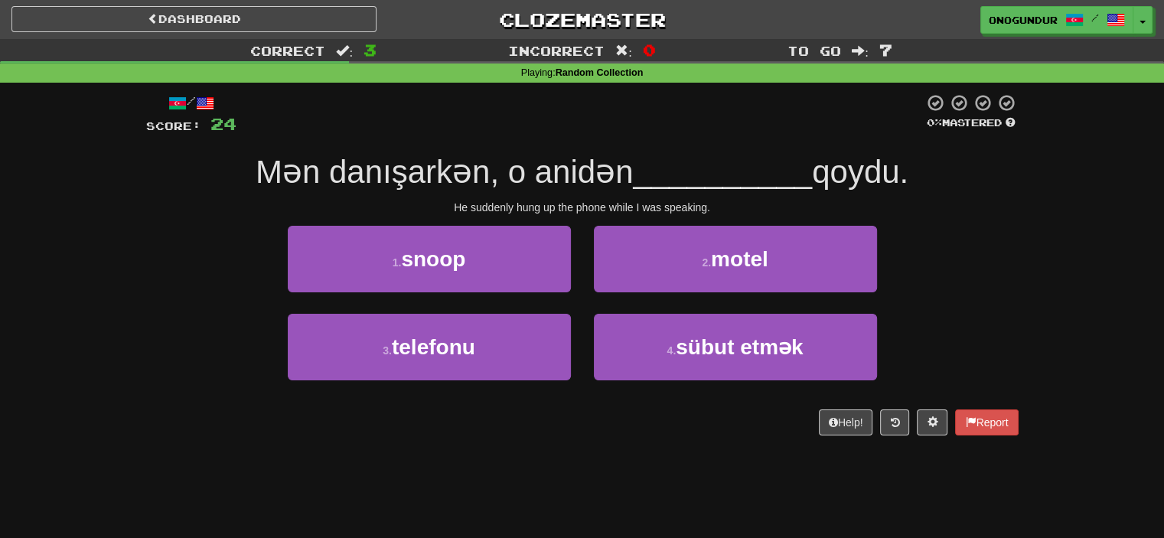
click at [608, 464] on div "Dashboard Clozemaster onogundur / Toggle Dropdown Dashboard Leaderboard Activit…" at bounding box center [582, 269] width 1164 height 538
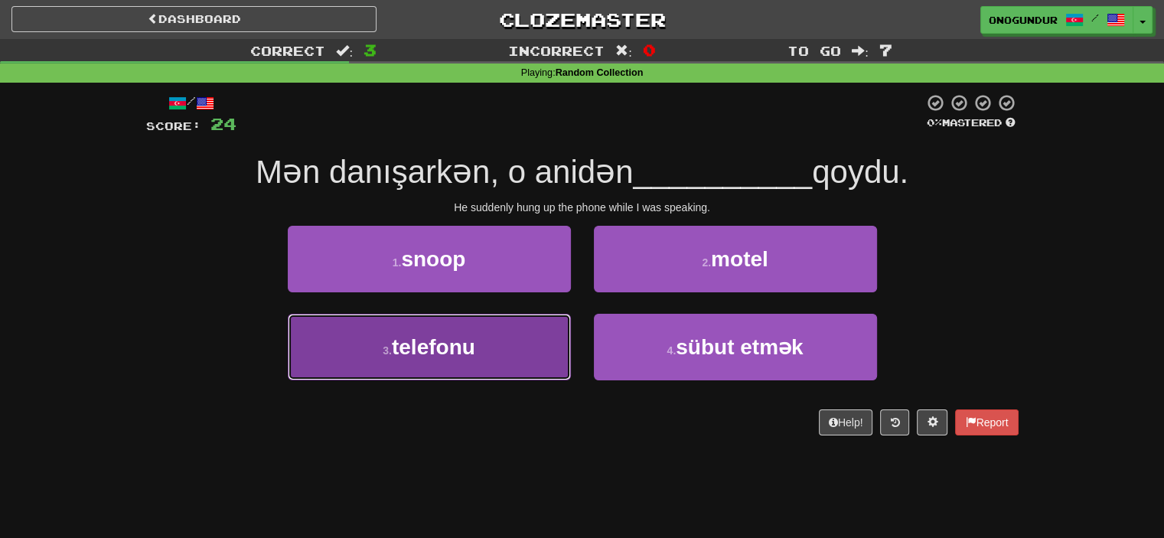
click at [539, 354] on button "3 . telefonu" at bounding box center [429, 347] width 283 height 67
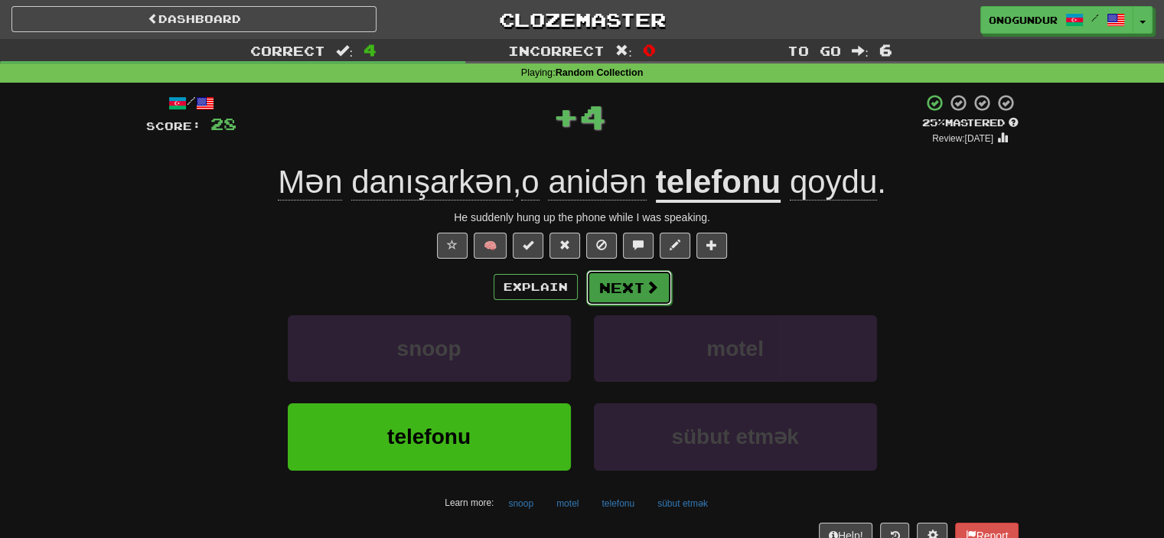
click at [642, 277] on button "Next" at bounding box center [629, 287] width 86 height 35
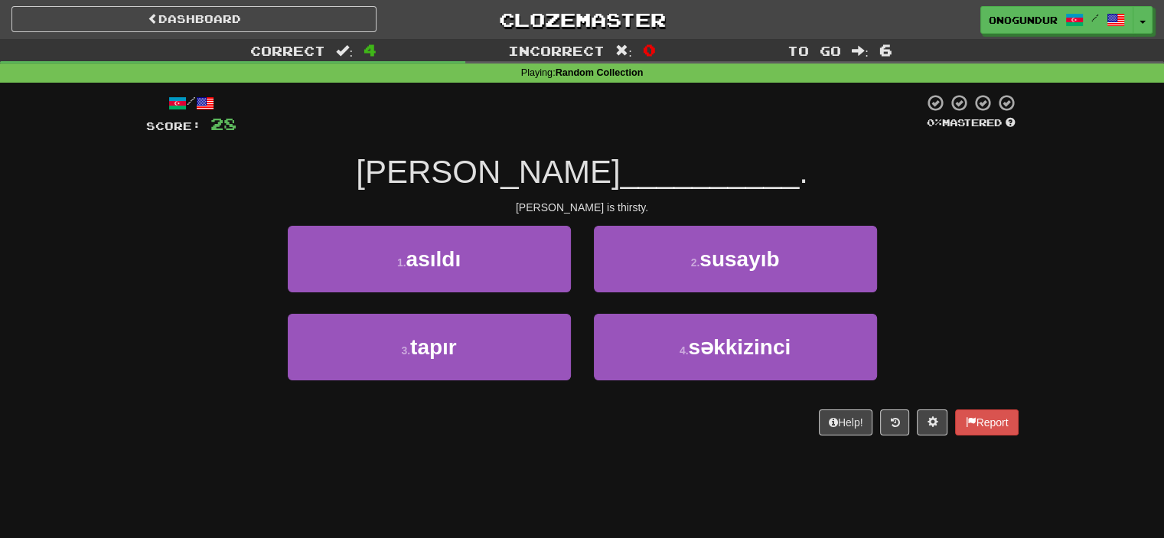
click at [614, 454] on div "/ Score: 28 0 % Mastered Emili __________ . Emily is thirsty. 1 . asıldı 2 . su…" at bounding box center [582, 270] width 872 height 374
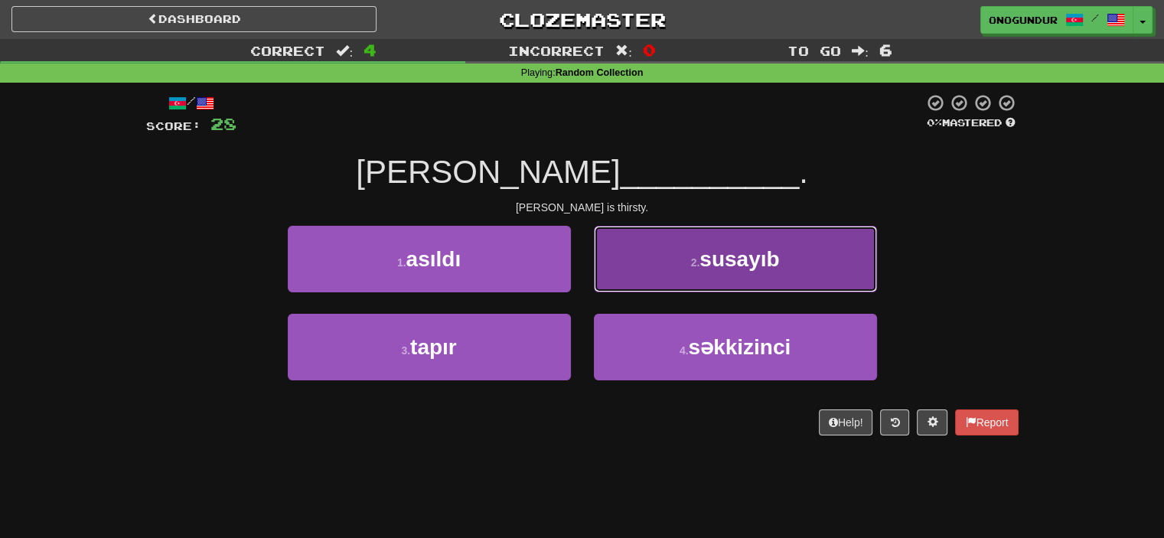
click at [647, 276] on button "2 . susayıb" at bounding box center [735, 259] width 283 height 67
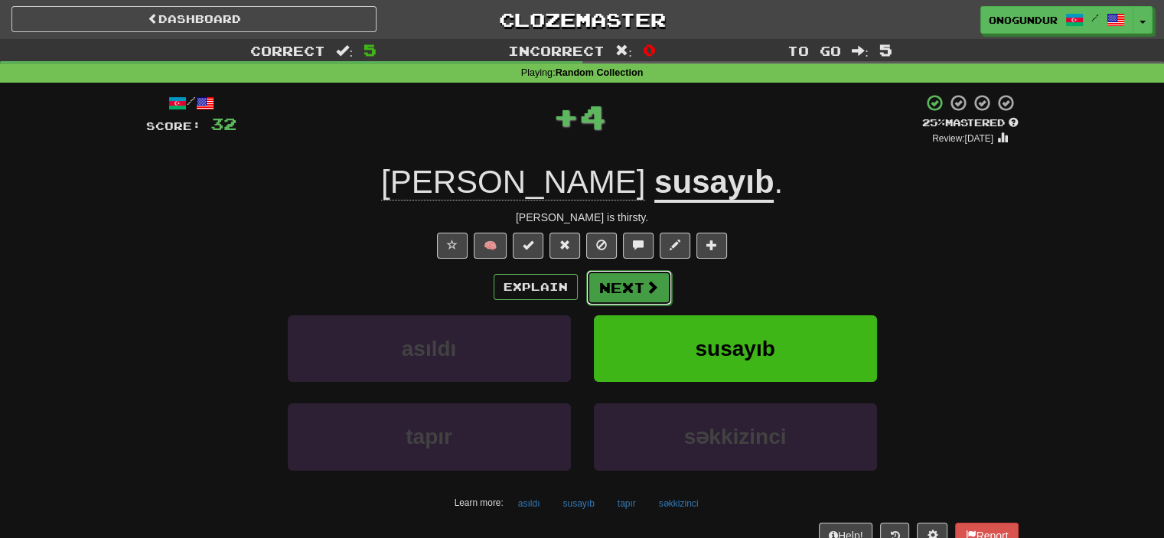
click at [623, 288] on button "Next" at bounding box center [629, 287] width 86 height 35
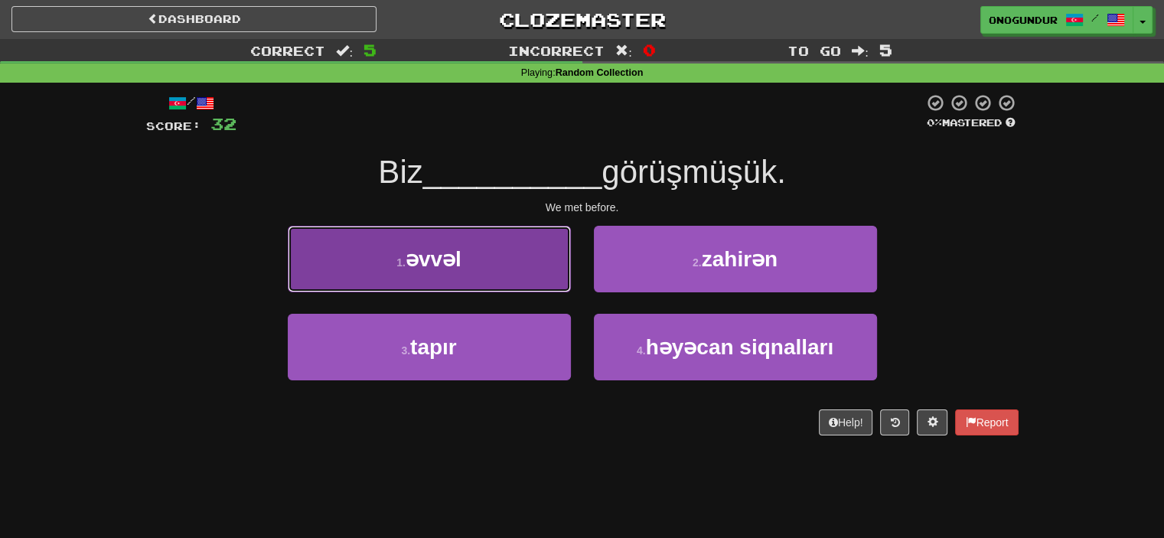
click at [533, 252] on button "1 . əvvəl" at bounding box center [429, 259] width 283 height 67
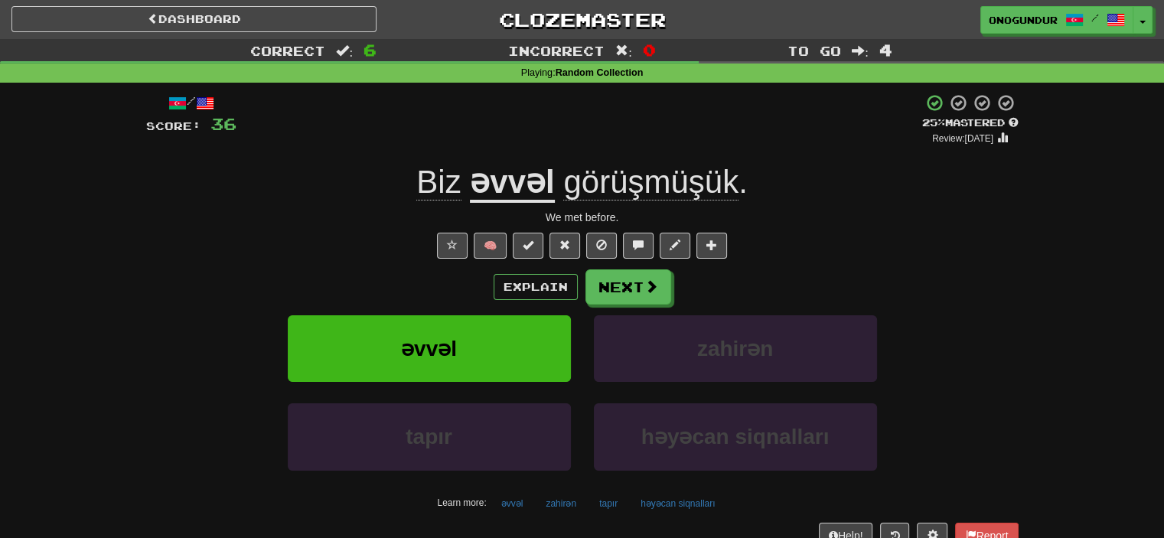
click at [617, 307] on div "Explain Next əvvəl zahirən tapır həyəcan siqnalları Learn more: əvvəl zahirən t…" at bounding box center [582, 392] width 872 height 246
click at [621, 291] on button "Next" at bounding box center [629, 287] width 86 height 35
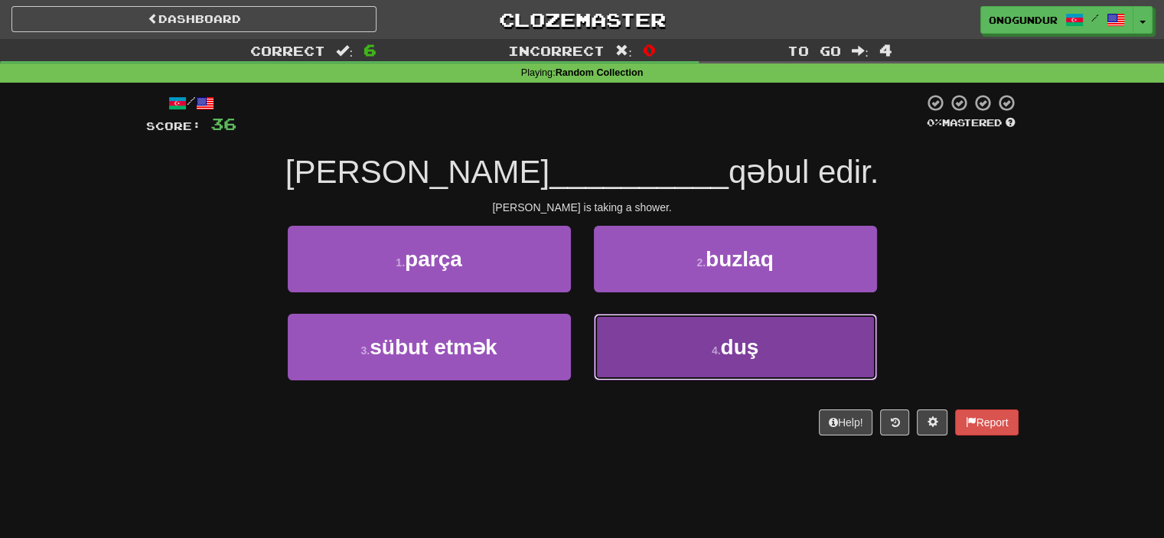
click at [641, 375] on button "4 . duş" at bounding box center [735, 347] width 283 height 67
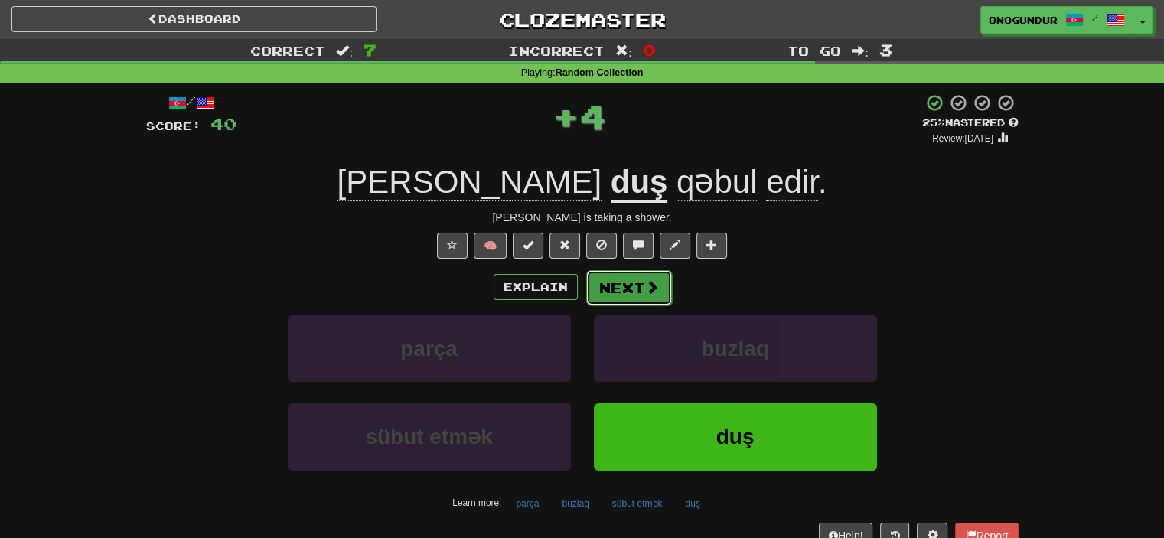
click at [630, 292] on button "Next" at bounding box center [629, 287] width 86 height 35
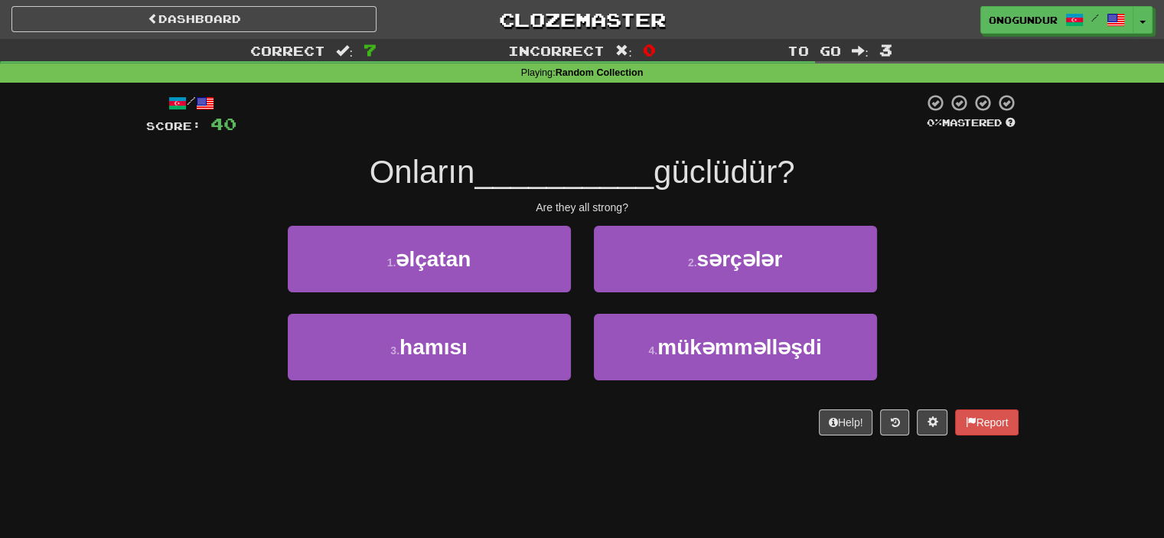
click at [949, 271] on div "1 . əlçatan 2 . sərçələr" at bounding box center [582, 270] width 918 height 88
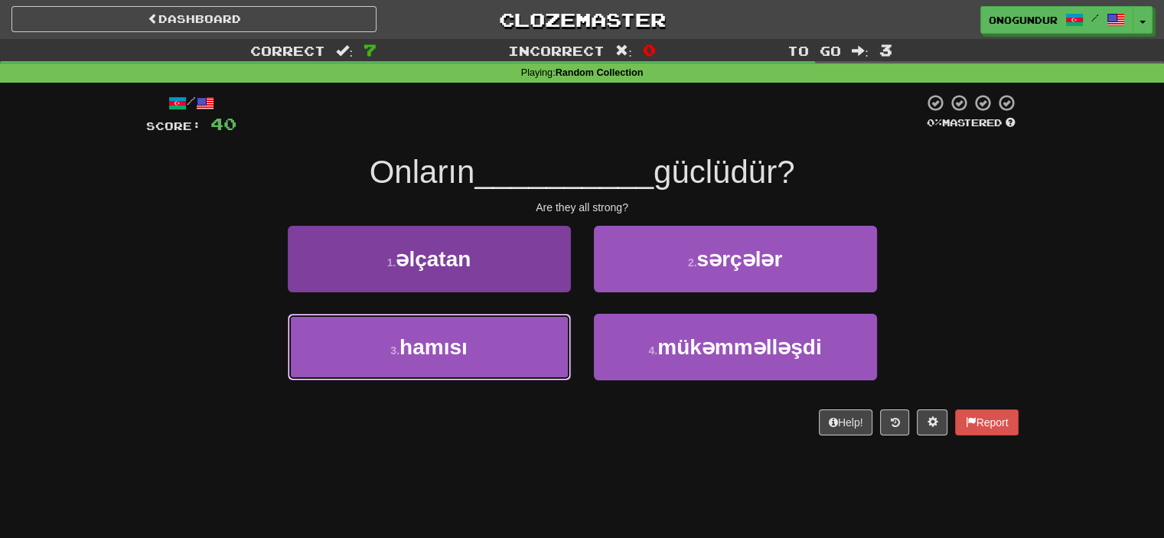
drag, startPoint x: 491, startPoint y: 339, endPoint x: 502, endPoint y: 339, distance: 11.5
click at [499, 339] on button "3 . hamısı" at bounding box center [429, 347] width 283 height 67
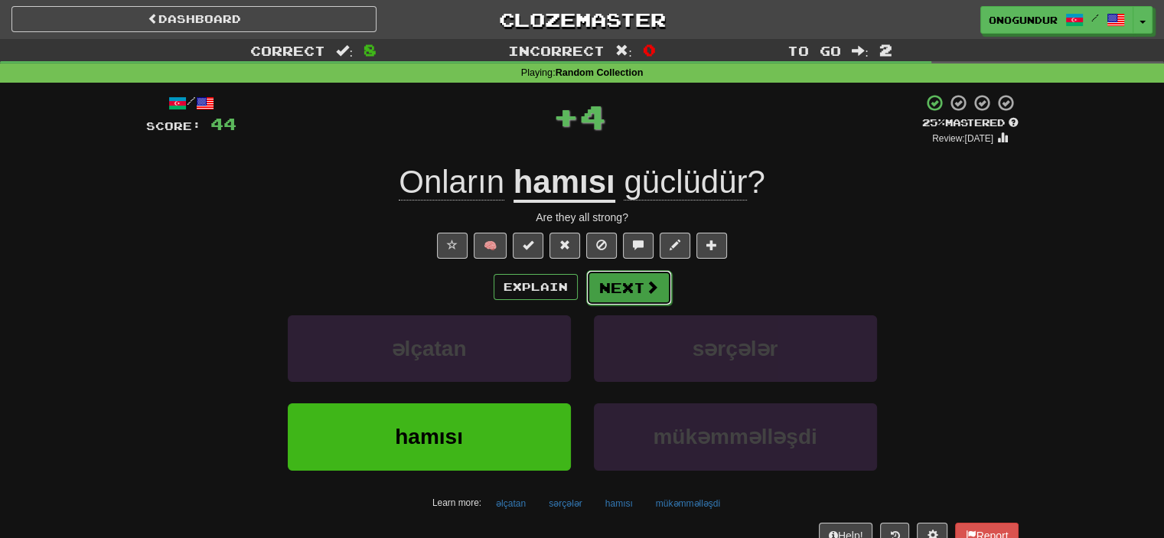
click at [624, 282] on button "Next" at bounding box center [629, 287] width 86 height 35
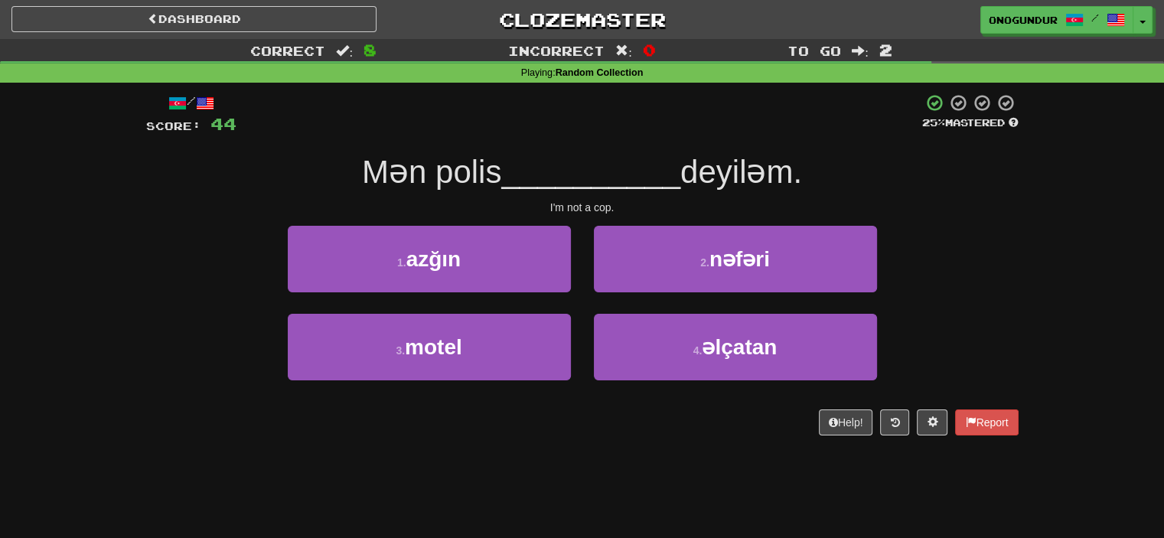
click at [603, 458] on div "Dashboard Clozemaster onogundur / Toggle Dropdown Dashboard Leaderboard Activit…" at bounding box center [582, 269] width 1164 height 538
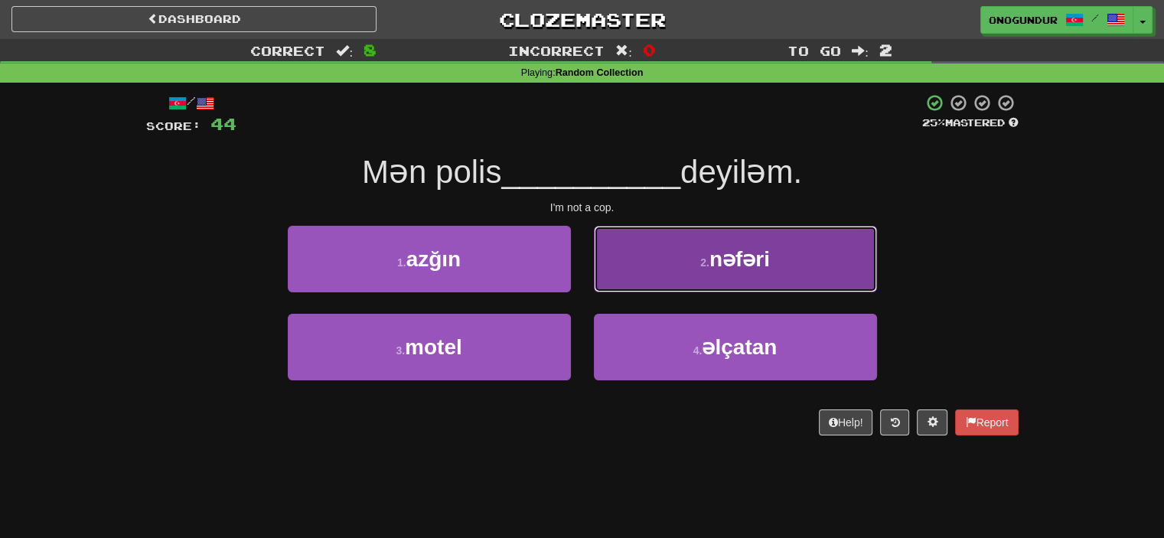
click at [652, 269] on button "2 . nəfəri" at bounding box center [735, 259] width 283 height 67
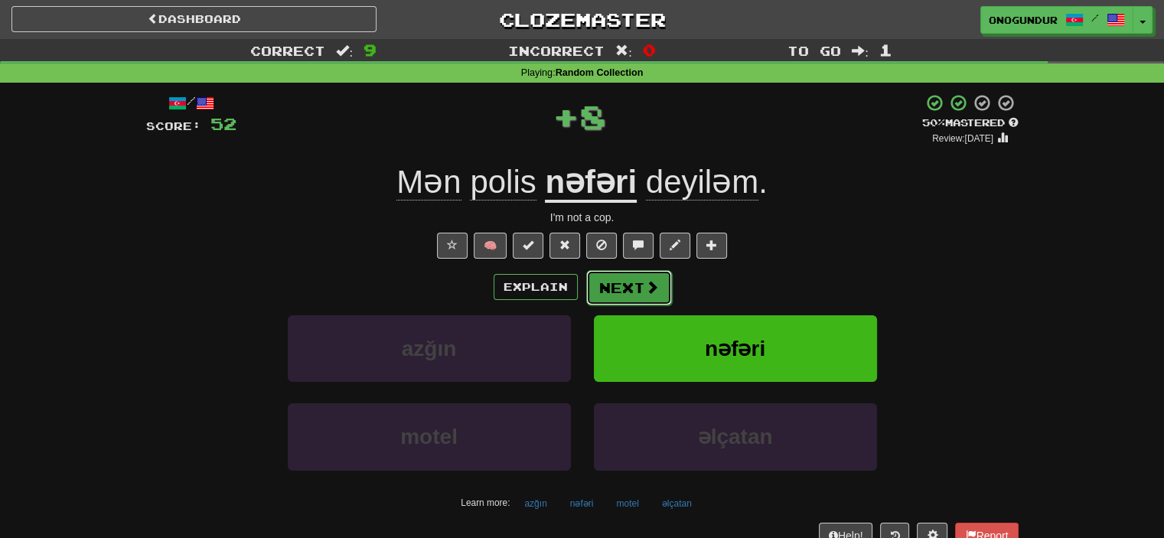
click at [615, 297] on button "Next" at bounding box center [629, 287] width 86 height 35
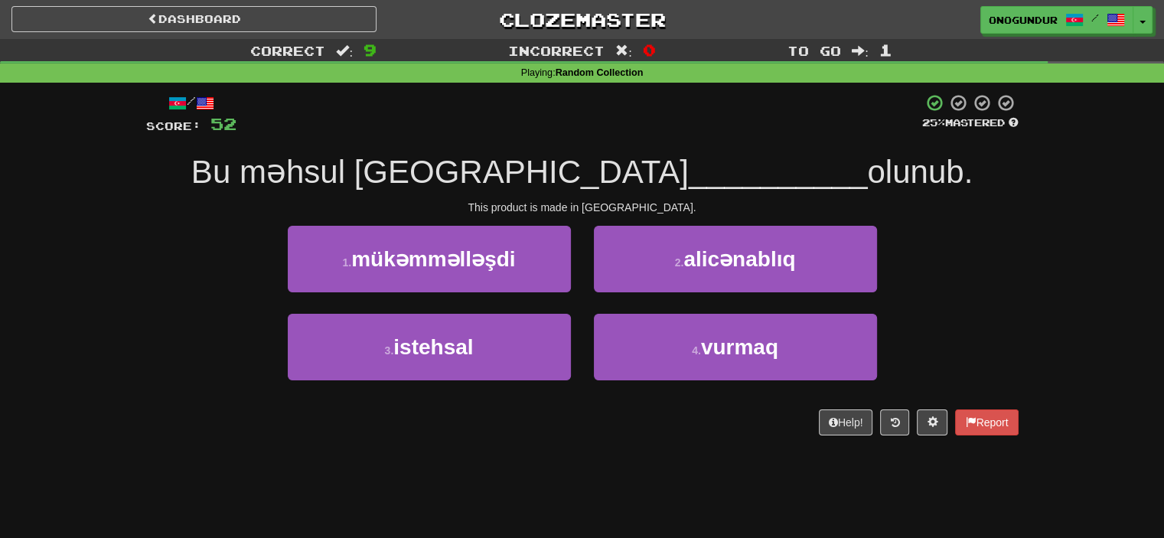
click at [614, 444] on div "/ Score: 52 25 % Mastered Bu məhsul İtaliyada __________ olunub. This product i…" at bounding box center [582, 270] width 872 height 374
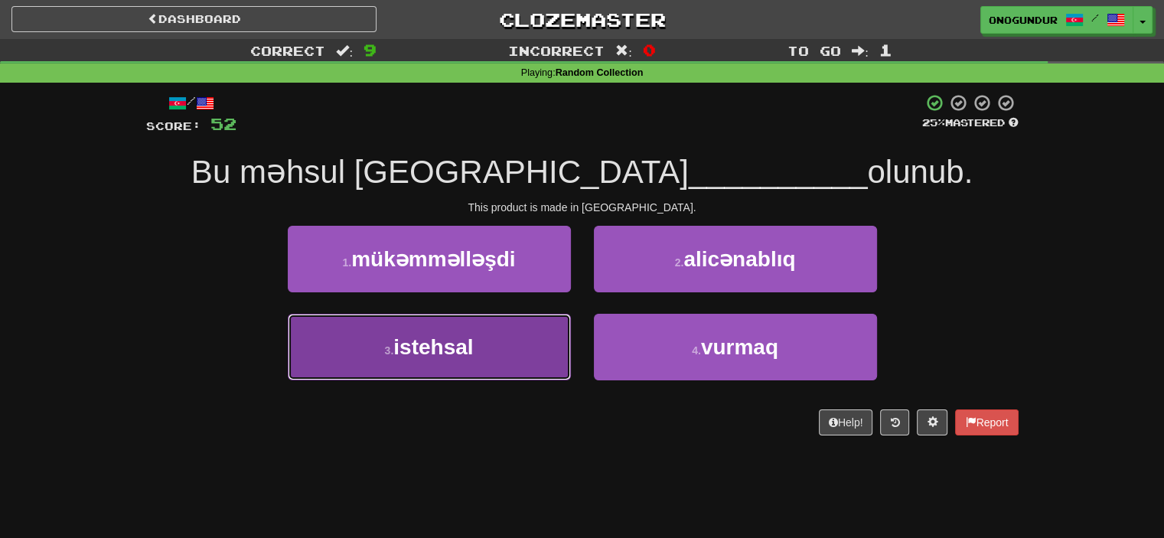
click at [513, 350] on button "3 . istehsal" at bounding box center [429, 347] width 283 height 67
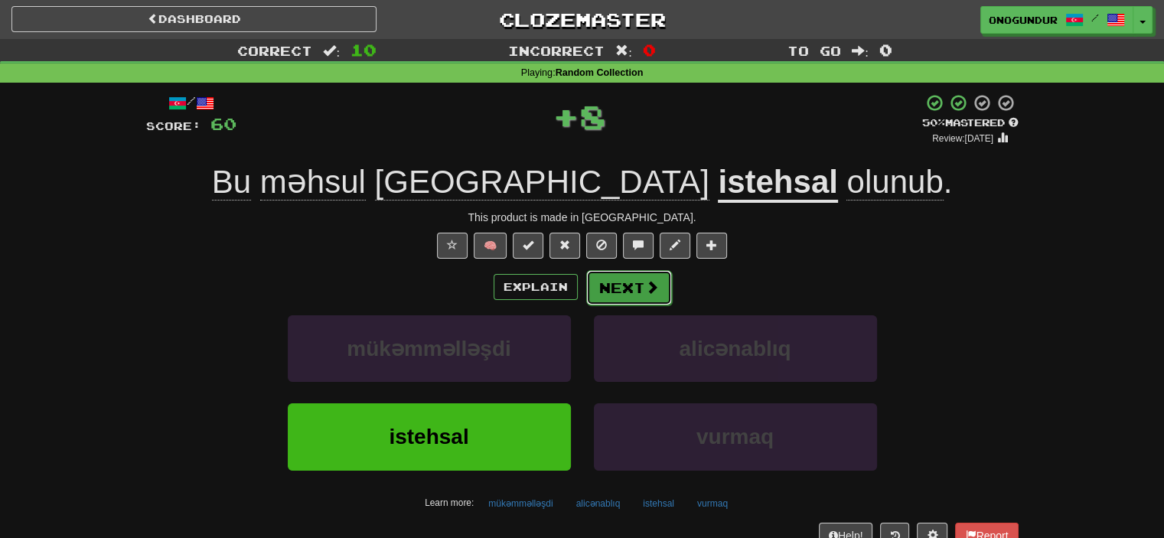
click at [618, 285] on button "Next" at bounding box center [629, 287] width 86 height 35
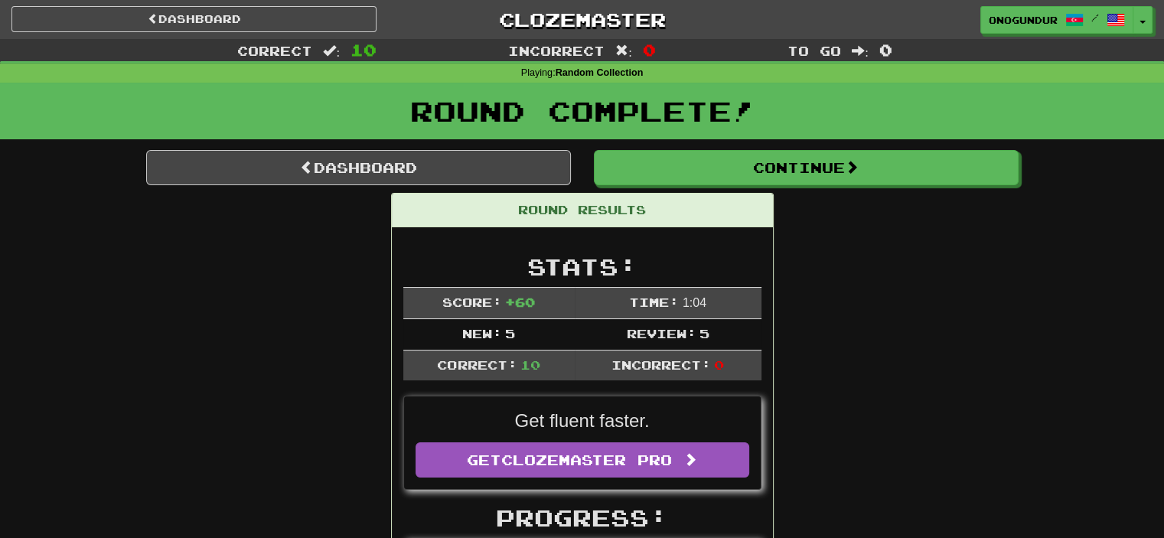
drag, startPoint x: 790, startPoint y: 301, endPoint x: 793, endPoint y: 292, distance: 9.7
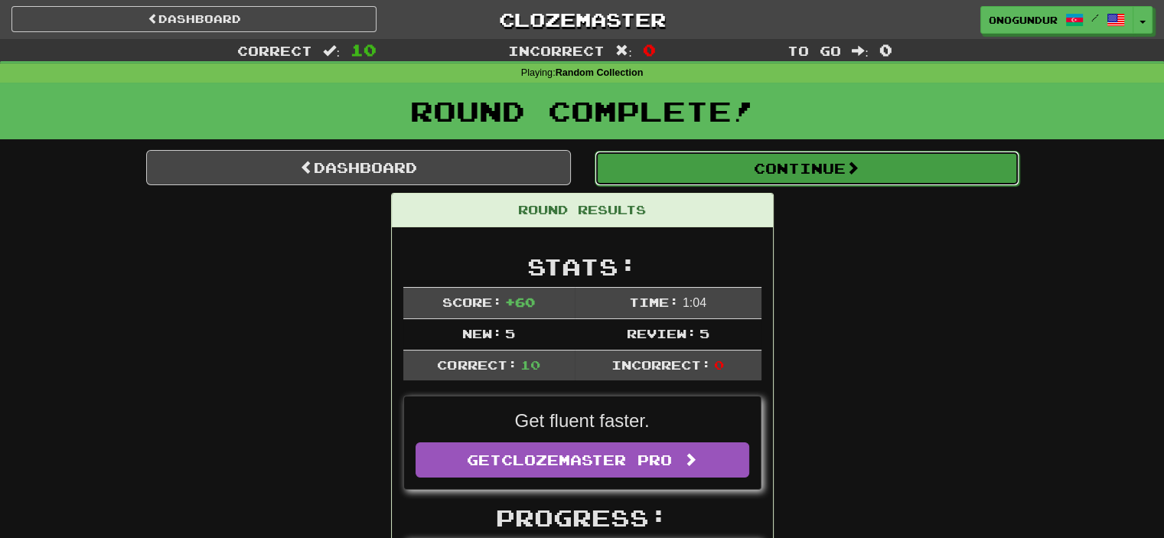
click at [817, 160] on button "Continue" at bounding box center [807, 168] width 425 height 35
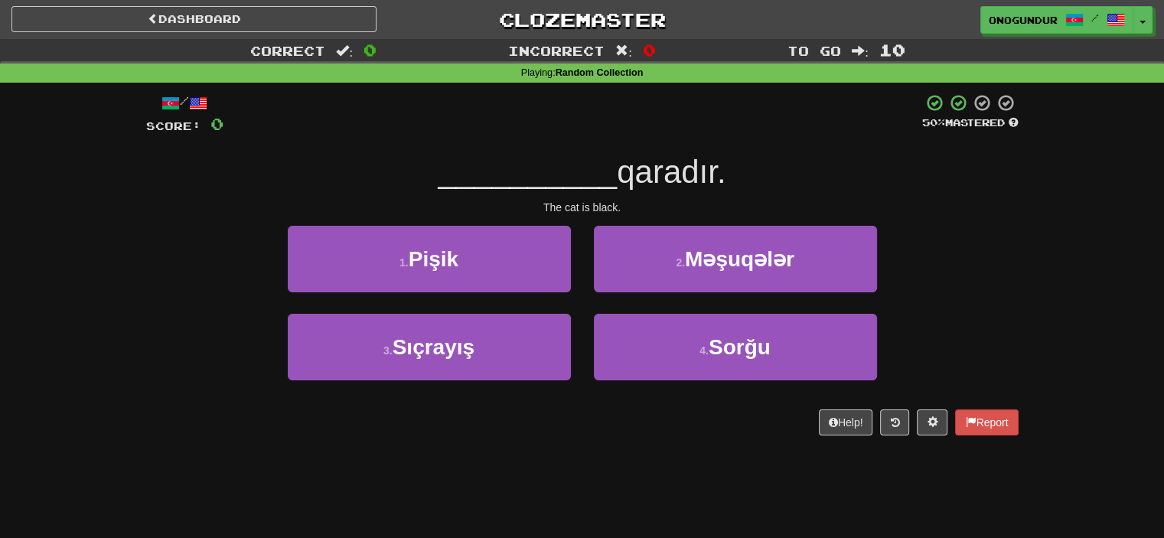
click at [628, 492] on div "Dashboard Clozemaster onogundur / Toggle Dropdown Dashboard Leaderboard Activit…" at bounding box center [582, 269] width 1164 height 538
click at [582, 259] on div "2 . Məşuqələr" at bounding box center [735, 270] width 306 height 88
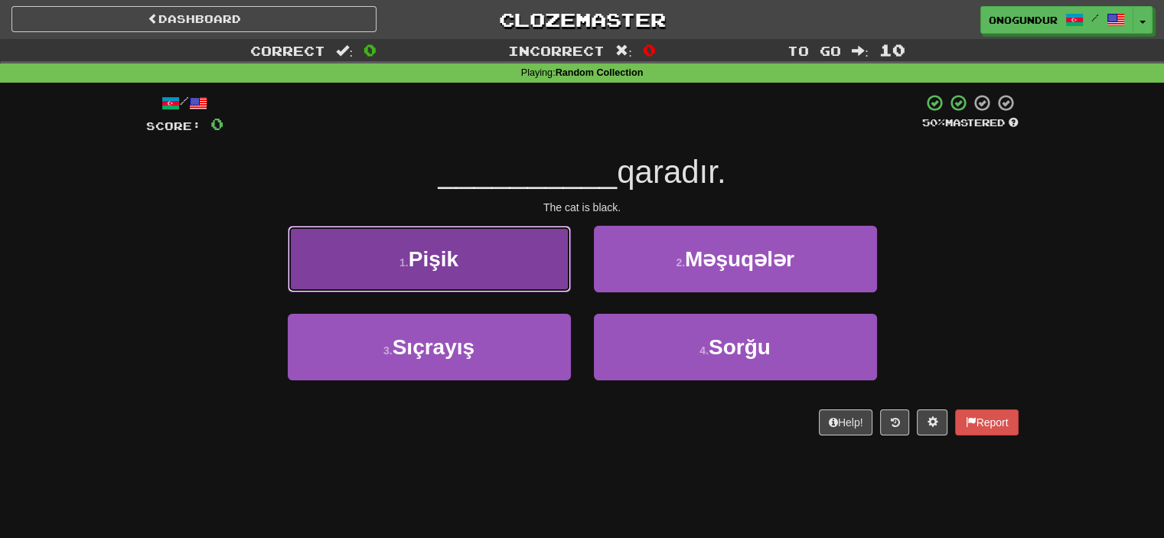
click at [548, 270] on button "1 . Pişik" at bounding box center [429, 259] width 283 height 67
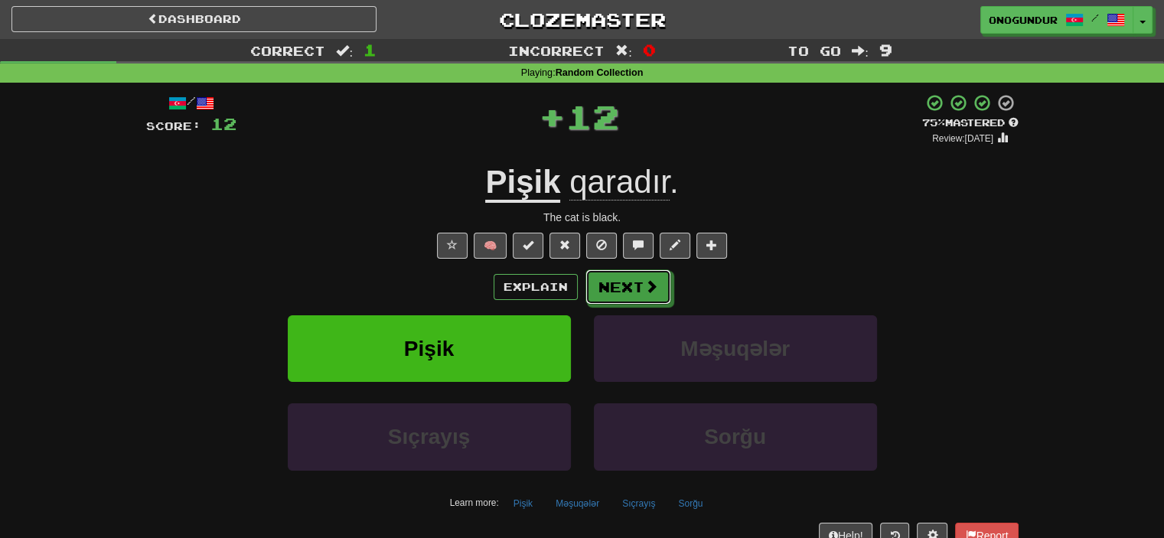
click at [615, 289] on button "Next" at bounding box center [628, 286] width 86 height 35
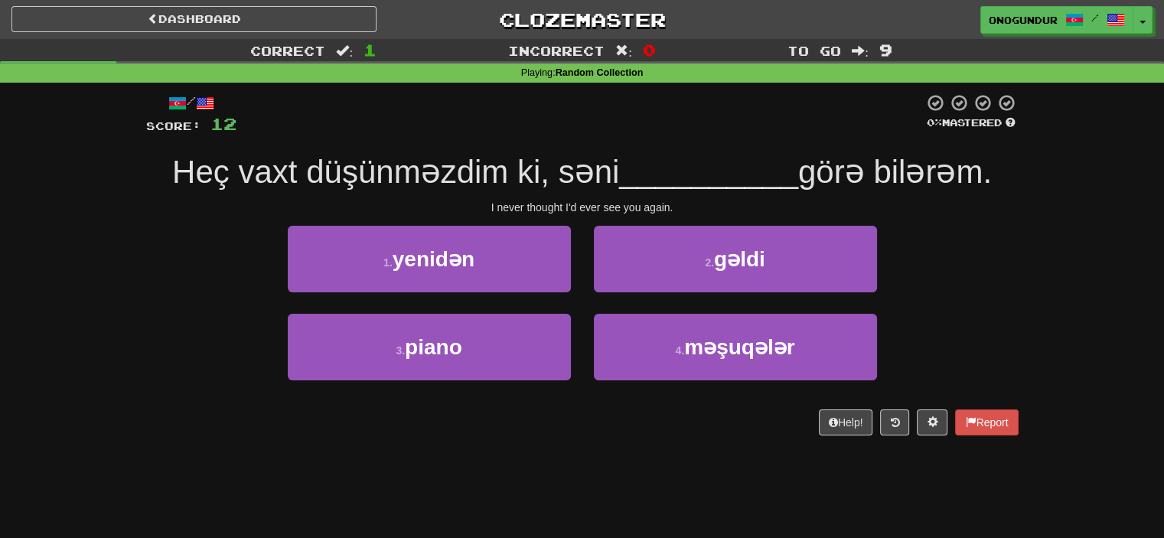
click at [569, 474] on div "Dashboard Clozemaster onogundur / Toggle Dropdown Dashboard Leaderboard Activit…" at bounding box center [582, 269] width 1164 height 538
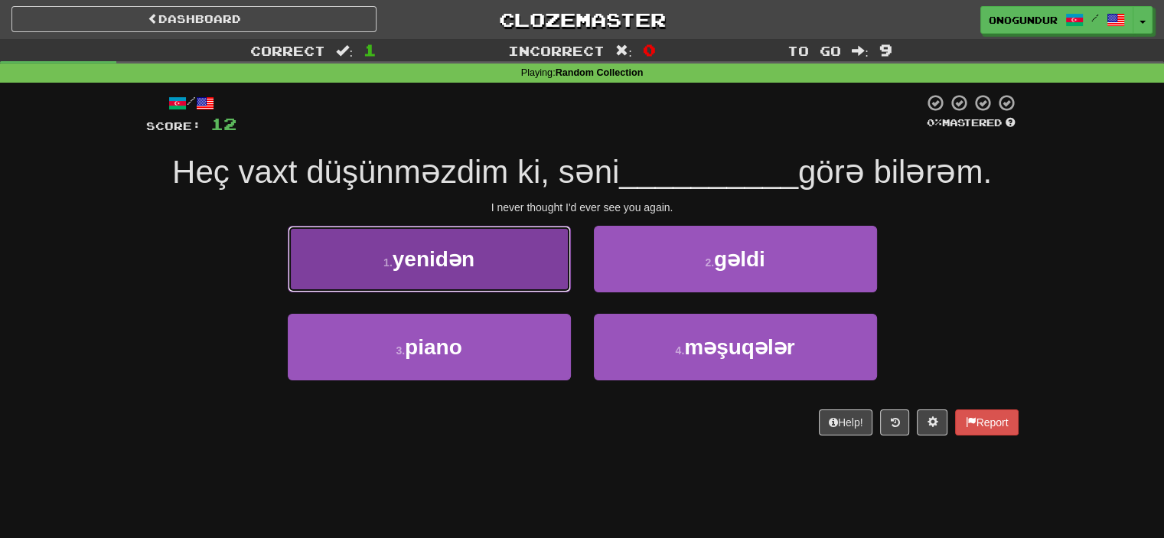
click at [539, 248] on button "1 . yenidən" at bounding box center [429, 259] width 283 height 67
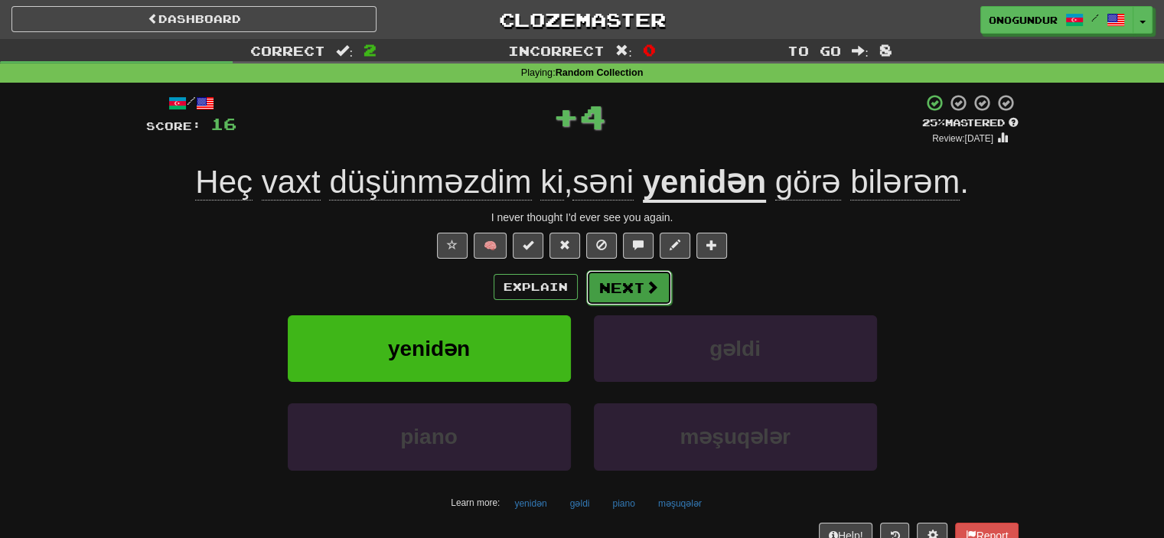
click at [631, 281] on button "Next" at bounding box center [629, 287] width 86 height 35
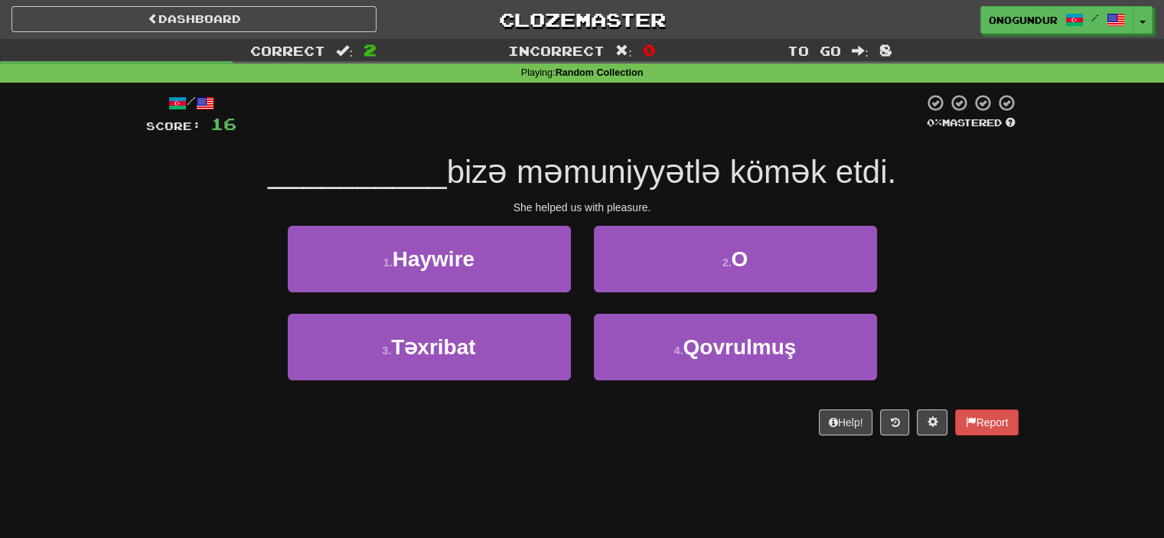
click at [622, 485] on div "Dashboard Clozemaster onogundur / Toggle Dropdown Dashboard Leaderboard Activit…" at bounding box center [582, 269] width 1164 height 538
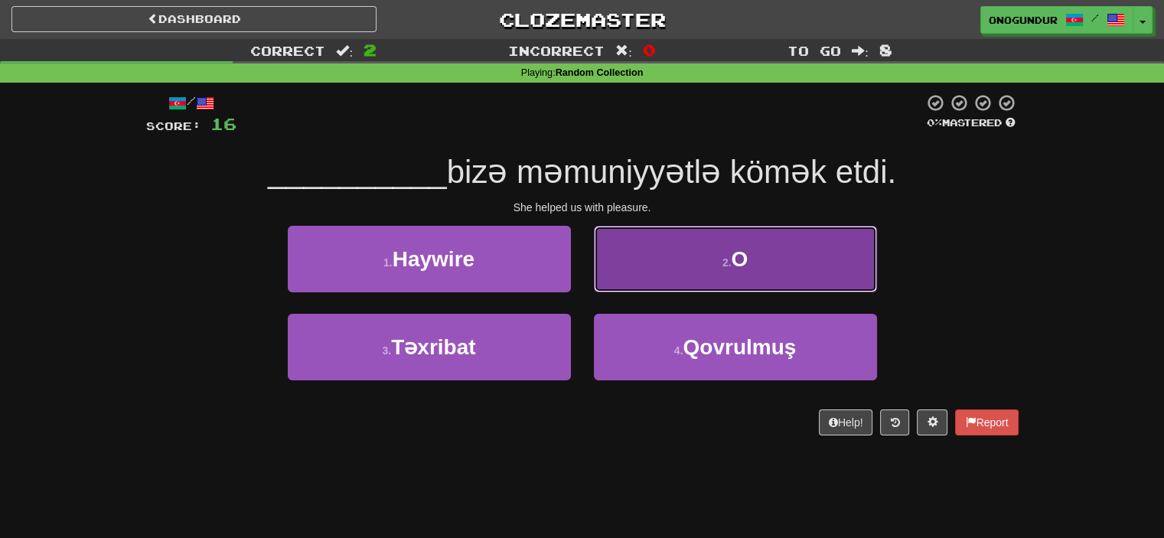
click at [686, 269] on button "2 . O" at bounding box center [735, 259] width 283 height 67
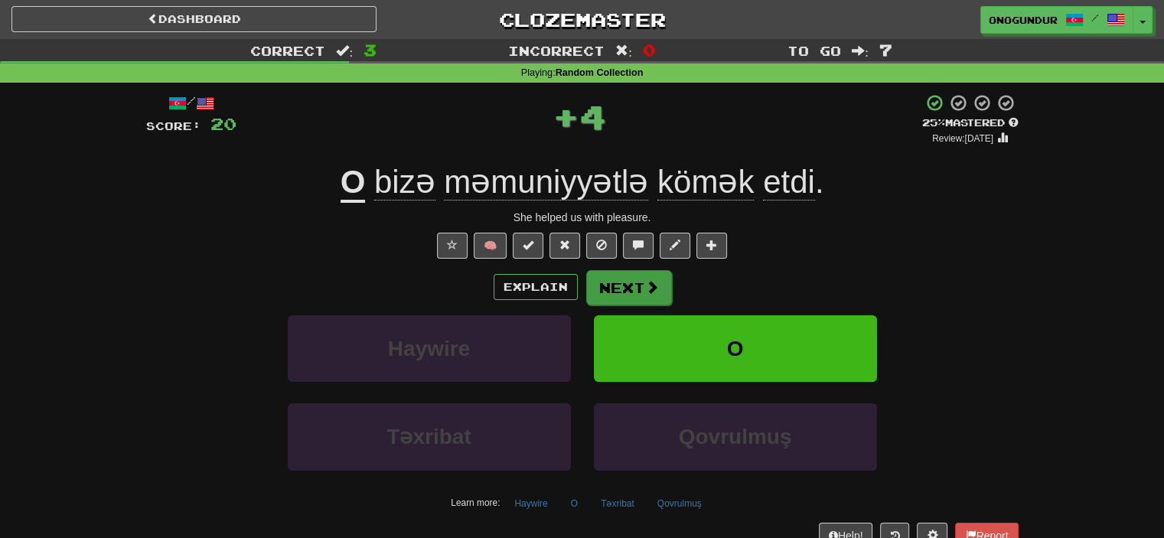
click at [646, 281] on span at bounding box center [652, 287] width 14 height 14
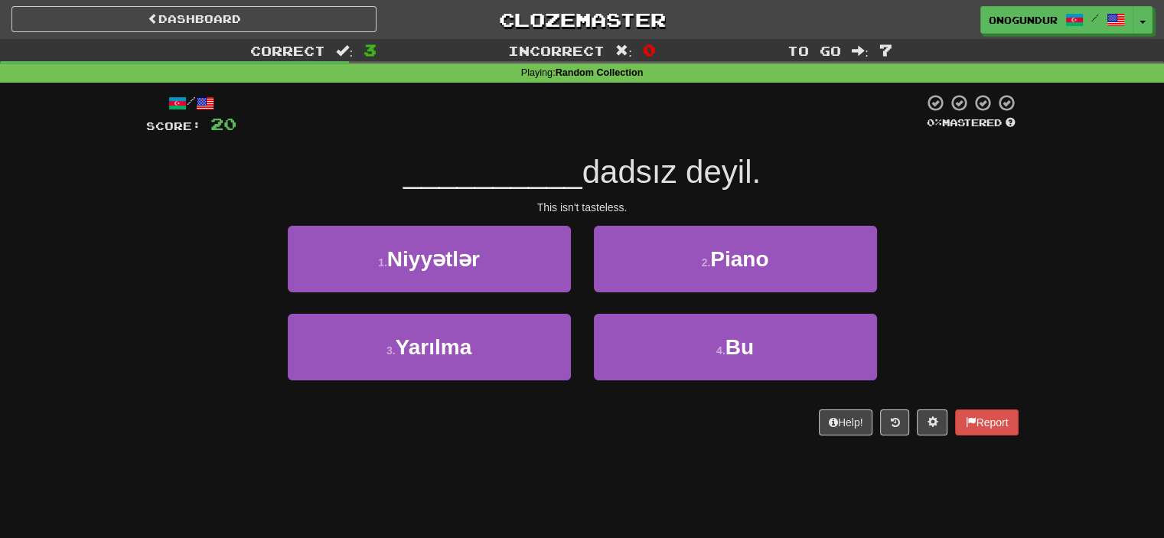
click at [612, 487] on div "Dashboard Clozemaster onogundur / Toggle Dropdown Dashboard Leaderboard Activit…" at bounding box center [582, 269] width 1164 height 538
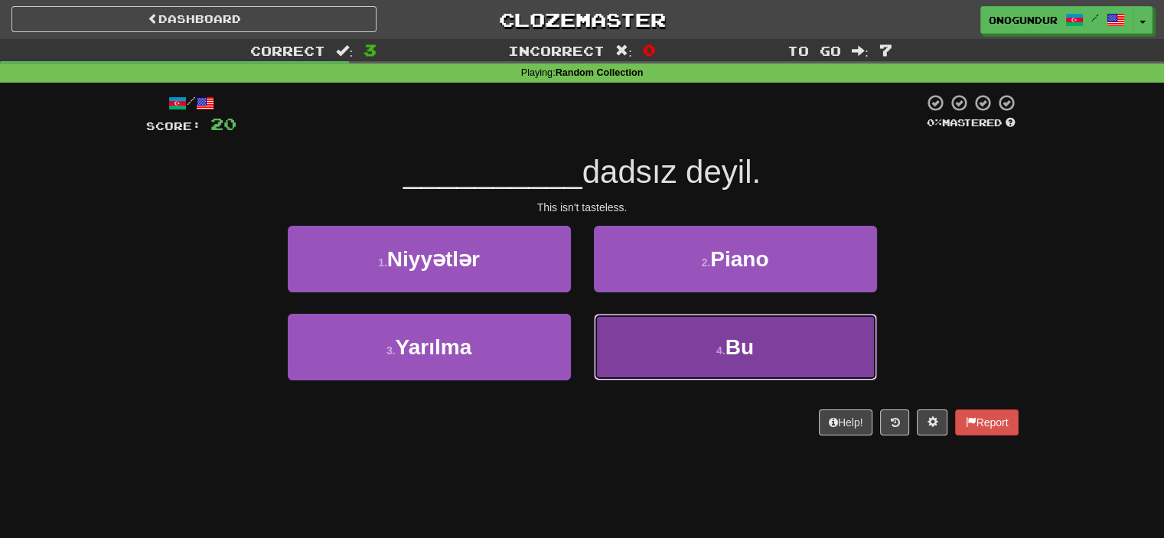
drag, startPoint x: 669, startPoint y: 367, endPoint x: 634, endPoint y: 335, distance: 47.2
click at [669, 367] on button "4 . Bu" at bounding box center [735, 347] width 283 height 67
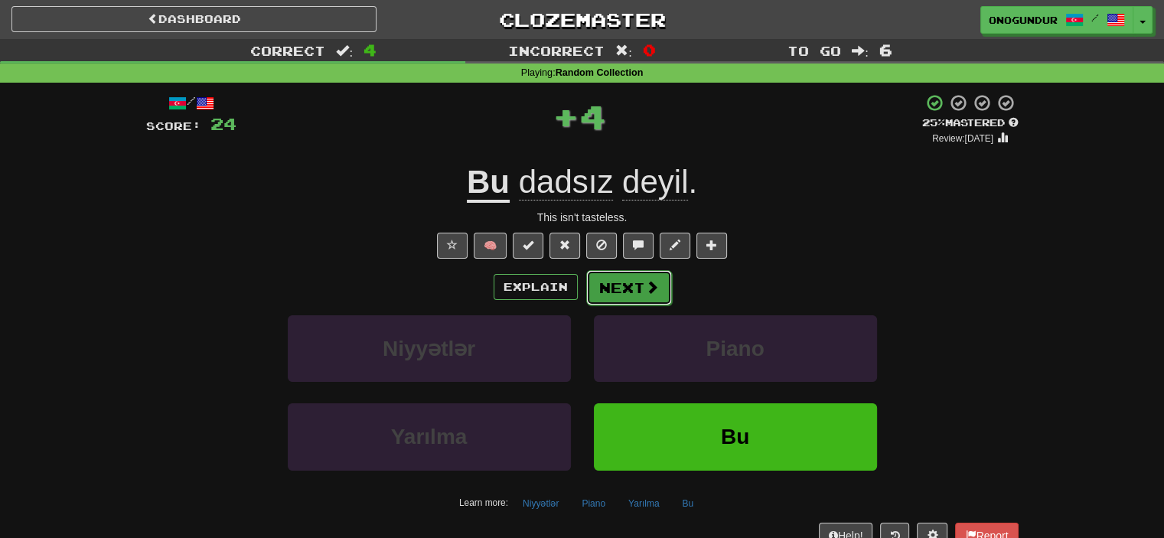
click at [618, 296] on button "Next" at bounding box center [629, 287] width 86 height 35
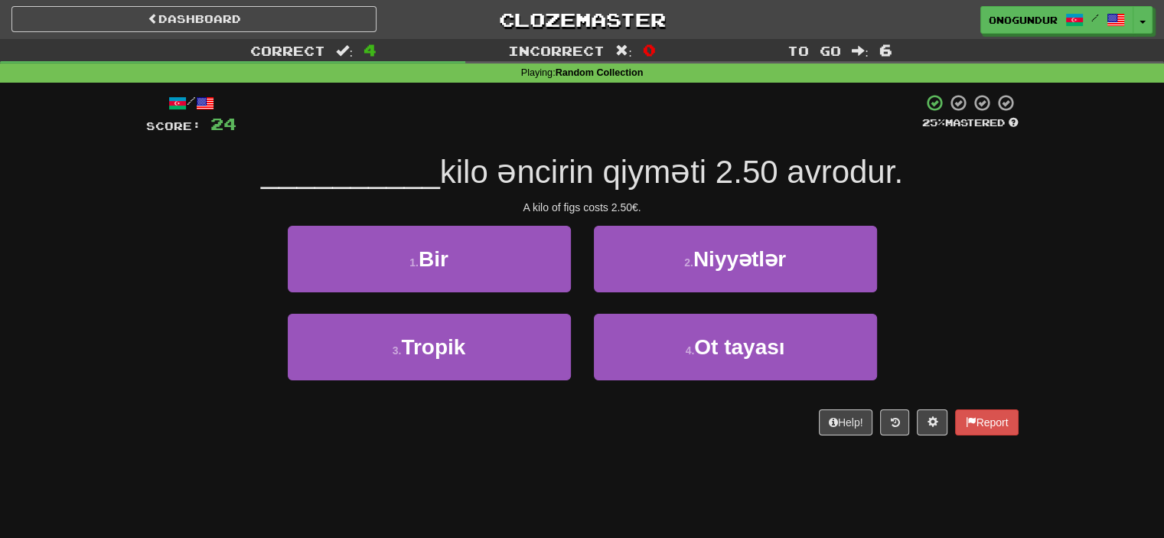
click at [672, 529] on div "Dashboard Clozemaster onogundur / Toggle Dropdown Dashboard Leaderboard Activit…" at bounding box center [582, 269] width 1164 height 538
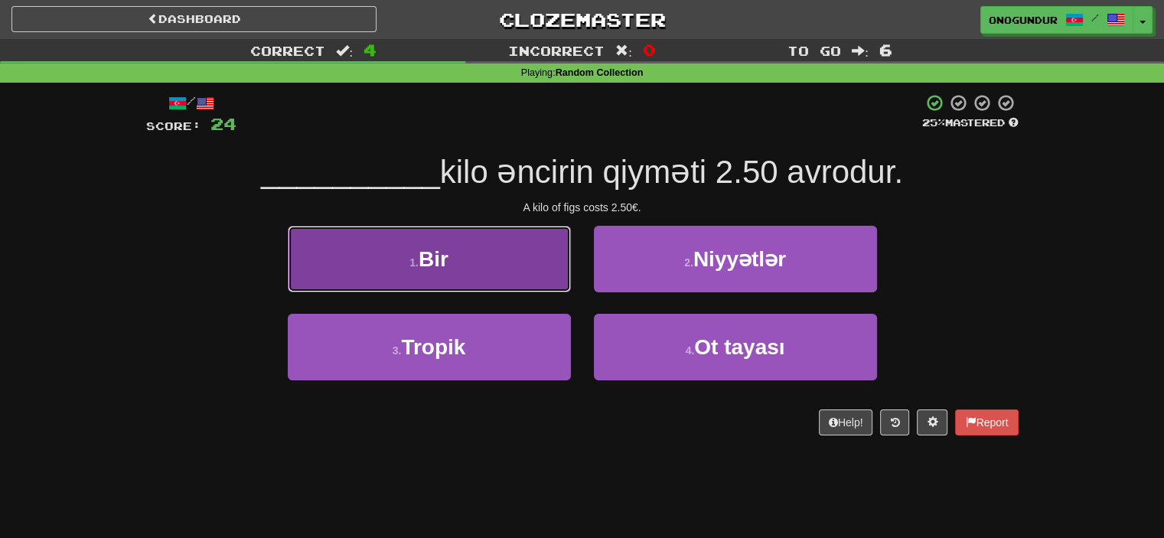
click at [520, 272] on button "1 . Bir" at bounding box center [429, 259] width 283 height 67
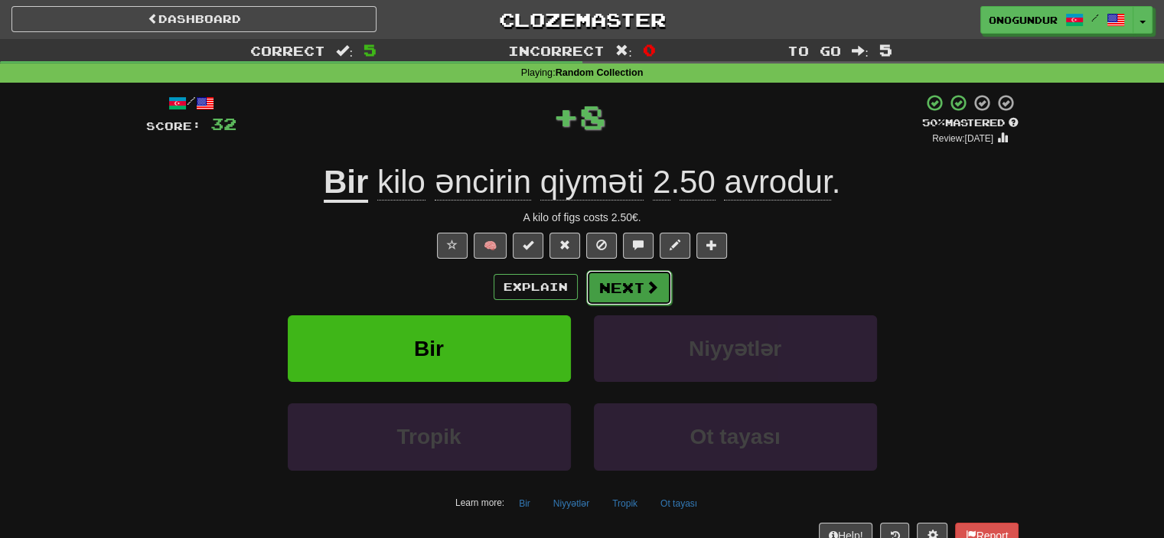
click at [620, 296] on button "Next" at bounding box center [629, 287] width 86 height 35
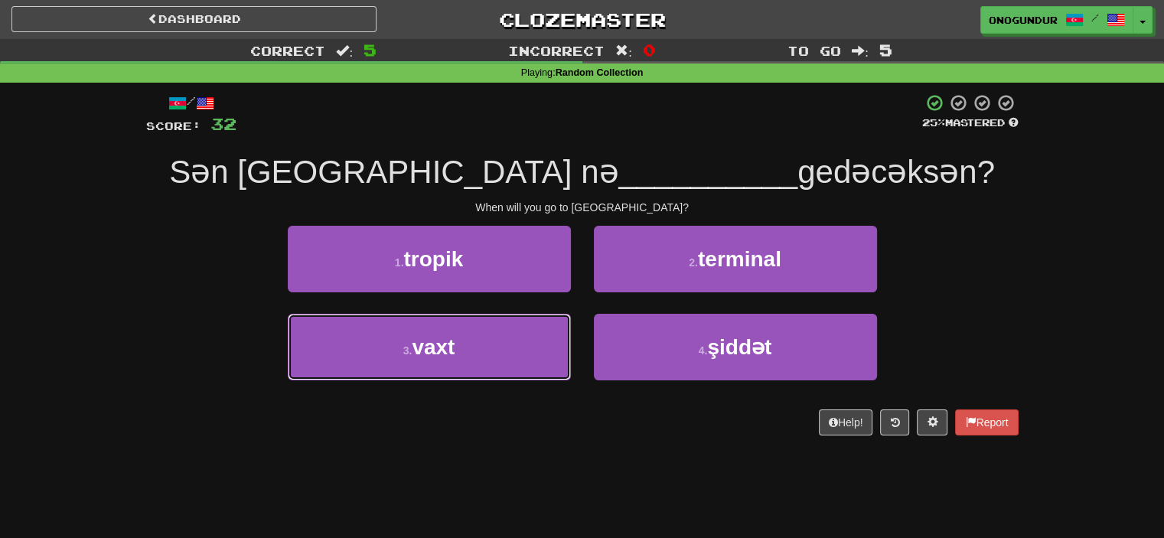
drag, startPoint x: 517, startPoint y: 337, endPoint x: 576, endPoint y: 313, distance: 63.8
click at [523, 335] on button "3 . vaxt" at bounding box center [429, 347] width 283 height 67
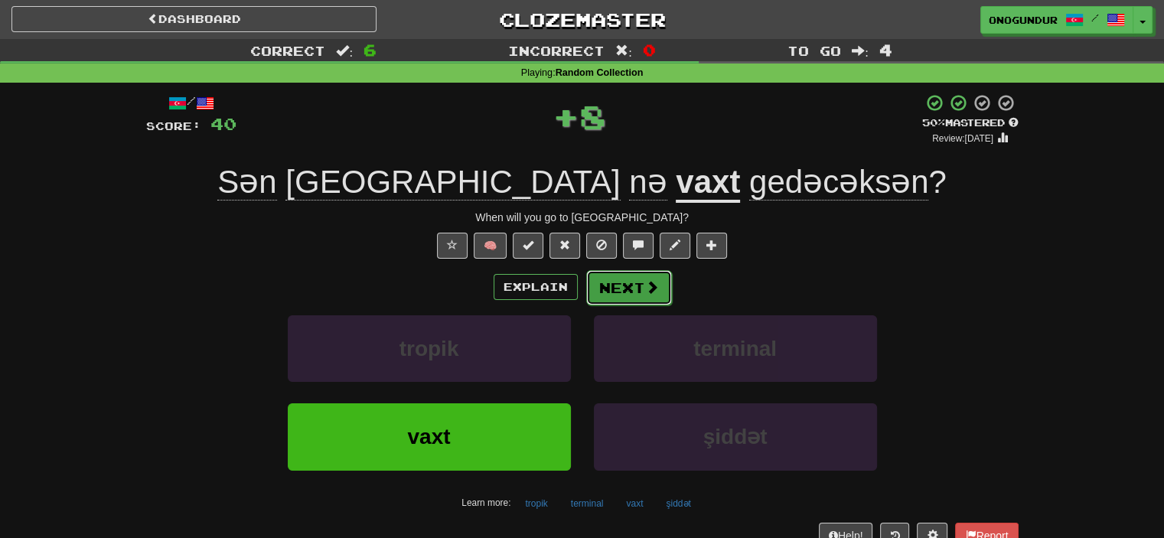
click at [621, 287] on button "Next" at bounding box center [629, 287] width 86 height 35
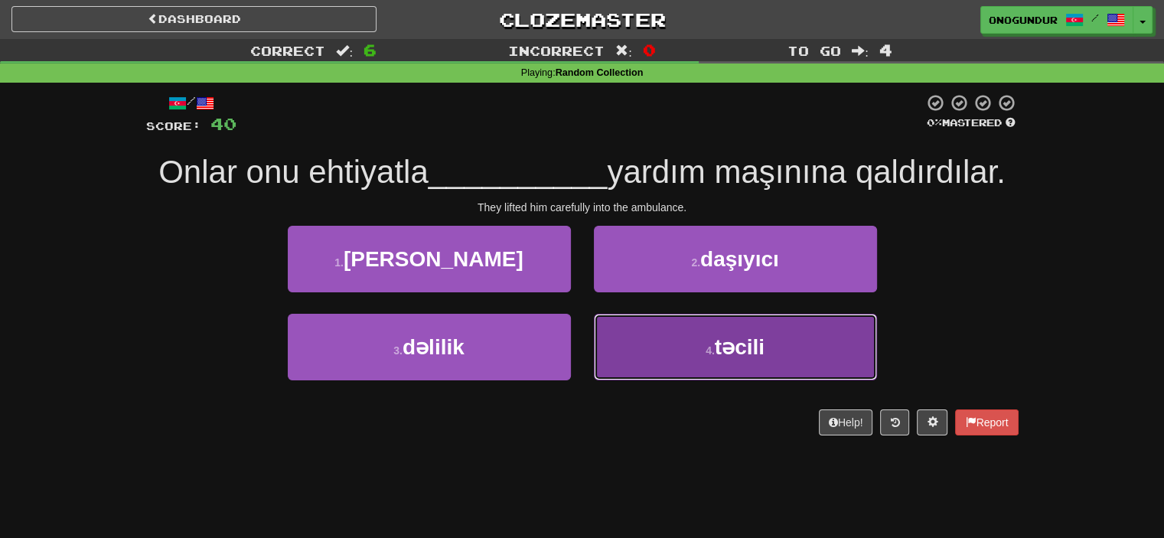
click at [640, 336] on button "4 . təcili" at bounding box center [735, 347] width 283 height 67
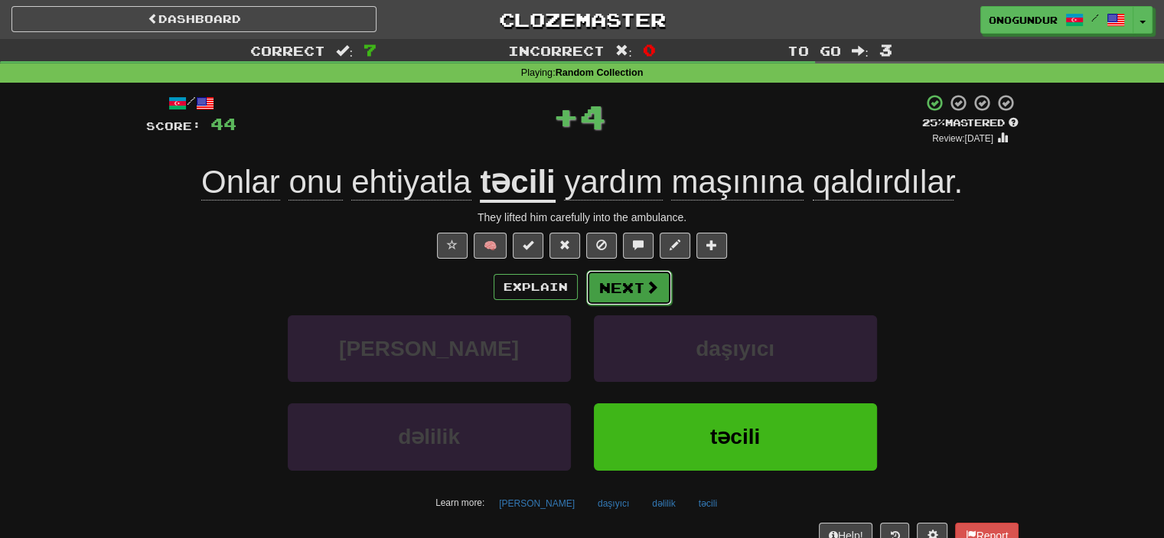
click at [618, 279] on button "Next" at bounding box center [629, 287] width 86 height 35
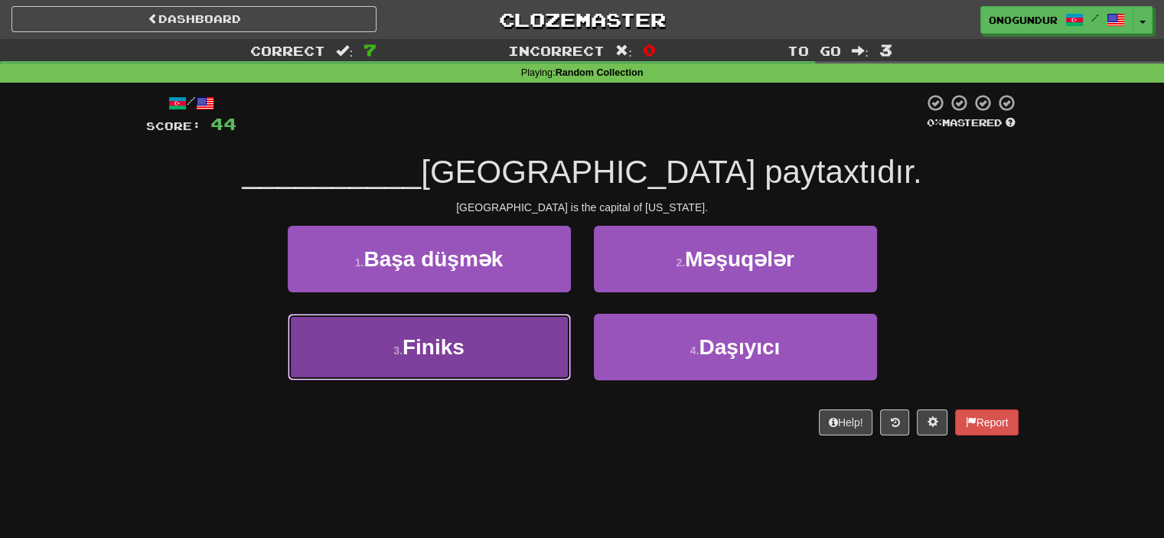
click at [507, 351] on button "3 . Finiks" at bounding box center [429, 347] width 283 height 67
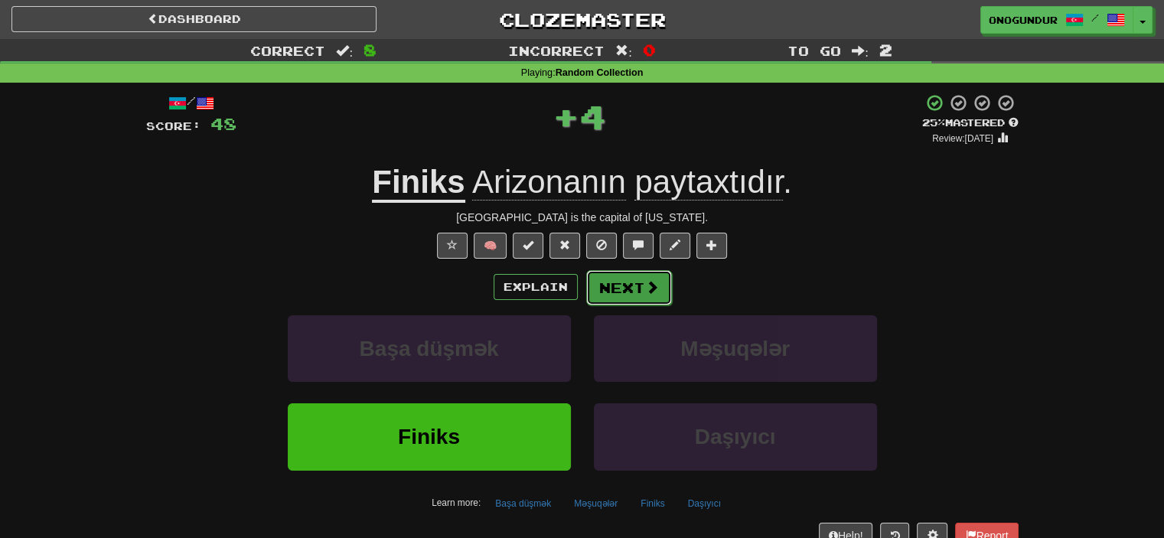
click at [621, 295] on button "Next" at bounding box center [629, 287] width 86 height 35
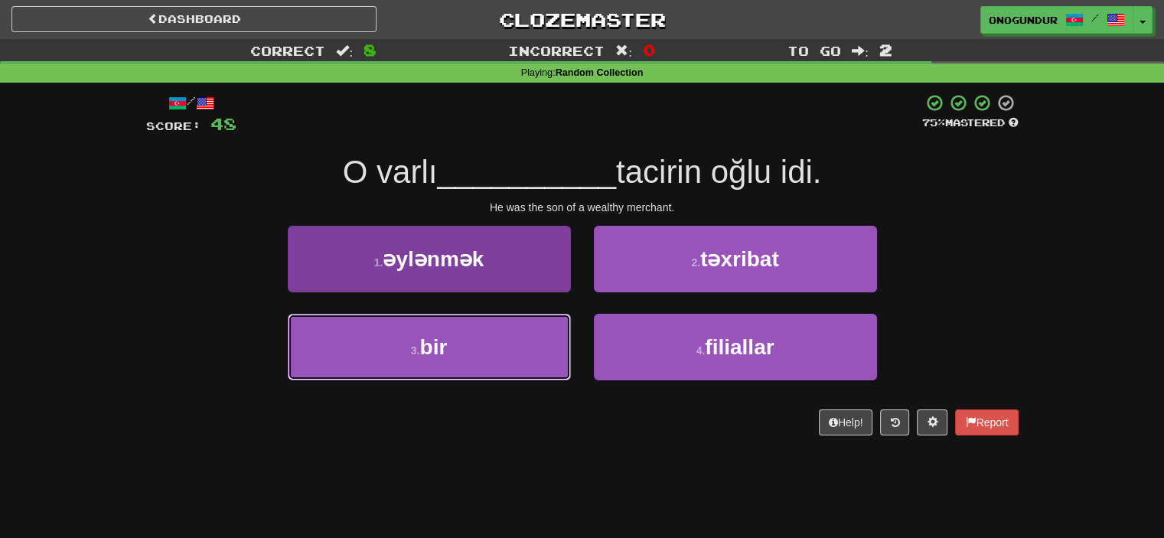
drag, startPoint x: 536, startPoint y: 342, endPoint x: 543, endPoint y: 346, distance: 7.9
click at [540, 345] on button "3 . bir" at bounding box center [429, 347] width 283 height 67
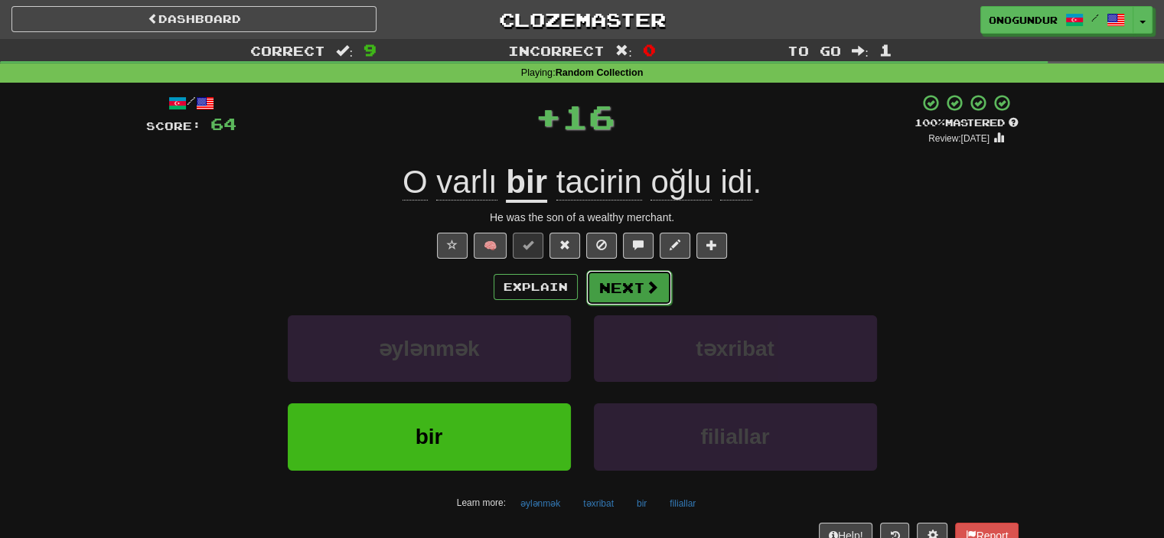
click at [603, 293] on button "Next" at bounding box center [629, 287] width 86 height 35
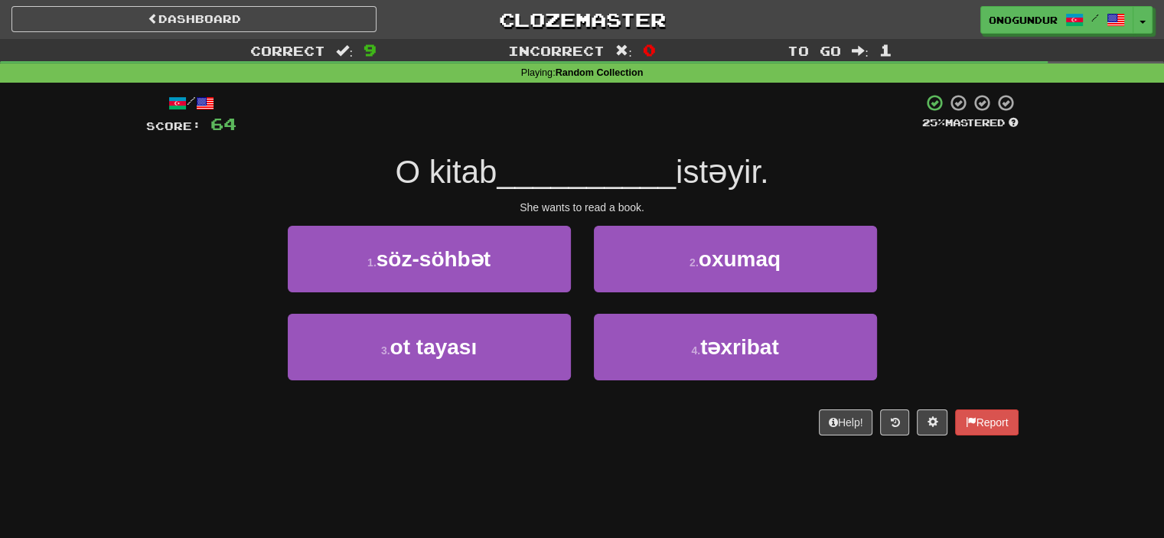
click at [573, 451] on div "/ Score: 64 25 % Mastered O kitab __________ istəyir. She wants to read a book.…" at bounding box center [582, 270] width 872 height 374
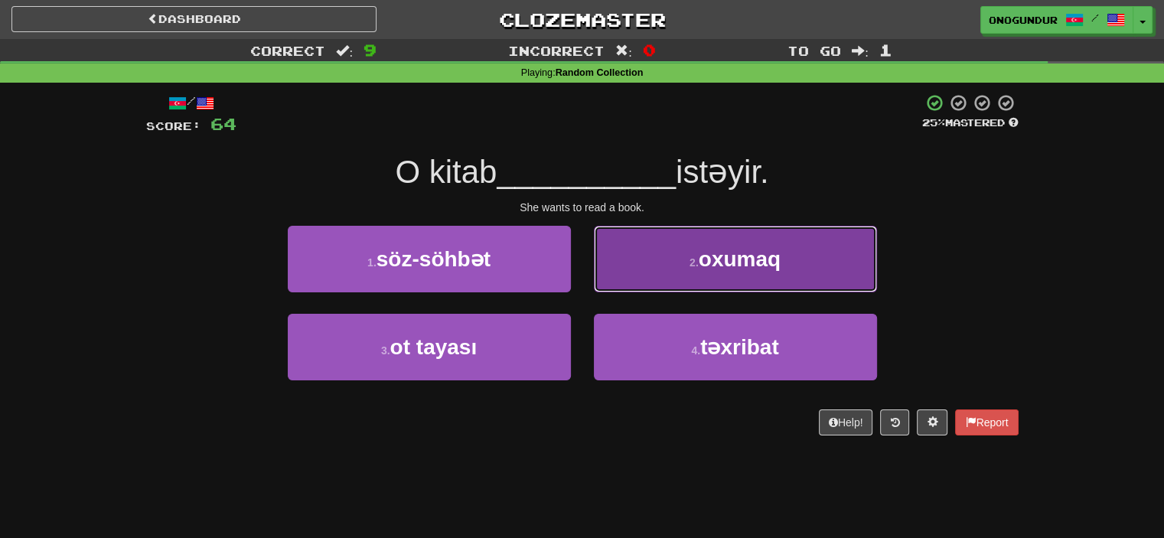
click at [636, 276] on button "2 . oxumaq" at bounding box center [735, 259] width 283 height 67
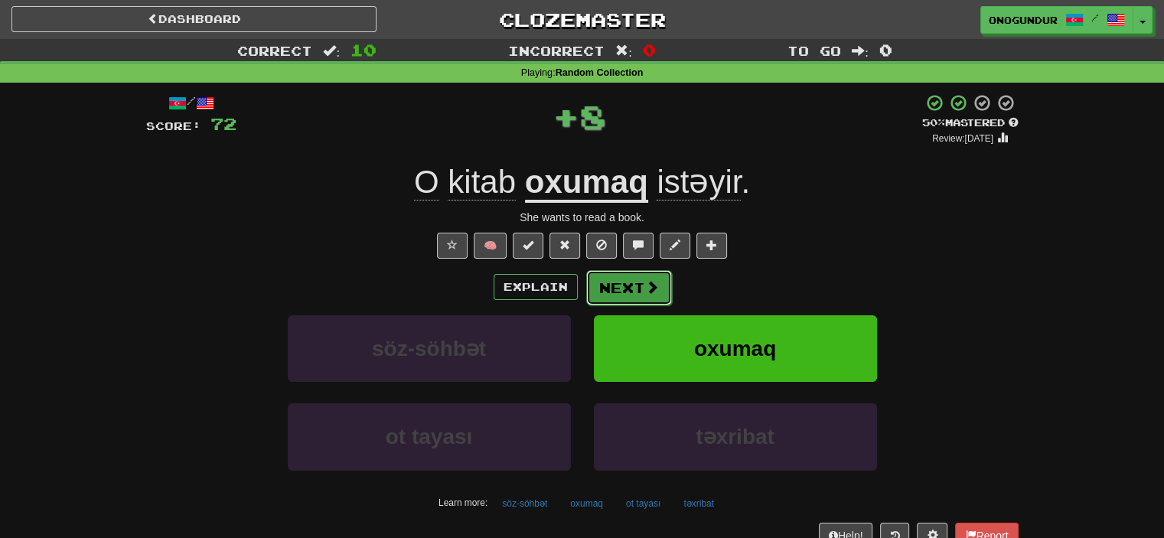
click at [618, 286] on button "Next" at bounding box center [629, 287] width 86 height 35
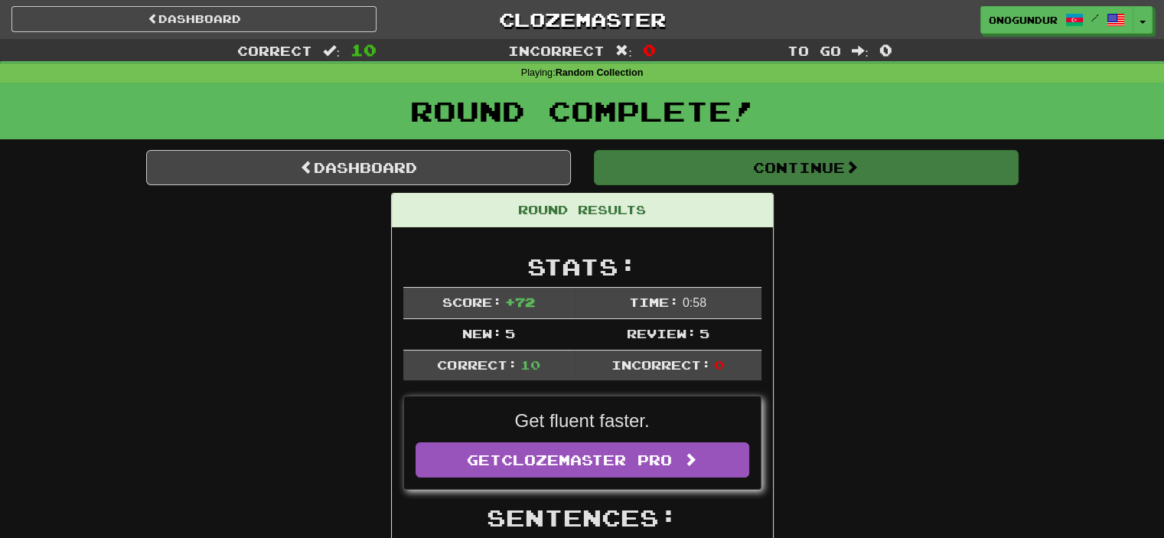
drag, startPoint x: 829, startPoint y: 293, endPoint x: 816, endPoint y: 244, distance: 50.9
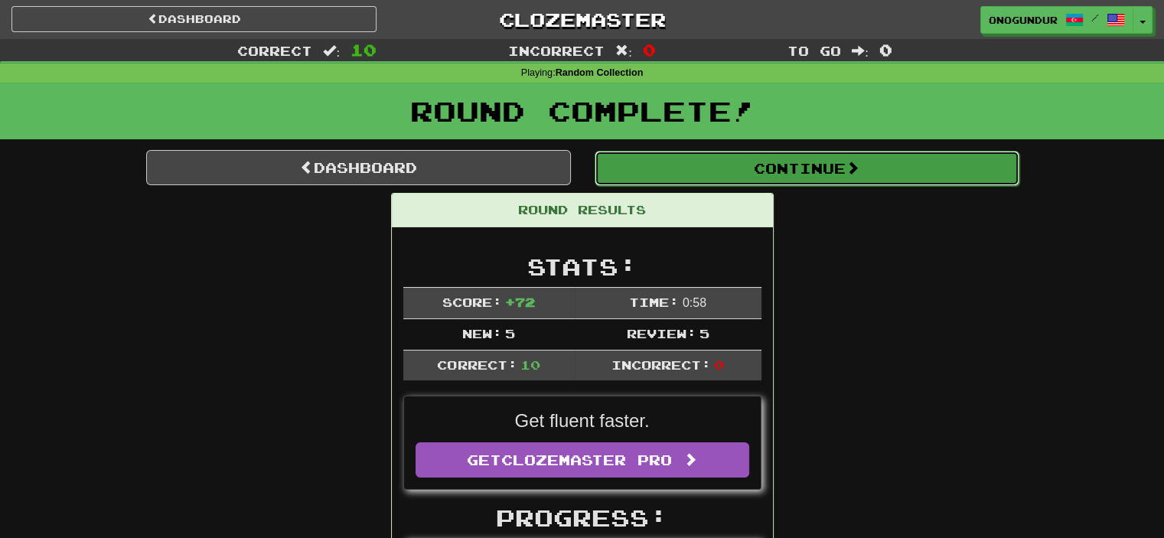
click at [819, 170] on button "Continue" at bounding box center [807, 168] width 425 height 35
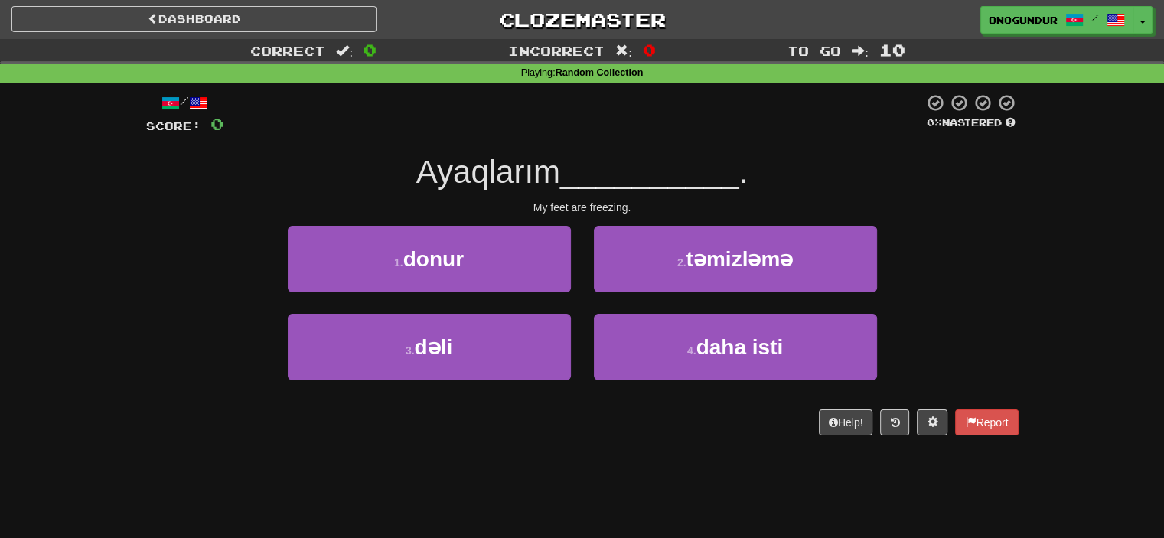
click at [592, 452] on div "/ Score: 0 0 % Mastered Ayaqlarım __________ . My feet are freezing. 1 . donur …" at bounding box center [582, 270] width 872 height 374
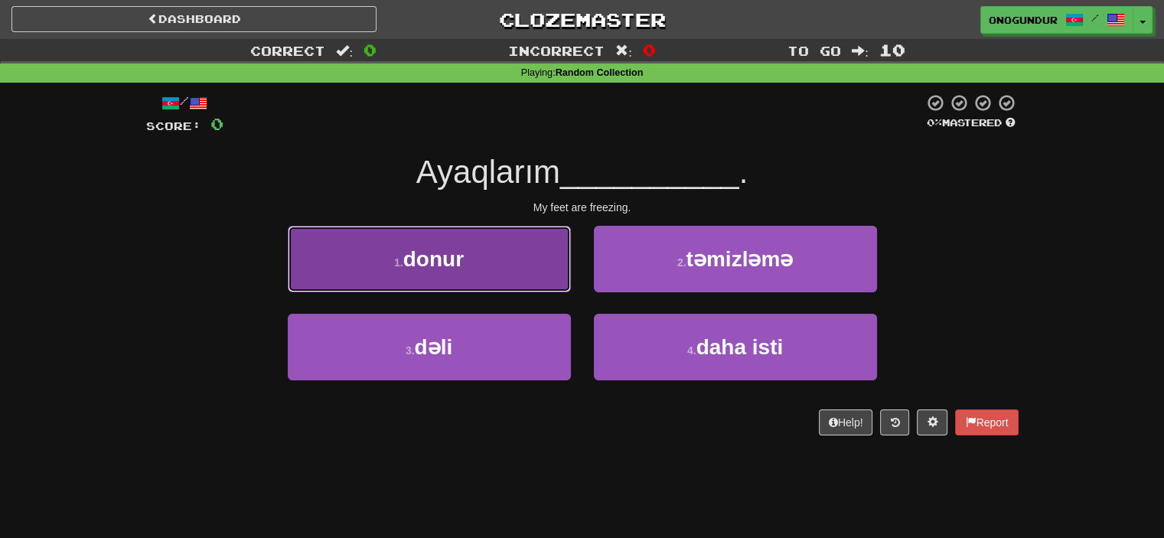
click at [521, 258] on button "1 . donur" at bounding box center [429, 259] width 283 height 67
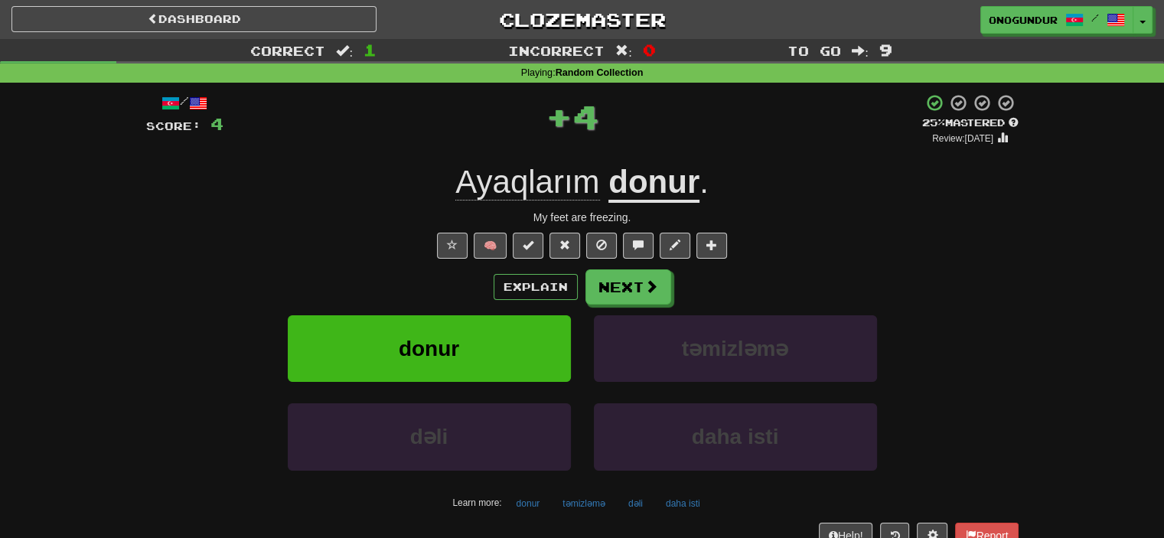
click at [671, 293] on div "Explain Next" at bounding box center [582, 286] width 872 height 35
click at [667, 293] on button "Next" at bounding box center [629, 287] width 86 height 35
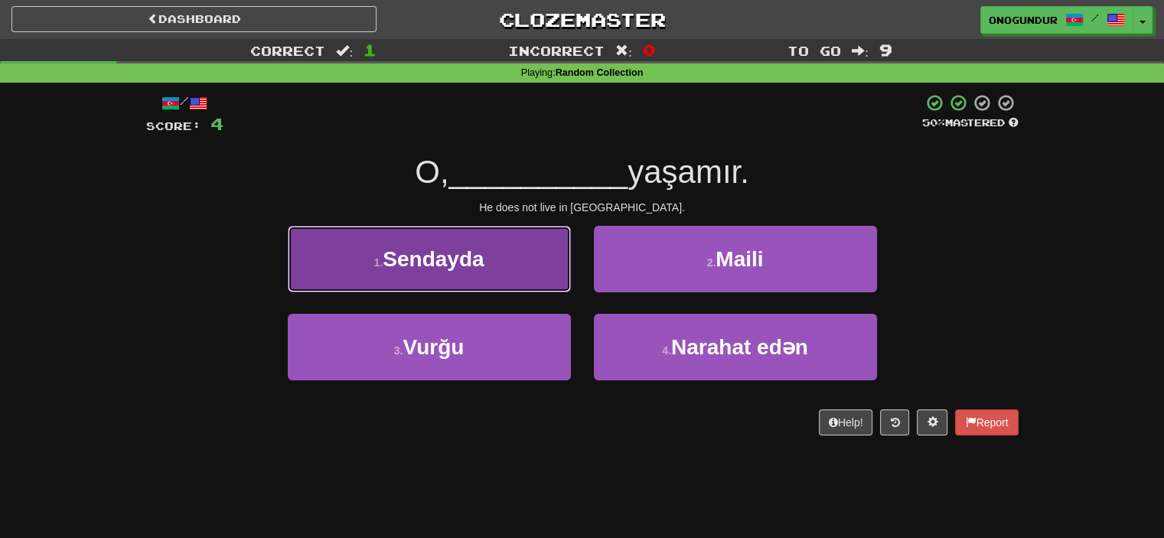
click at [494, 286] on button "1 . Sendayda" at bounding box center [429, 259] width 283 height 67
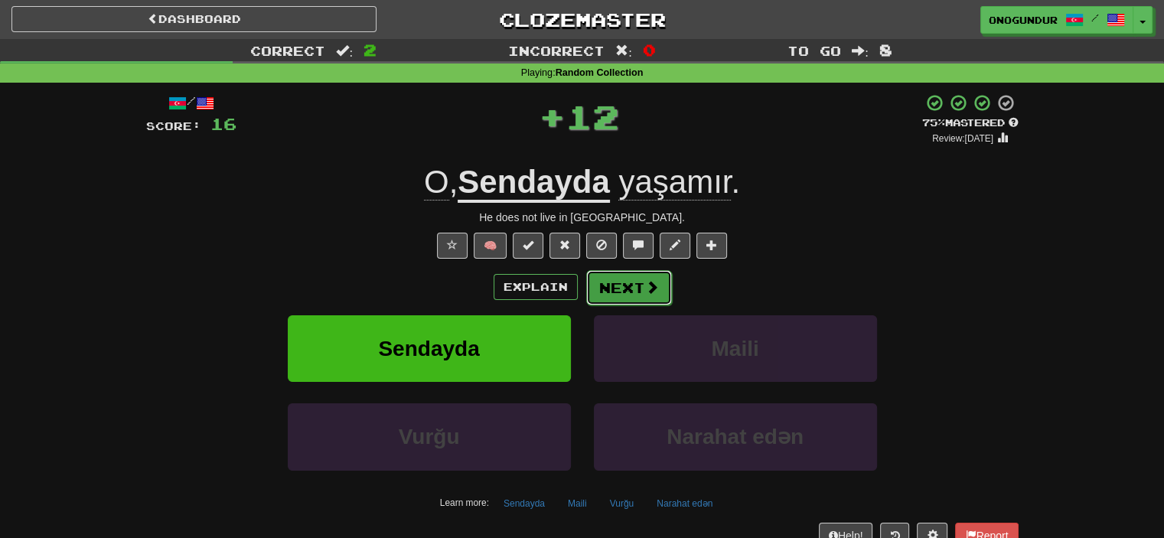
click at [631, 285] on button "Next" at bounding box center [629, 287] width 86 height 35
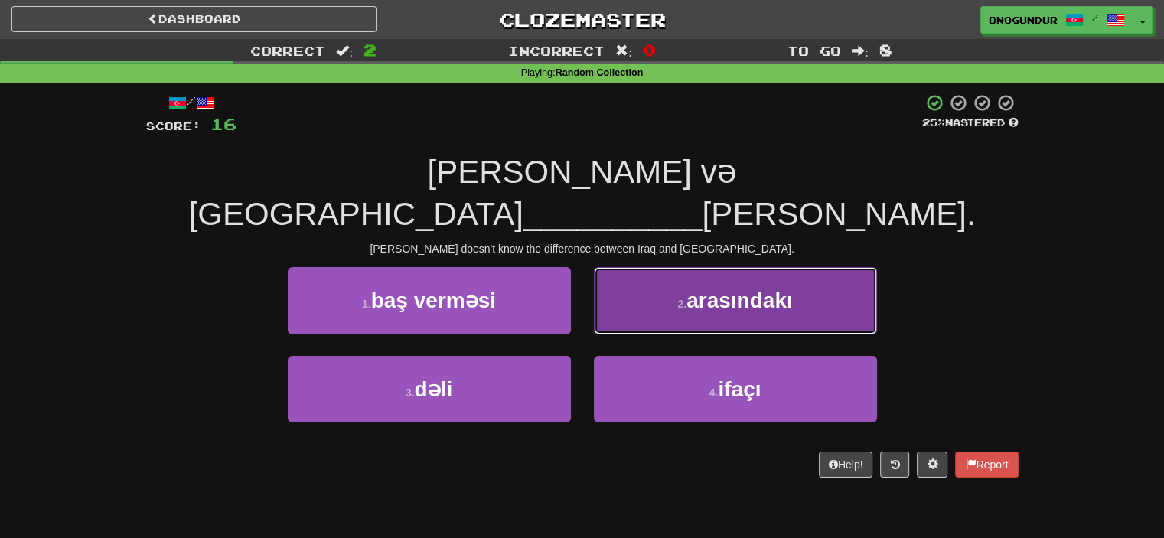
click at [652, 269] on button "2 . arasındakı" at bounding box center [735, 300] width 283 height 67
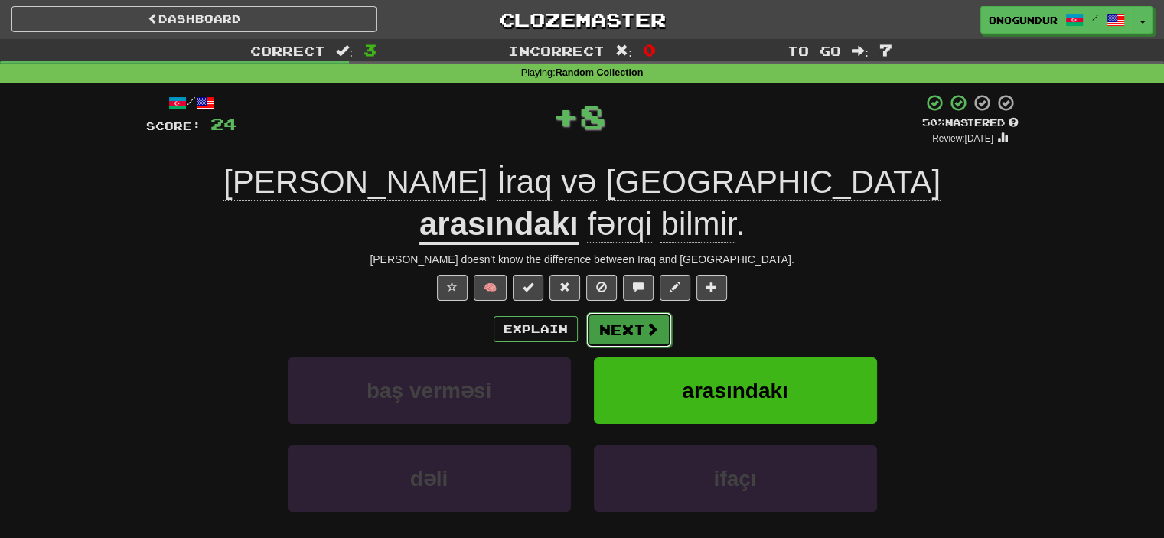
click at [622, 312] on button "Next" at bounding box center [629, 329] width 86 height 35
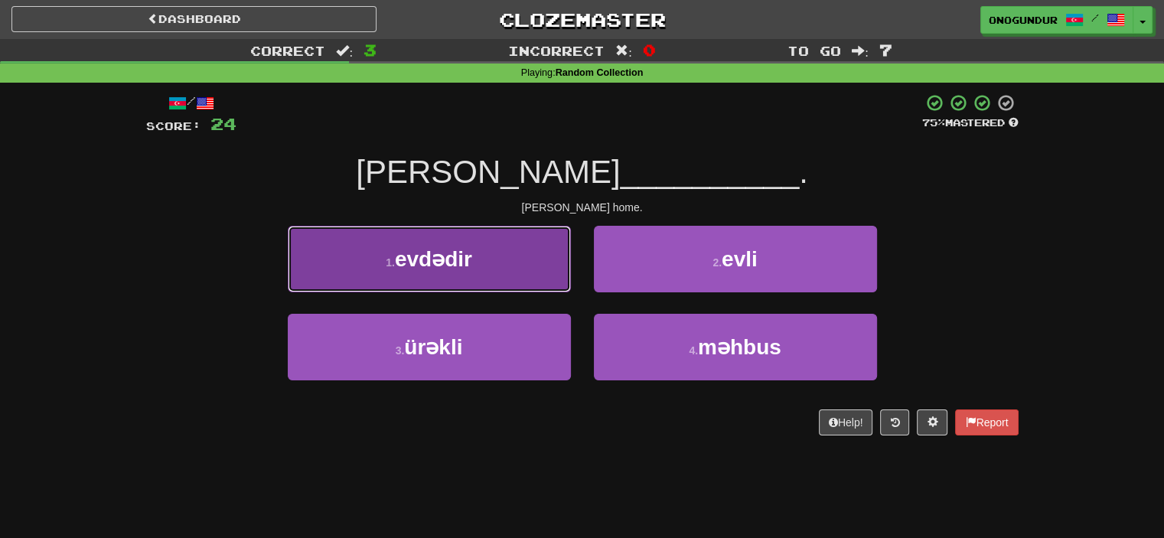
click at [515, 281] on button "1 . evdədir" at bounding box center [429, 259] width 283 height 67
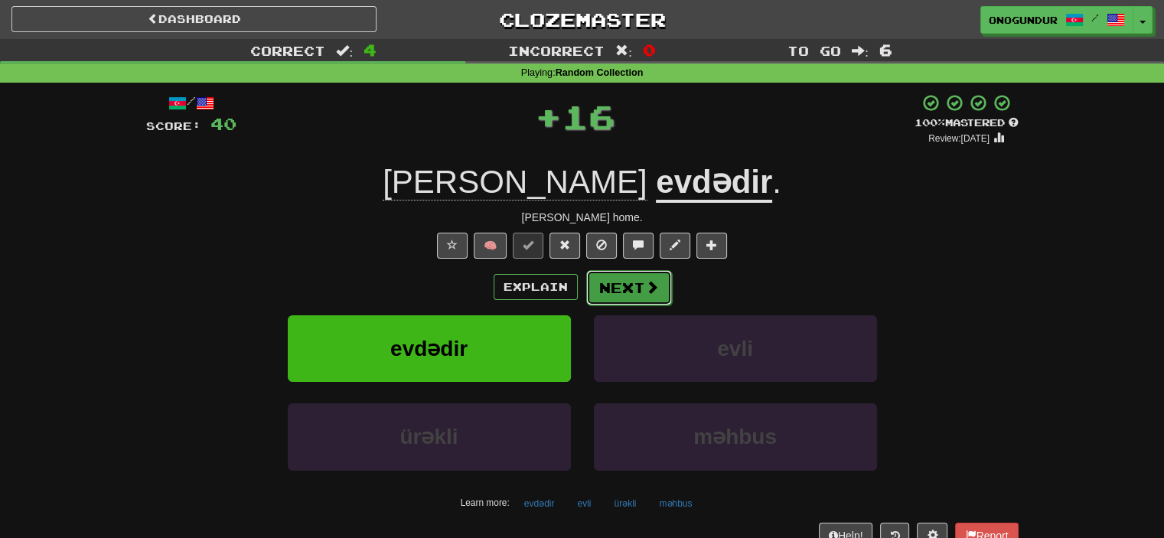
click at [639, 279] on button "Next" at bounding box center [629, 287] width 86 height 35
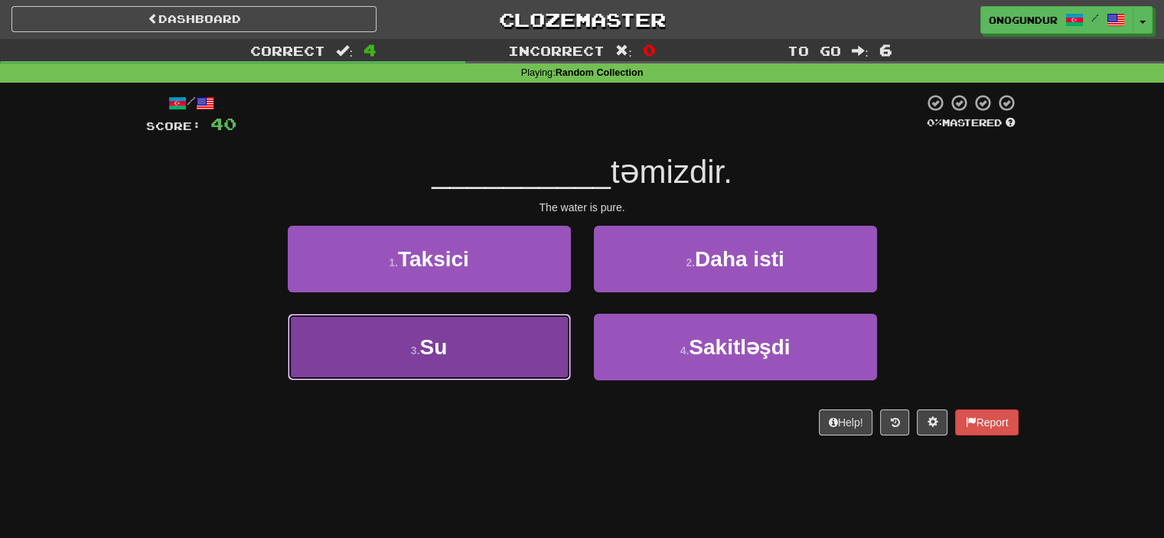
click at [554, 352] on button "3 . Su" at bounding box center [429, 347] width 283 height 67
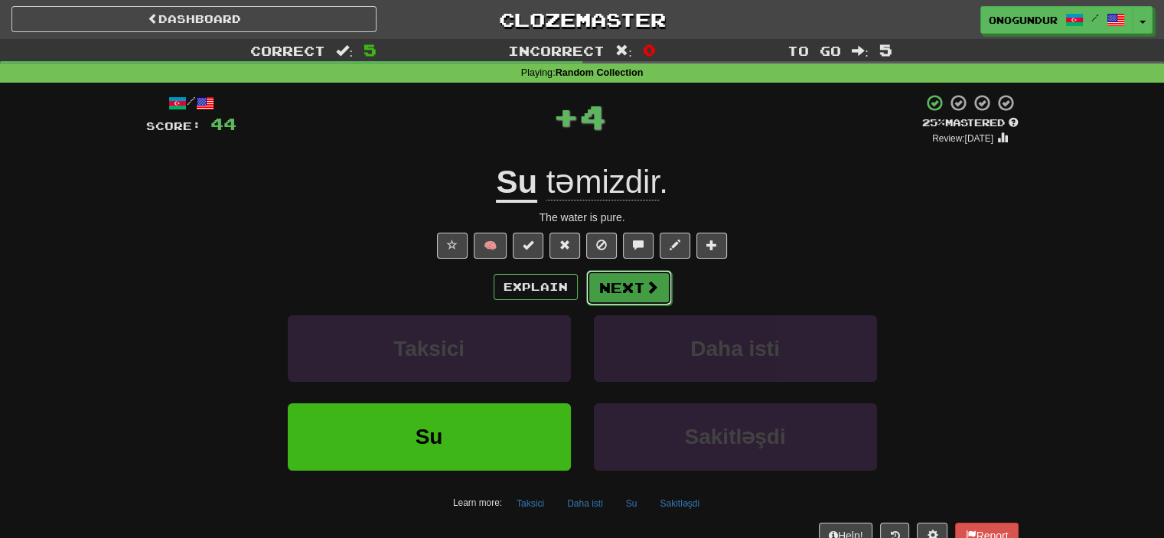
click at [607, 284] on button "Next" at bounding box center [629, 287] width 86 height 35
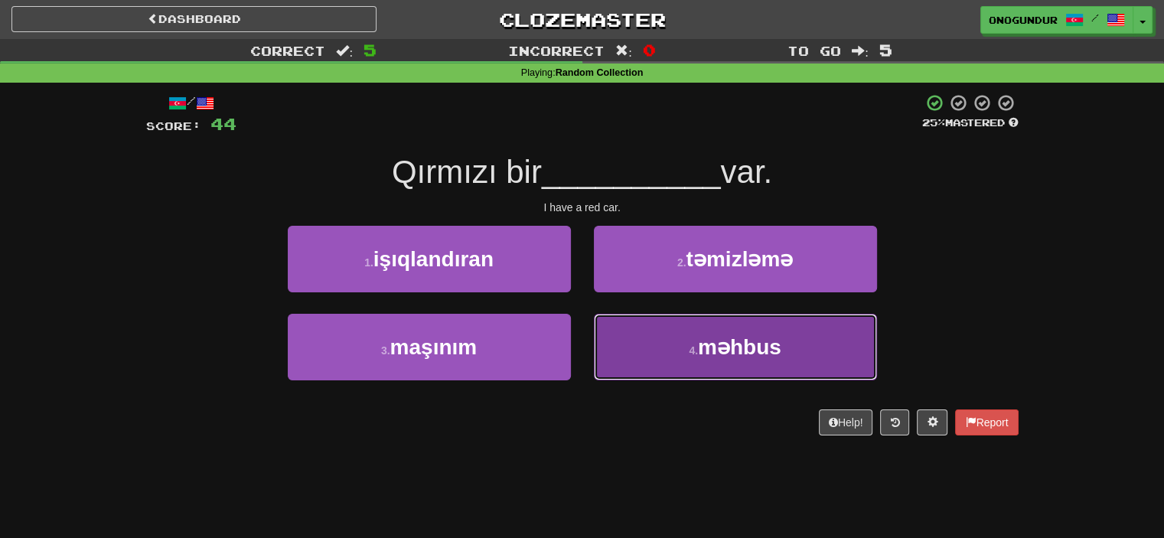
click at [683, 345] on button "4 . məhbus" at bounding box center [735, 347] width 283 height 67
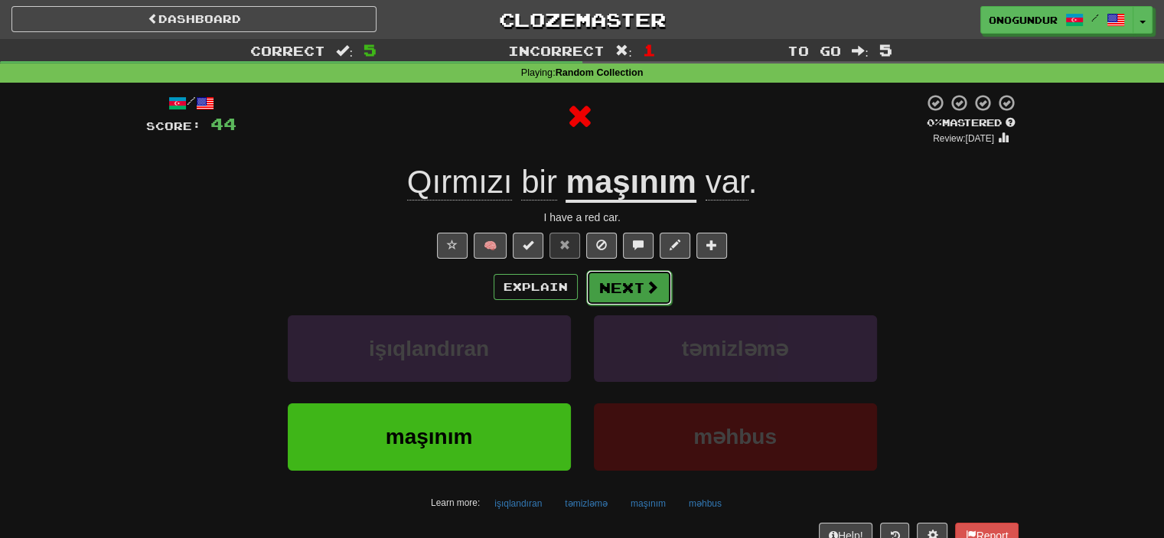
click at [637, 281] on button "Next" at bounding box center [629, 287] width 86 height 35
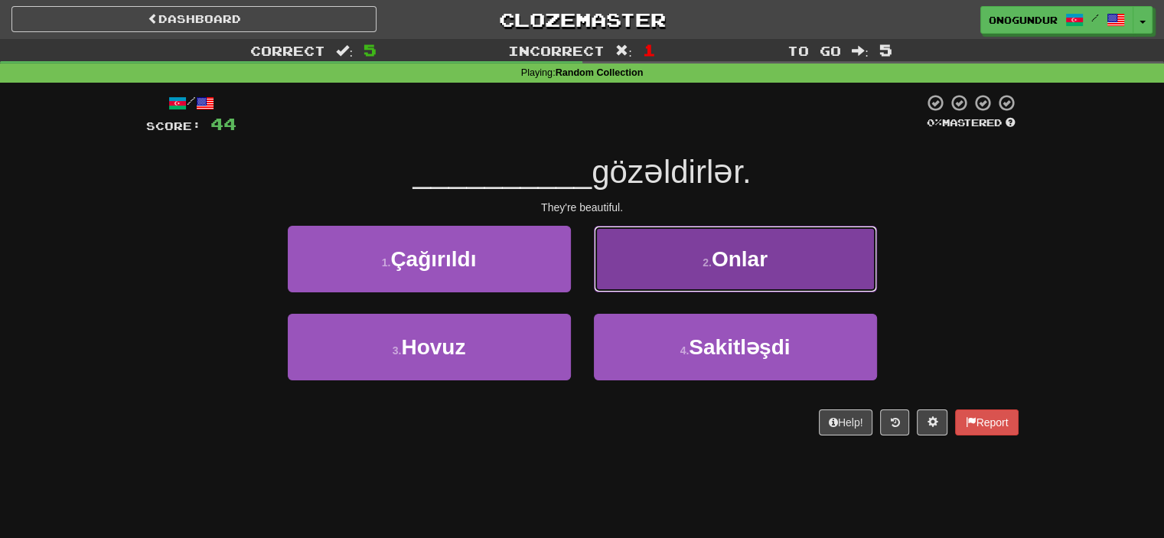
click at [667, 272] on button "2 . Onlar" at bounding box center [735, 259] width 283 height 67
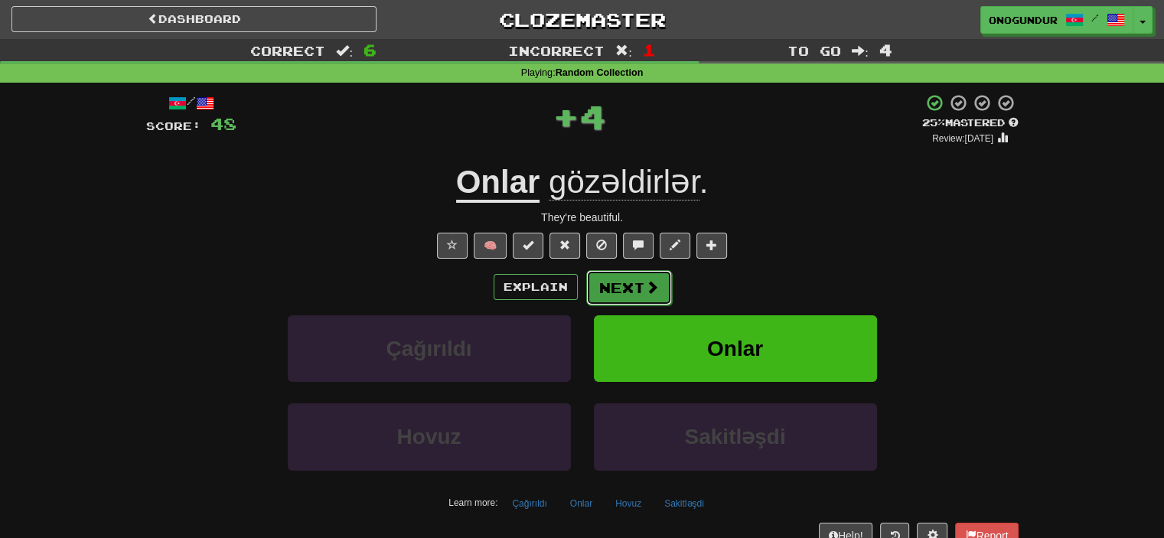
click at [632, 295] on button "Next" at bounding box center [629, 287] width 86 height 35
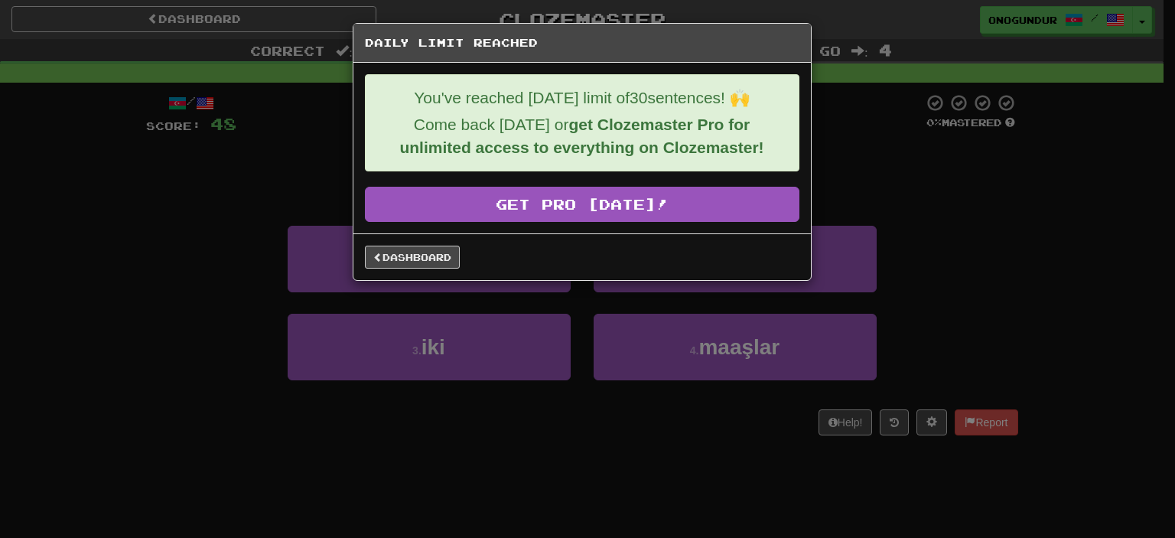
click at [459, 250] on div "Dashboard" at bounding box center [582, 257] width 435 height 23
click at [439, 253] on link "Dashboard" at bounding box center [412, 257] width 95 height 23
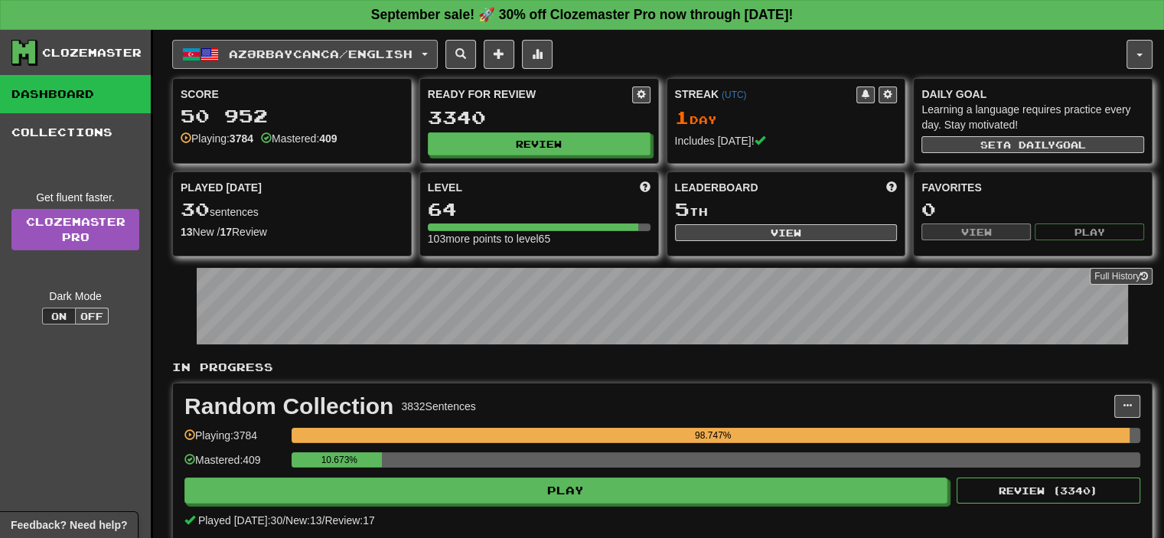
click at [298, 57] on span "Azərbaycanca / English" at bounding box center [321, 53] width 184 height 13
